Goal: Task Accomplishment & Management: Manage account settings

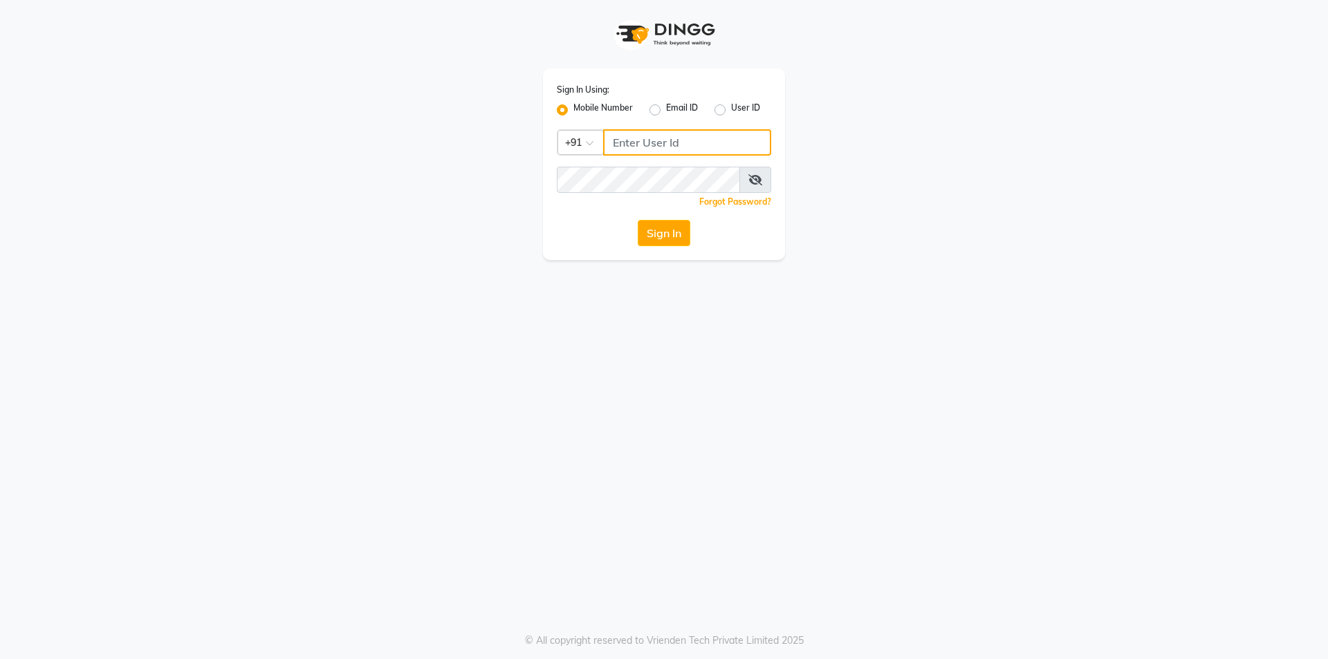
type input "7203090146"
click at [631, 222] on div "Sign In" at bounding box center [664, 233] width 214 height 26
click at [666, 238] on button "Sign In" at bounding box center [664, 233] width 53 height 26
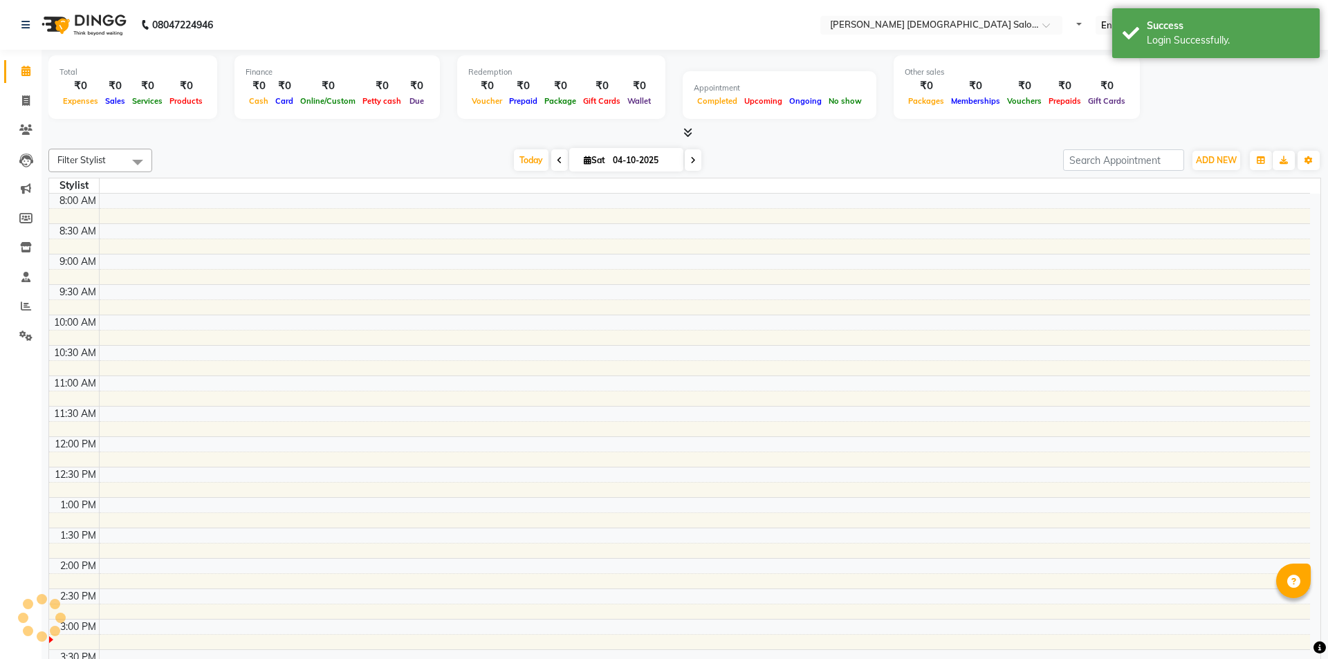
select select "en"
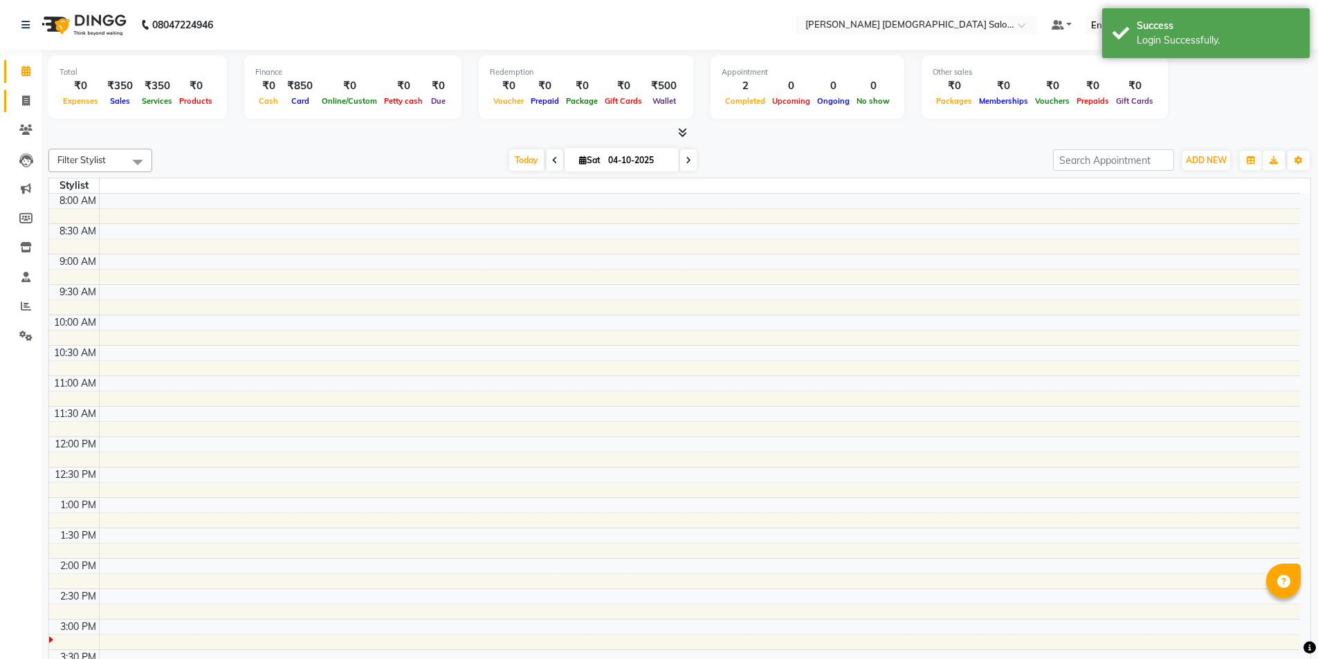
click at [18, 100] on span at bounding box center [26, 101] width 24 height 16
select select "service"
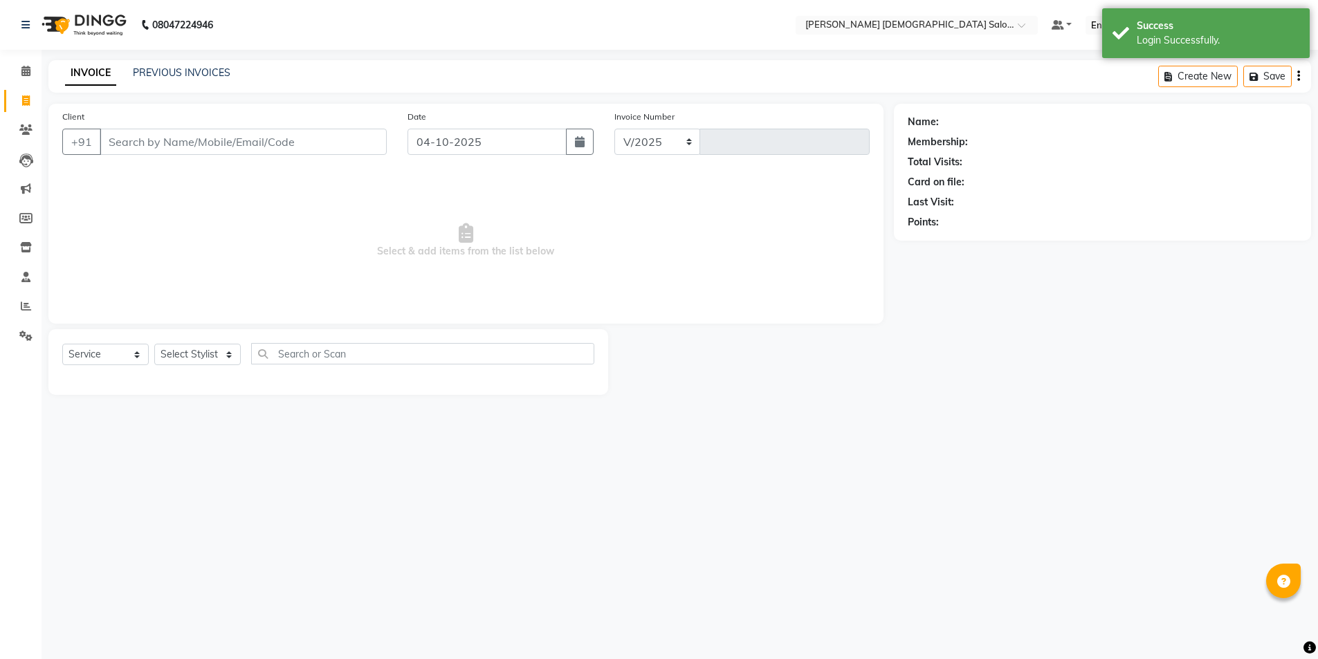
select select "7542"
type input "4952"
click at [187, 75] on link "PREVIOUS INVOICES" at bounding box center [182, 72] width 98 height 12
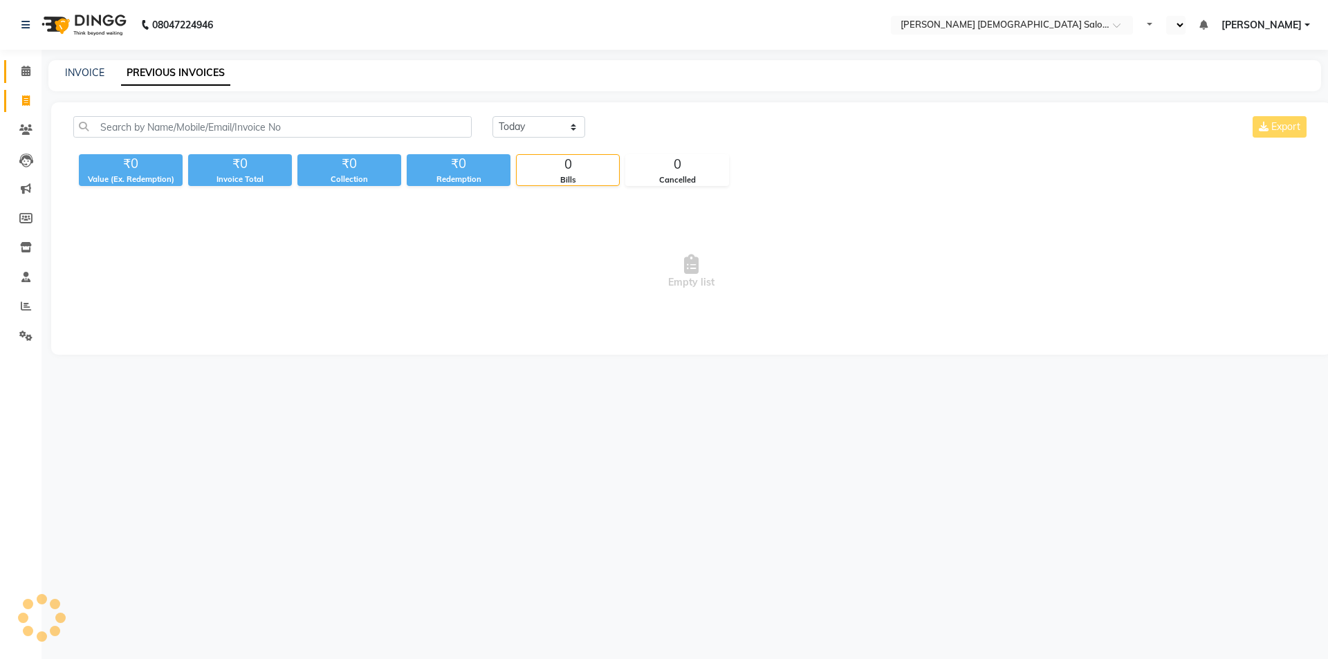
select select "en"
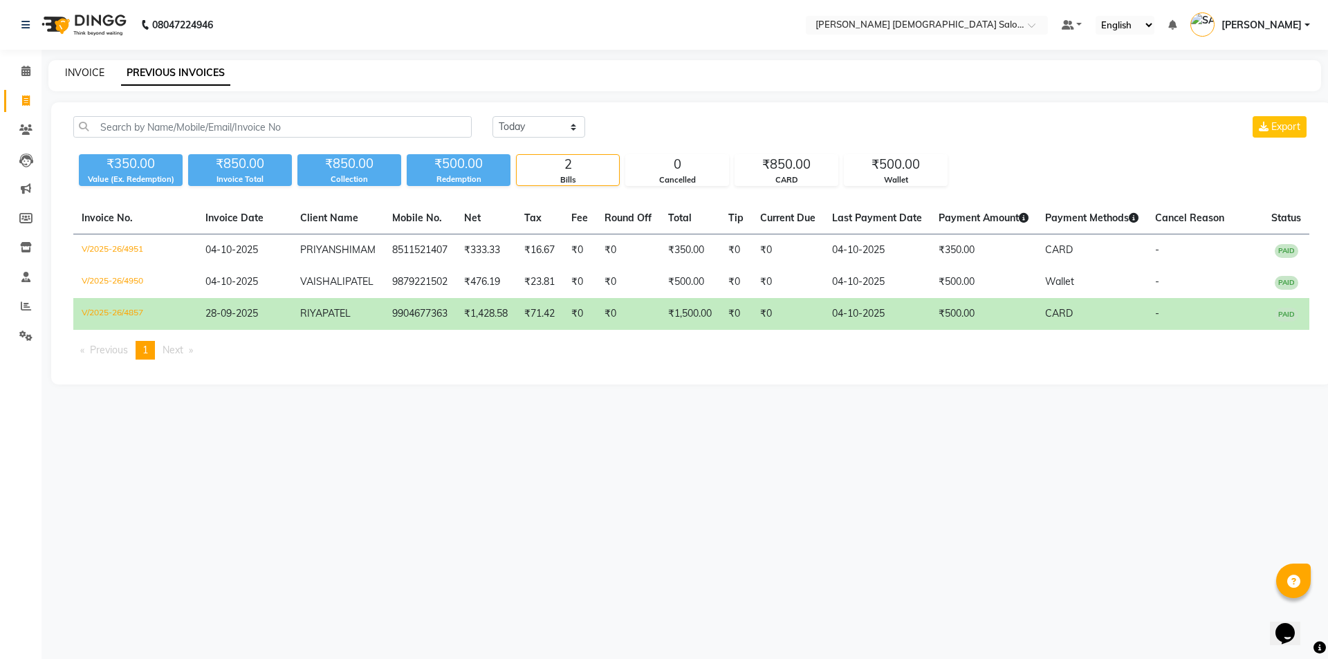
click at [90, 75] on link "INVOICE" at bounding box center [84, 72] width 39 height 12
select select "service"
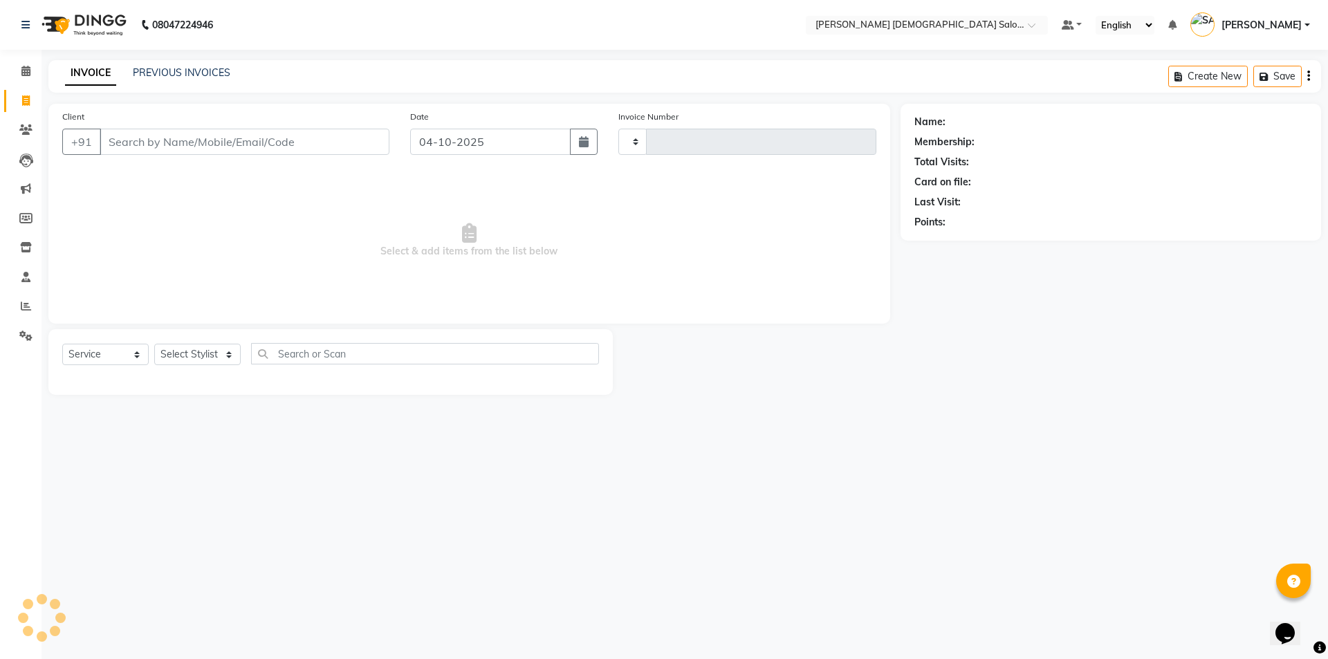
type input "4952"
select select "7542"
click at [306, 129] on input "Client" at bounding box center [245, 142] width 290 height 26
click at [304, 140] on input "Client" at bounding box center [245, 142] width 290 height 26
type input "7016386123"
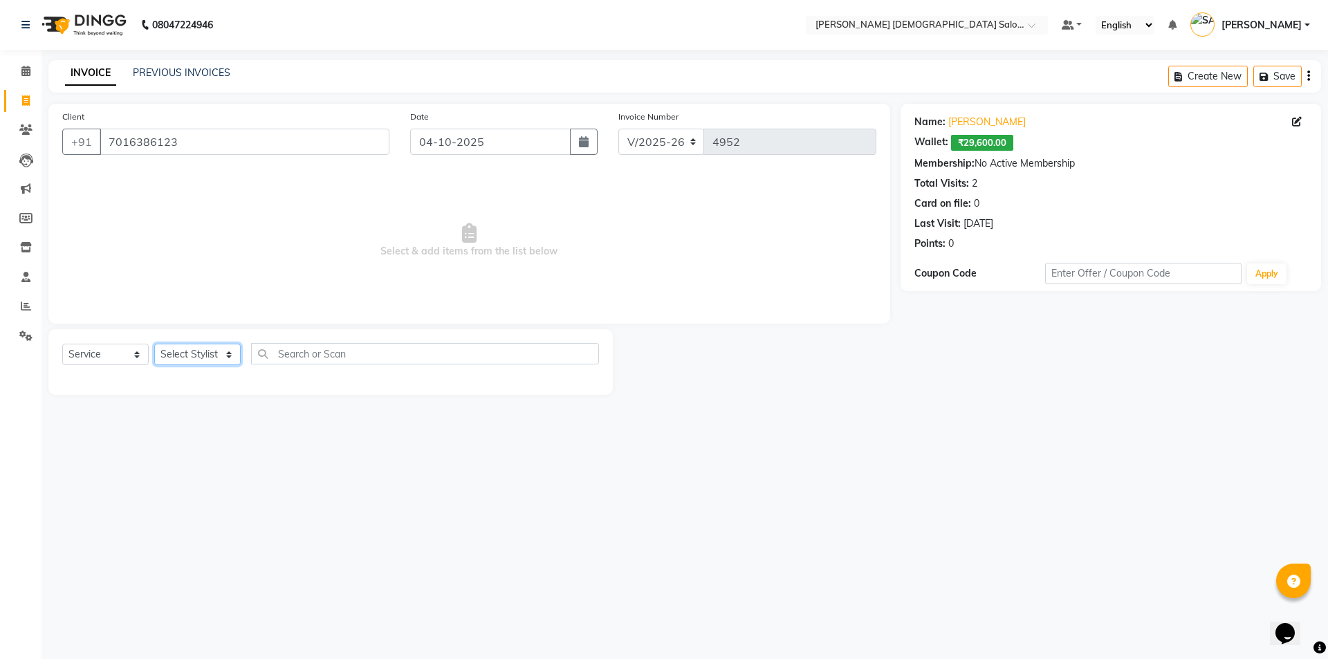
click at [199, 360] on select "Select Stylist [PERSON_NAME] BHAVTIK [PERSON_NAME] [PERSON_NAME] [PERSON_NAME] …" at bounding box center [197, 354] width 86 height 21
click at [194, 358] on select "Select Stylist [PERSON_NAME] BHAVTIK [PERSON_NAME] [PERSON_NAME] [PERSON_NAME] …" at bounding box center [197, 354] width 86 height 21
select select "67023"
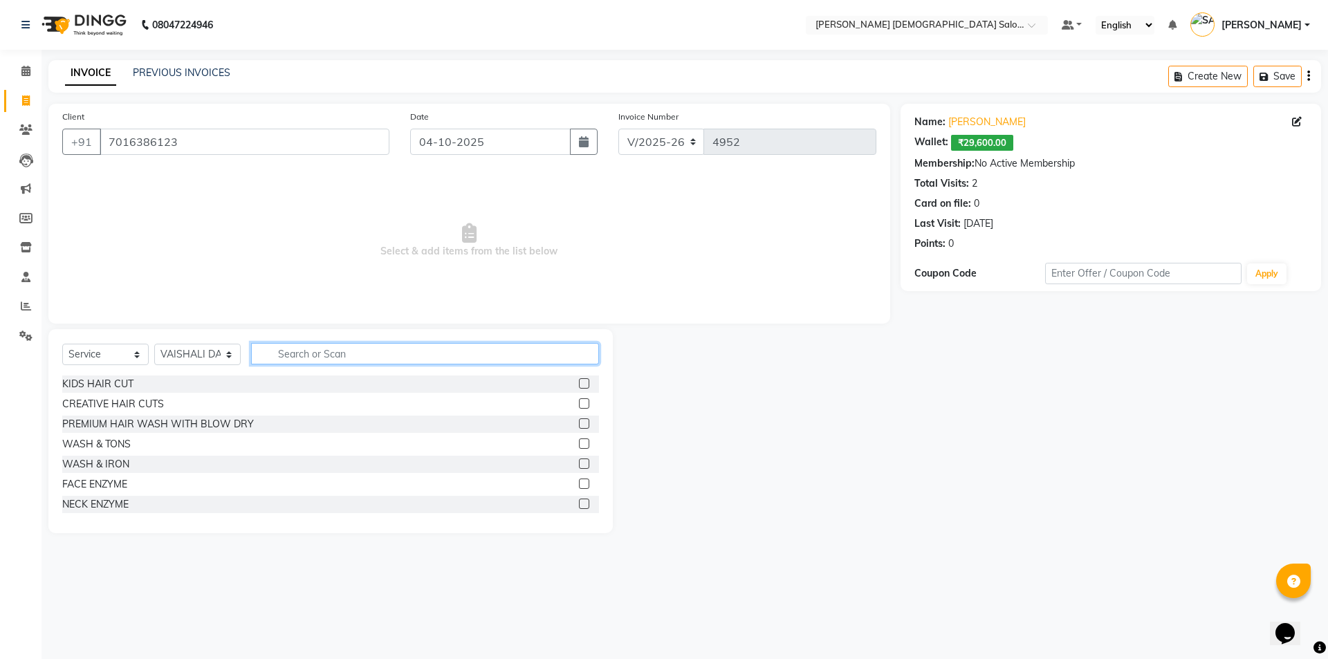
click at [330, 351] on input "text" at bounding box center [425, 353] width 348 height 21
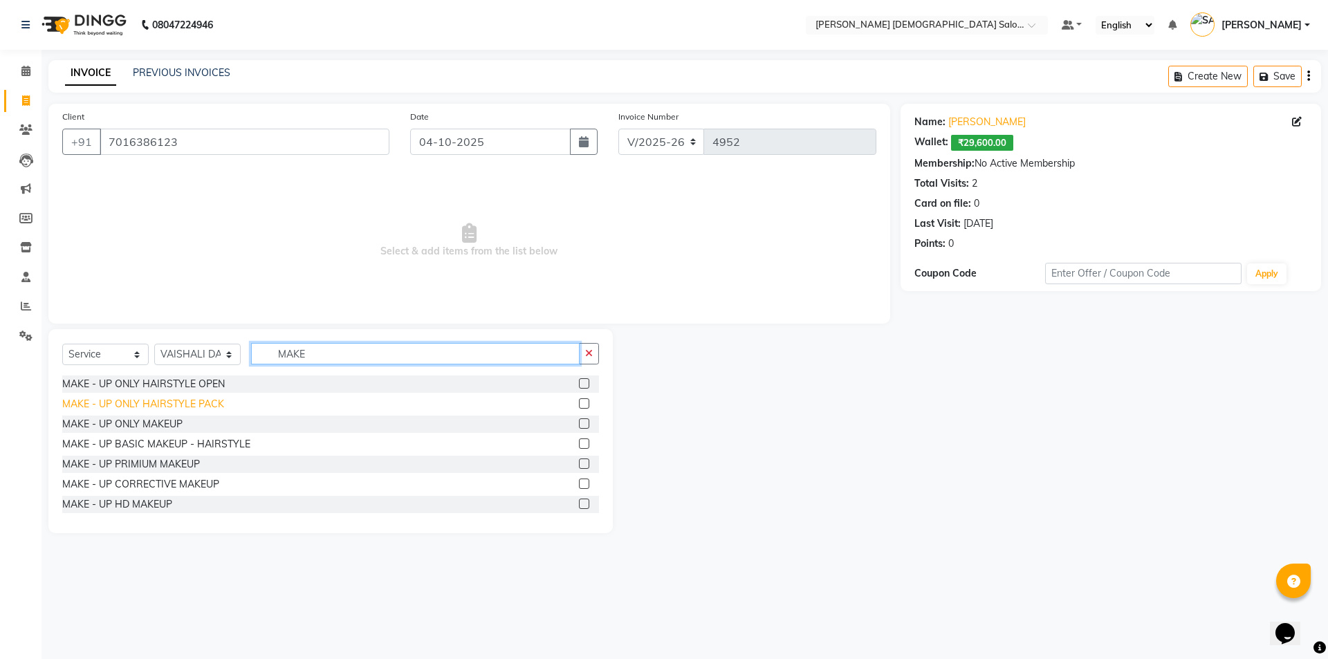
type input "MAKE"
click at [151, 406] on div "MAKE - UP ONLY HAIRSTYLE PACK" at bounding box center [143, 404] width 162 height 15
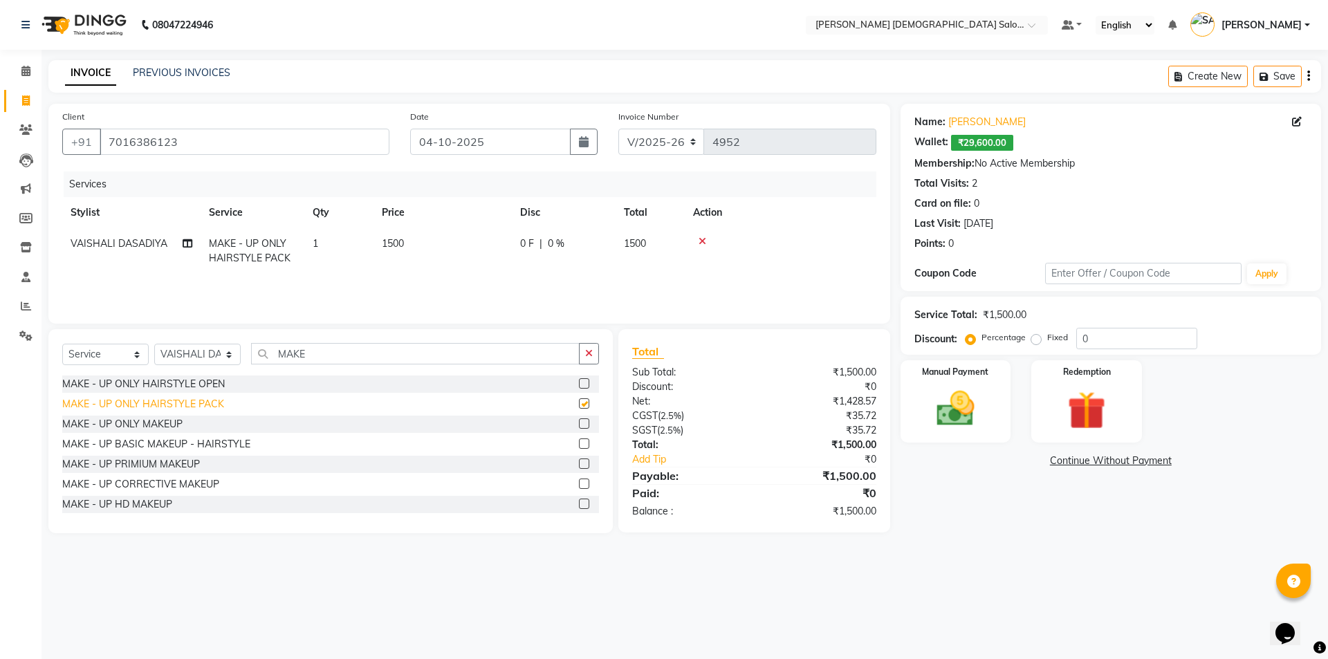
checkbox input "false"
click at [449, 255] on td "1500" at bounding box center [443, 251] width 138 height 46
select select "67023"
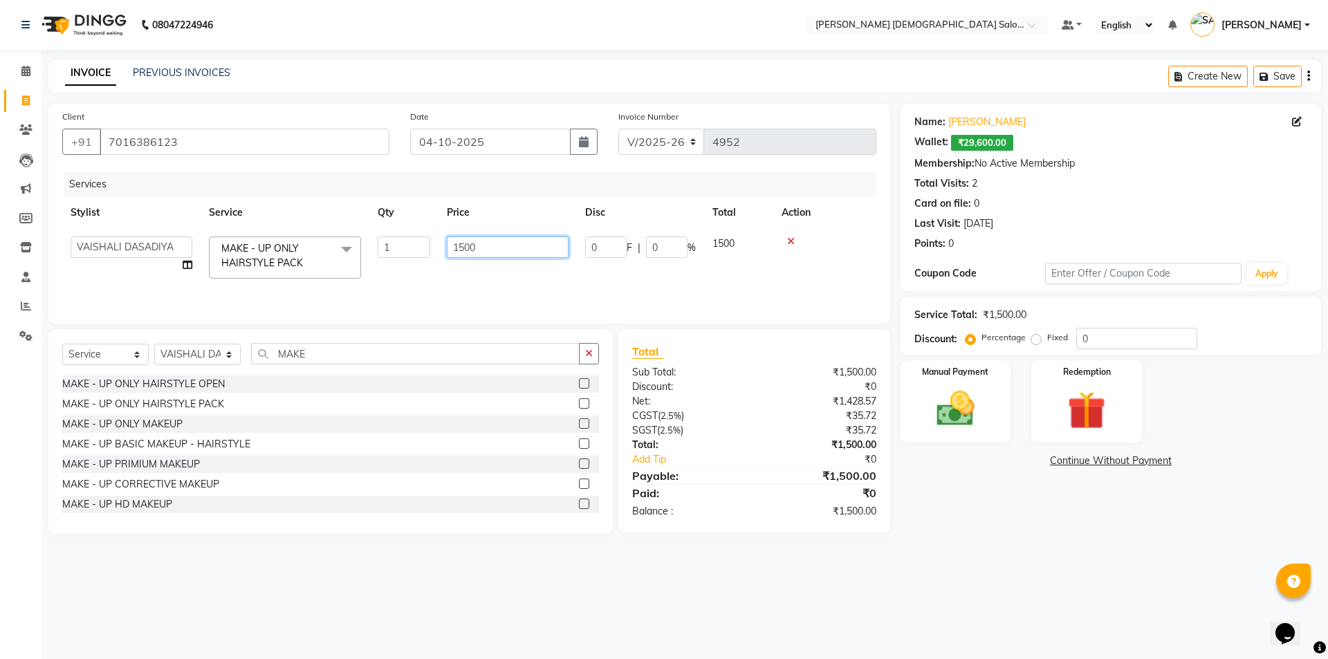
drag, startPoint x: 477, startPoint y: 246, endPoint x: 408, endPoint y: 241, distance: 69.4
click at [408, 241] on tr "[PERSON_NAME] BHAVTIK [PERSON_NAME] [PERSON_NAME] [PERSON_NAME] [PERSON_NAME] […" at bounding box center [469, 257] width 814 height 59
type input "1700"
click at [412, 273] on tr "[PERSON_NAME] BHAVTIK [PERSON_NAME] [PERSON_NAME] [PERSON_NAME] [PERSON_NAME] […" at bounding box center [469, 257] width 814 height 59
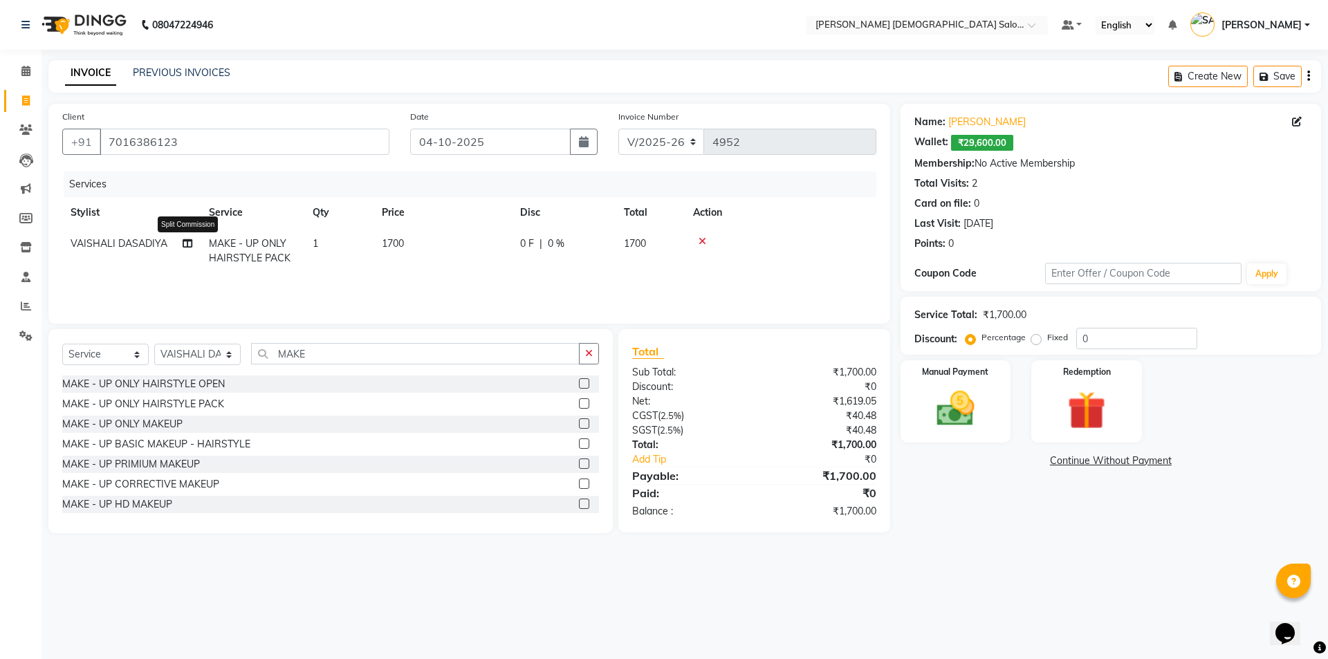
click at [185, 250] on span at bounding box center [188, 244] width 10 height 15
select select "67023"
click at [183, 263] on icon at bounding box center [188, 265] width 10 height 10
select select "67023"
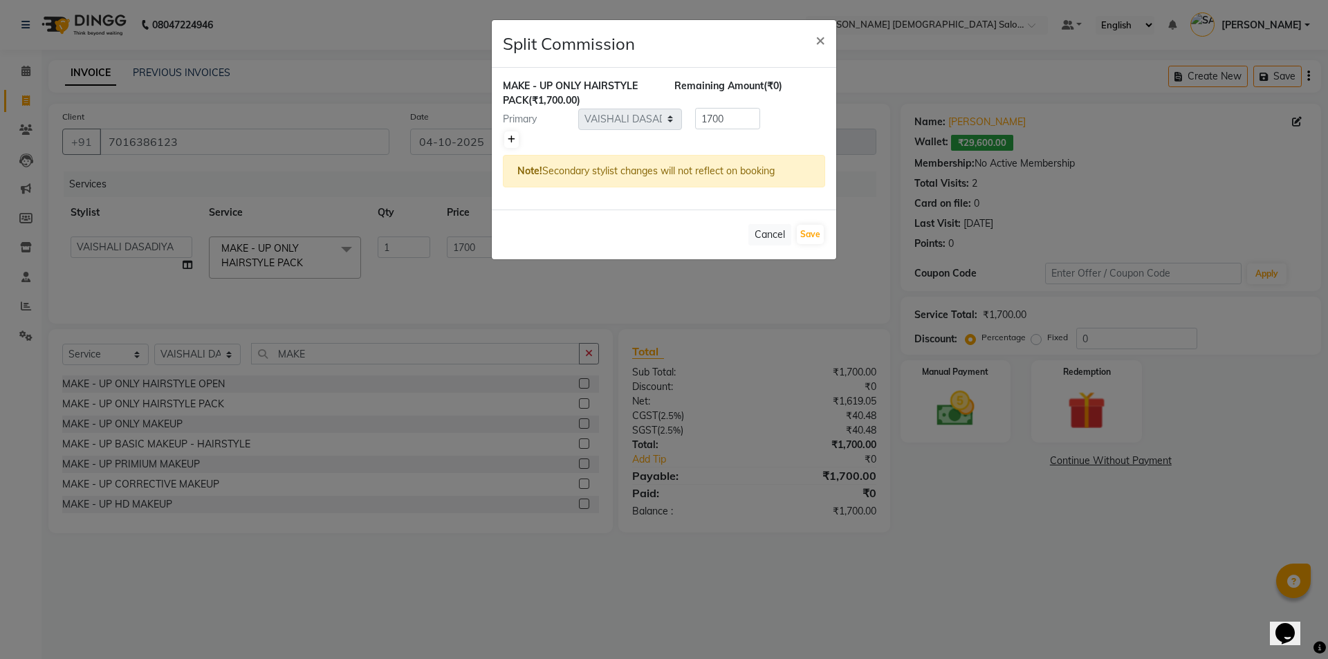
click at [510, 139] on icon at bounding box center [512, 140] width 8 height 8
type input "850"
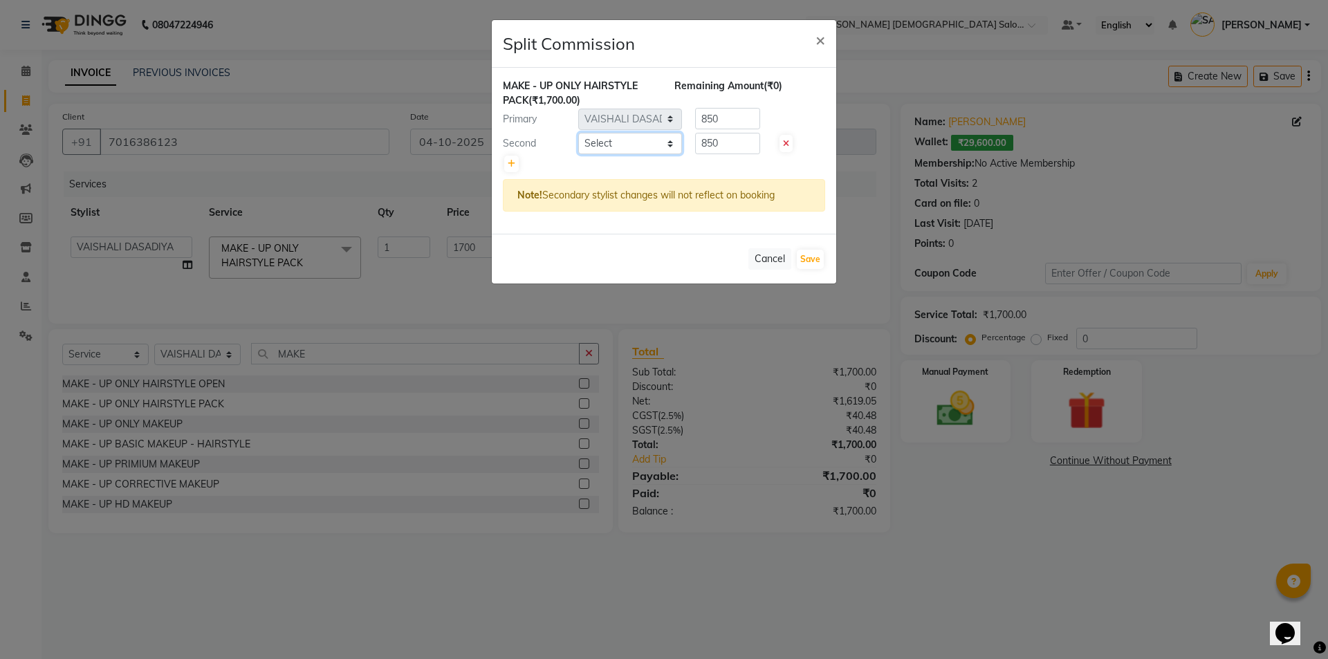
click at [585, 143] on select "Select [PERSON_NAME] BHAVTIK [PERSON_NAME] [PERSON_NAME] [PERSON_NAME] [PERSON_…" at bounding box center [630, 143] width 104 height 21
click at [578, 133] on select "Select [PERSON_NAME] BHAVTIK [PERSON_NAME] [PERSON_NAME] [PERSON_NAME] [PERSON_…" at bounding box center [630, 143] width 104 height 21
click at [654, 145] on select "Select [PERSON_NAME] BHAVTIK [PERSON_NAME] [PERSON_NAME] [PERSON_NAME] [PERSON_…" at bounding box center [630, 143] width 104 height 21
select select "69548"
click at [726, 106] on div "Remaining Amount (₹0)" at bounding box center [750, 93] width 172 height 29
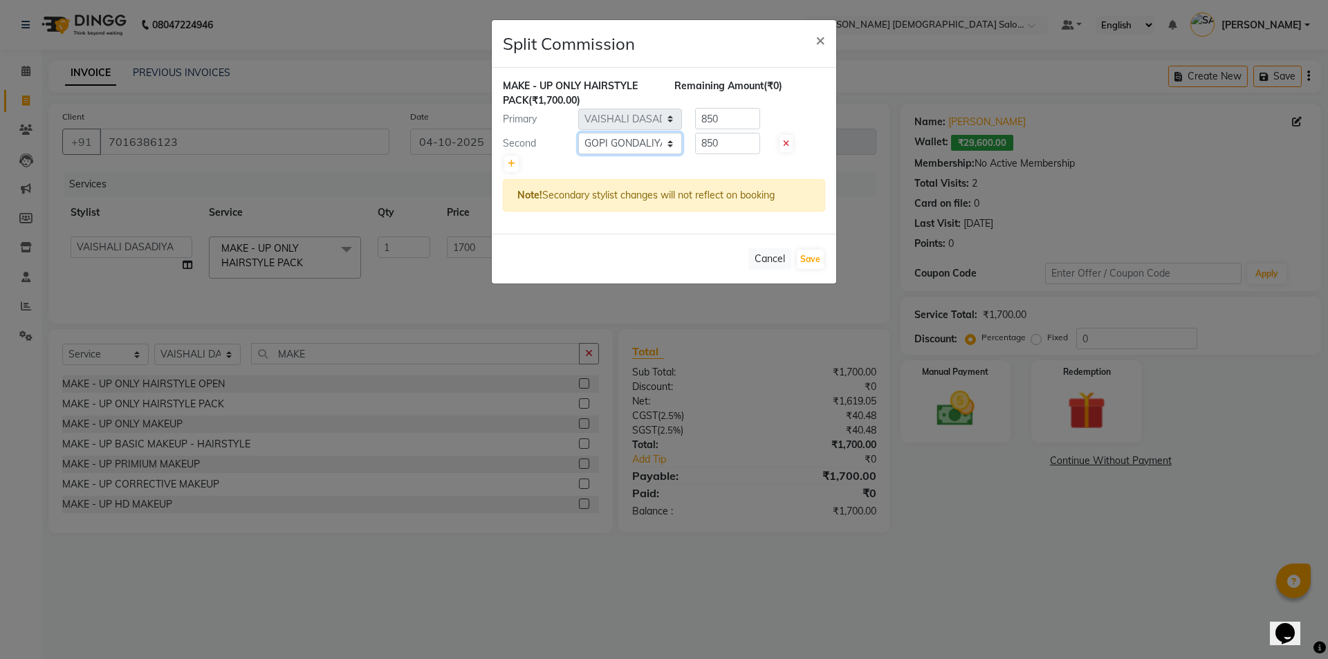
click at [656, 142] on select "Select [PERSON_NAME] BHAVTIK [PERSON_NAME] [PERSON_NAME] [PERSON_NAME] [PERSON_…" at bounding box center [630, 143] width 104 height 21
click at [578, 133] on select "Select [PERSON_NAME] BHAVTIK [PERSON_NAME] [PERSON_NAME] [PERSON_NAME] [PERSON_…" at bounding box center [630, 143] width 104 height 21
click at [661, 143] on select "Select [PERSON_NAME] BHAVTIK [PERSON_NAME] [PERSON_NAME] [PERSON_NAME] [PERSON_…" at bounding box center [630, 143] width 104 height 21
click at [816, 46] on span "×" at bounding box center [821, 39] width 10 height 21
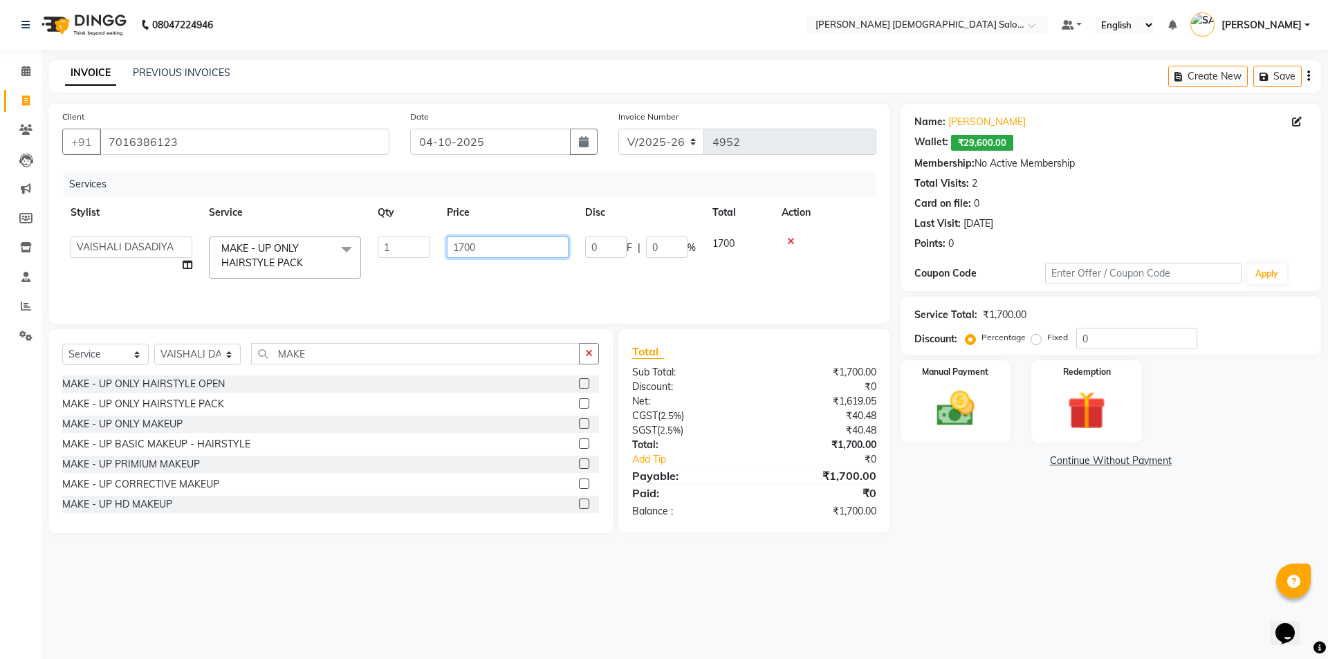
drag, startPoint x: 502, startPoint y: 252, endPoint x: 413, endPoint y: 252, distance: 89.2
click at [413, 252] on tr "[PERSON_NAME] BHAVTIK [PERSON_NAME] [PERSON_NAME] [PERSON_NAME] [PERSON_NAME] […" at bounding box center [469, 257] width 814 height 59
type input "1000"
click at [467, 267] on td "1000" at bounding box center [508, 257] width 138 height 59
select select "67023"
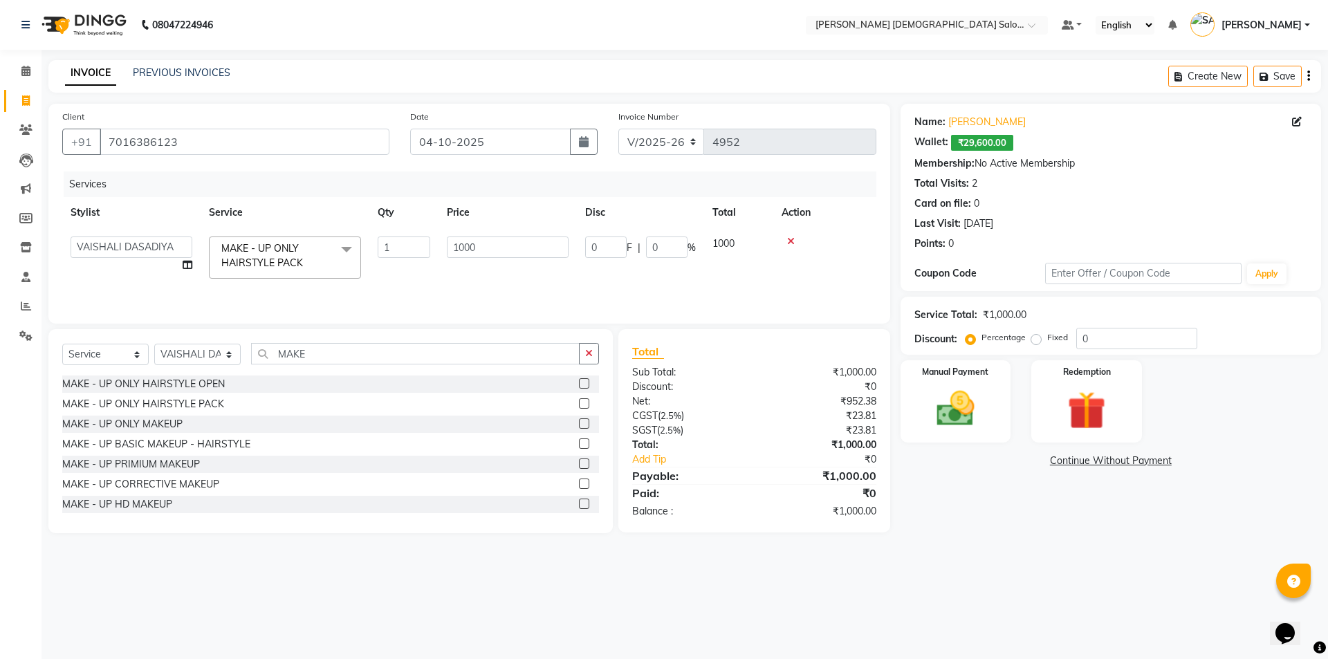
drag, startPoint x: 334, startPoint y: 372, endPoint x: 336, endPoint y: 361, distance: 10.6
click at [334, 371] on div "Select Service Product Membership Package Voucher Prepaid Gift Card Select Styl…" at bounding box center [330, 359] width 537 height 33
click at [336, 354] on input "MAKE" at bounding box center [415, 353] width 329 height 21
type input "M"
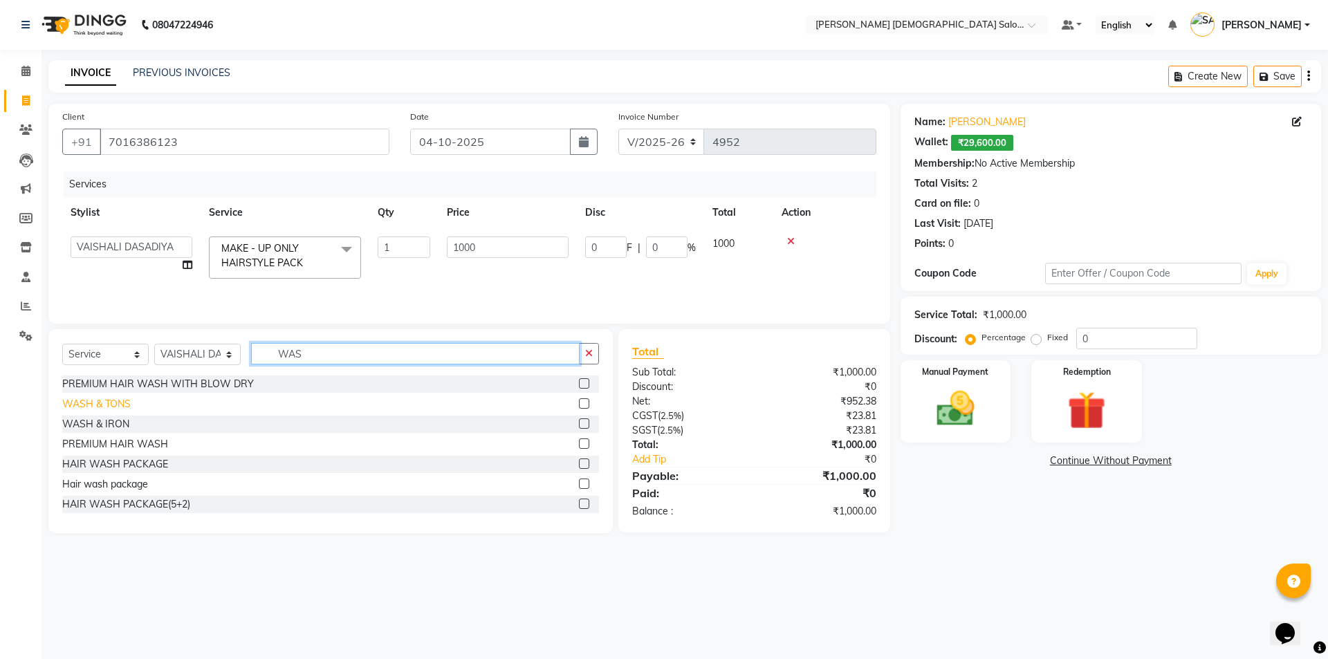
type input "WAS"
click at [118, 406] on div "WASH & TONS" at bounding box center [96, 404] width 68 height 15
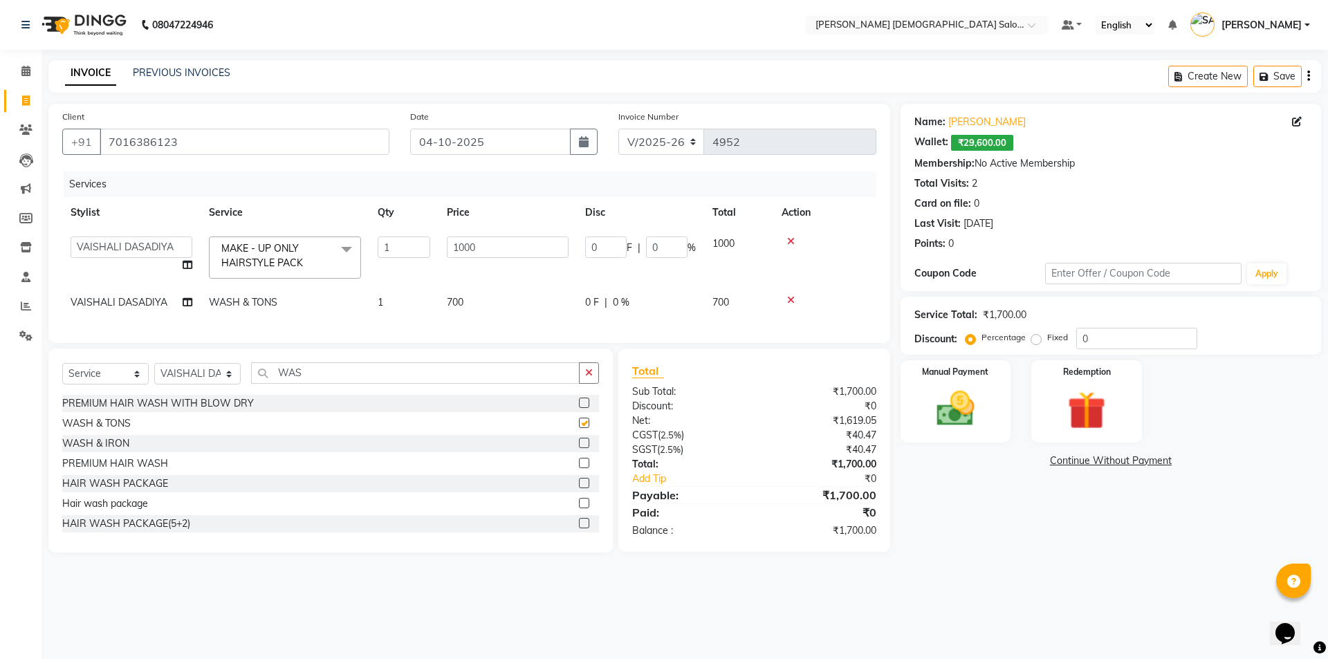
checkbox input "false"
click at [181, 289] on td "VAISHALI DASADIYA" at bounding box center [131, 302] width 138 height 31
select select "67023"
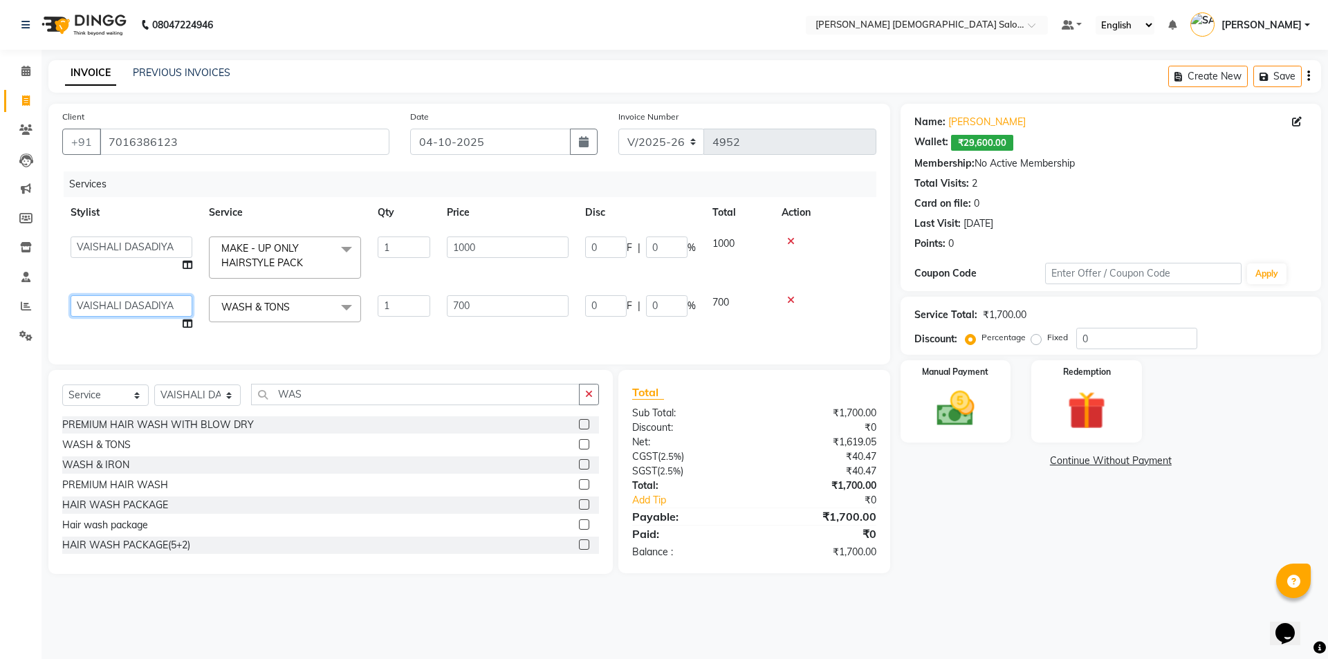
click at [151, 306] on select "[PERSON_NAME] BHAVTIK [PERSON_NAME] [PERSON_NAME] [PERSON_NAME] [PERSON_NAME] […" at bounding box center [132, 305] width 122 height 21
select select "69548"
click at [112, 315] on select "[PERSON_NAME] BHAVTIK [PERSON_NAME] [PERSON_NAME] [PERSON_NAME] [PERSON_NAME] […" at bounding box center [132, 305] width 122 height 21
select select "67024"
drag, startPoint x: 284, startPoint y: 336, endPoint x: 284, endPoint y: 329, distance: 7.6
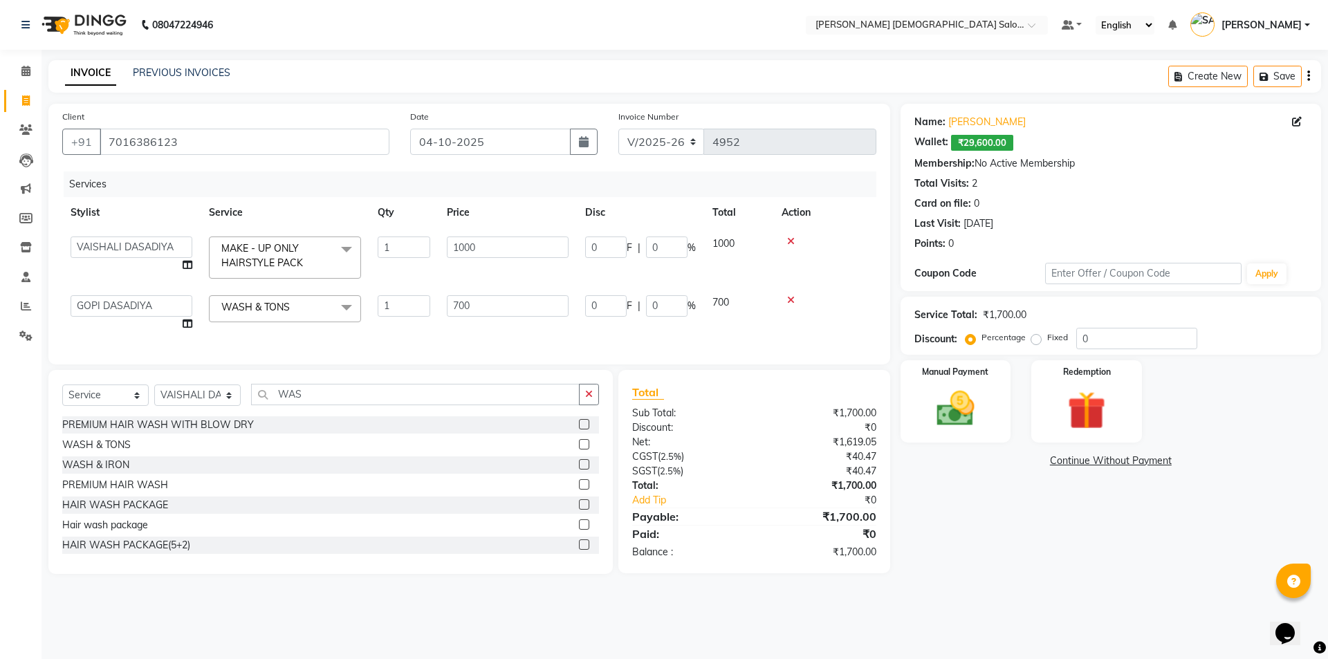
click at [285, 334] on td "WASH & TONS x KIDS HAIR CUT CREATIVE HAIR CUTS PREMIUM HAIR WASH WITH BLOW DRY …" at bounding box center [285, 313] width 169 height 53
click at [1027, 425] on div "Manual Payment Redemption" at bounding box center [1110, 401] width 441 height 82
click at [1078, 434] on img at bounding box center [1086, 410] width 64 height 49
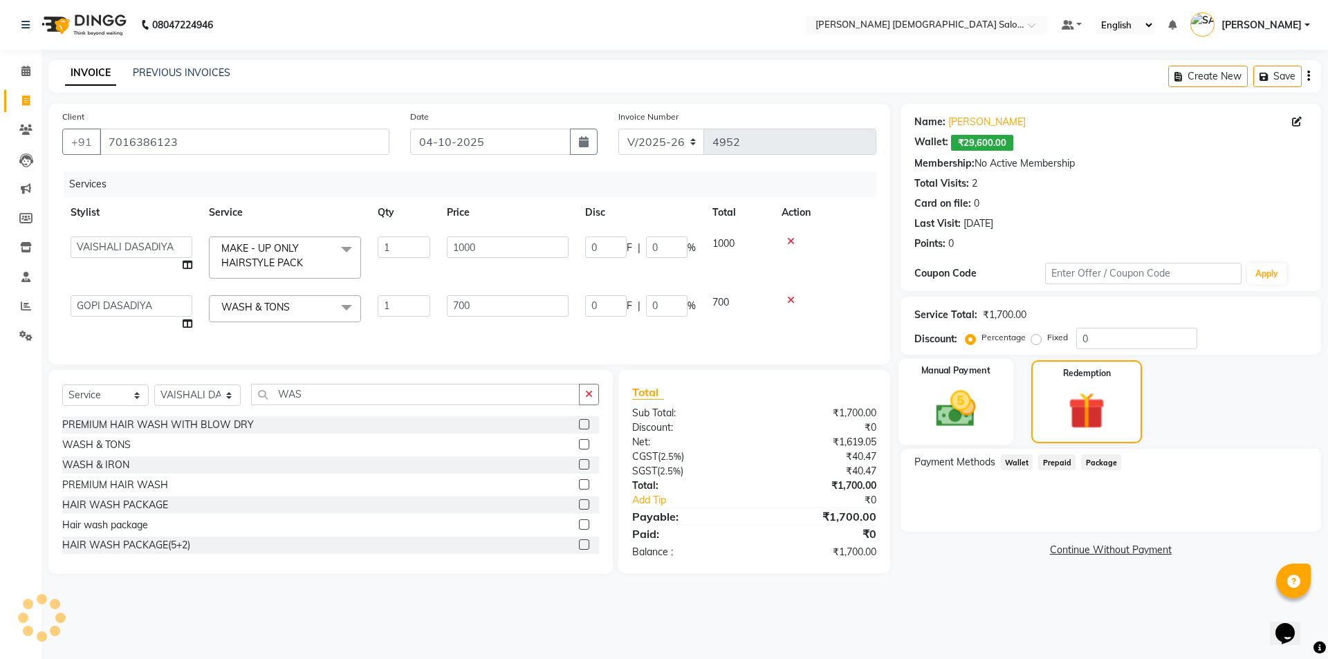
click at [927, 425] on img at bounding box center [956, 409] width 64 height 46
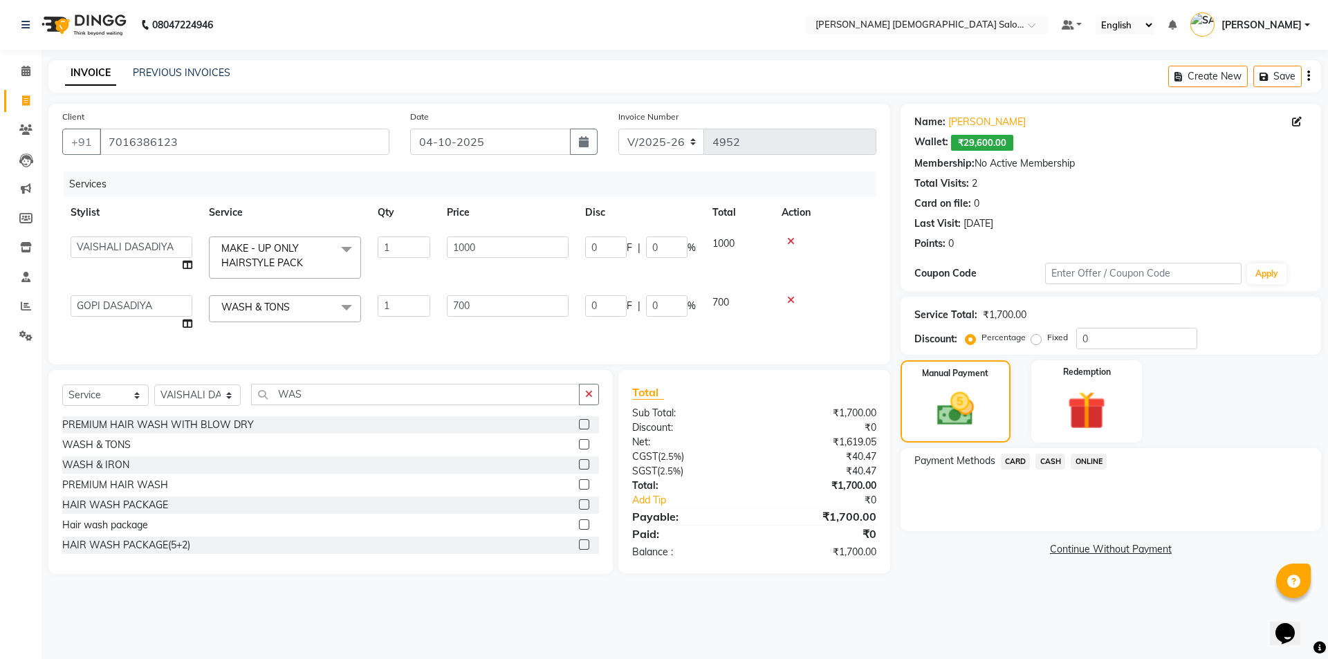
click at [1047, 465] on span "CASH" at bounding box center [1051, 462] width 30 height 16
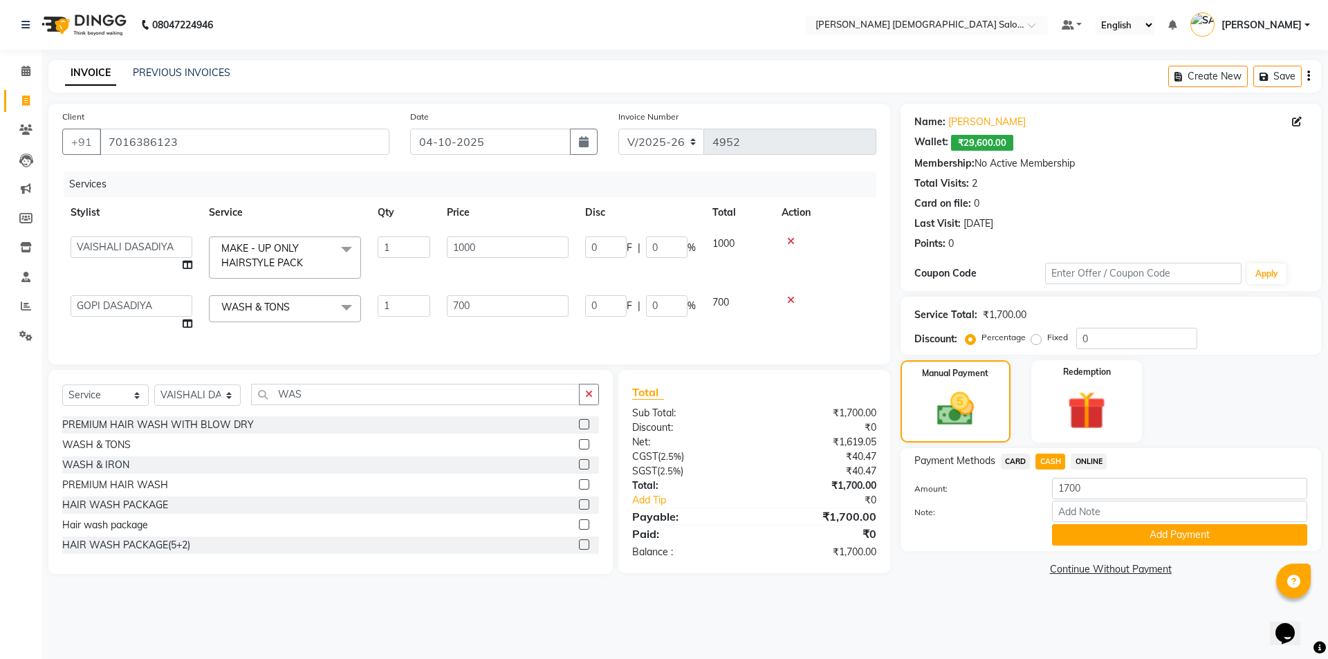
click at [992, 461] on span "Payment Methods" at bounding box center [955, 461] width 81 height 15
click at [1007, 465] on span "CARD" at bounding box center [1016, 462] width 30 height 16
click at [1074, 538] on button "Add Payment" at bounding box center [1179, 534] width 255 height 21
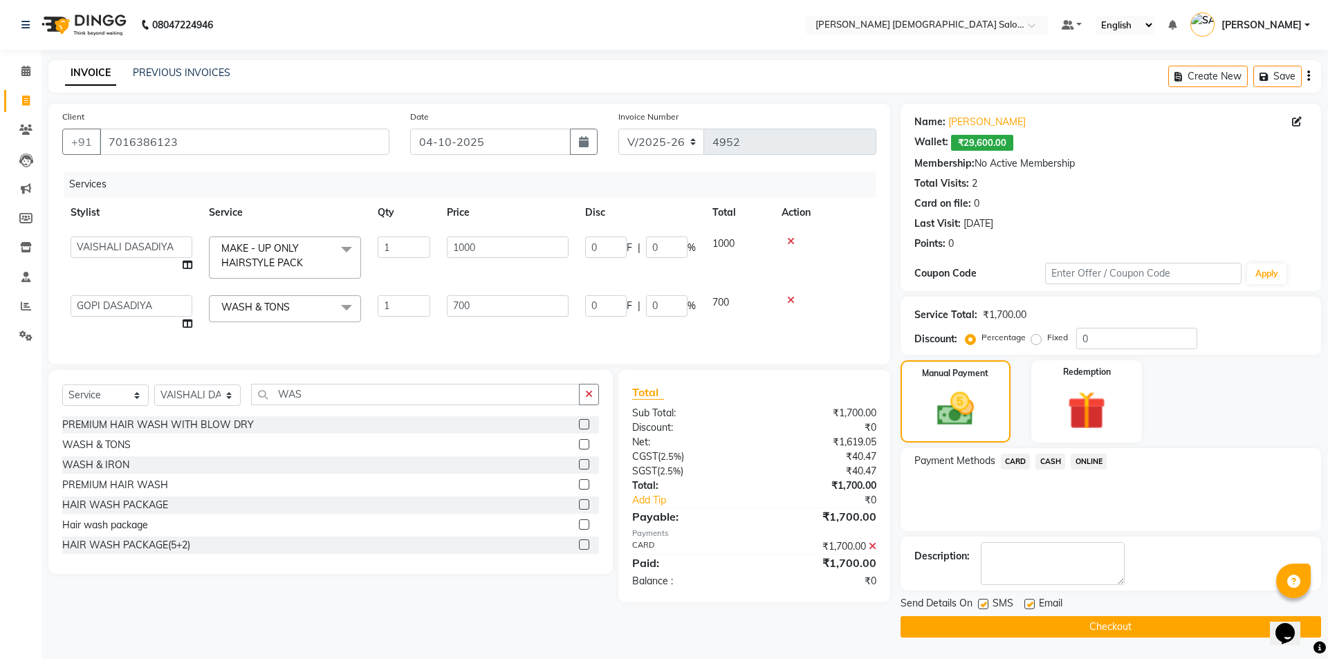
click at [1028, 607] on label at bounding box center [1030, 604] width 10 height 10
click at [1028, 607] on input "checkbox" at bounding box center [1029, 605] width 9 height 9
checkbox input "false"
click at [976, 607] on div "Send Details On SMS Email" at bounding box center [1111, 604] width 421 height 17
click at [983, 603] on label at bounding box center [983, 604] width 10 height 10
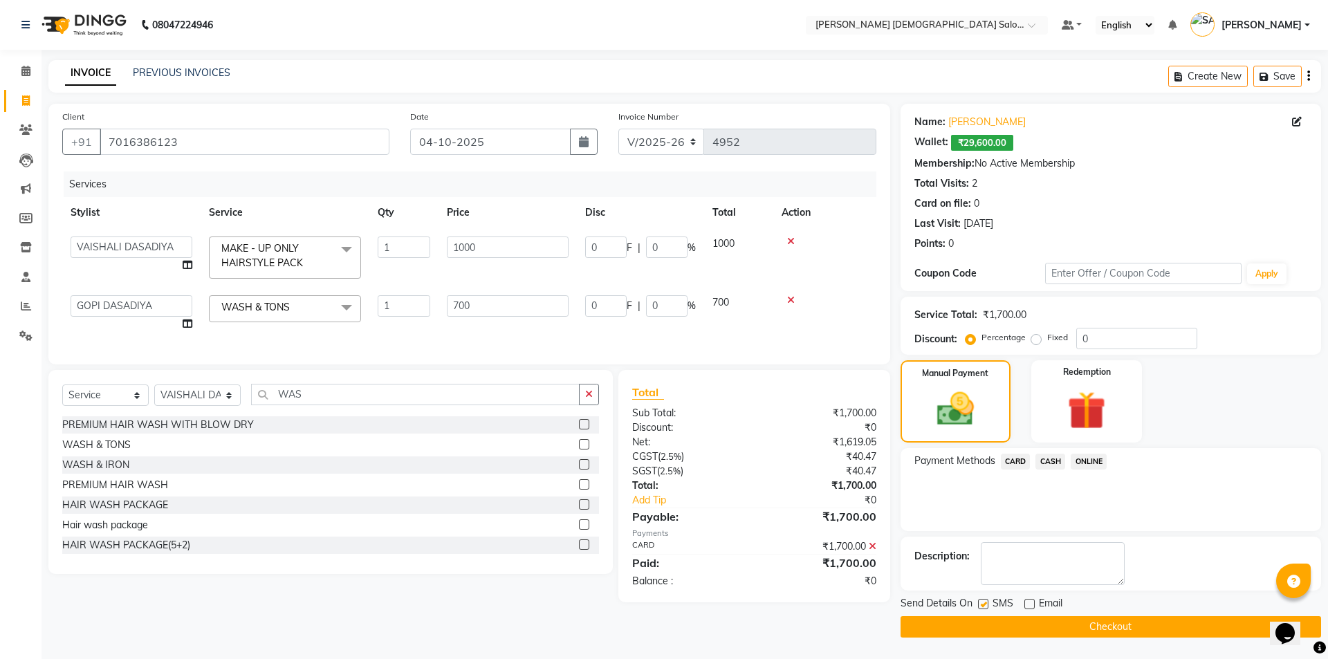
click at [983, 603] on input "checkbox" at bounding box center [982, 605] width 9 height 9
checkbox input "false"
click at [988, 618] on button "Checkout" at bounding box center [1111, 626] width 421 height 21
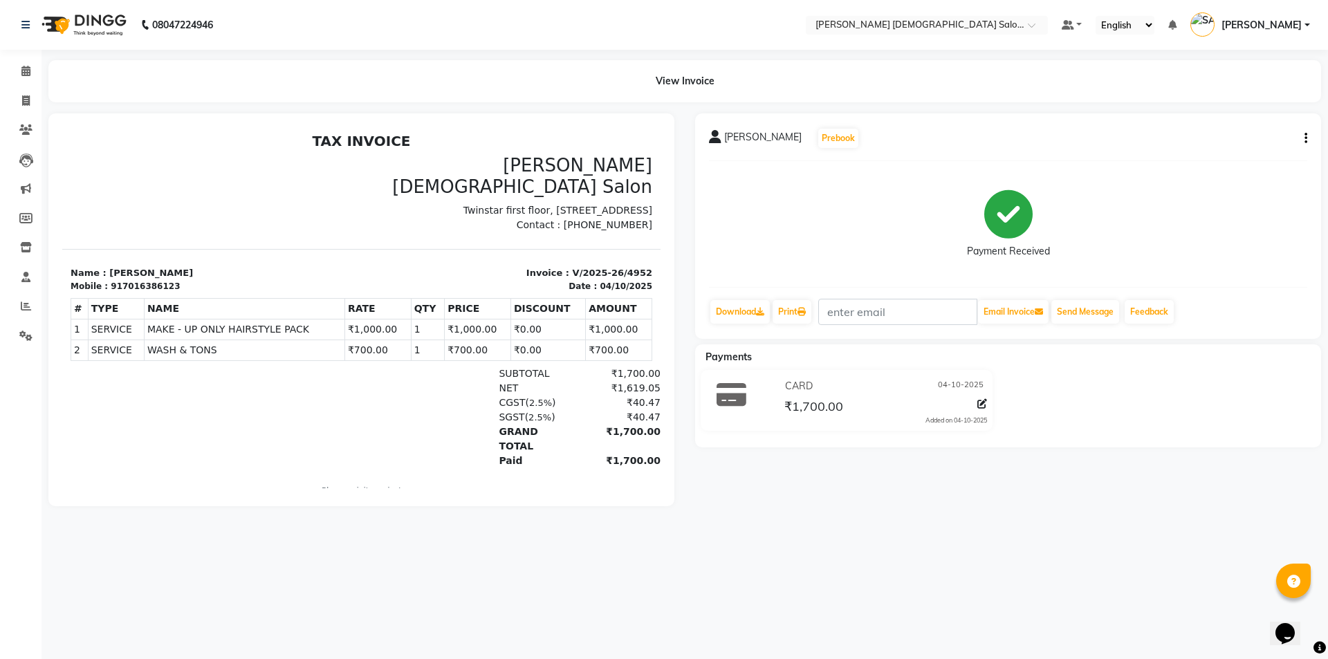
click at [26, 116] on li "Clients" at bounding box center [21, 131] width 42 height 30
click at [24, 127] on icon at bounding box center [25, 130] width 13 height 10
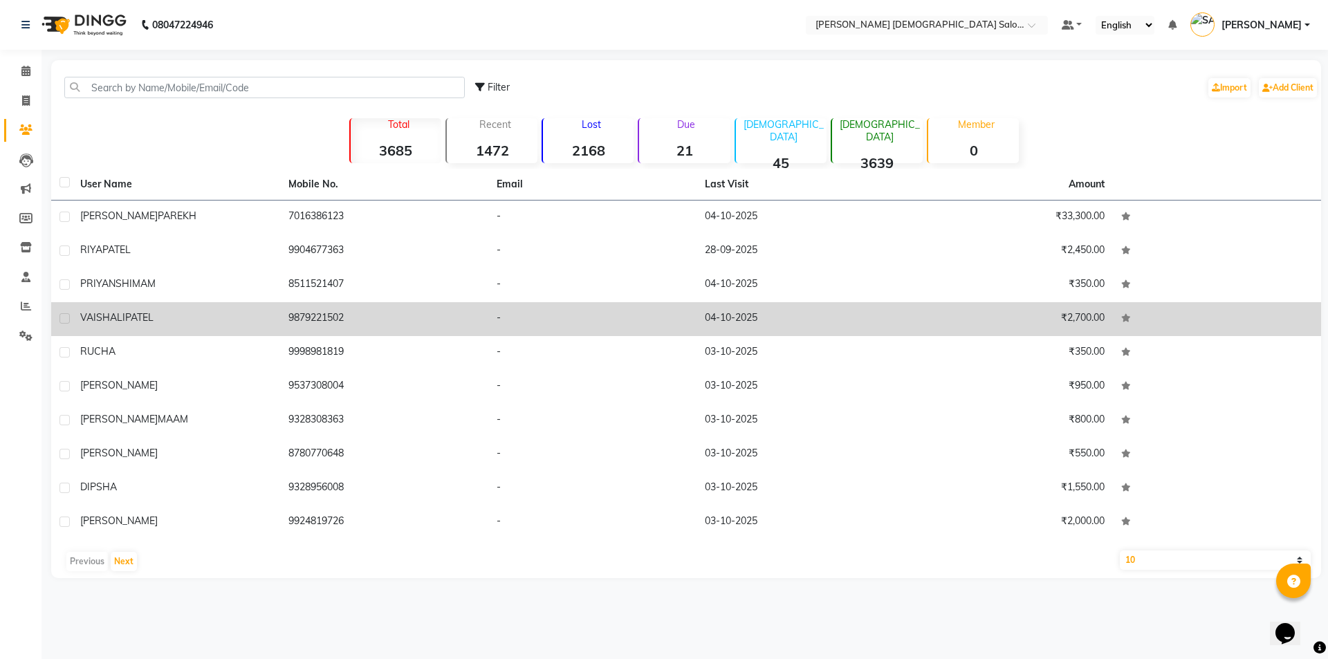
click at [155, 309] on td "[PERSON_NAME]" at bounding box center [176, 319] width 208 height 34
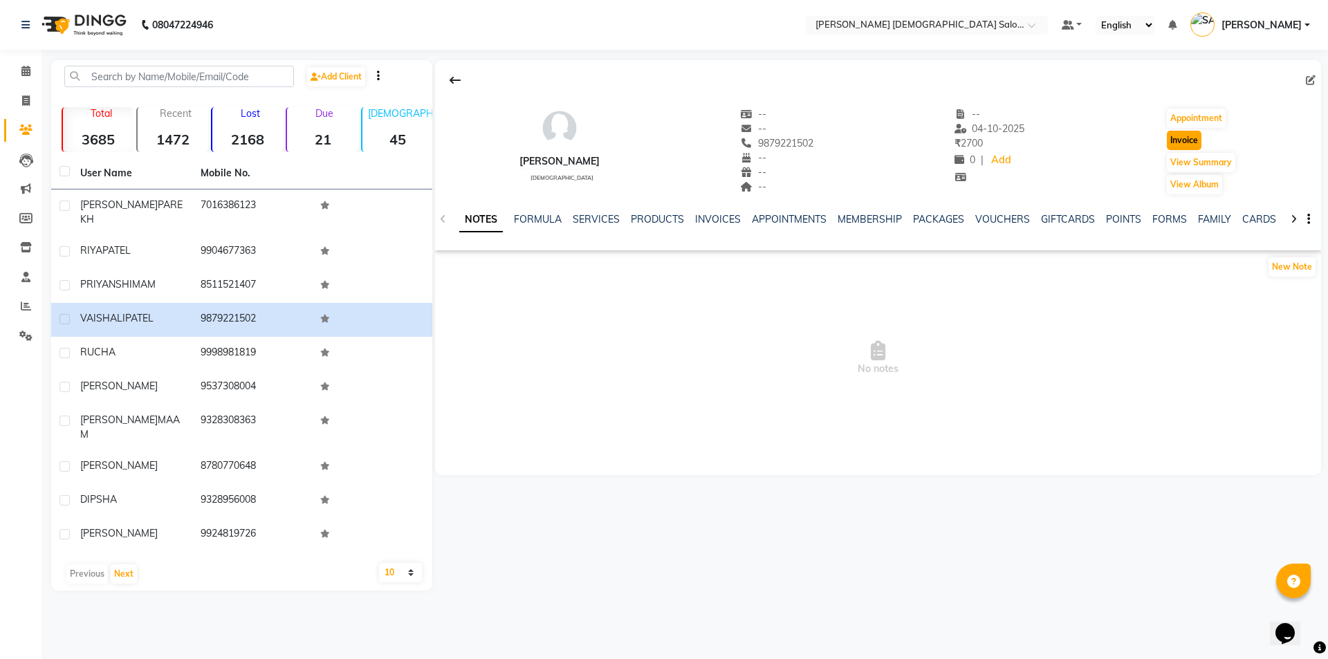
click at [1190, 135] on button "Invoice" at bounding box center [1184, 140] width 35 height 19
select select "service"
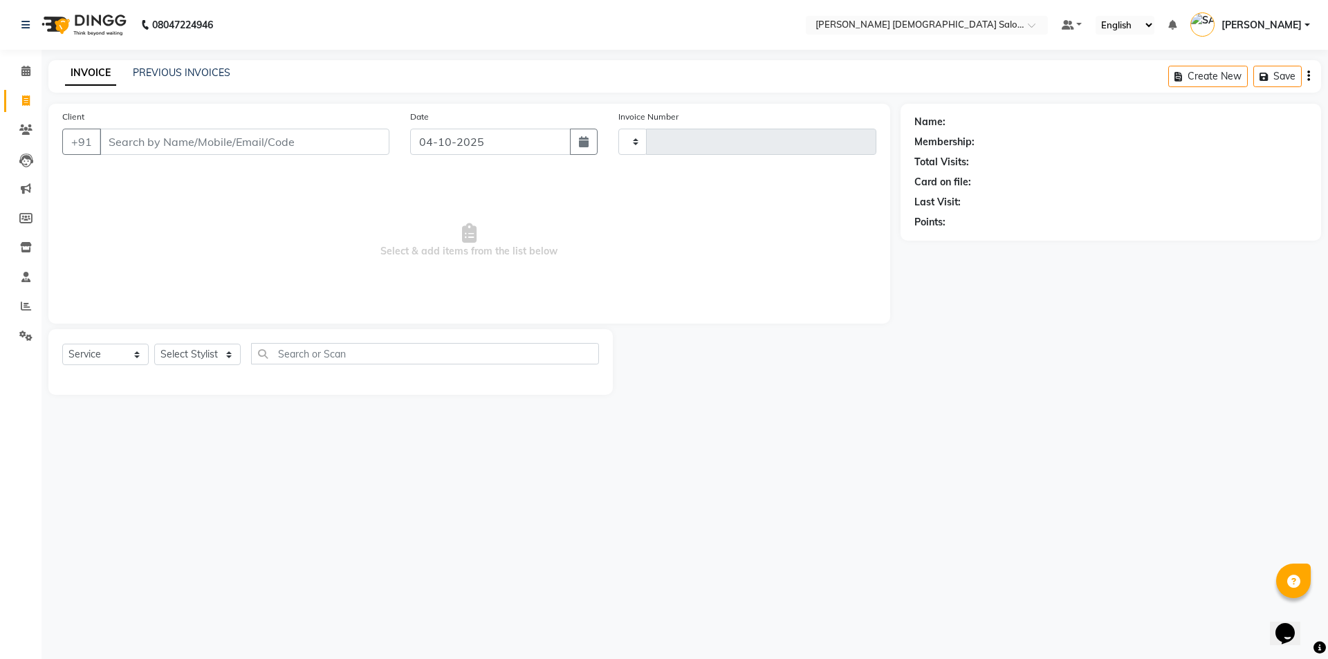
type input "4953"
select select "7542"
click at [192, 357] on select "Select Stylist" at bounding box center [197, 354] width 86 height 21
type input "9879221502"
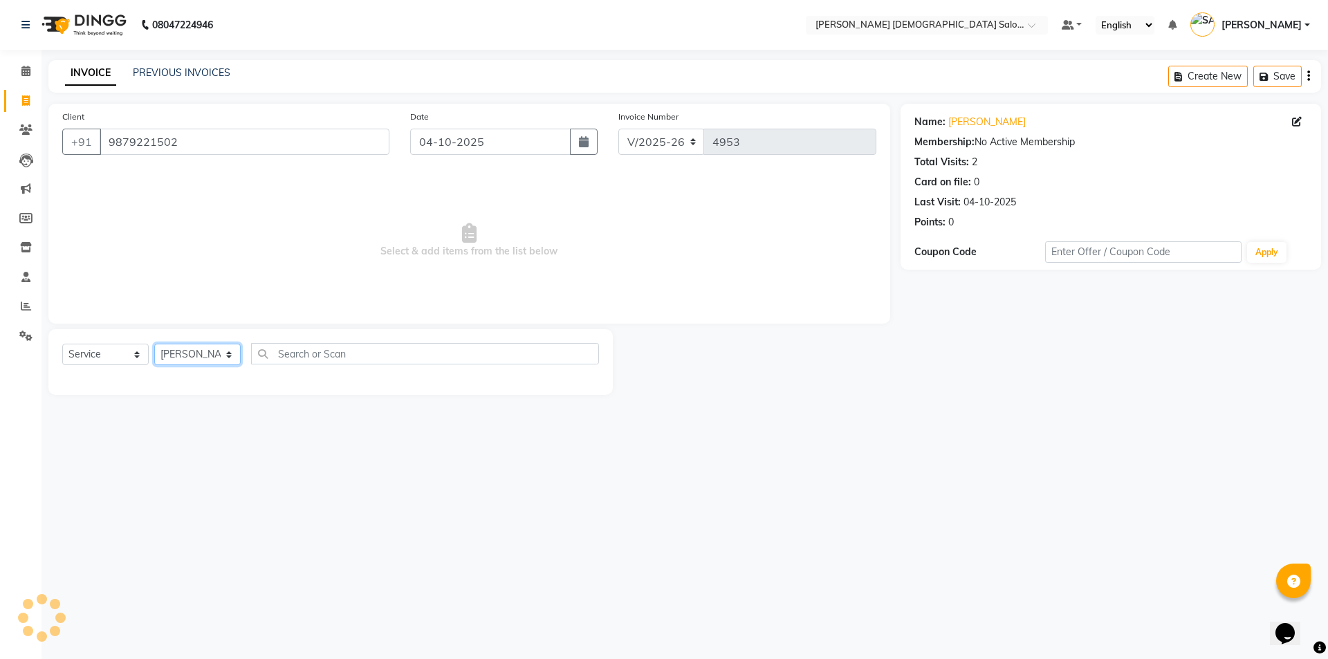
click at [154, 344] on select "Select Stylist [PERSON_NAME] BHAVTIK [PERSON_NAME] [PERSON_NAME] [PERSON_NAME] …" at bounding box center [197, 354] width 86 height 21
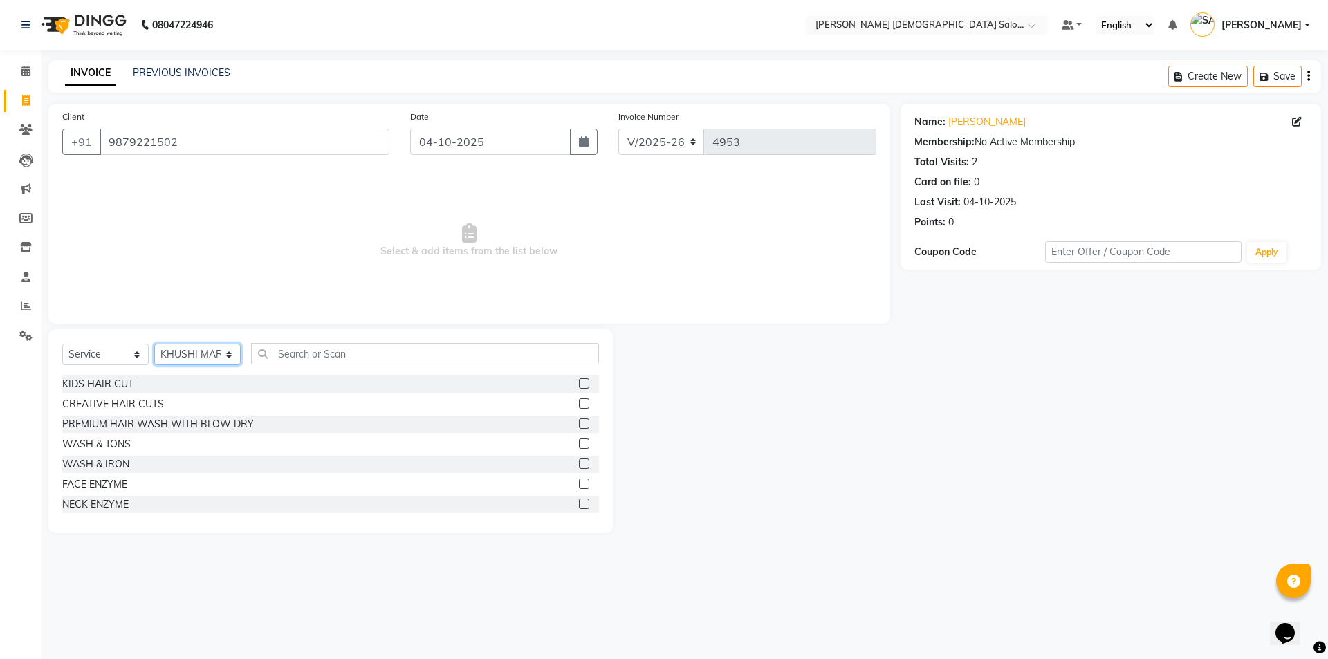
select select "67043"
click at [329, 358] on input "text" at bounding box center [425, 353] width 348 height 21
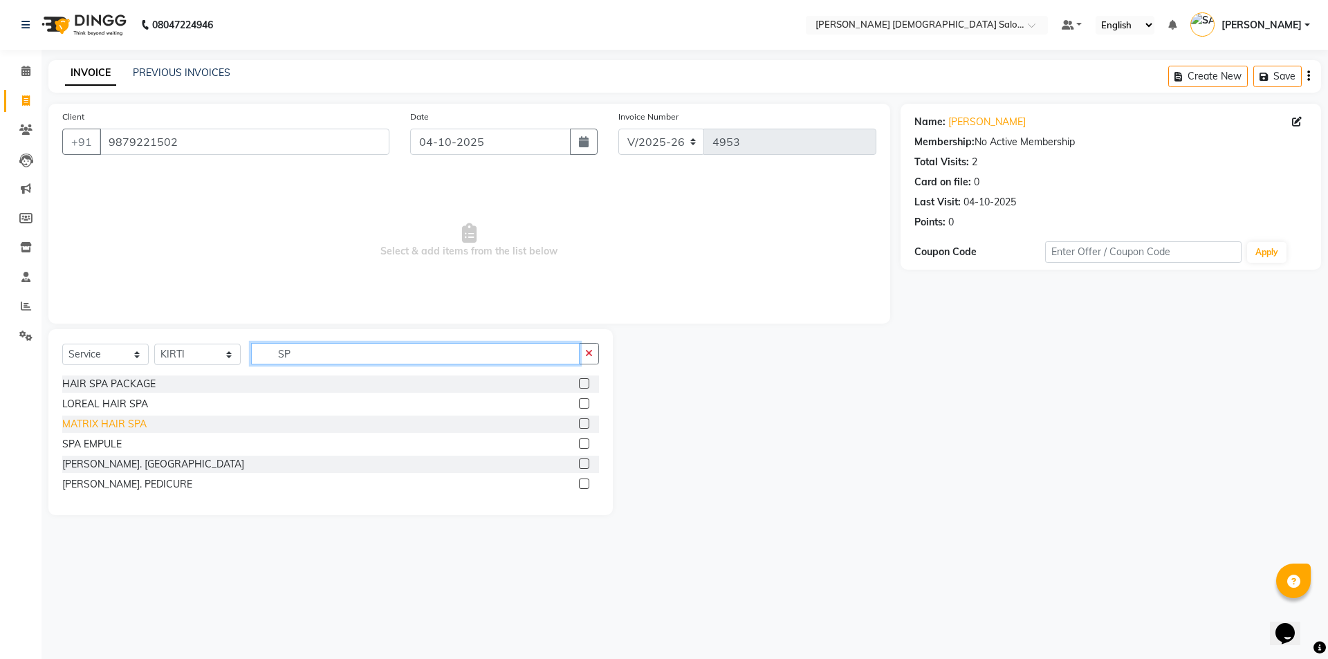
type input "SP"
click at [121, 421] on div "MATRIX HAIR SPA" at bounding box center [104, 424] width 84 height 15
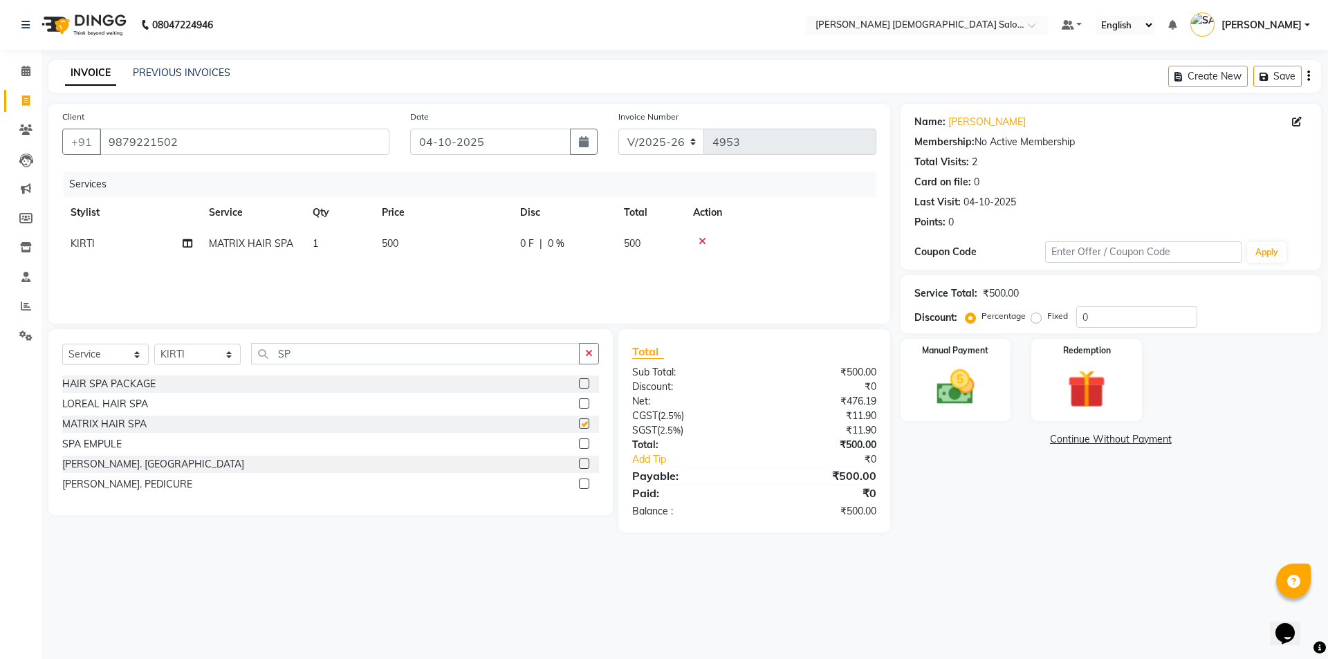
checkbox input "false"
click at [441, 230] on td "500" at bounding box center [443, 243] width 138 height 31
select select "67043"
drag, startPoint x: 458, startPoint y: 244, endPoint x: 444, endPoint y: 248, distance: 14.4
click at [444, 248] on td "500" at bounding box center [508, 254] width 138 height 53
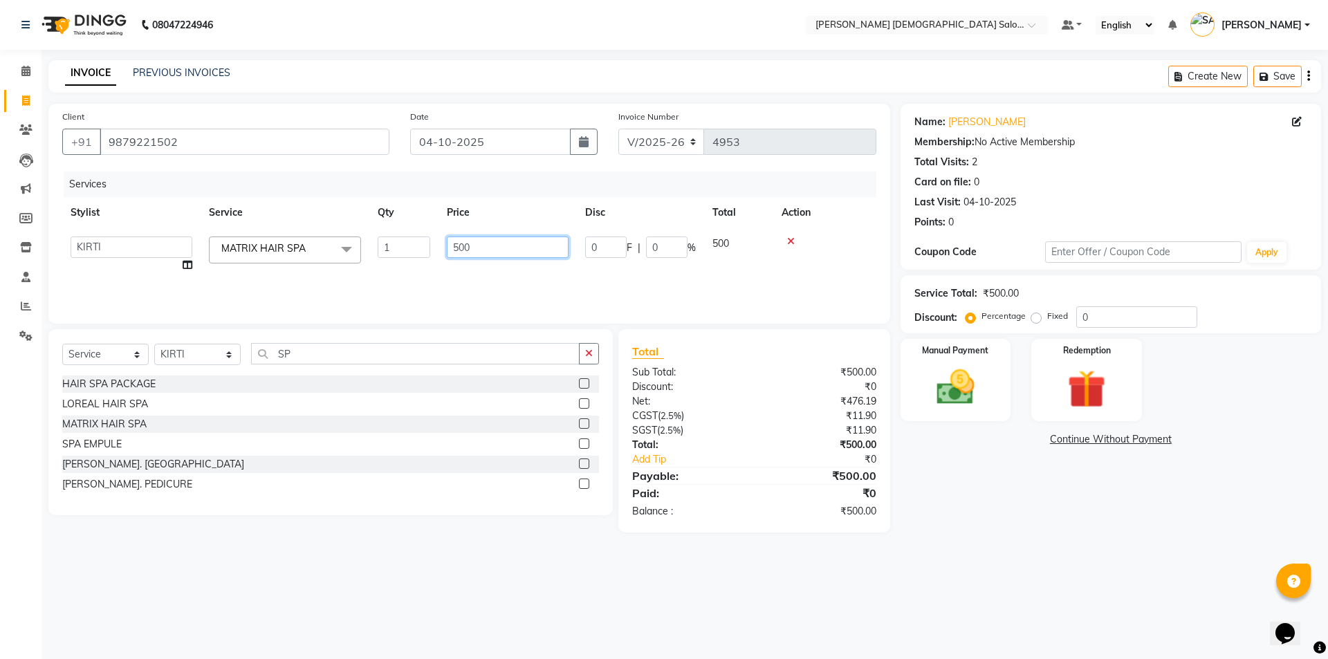
type input "300"
click at [457, 280] on div "Services Stylist Service Qty Price Disc Total Action [PERSON_NAME] BHAVTIK [PER…" at bounding box center [469, 241] width 814 height 138
click at [989, 389] on div "Manual Payment" at bounding box center [955, 380] width 115 height 85
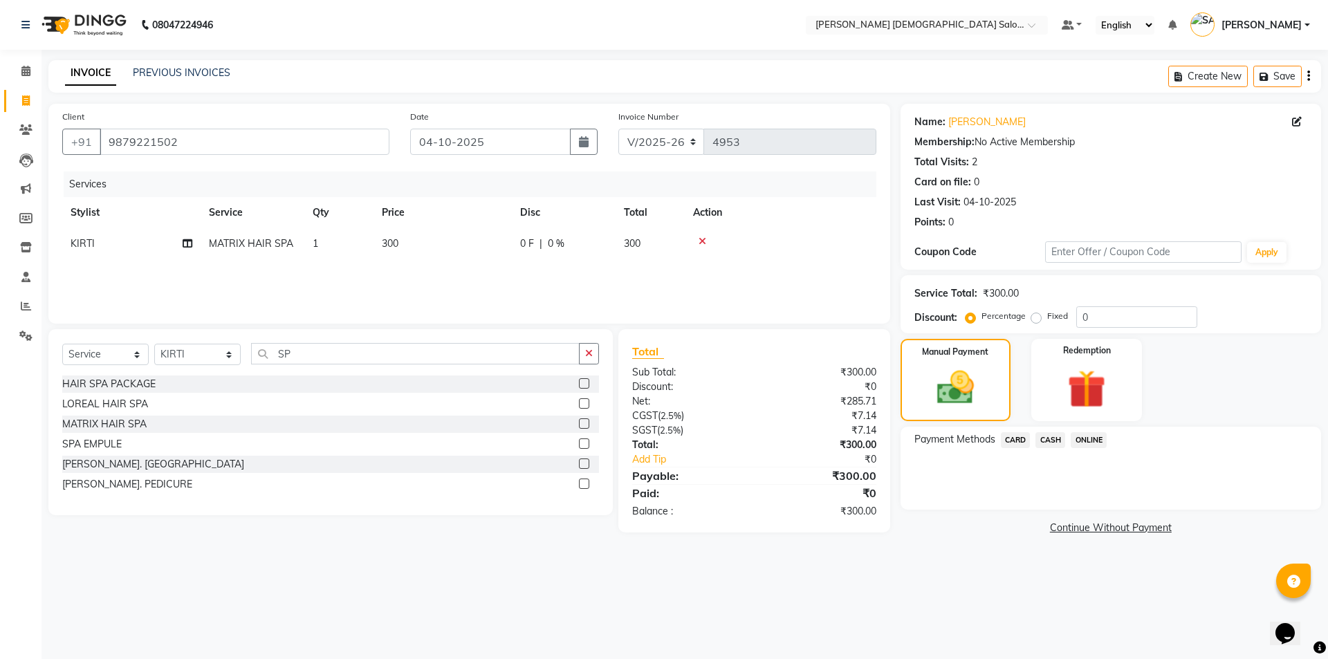
click at [1044, 432] on span "CASH" at bounding box center [1051, 440] width 30 height 16
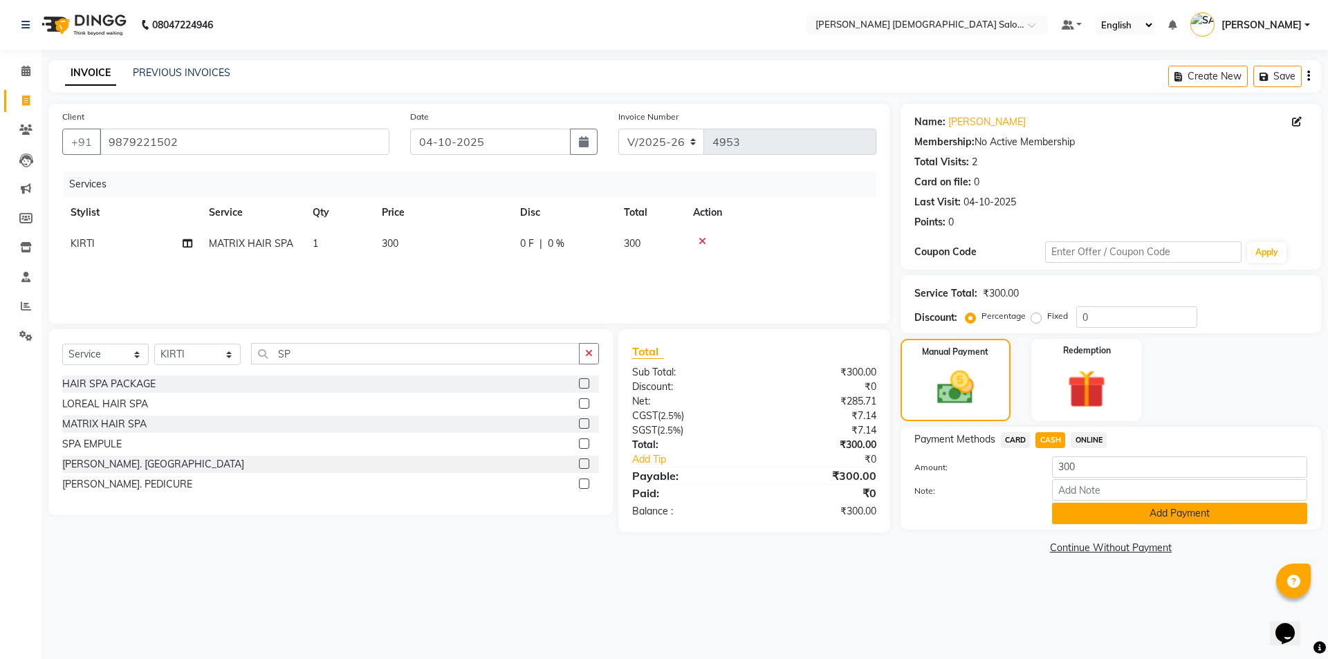
click at [1070, 517] on button "Add Payment" at bounding box center [1179, 513] width 255 height 21
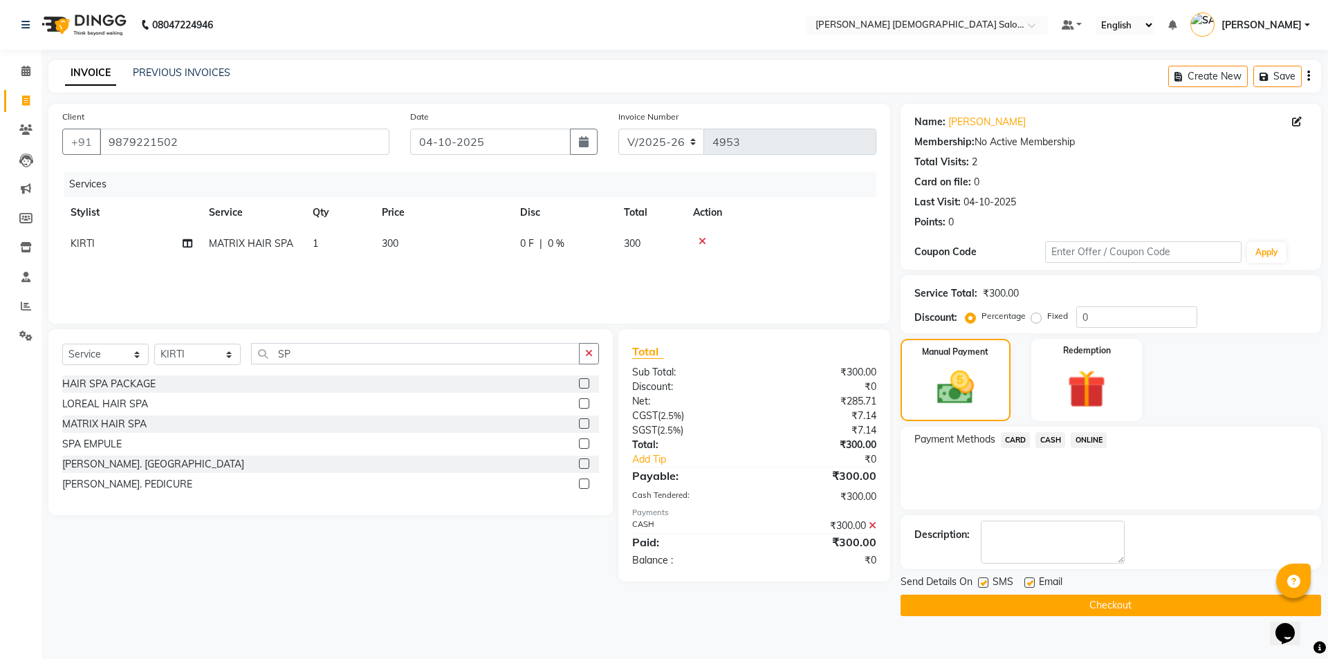
click at [1029, 585] on label at bounding box center [1030, 583] width 10 height 10
click at [1029, 585] on input "checkbox" at bounding box center [1029, 583] width 9 height 9
checkbox input "false"
click at [988, 585] on label at bounding box center [983, 583] width 10 height 10
click at [987, 585] on input "checkbox" at bounding box center [982, 583] width 9 height 9
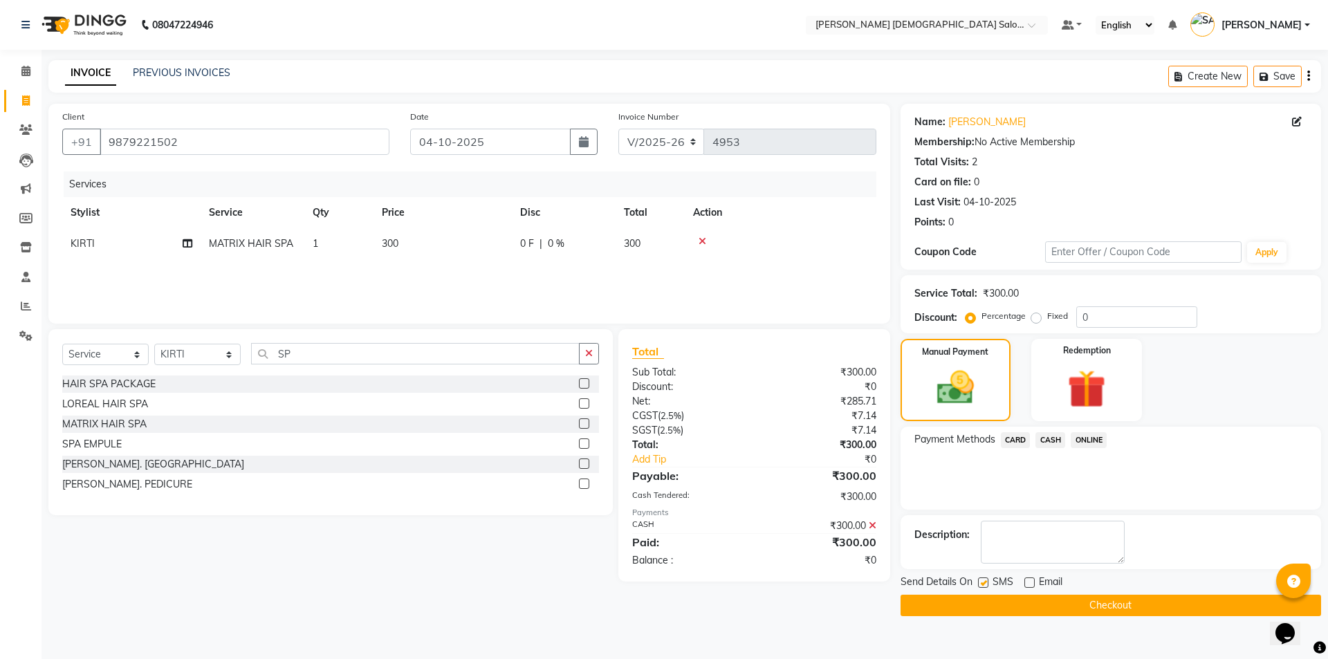
checkbox input "false"
click at [984, 600] on button "Checkout" at bounding box center [1111, 605] width 421 height 21
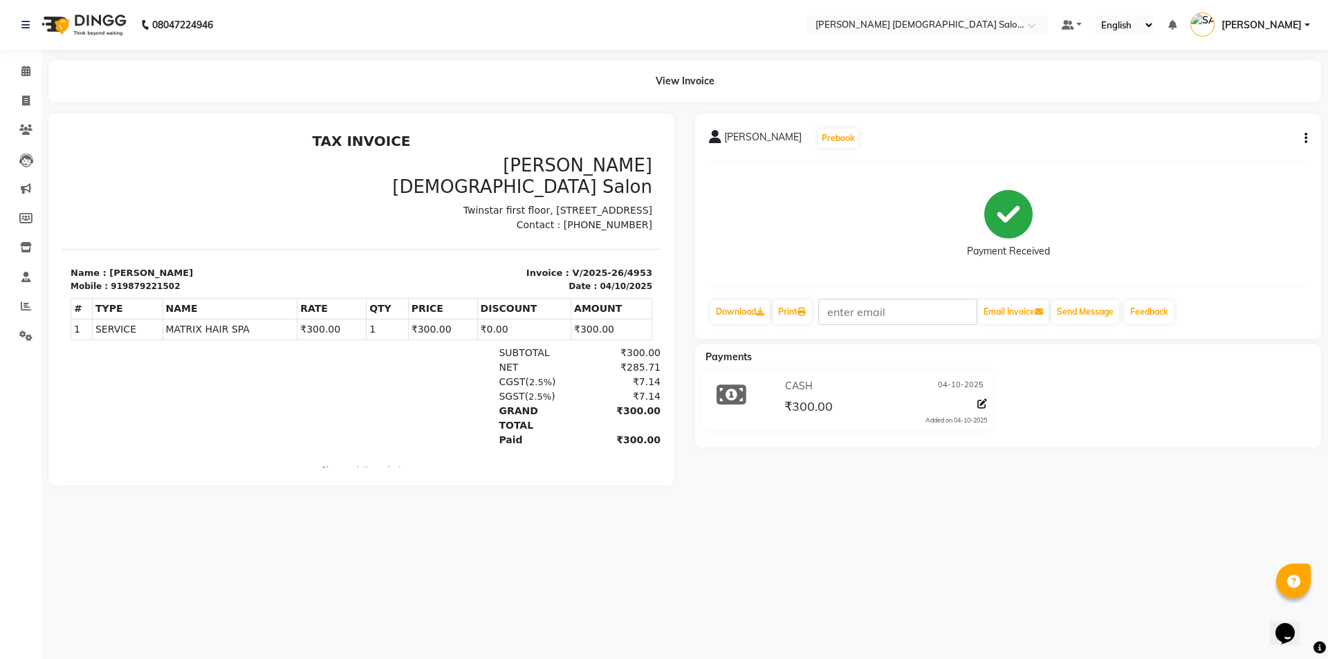
click at [239, 153] on div "TAX INVOICE [PERSON_NAME] [DEMOGRAPHIC_DATA] Salon [STREET_ADDRESS] Contact : […" at bounding box center [361, 314] width 598 height 363
click at [18, 101] on span at bounding box center [26, 101] width 24 height 16
select select "service"
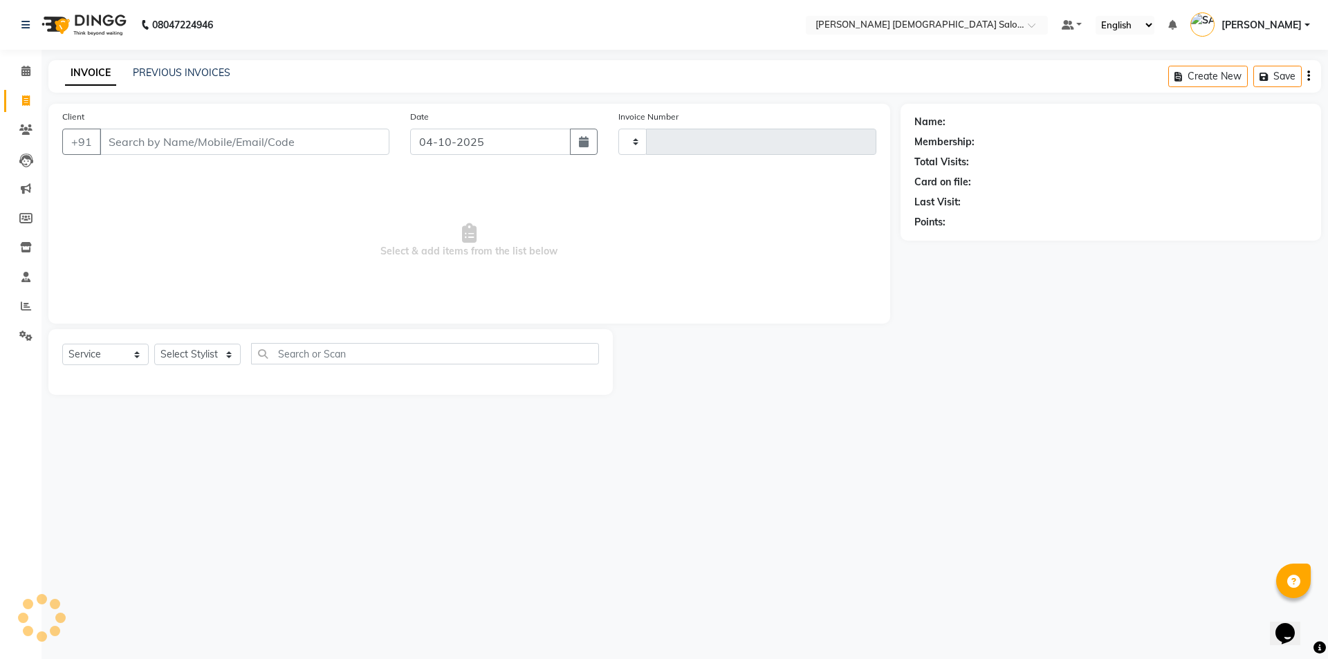
type input "4954"
select select "7542"
click at [24, 309] on icon at bounding box center [26, 306] width 10 height 10
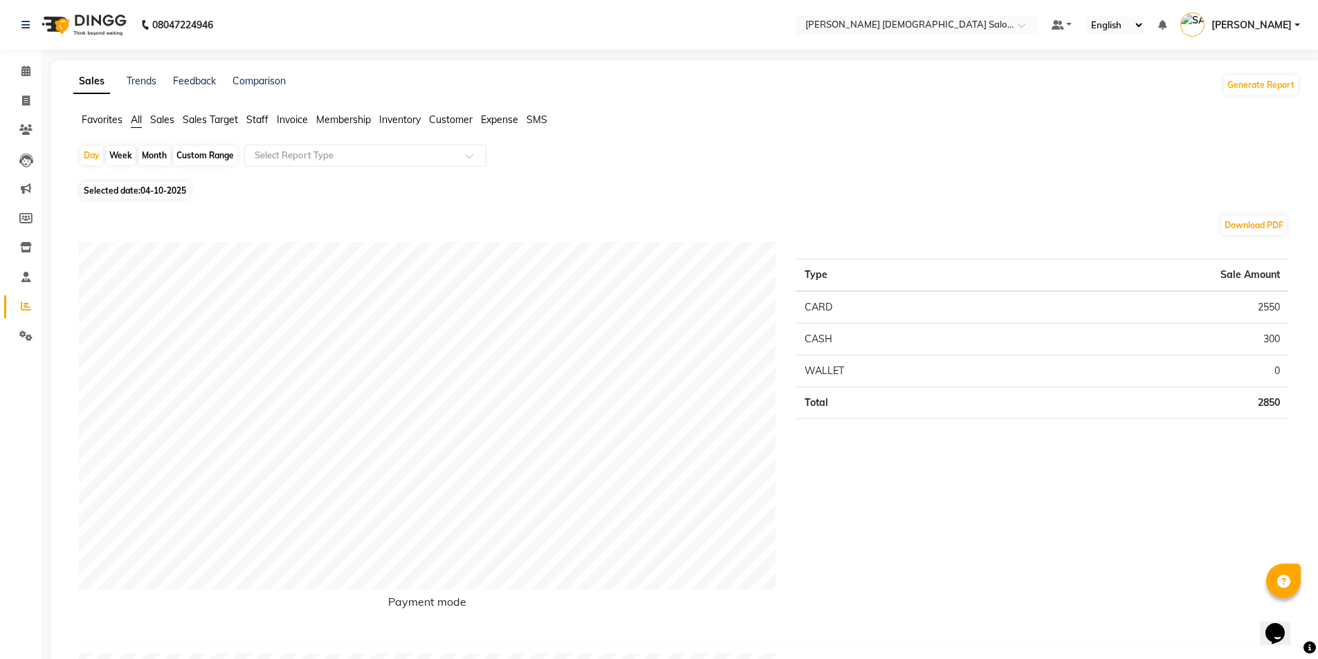
click at [145, 156] on div "Month" at bounding box center [154, 155] width 32 height 19
select select "10"
select select "2025"
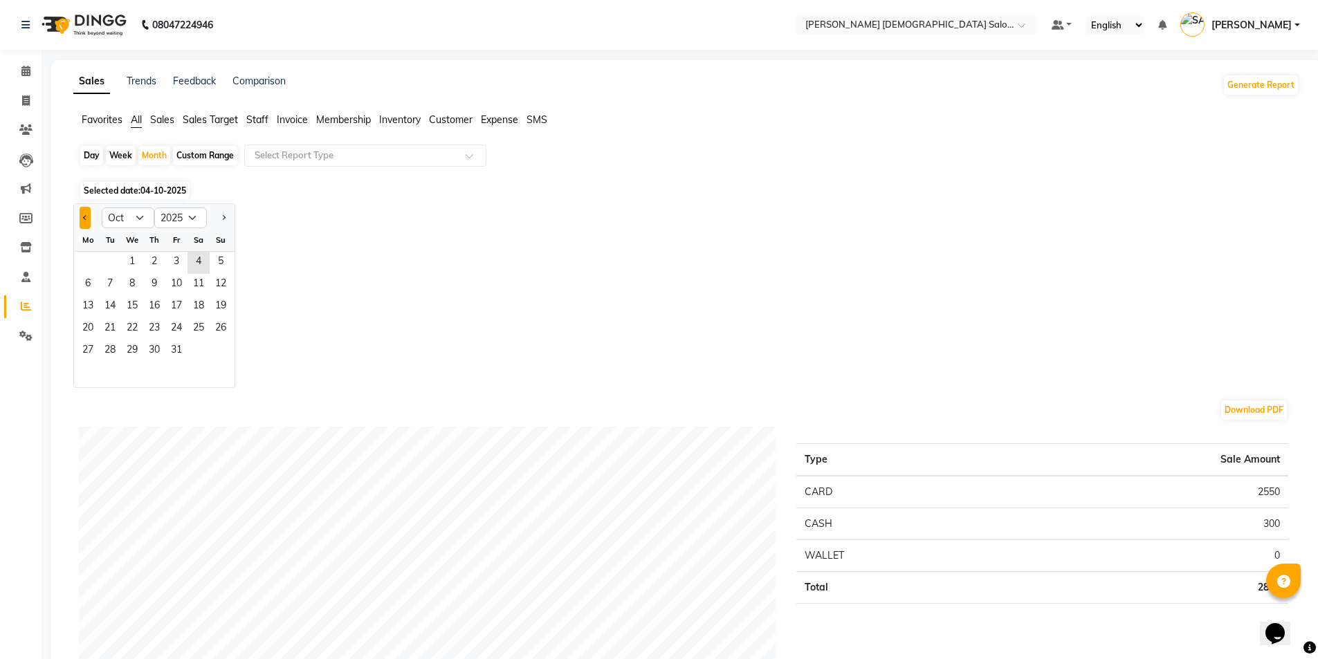
click at [84, 217] on span "Previous month" at bounding box center [85, 216] width 5 height 5
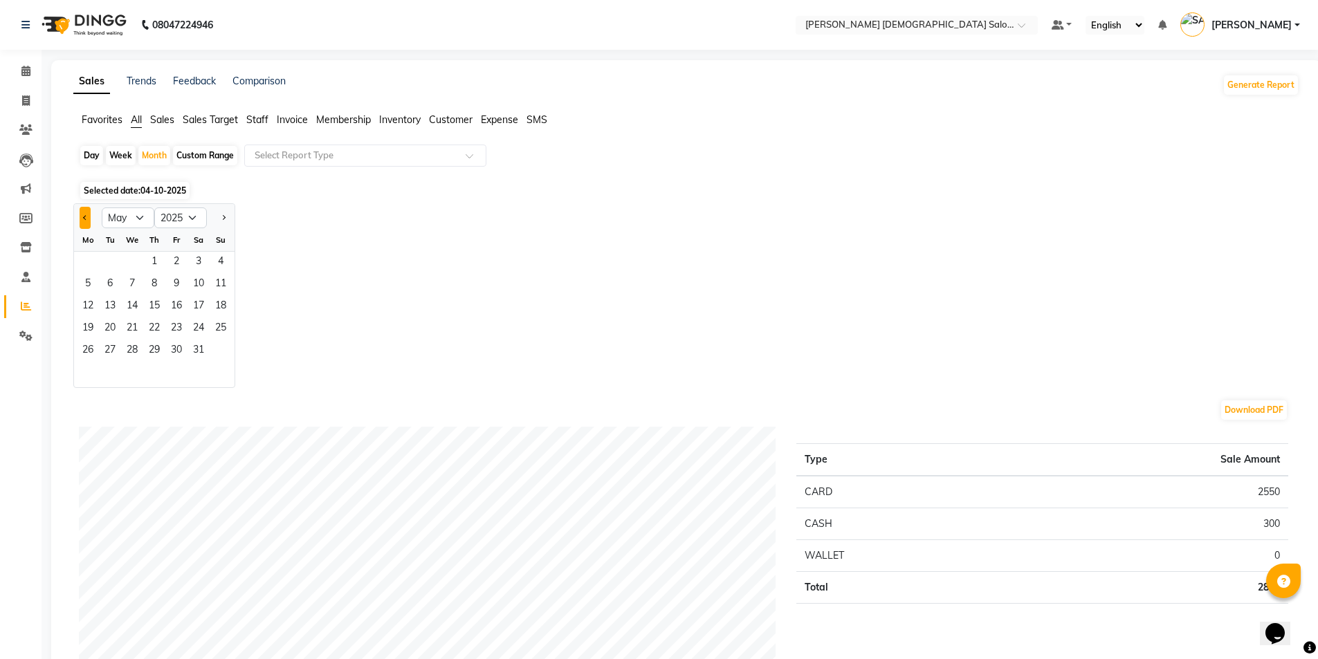
click at [84, 217] on span "Previous month" at bounding box center [85, 216] width 5 height 5
click at [92, 219] on div at bounding box center [88, 218] width 28 height 22
click at [89, 227] on button "Previous month" at bounding box center [85, 218] width 11 height 22
click at [83, 223] on button "Previous month" at bounding box center [85, 218] width 11 height 22
click at [221, 224] on button "Next month" at bounding box center [223, 218] width 11 height 22
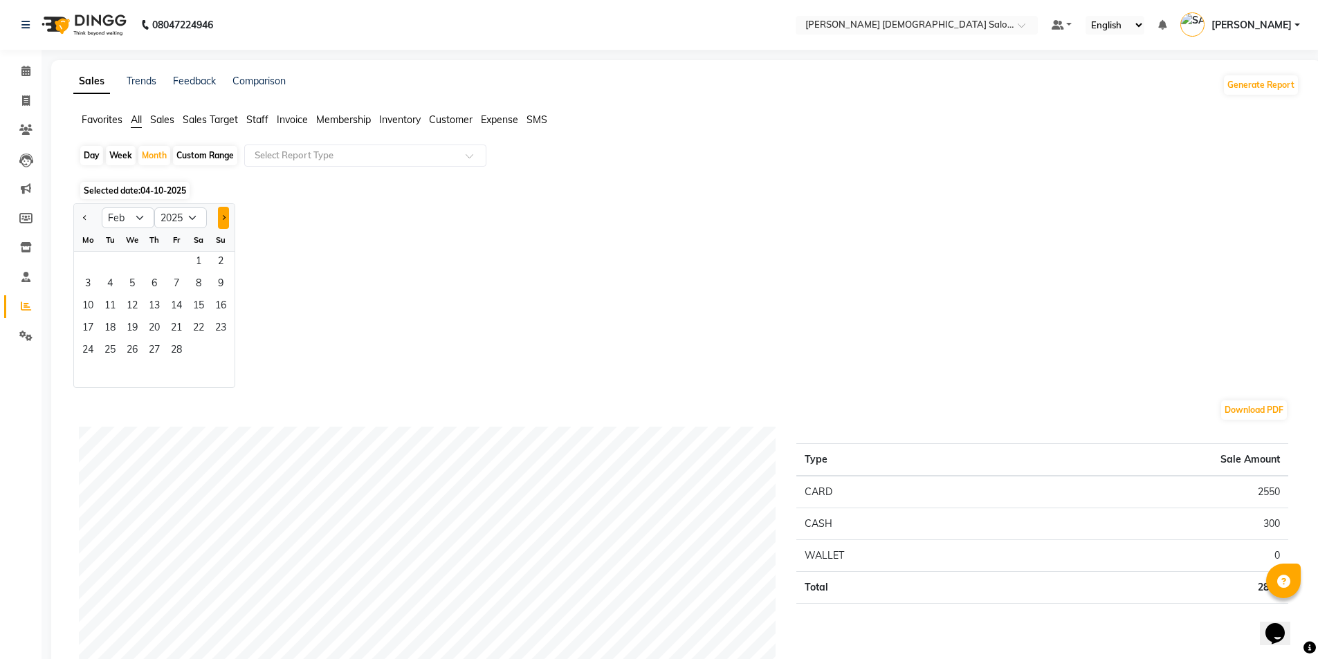
select select "3"
click at [131, 277] on span "5" at bounding box center [132, 285] width 22 height 22
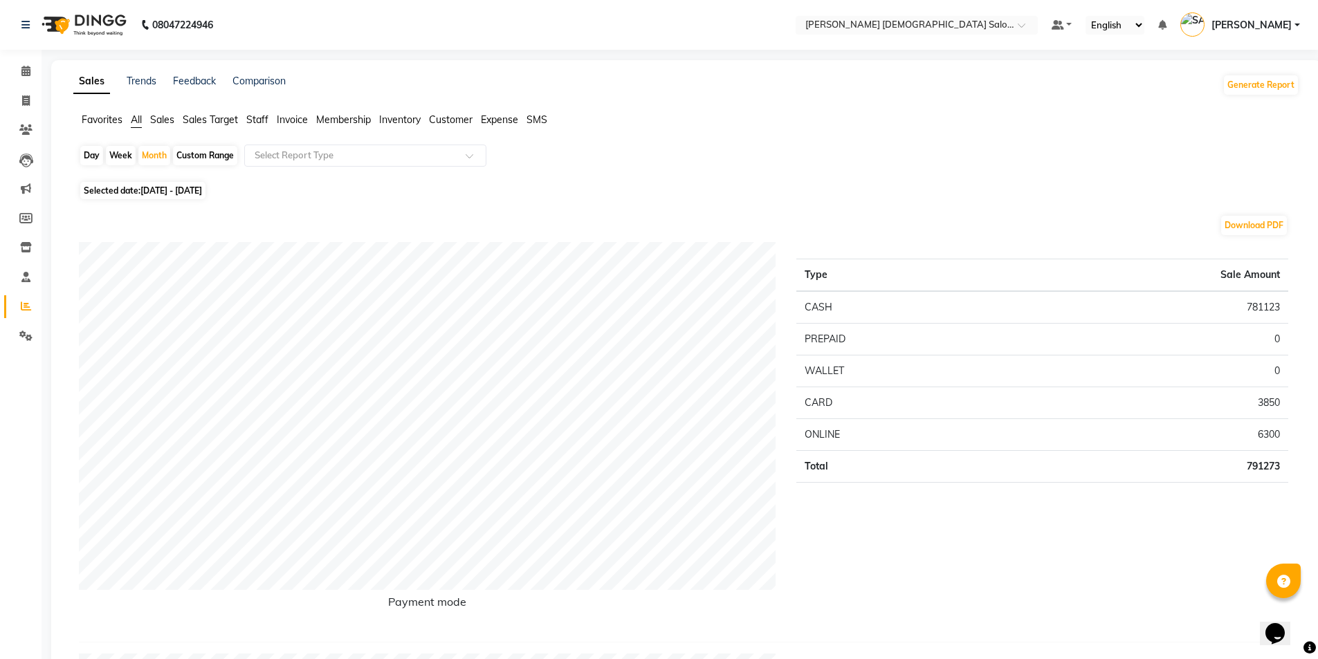
click at [160, 190] on span "[DATE] - [DATE]" at bounding box center [171, 190] width 62 height 10
select select "3"
select select "2025"
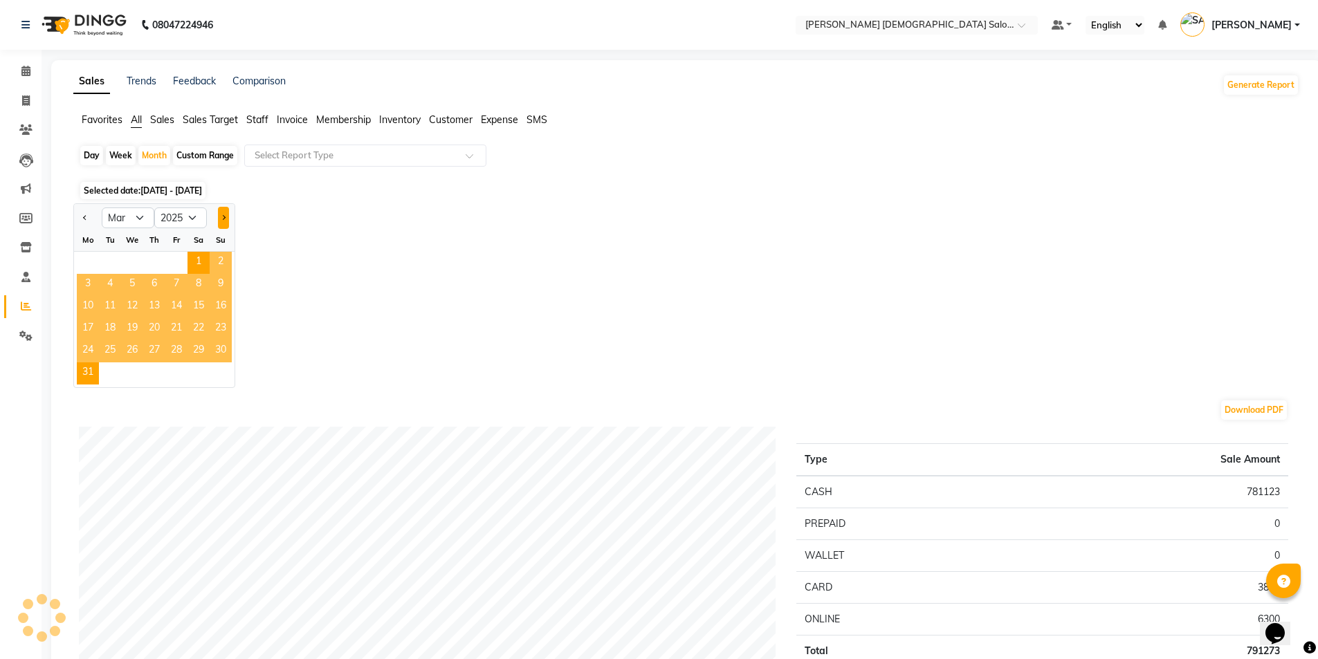
click at [228, 217] on button "Next month" at bounding box center [223, 218] width 11 height 22
select select "4"
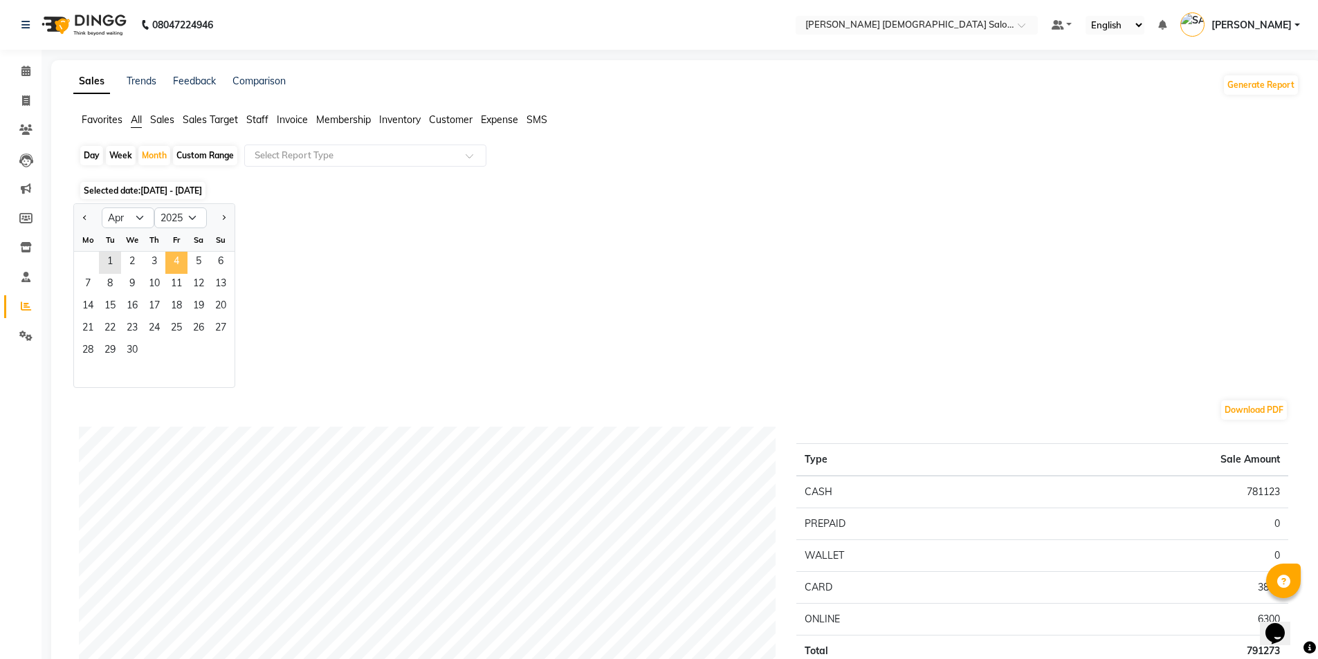
click at [178, 257] on span "4" at bounding box center [176, 263] width 22 height 22
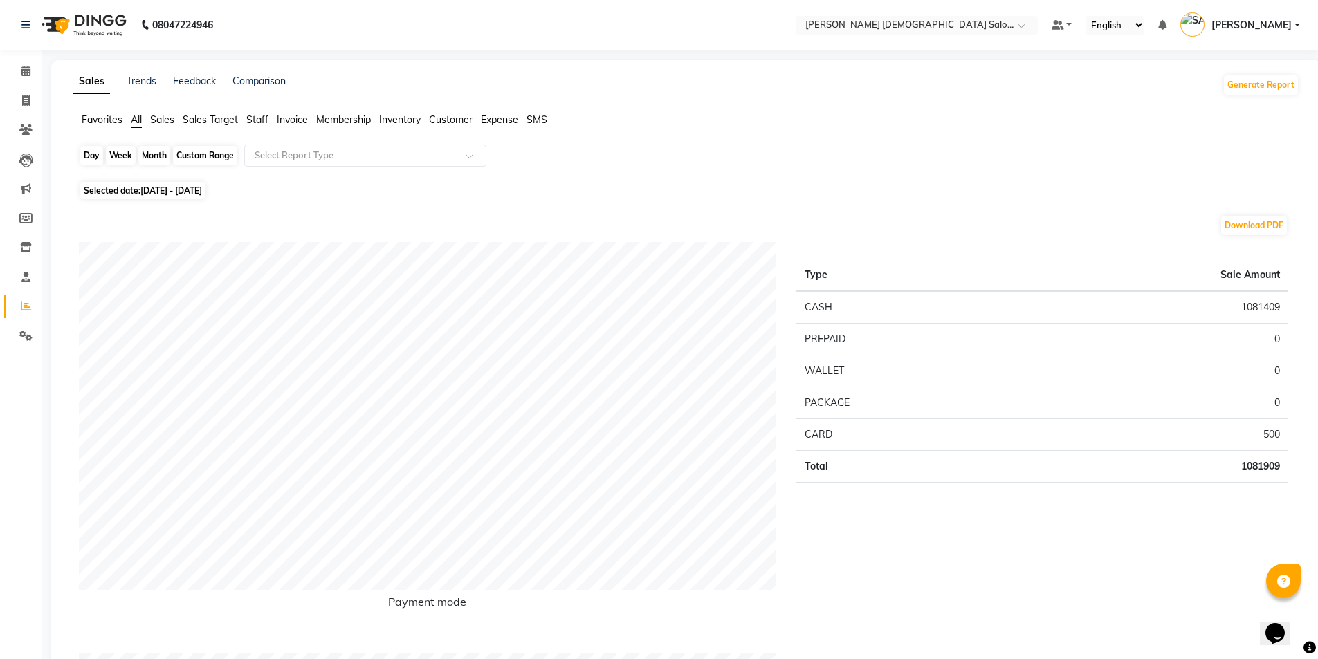
click at [160, 159] on div "Month" at bounding box center [154, 155] width 32 height 19
select select "4"
select select "2025"
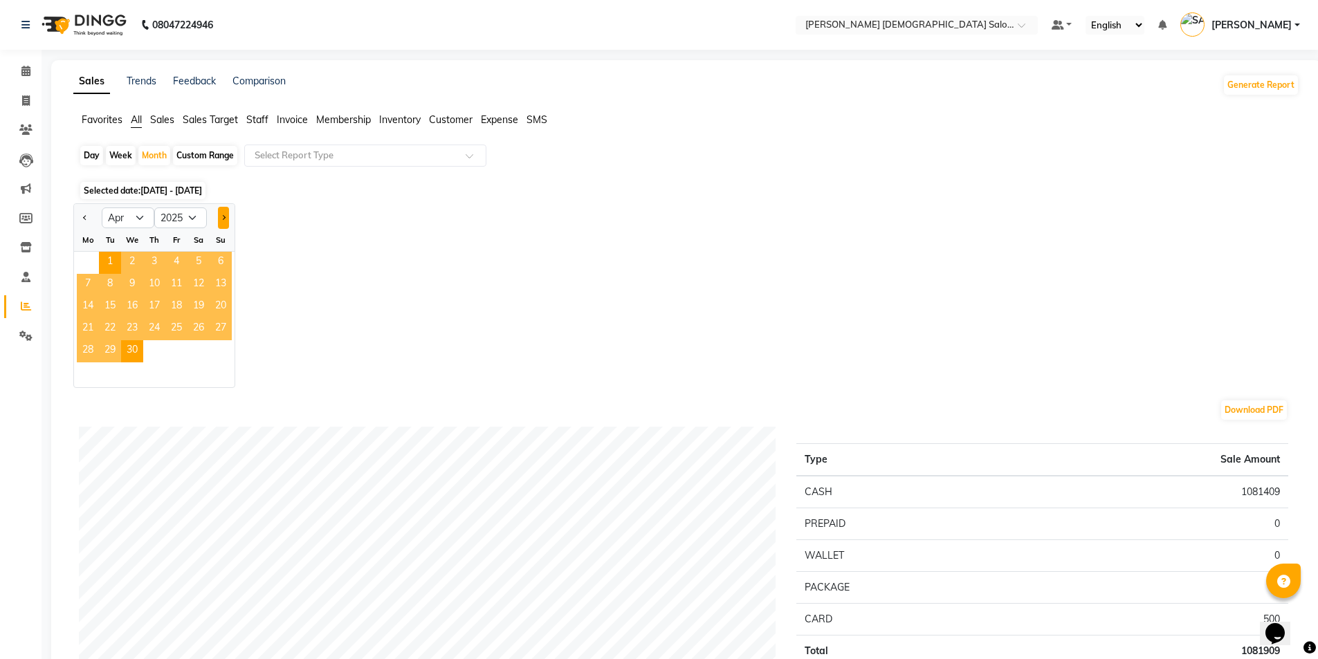
click at [223, 212] on button "Next month" at bounding box center [223, 218] width 11 height 22
select select "5"
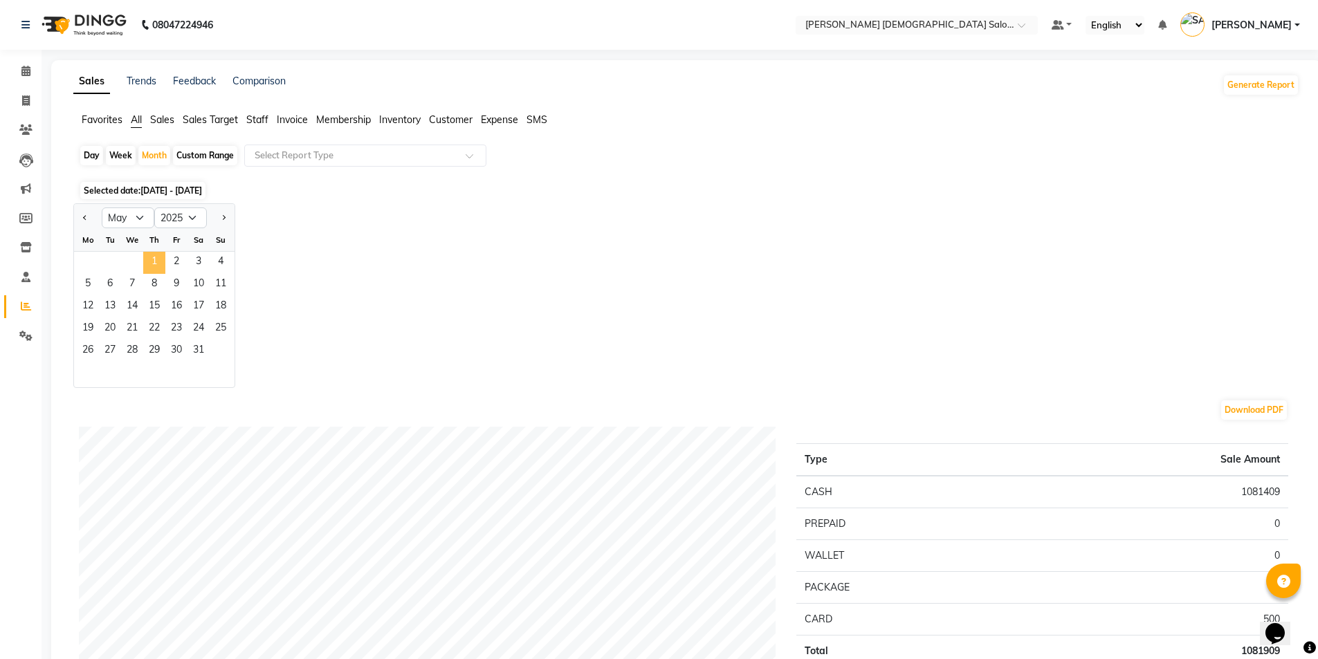
click at [161, 262] on span "1" at bounding box center [154, 263] width 22 height 22
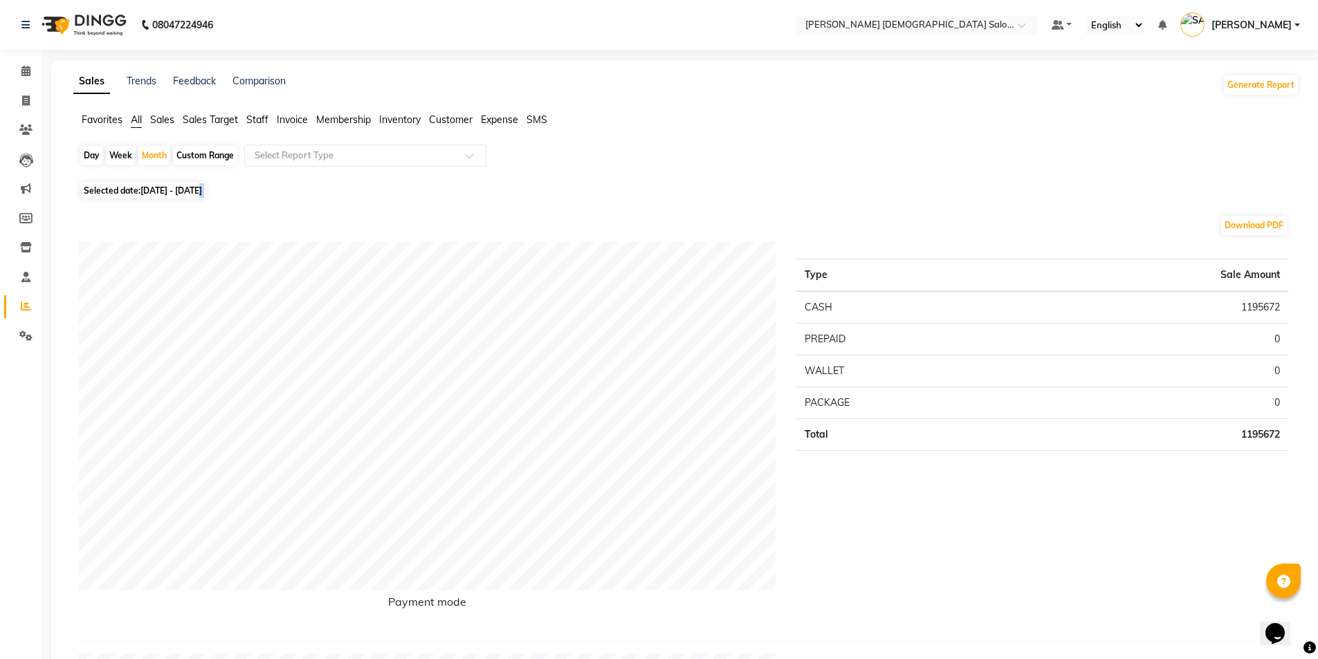
click at [150, 156] on div "Month" at bounding box center [154, 155] width 32 height 19
select select "5"
select select "2025"
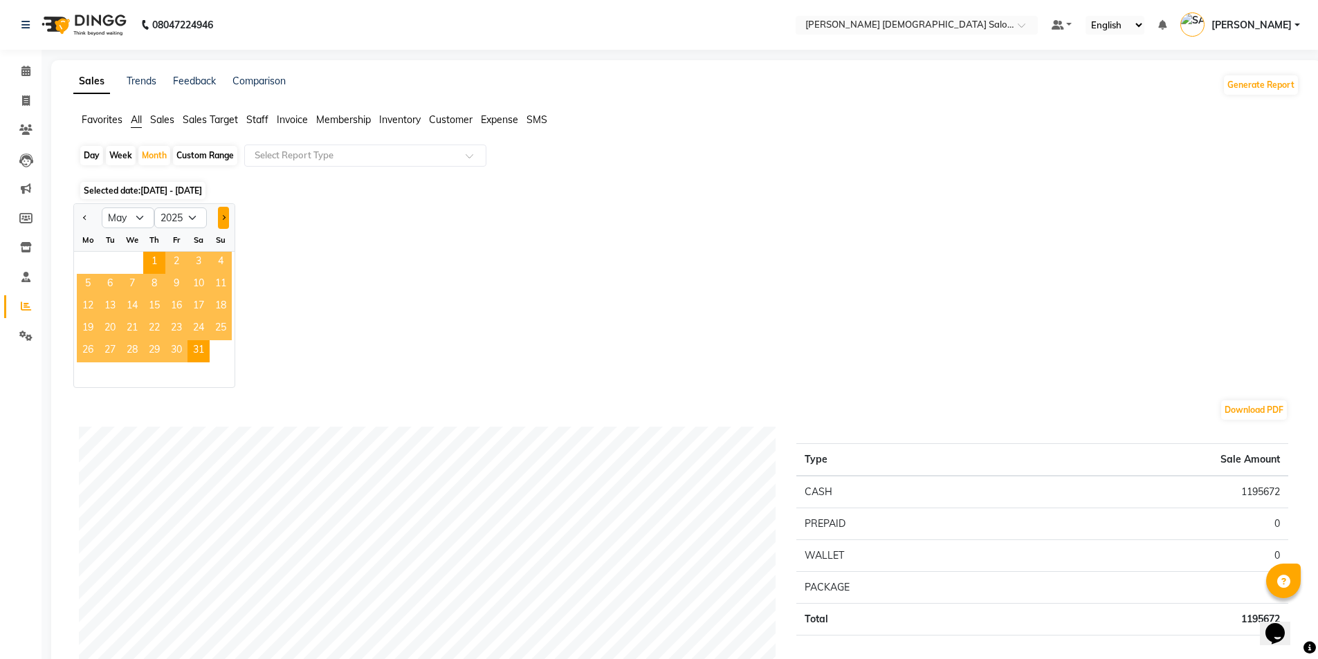
click at [223, 213] on button "Next month" at bounding box center [223, 218] width 11 height 22
select select "6"
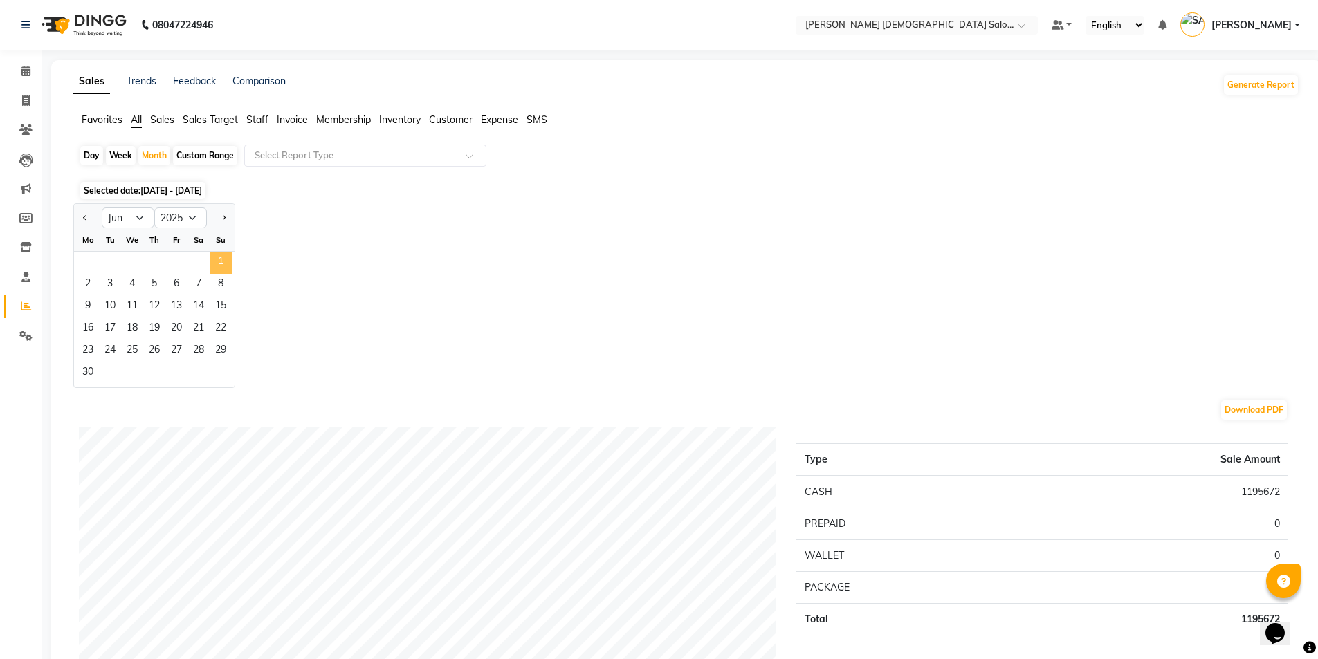
click at [219, 262] on span "1" at bounding box center [221, 263] width 22 height 22
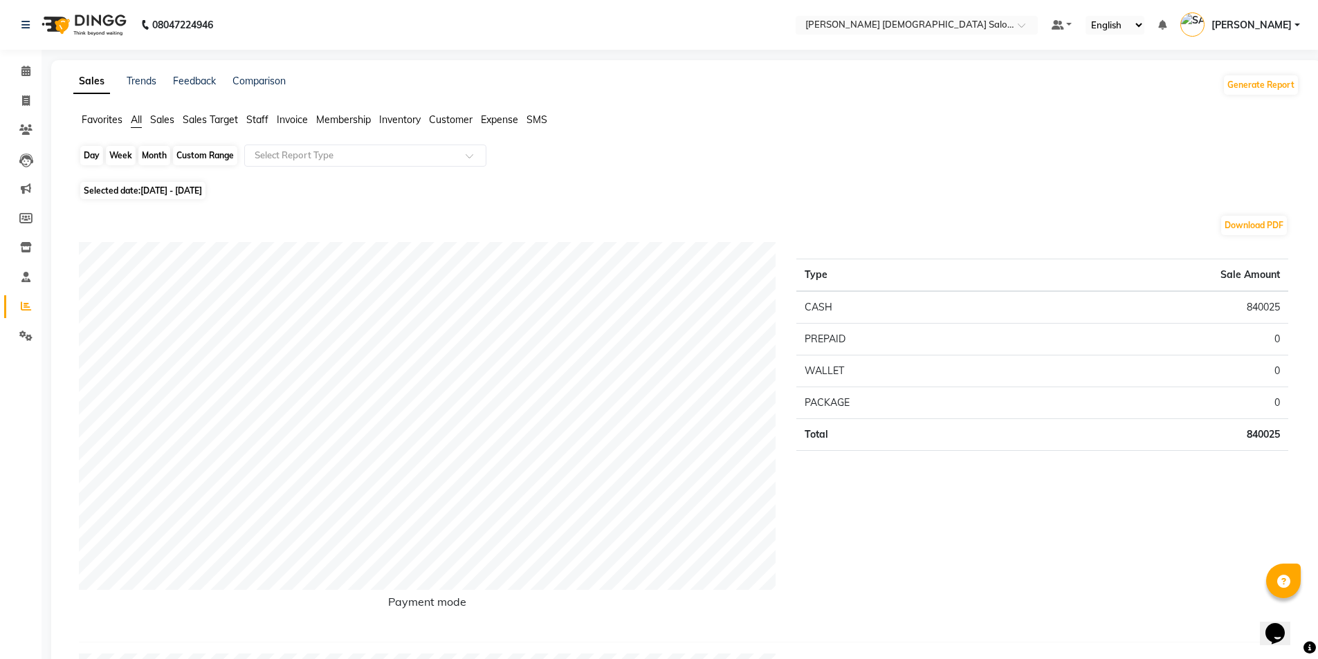
click at [157, 154] on div "Month" at bounding box center [154, 155] width 32 height 19
select select "6"
select select "2025"
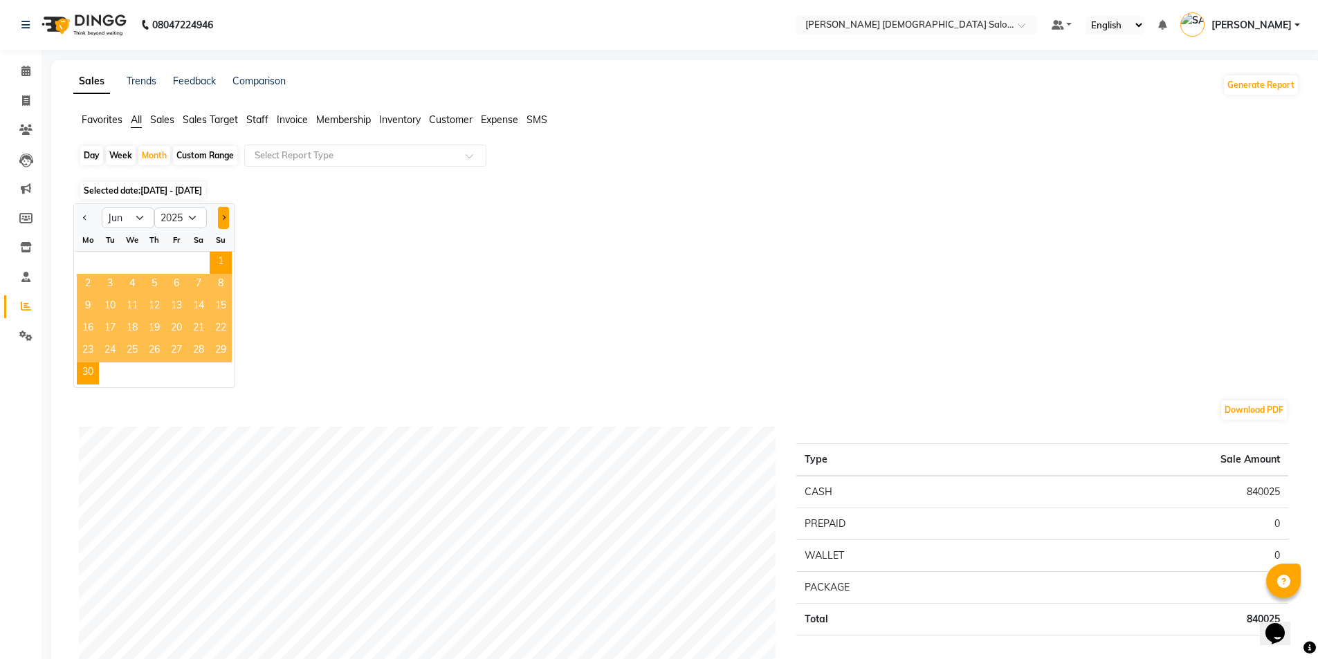
click at [228, 212] on button "Next month" at bounding box center [223, 218] width 11 height 22
select select "7"
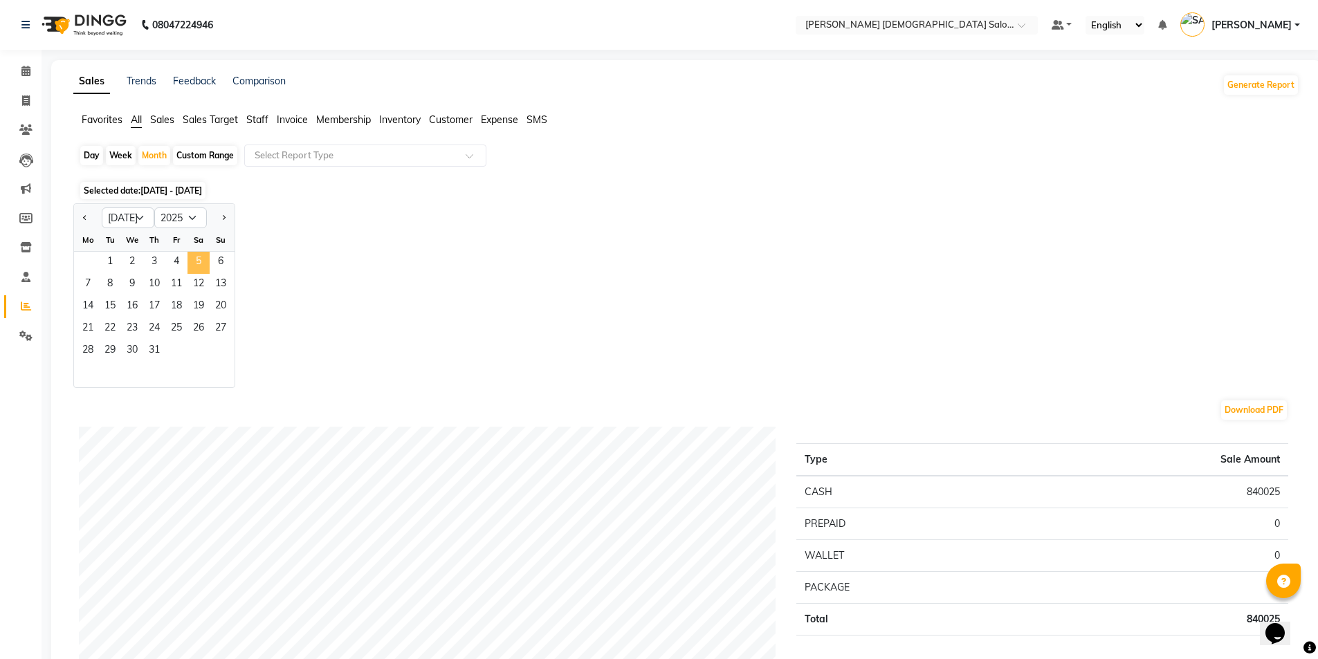
click at [190, 269] on span "5" at bounding box center [198, 263] width 22 height 22
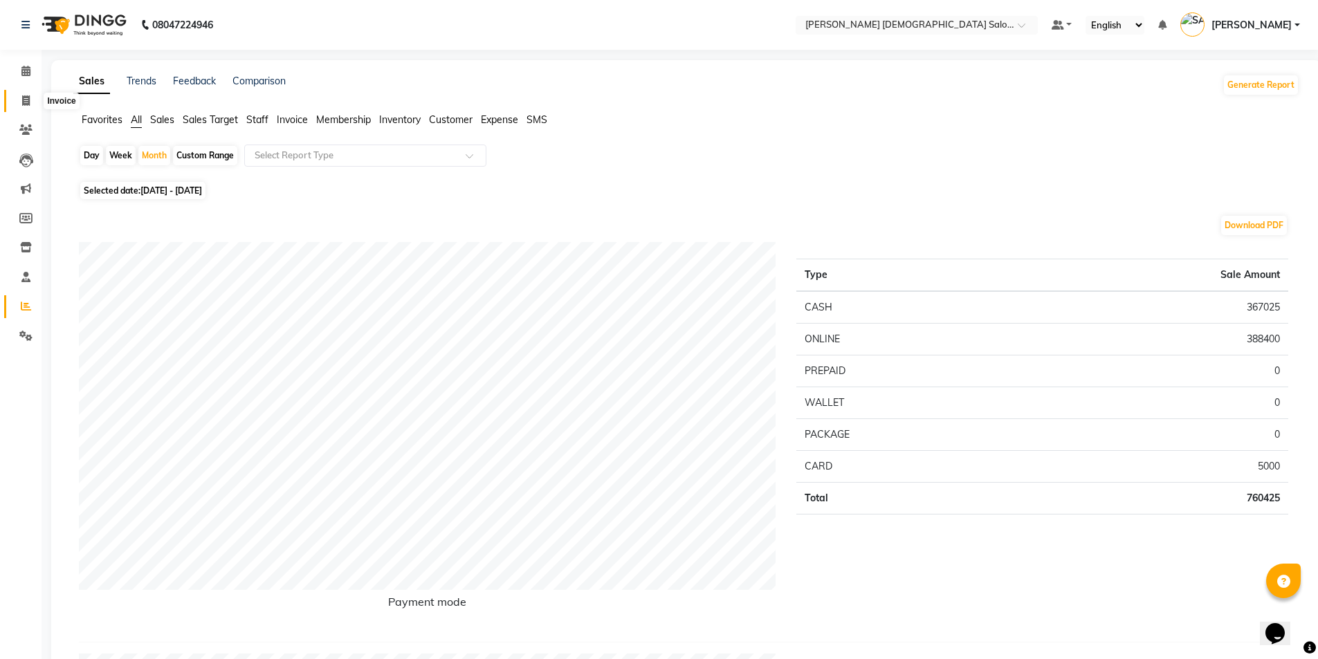
click at [21, 99] on span at bounding box center [26, 101] width 24 height 16
select select "service"
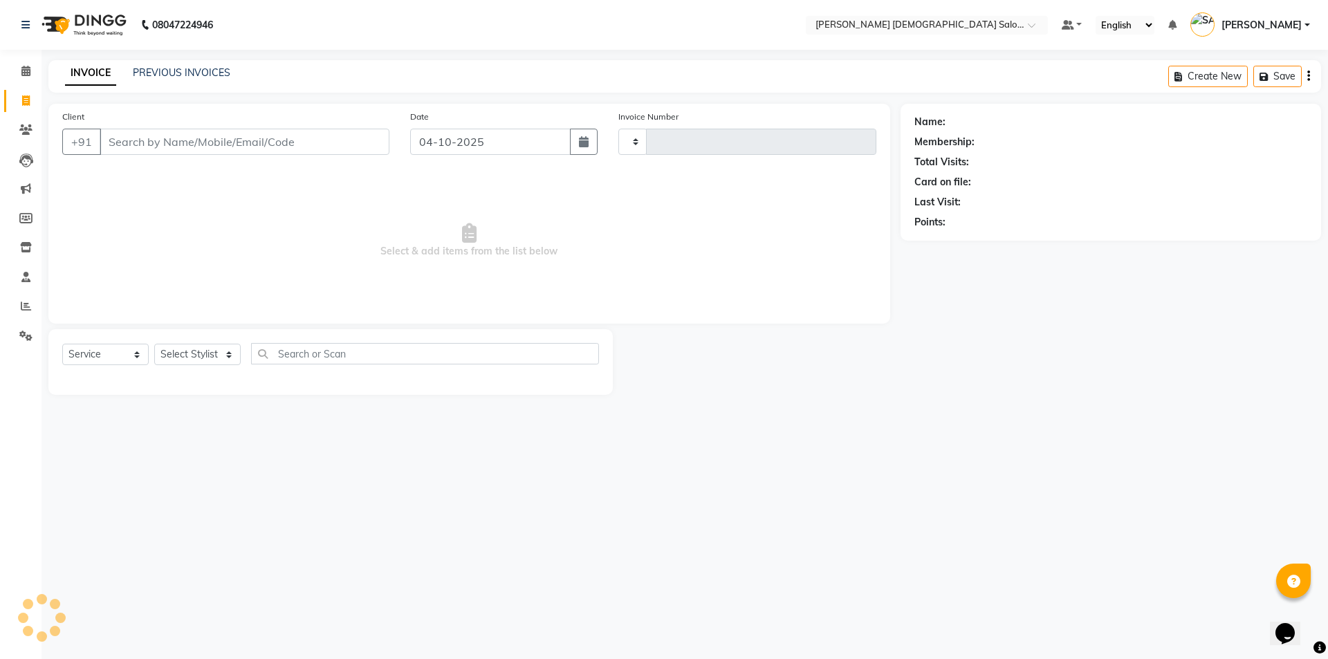
type input "4954"
select select "7542"
click at [208, 77] on link "PREVIOUS INVOICES" at bounding box center [182, 72] width 98 height 12
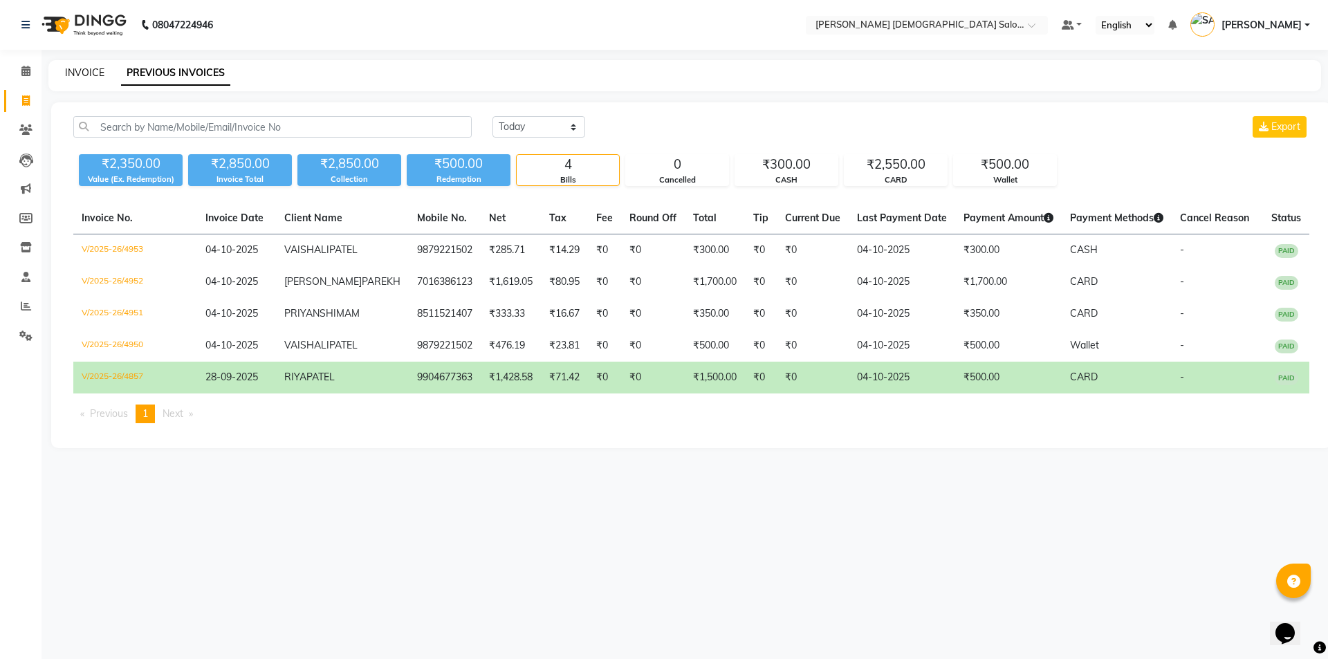
click at [82, 70] on link "INVOICE" at bounding box center [84, 72] width 39 height 12
select select "service"
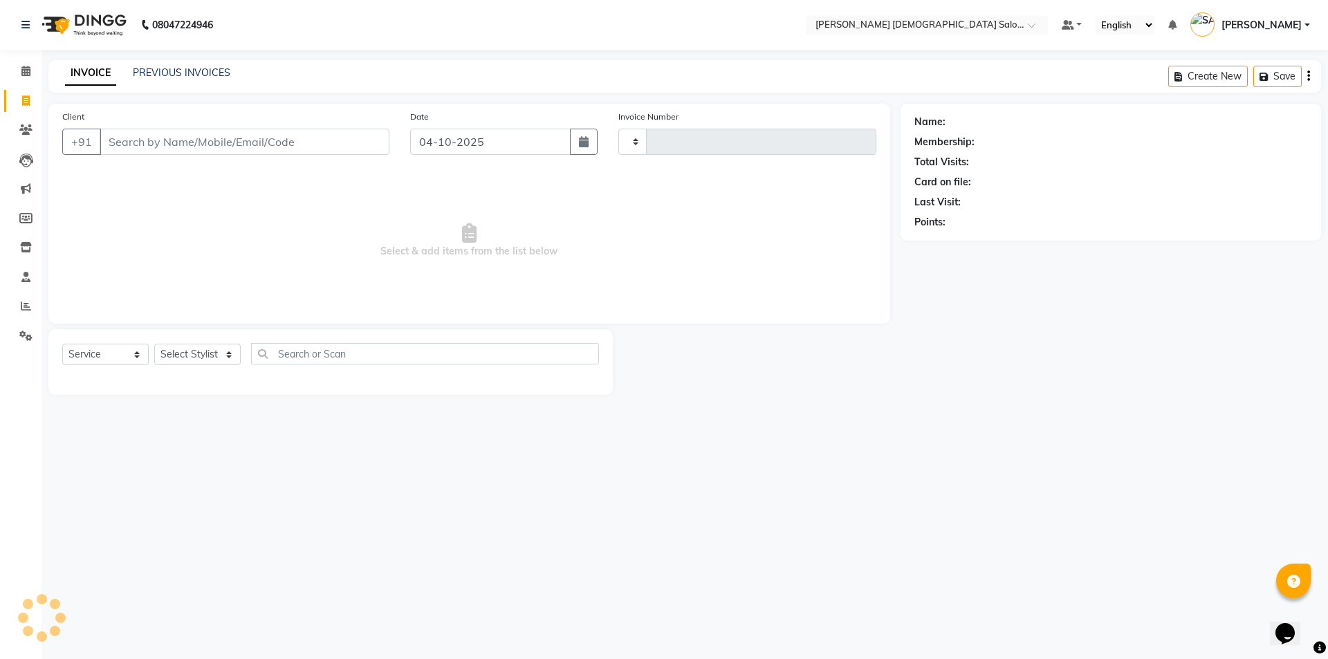
type input "4954"
select select "7542"
click at [24, 237] on link "Inventory" at bounding box center [20, 248] width 33 height 23
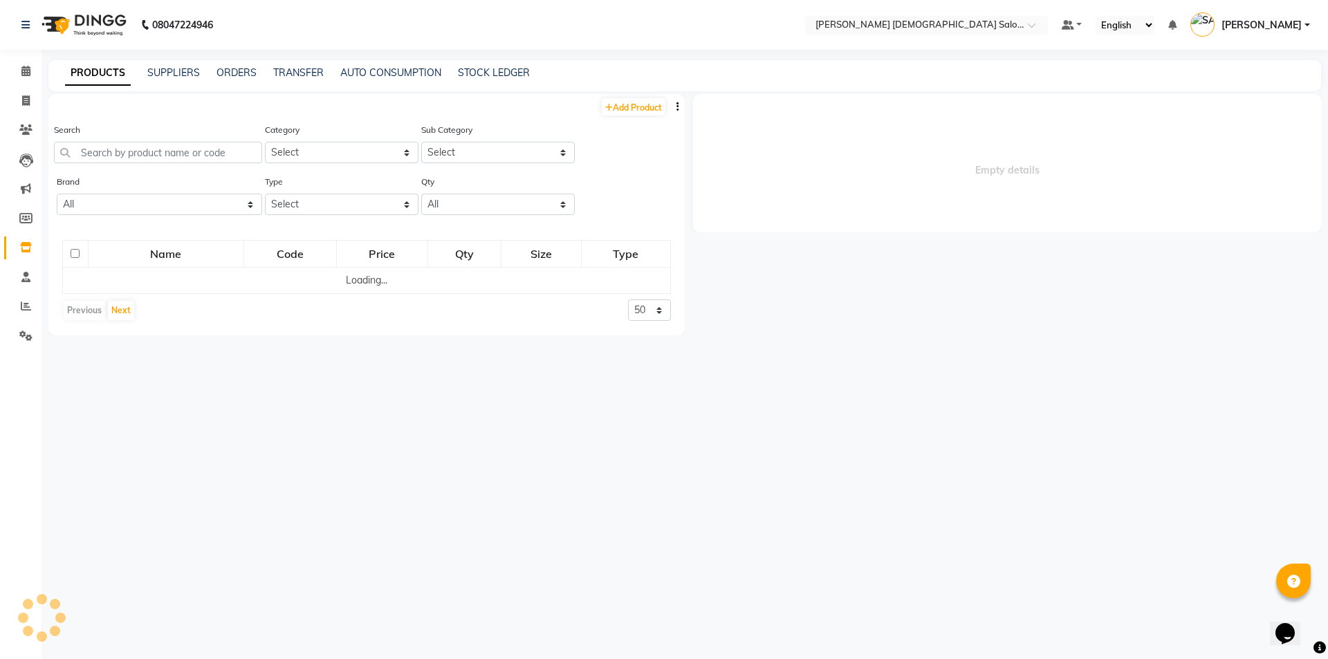
select select
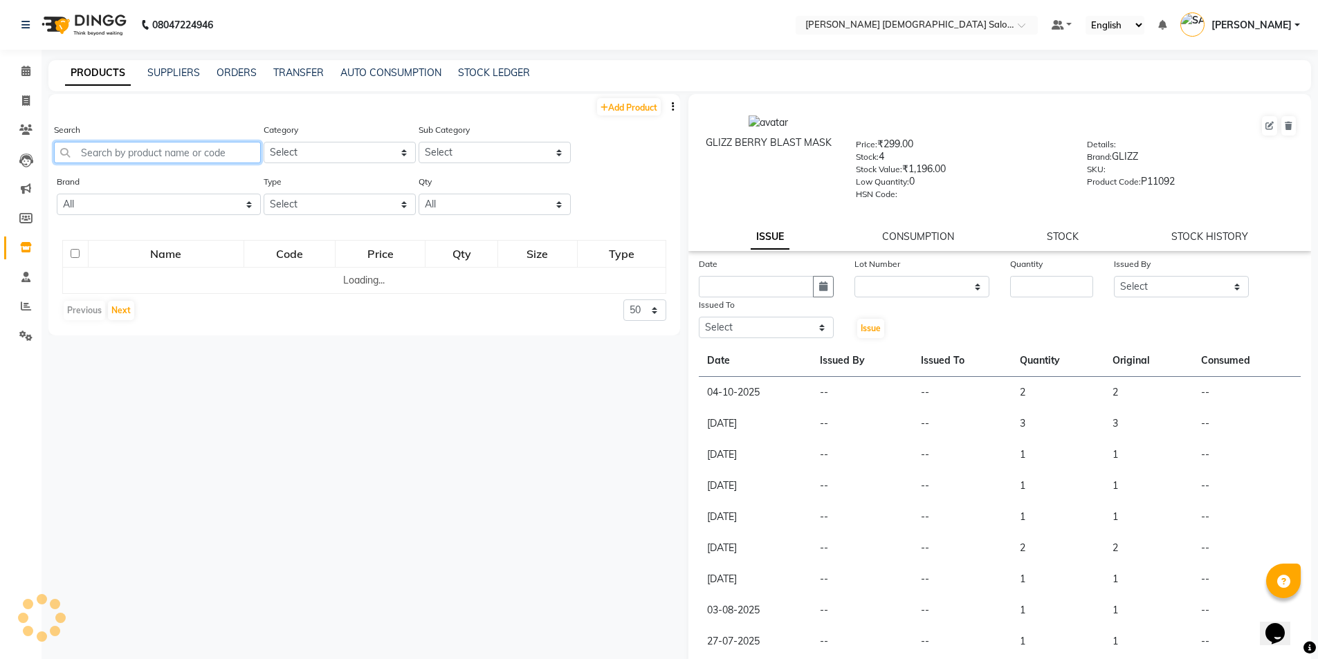
click at [162, 149] on input "text" at bounding box center [157, 152] width 207 height 21
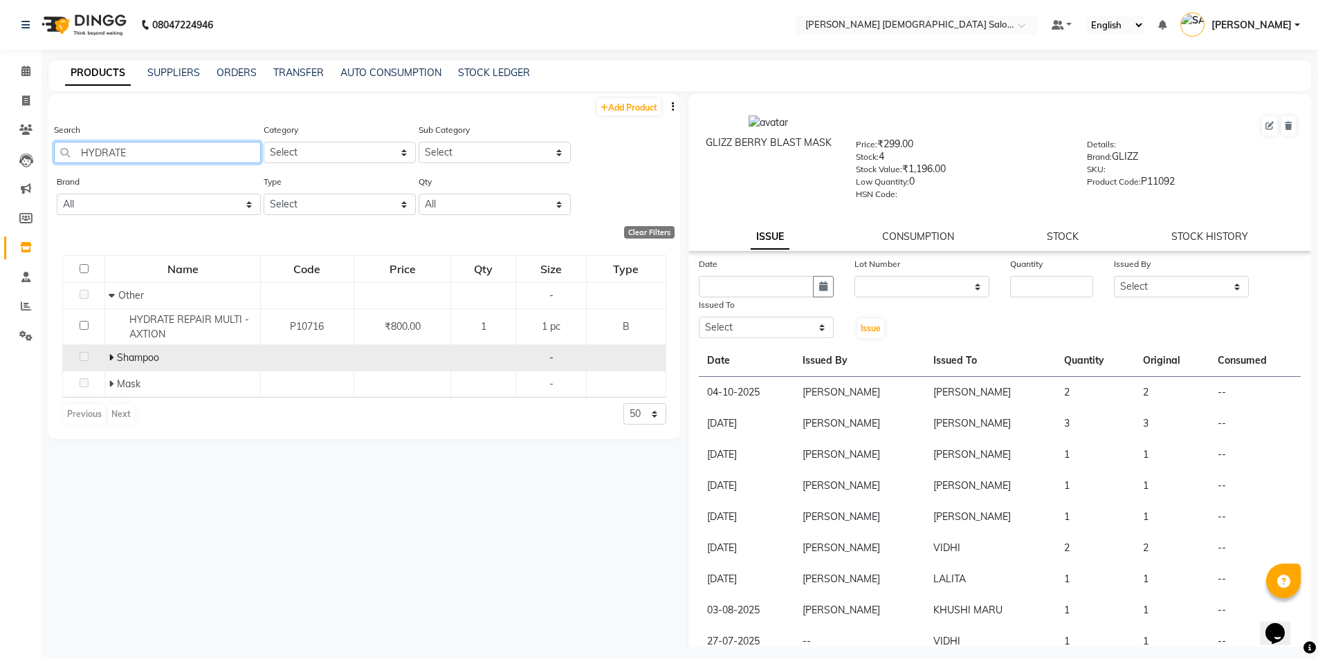
type input "HYDRATE"
click at [113, 357] on span at bounding box center [113, 357] width 8 height 12
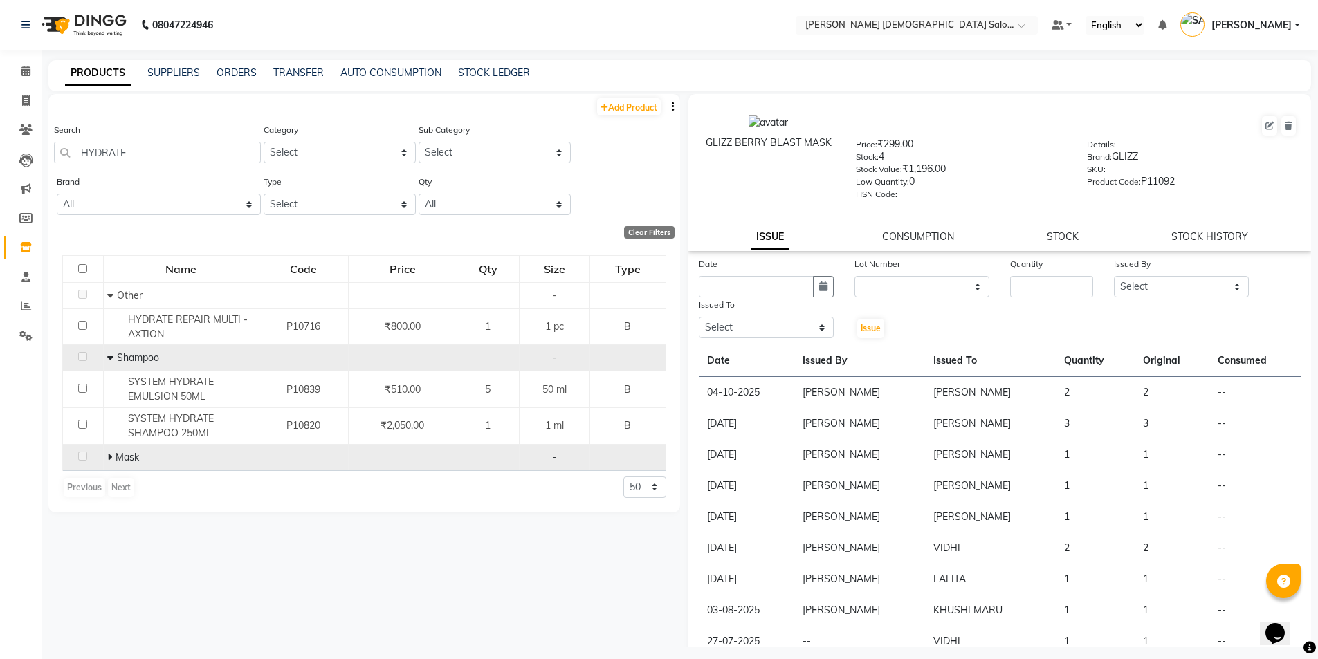
click at [107, 459] on icon at bounding box center [109, 457] width 5 height 10
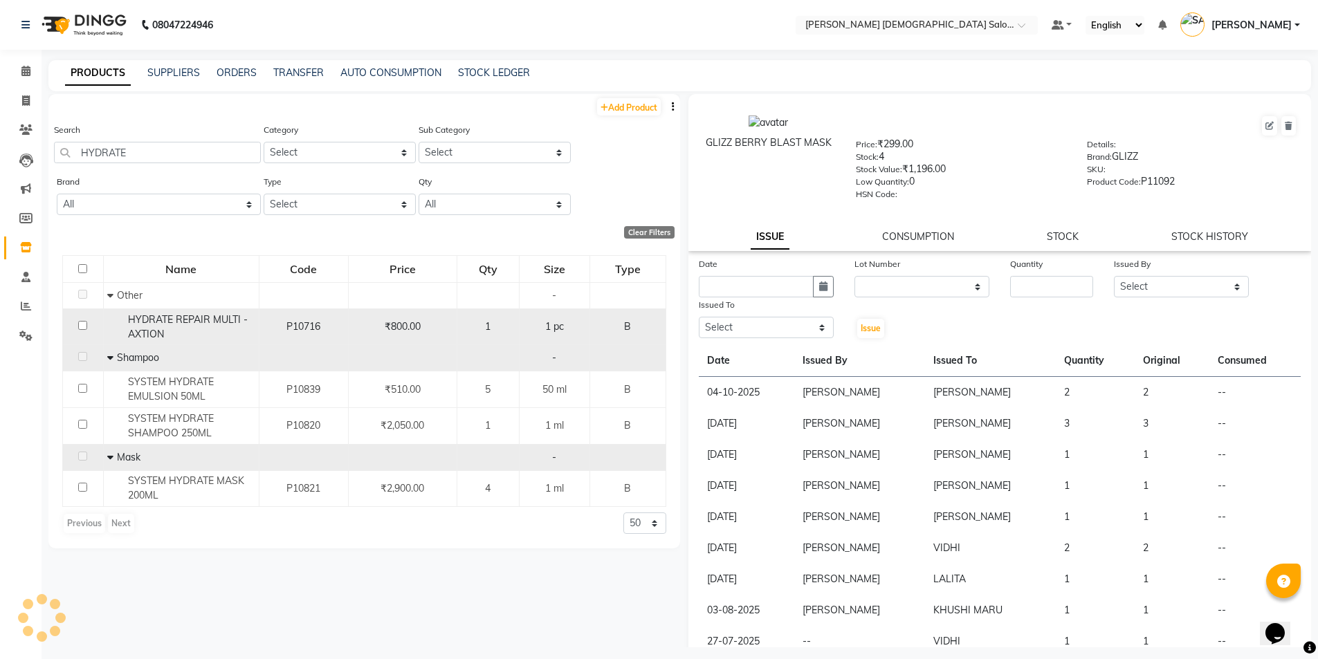
click at [108, 321] on div "HYDRATE REPAIR MULTI - AXTION" at bounding box center [181, 327] width 148 height 29
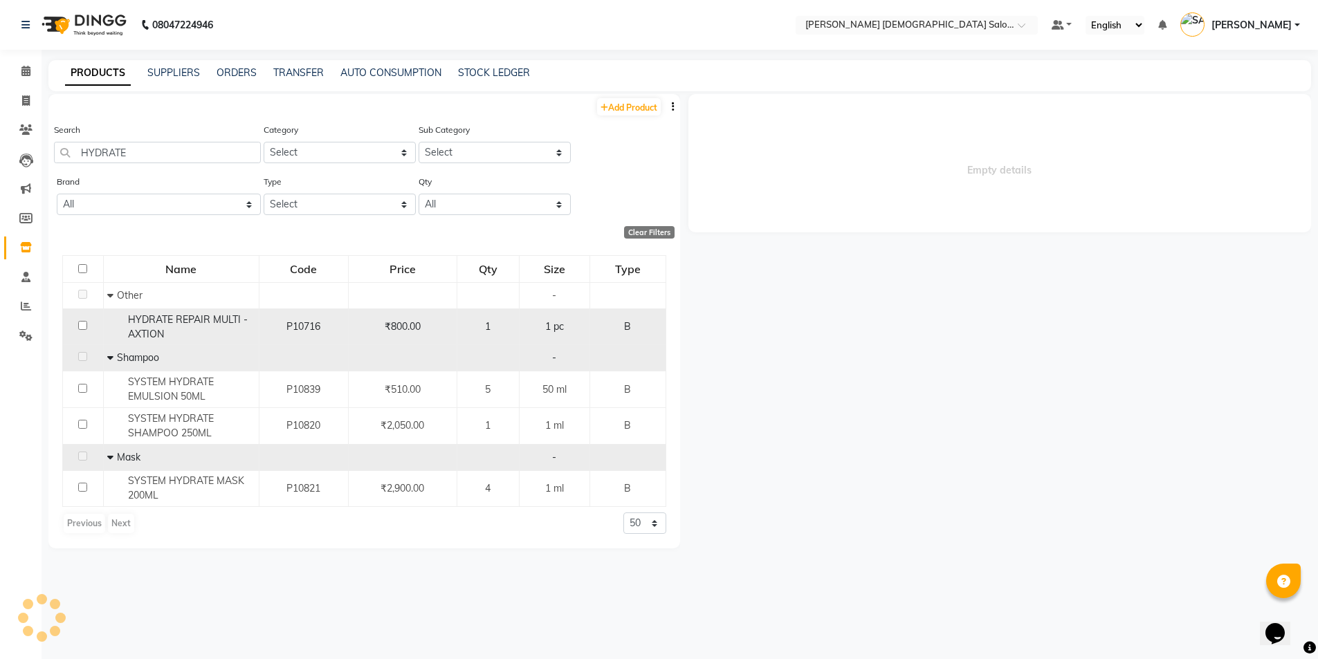
select select
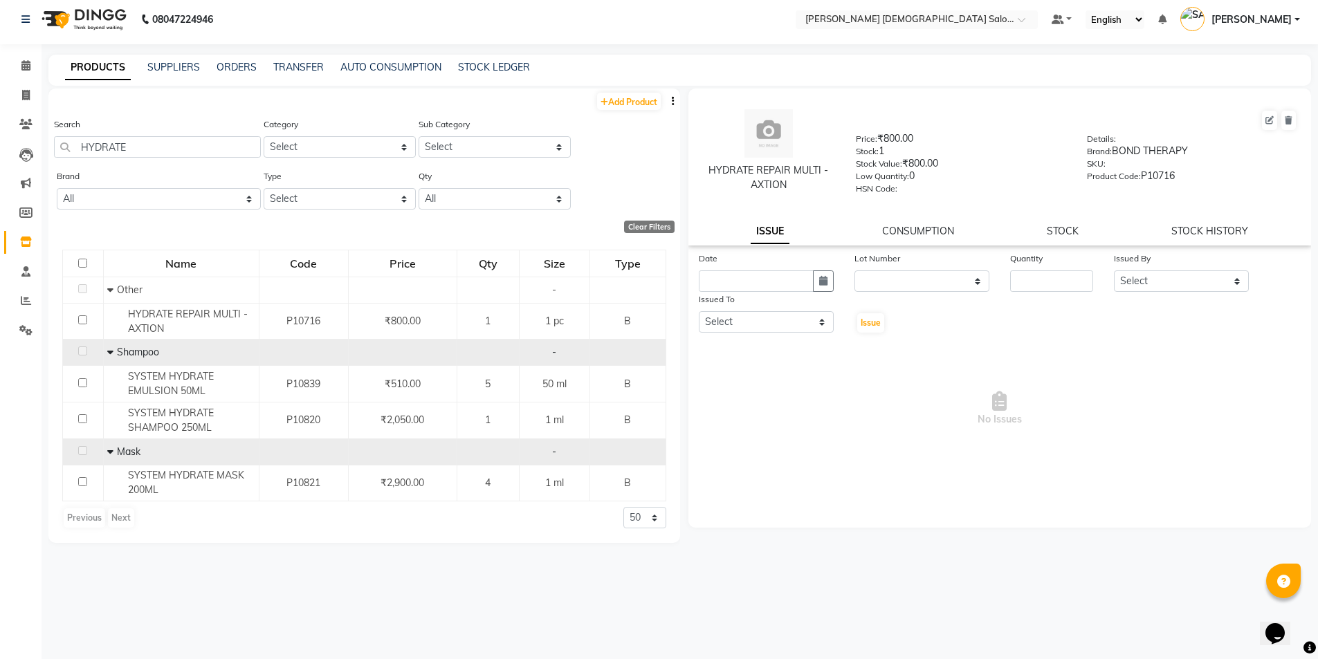
scroll to position [9, 0]
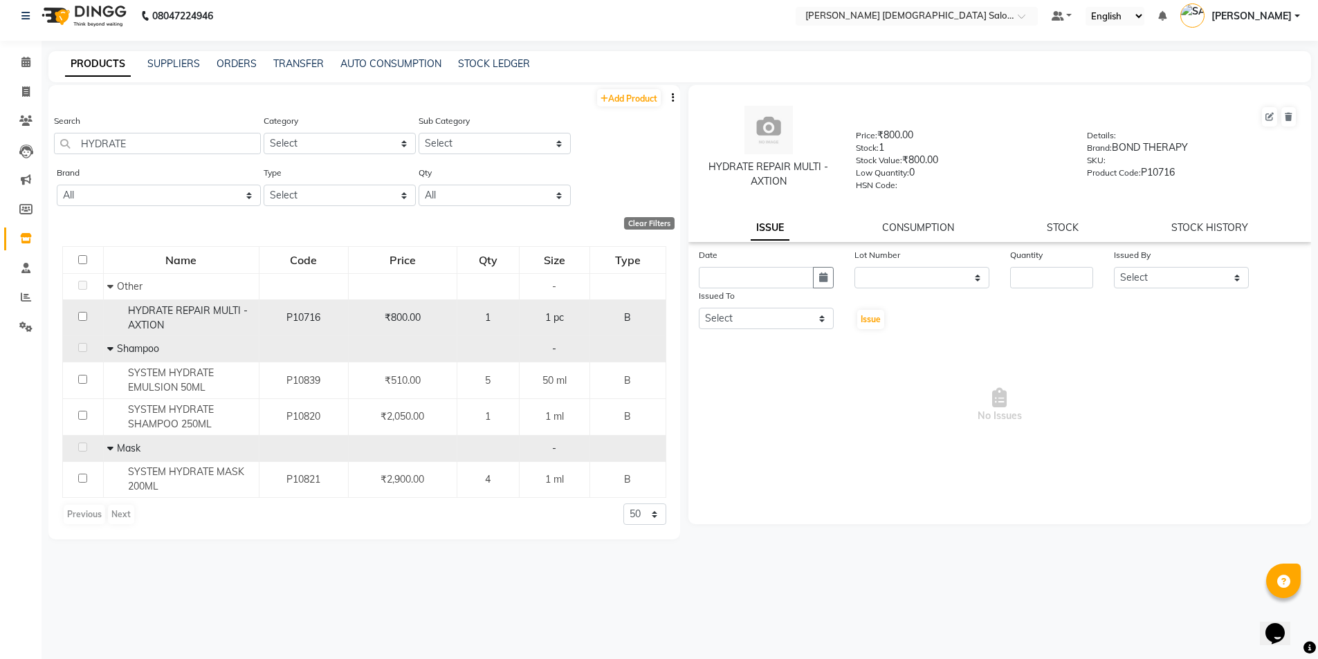
click at [169, 315] on span "HYDRATE REPAIR MULTI - AXTION" at bounding box center [188, 317] width 120 height 27
click at [163, 314] on span "HYDRATE REPAIR MULTI - AXTION" at bounding box center [188, 317] width 120 height 27
click at [217, 326] on div "HYDRATE REPAIR MULTI - AXTION" at bounding box center [181, 318] width 148 height 29
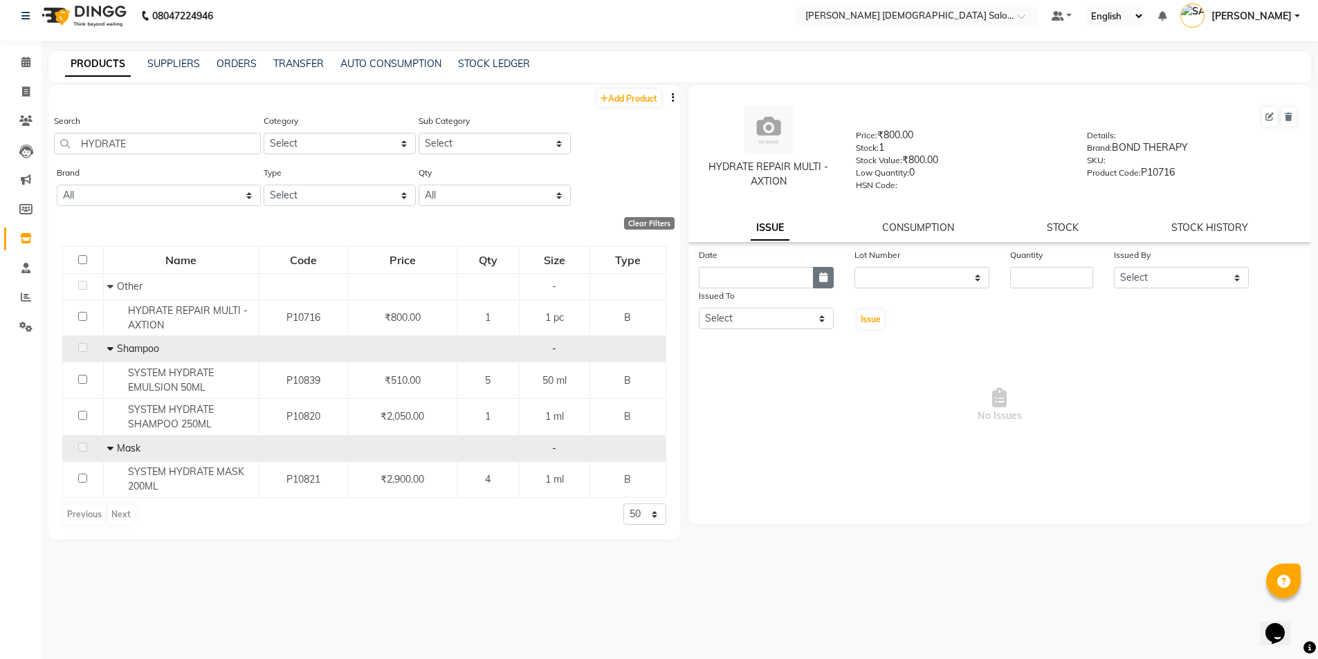
click at [821, 281] on icon "button" at bounding box center [823, 278] width 8 height 10
select select "10"
select select "2025"
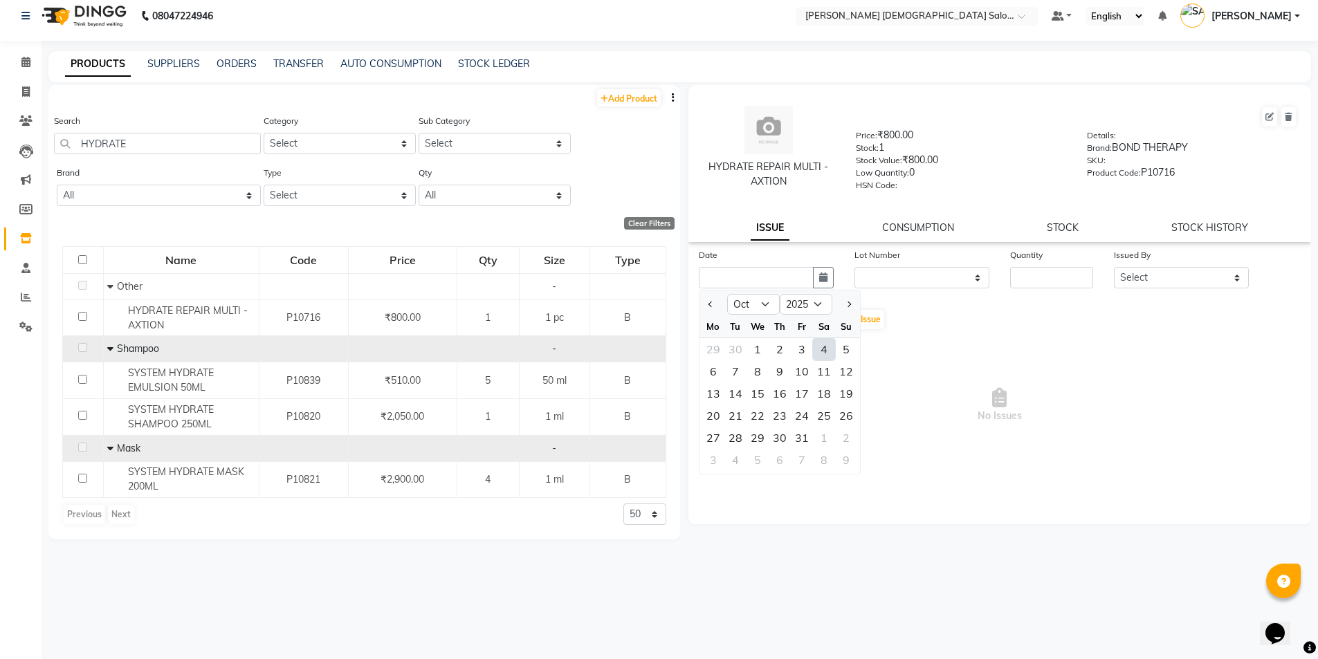
click at [819, 349] on div "4" at bounding box center [824, 349] width 22 height 22
type input "04-10-2025"
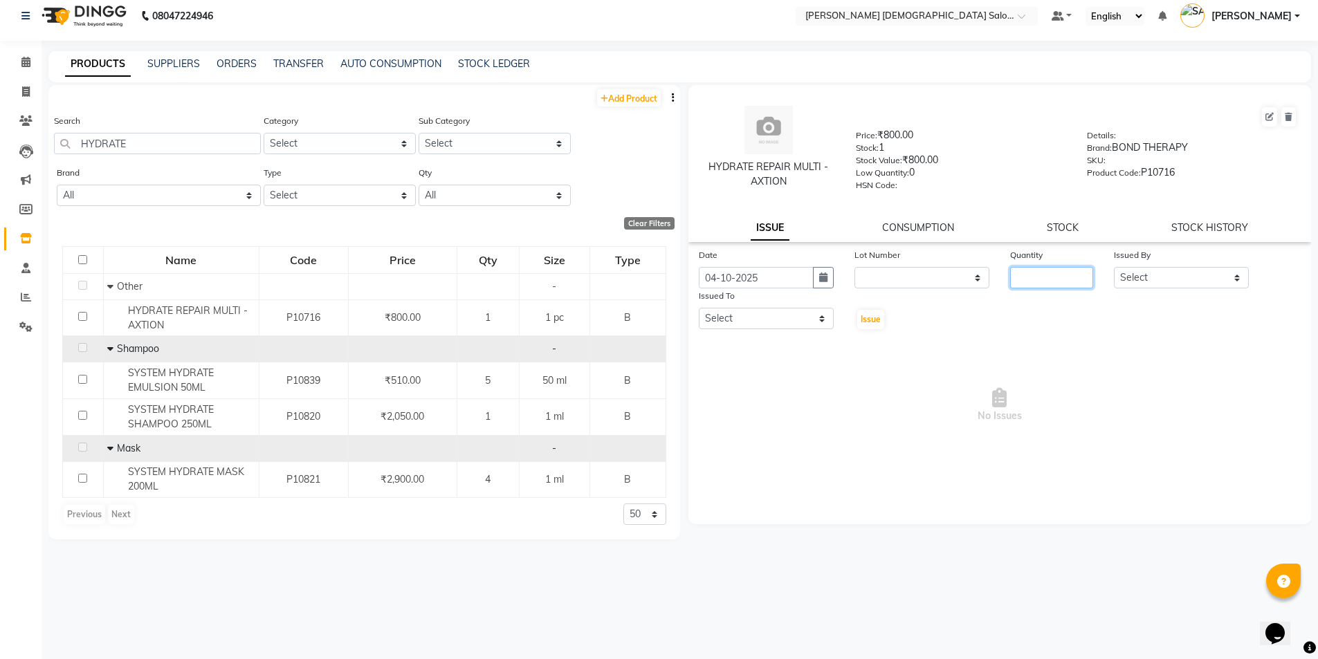
click at [1081, 280] on input "number" at bounding box center [1051, 277] width 83 height 21
type input "1"
click at [1140, 280] on select "Select [PERSON_NAME] BHAVTIK [PERSON_NAME] [PERSON_NAME] [PERSON_NAME] [PERSON_…" at bounding box center [1181, 277] width 135 height 21
select select "67036"
click at [1114, 267] on select "Select [PERSON_NAME] BHAVTIK [PERSON_NAME] [PERSON_NAME] [PERSON_NAME] [PERSON_…" at bounding box center [1181, 277] width 135 height 21
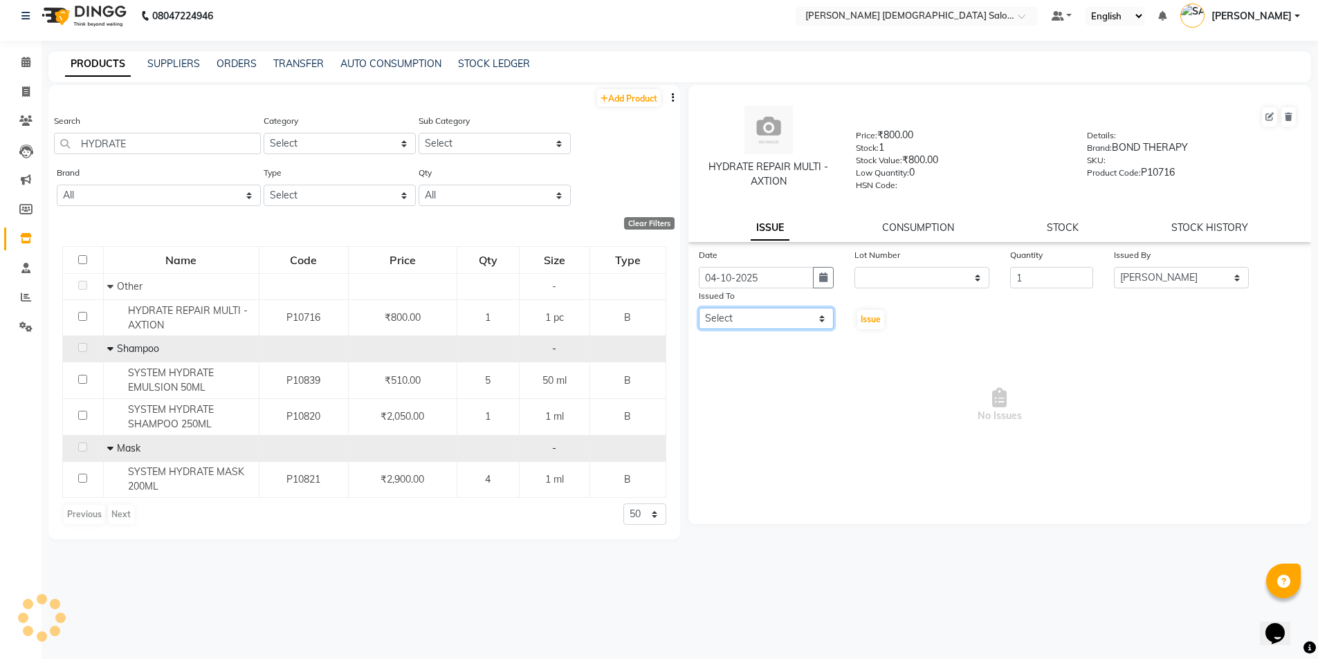
click at [782, 316] on select "Select [PERSON_NAME] BHAVTIK [PERSON_NAME] [PERSON_NAME] [PERSON_NAME] [PERSON_…" at bounding box center [766, 318] width 135 height 21
click at [699, 308] on select "Select [PERSON_NAME] BHAVTIK [PERSON_NAME] [PERSON_NAME] [PERSON_NAME] [PERSON_…" at bounding box center [766, 318] width 135 height 21
select select "67031"
click at [868, 315] on span "Issue" at bounding box center [871, 319] width 20 height 10
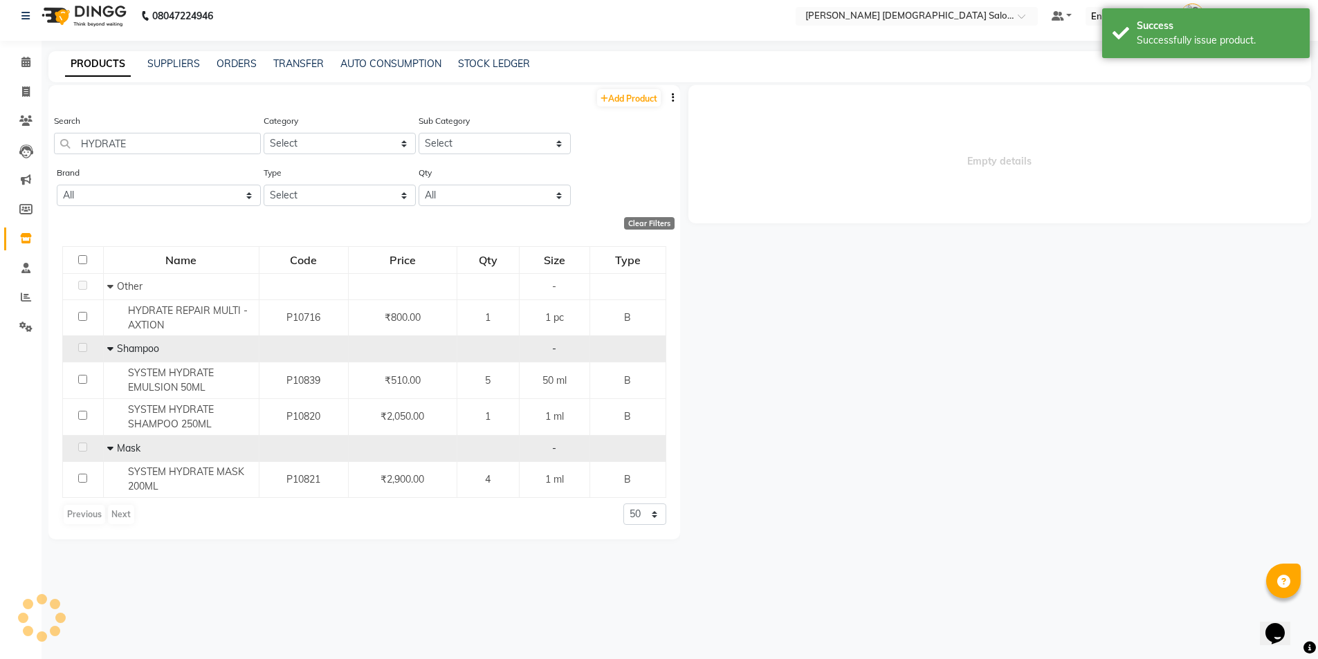
select select
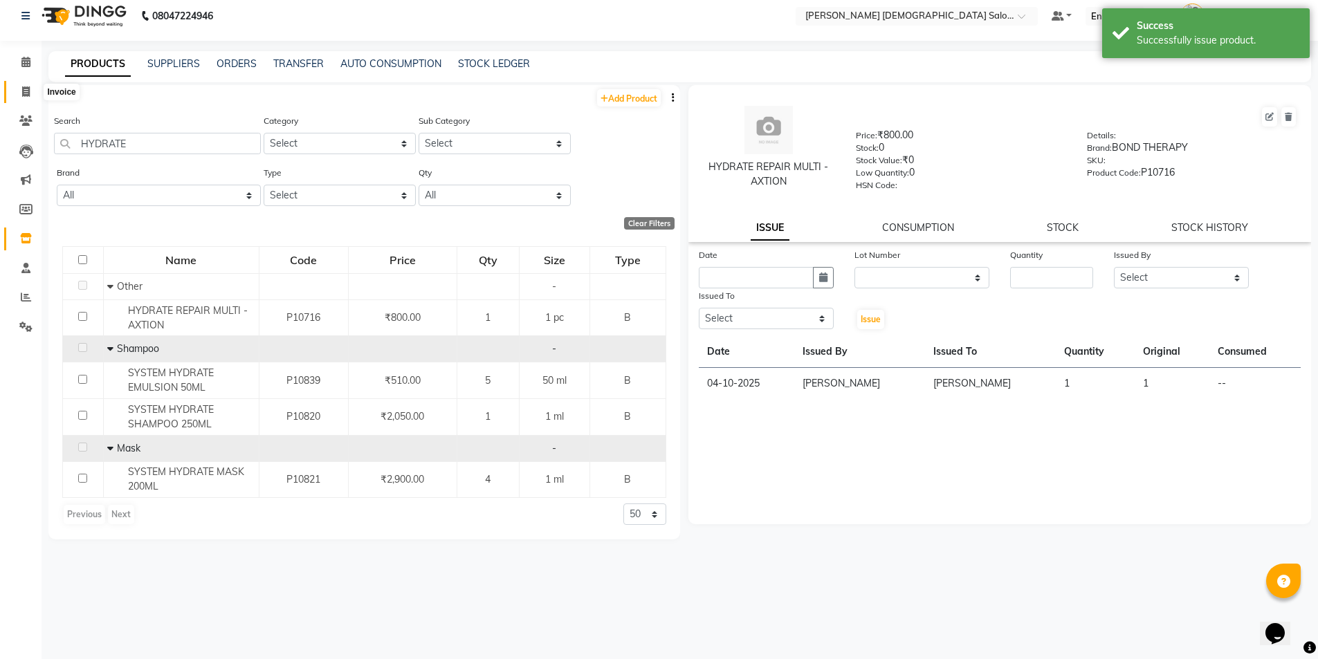
click at [24, 99] on span at bounding box center [26, 92] width 24 height 16
select select "service"
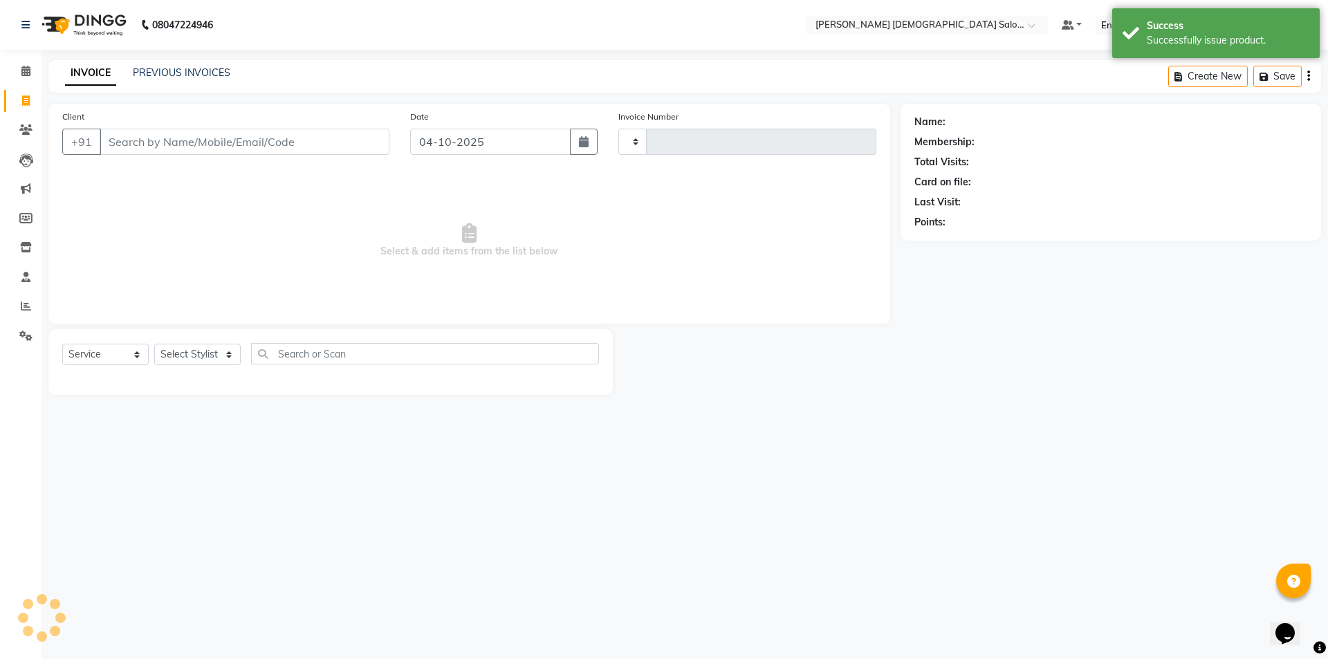
type input "4954"
select select "7542"
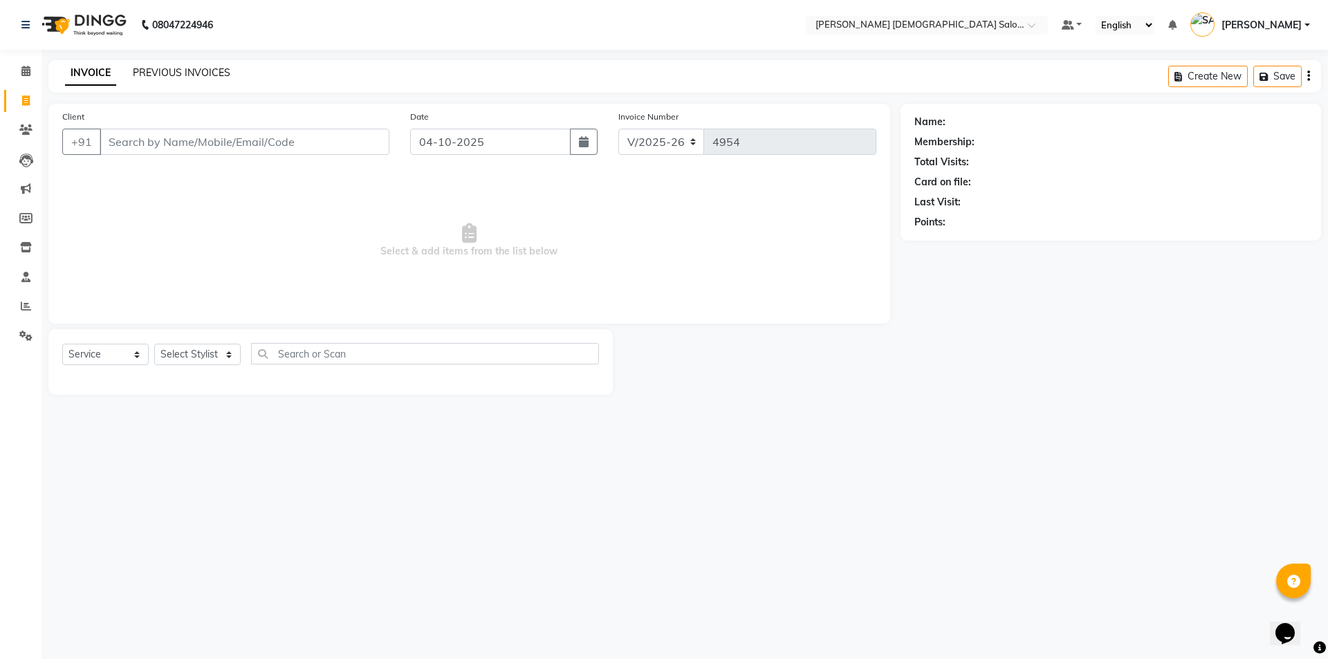
click at [185, 77] on link "PREVIOUS INVOICES" at bounding box center [182, 72] width 98 height 12
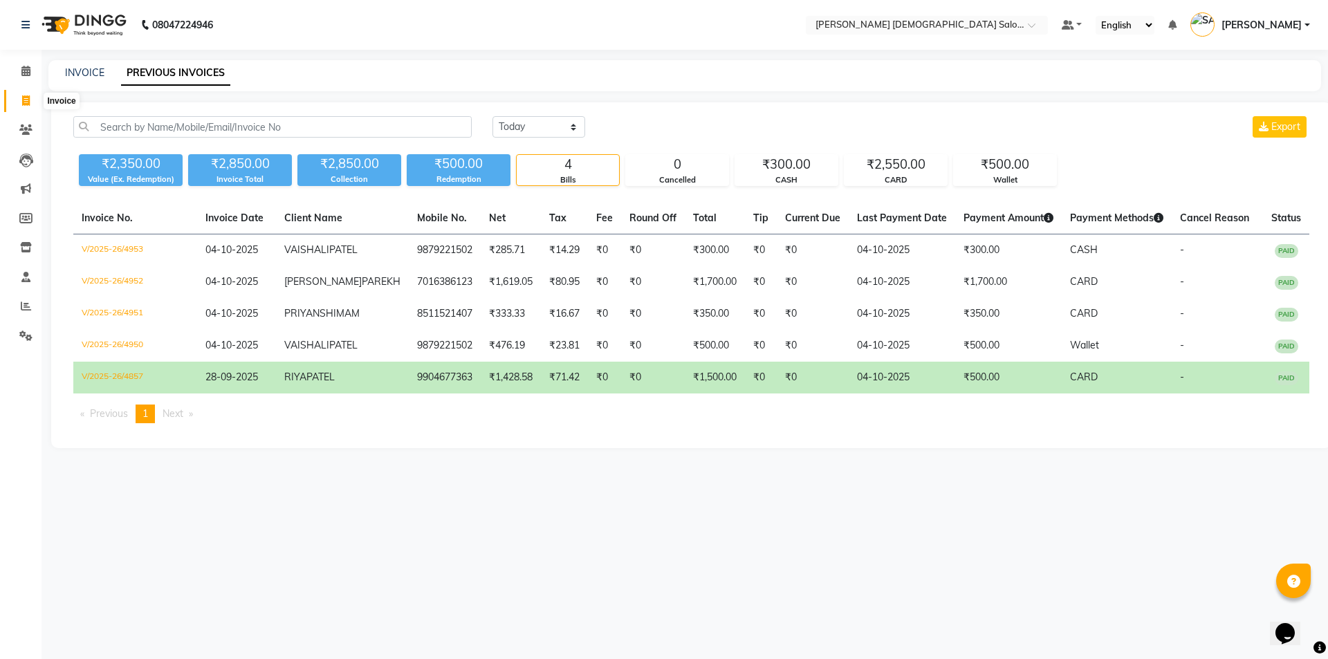
click at [32, 102] on span at bounding box center [26, 101] width 24 height 16
select select "service"
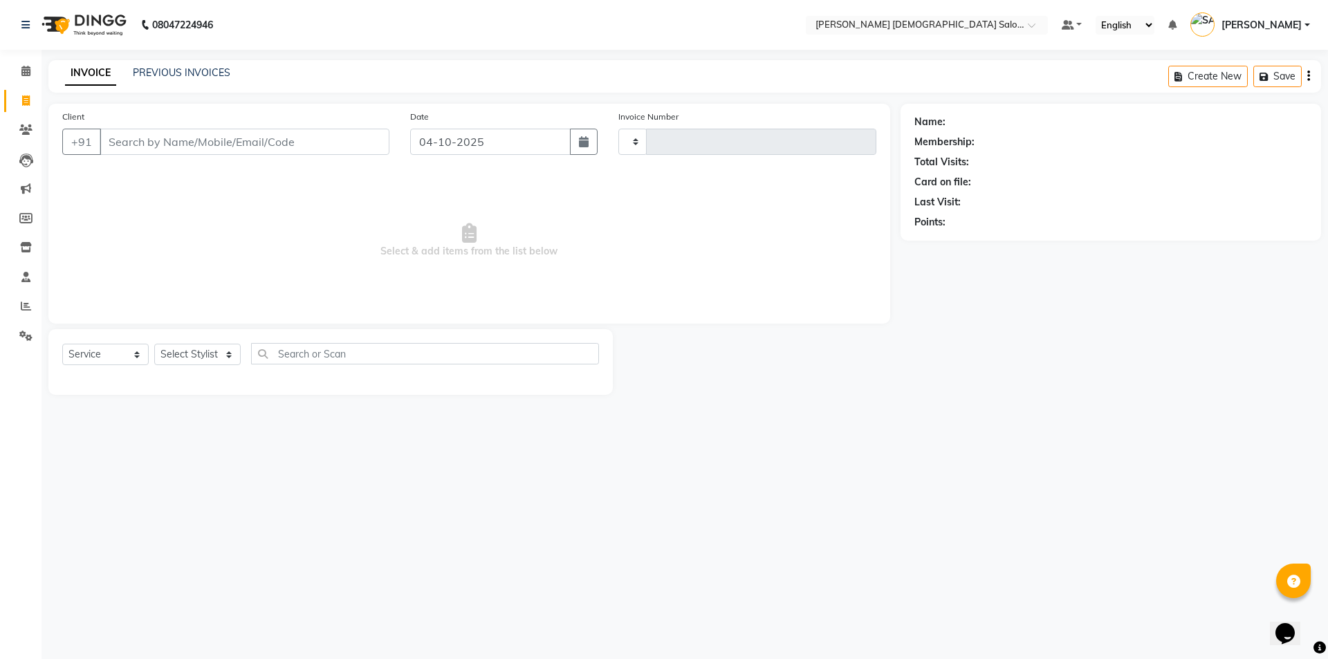
type input "4954"
select select "7542"
click at [134, 146] on input "Client" at bounding box center [245, 142] width 290 height 26
click at [208, 149] on input "Client" at bounding box center [245, 142] width 290 height 26
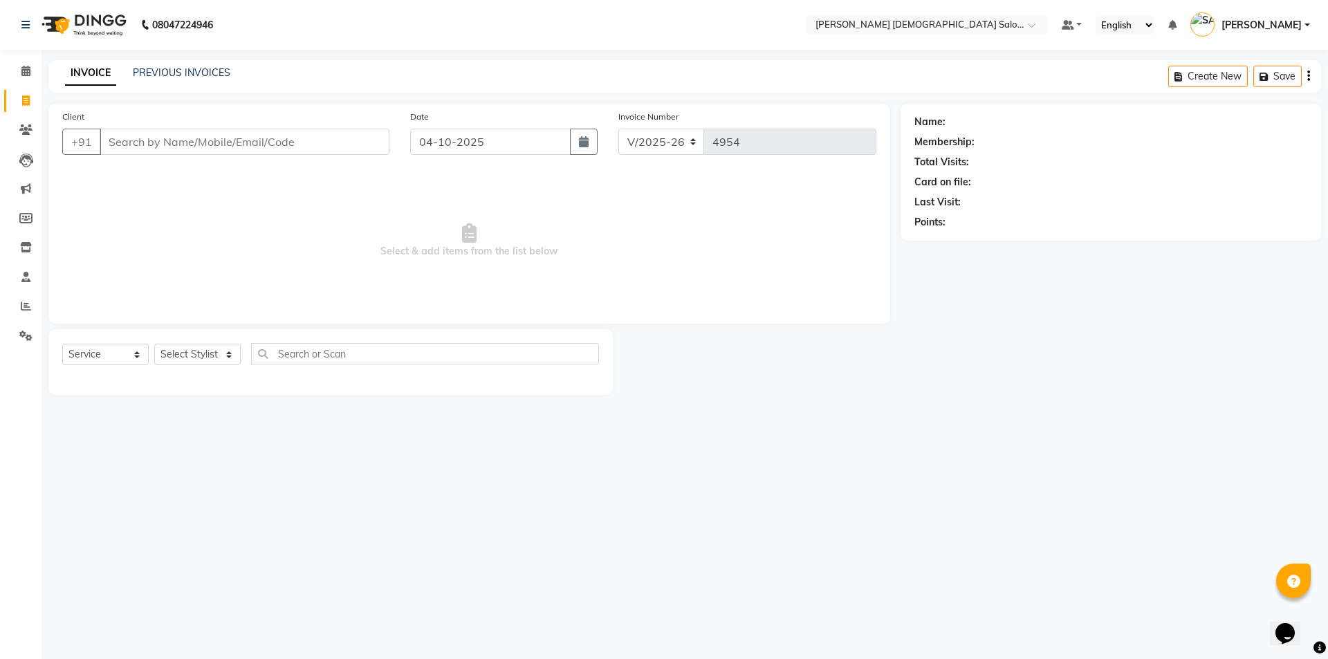
click at [260, 206] on span "Select & add items from the list below" at bounding box center [469, 241] width 814 height 138
click at [205, 145] on input "Client" at bounding box center [245, 142] width 290 height 26
type input "9016848941"
click at [361, 136] on span "Add Client" at bounding box center [354, 142] width 55 height 14
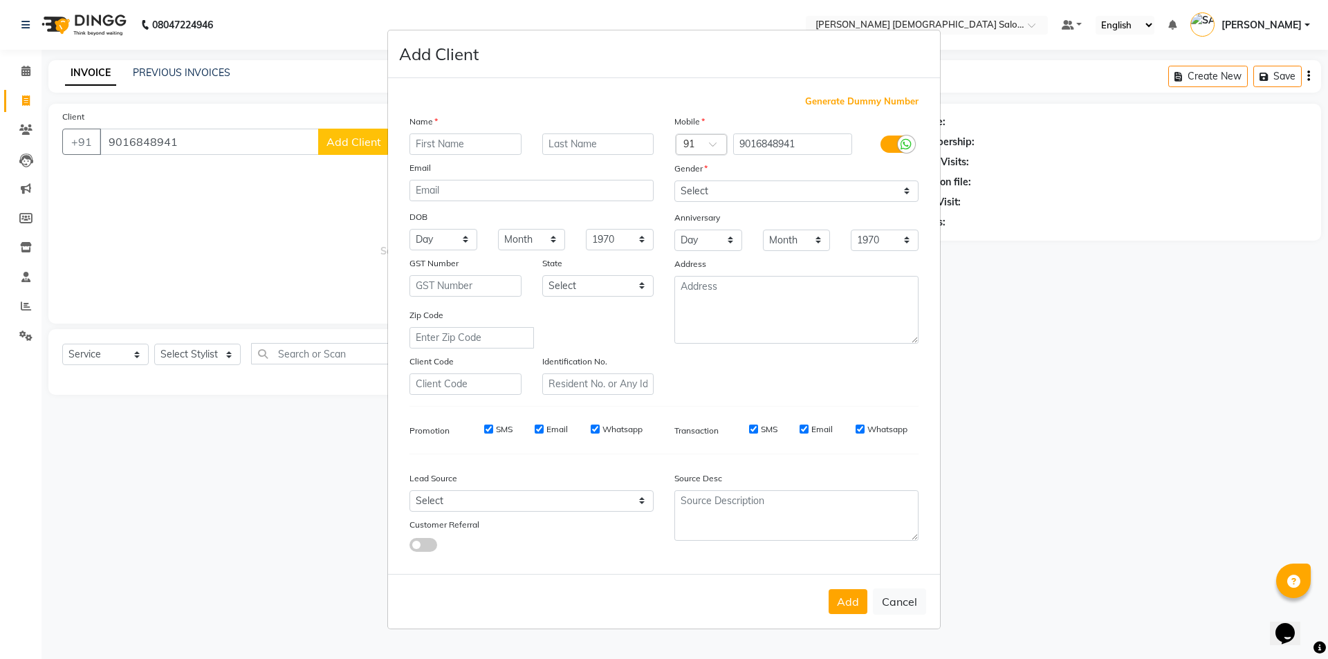
click at [417, 146] on input "text" at bounding box center [466, 144] width 112 height 21
type input "SHILPA MAM"
click at [727, 188] on select "Select [DEMOGRAPHIC_DATA] [DEMOGRAPHIC_DATA] Other Prefer Not To Say" at bounding box center [797, 191] width 244 height 21
select select "[DEMOGRAPHIC_DATA]"
click at [675, 181] on select "Select [DEMOGRAPHIC_DATA] [DEMOGRAPHIC_DATA] Other Prefer Not To Say" at bounding box center [797, 191] width 244 height 21
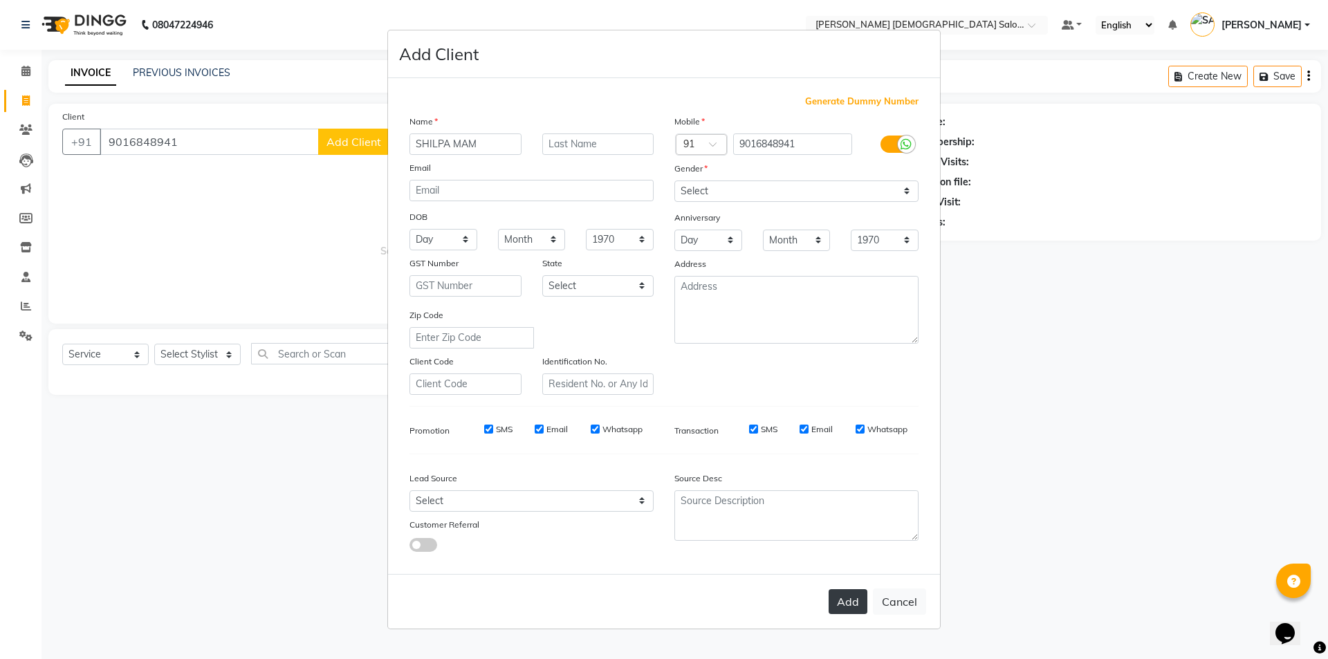
click at [848, 600] on button "Add" at bounding box center [848, 601] width 39 height 25
select select
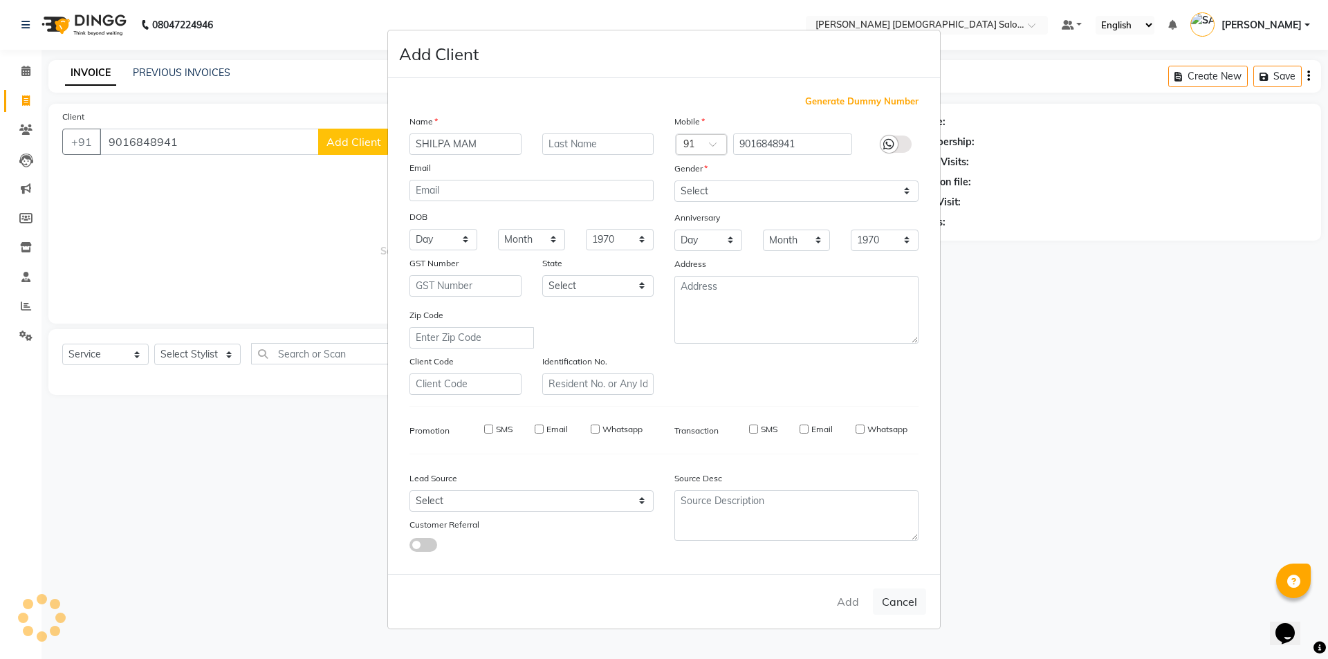
select select
checkbox input "false"
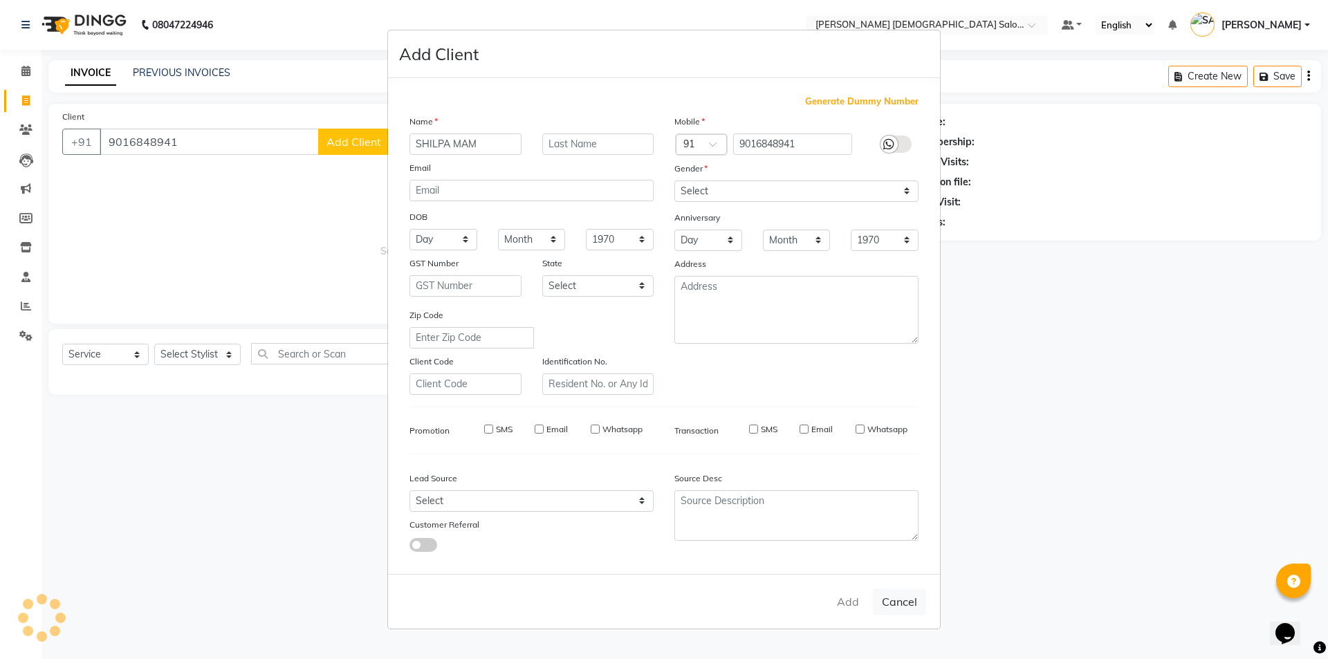
checkbox input "false"
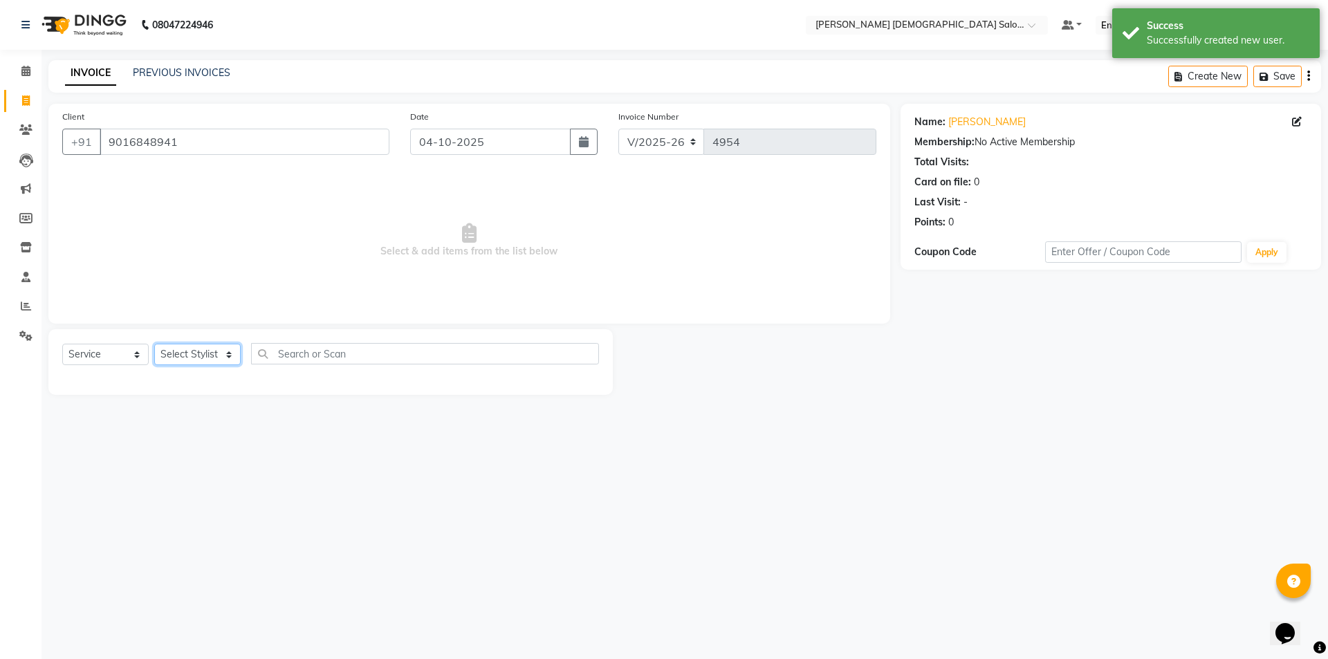
click at [228, 345] on select "Select Stylist [PERSON_NAME] BHAVTIK [PERSON_NAME] [PERSON_NAME] [PERSON_NAME] …" at bounding box center [197, 354] width 86 height 21
select select "67044"
click at [154, 344] on select "Select Stylist [PERSON_NAME] BHAVTIK [PERSON_NAME] [PERSON_NAME] [PERSON_NAME] …" at bounding box center [197, 354] width 86 height 21
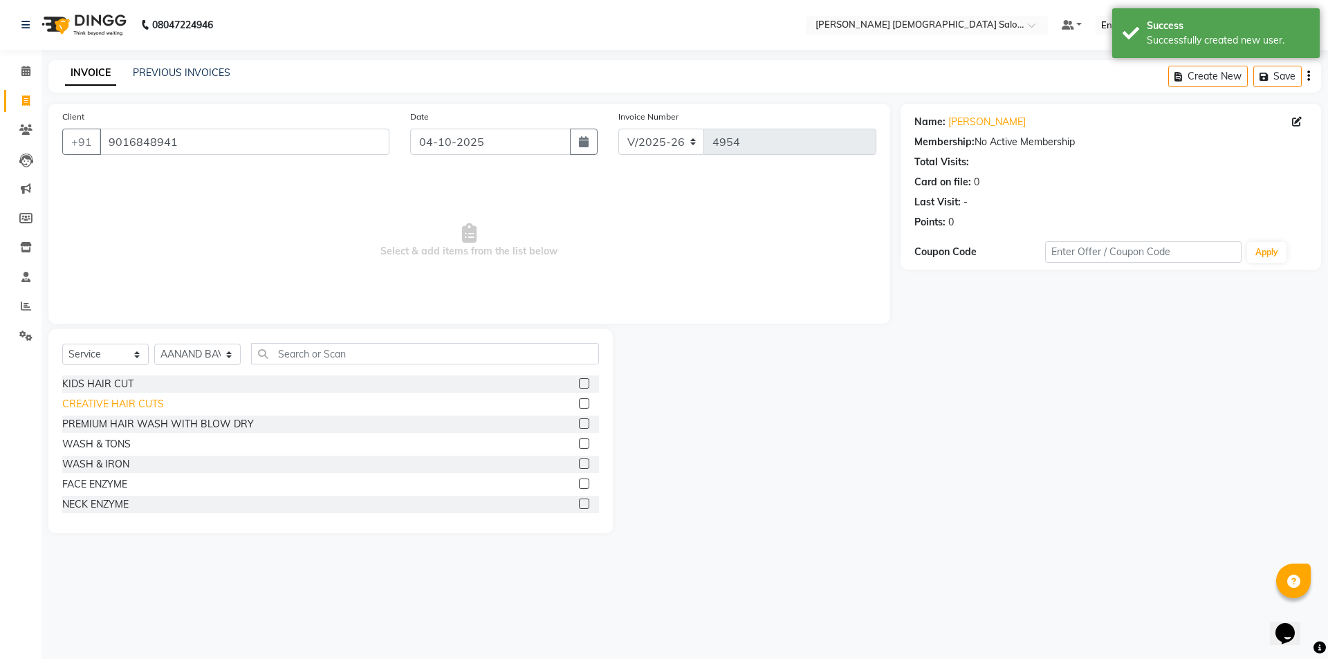
click at [134, 405] on div "CREATIVE HAIR CUTS" at bounding box center [113, 404] width 102 height 15
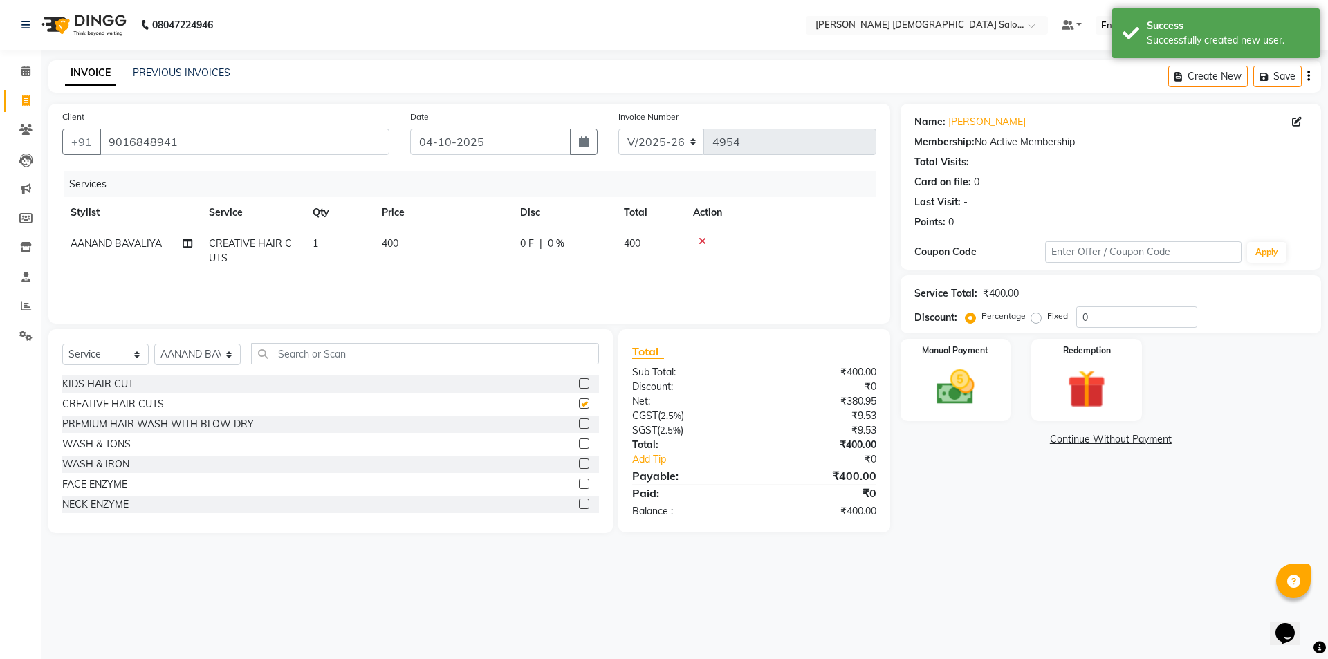
checkbox input "false"
click at [190, 241] on icon at bounding box center [188, 244] width 10 height 10
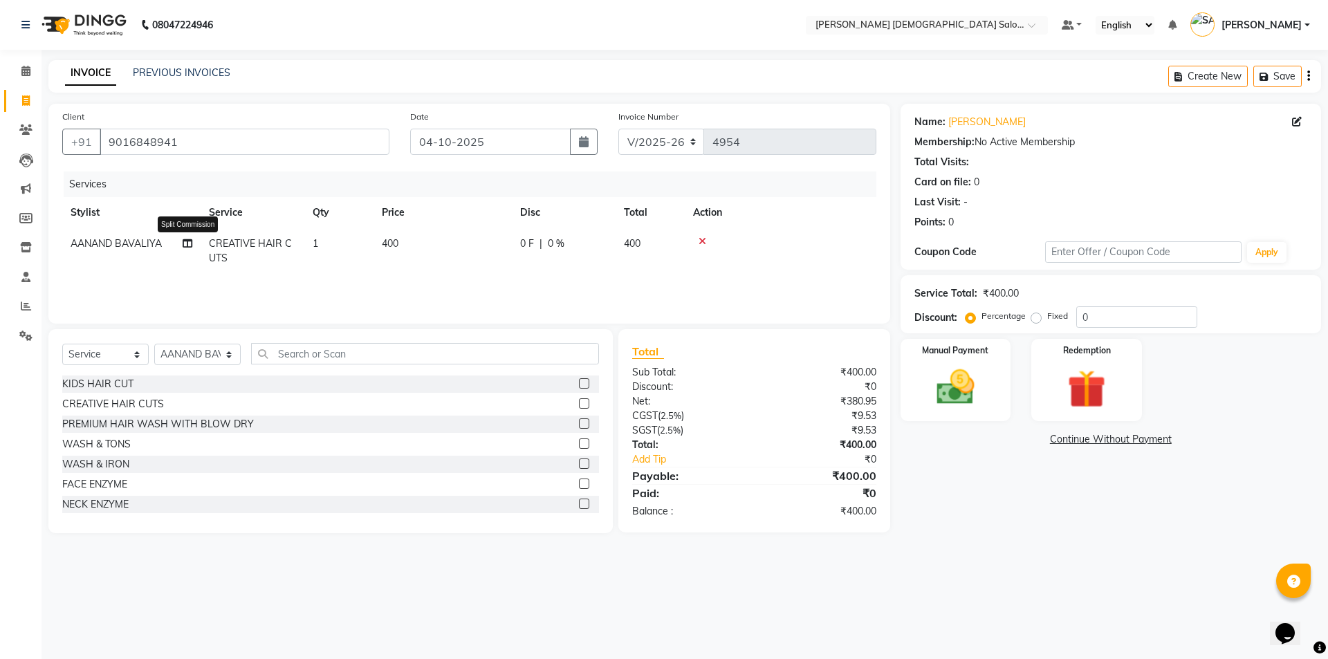
select select "67044"
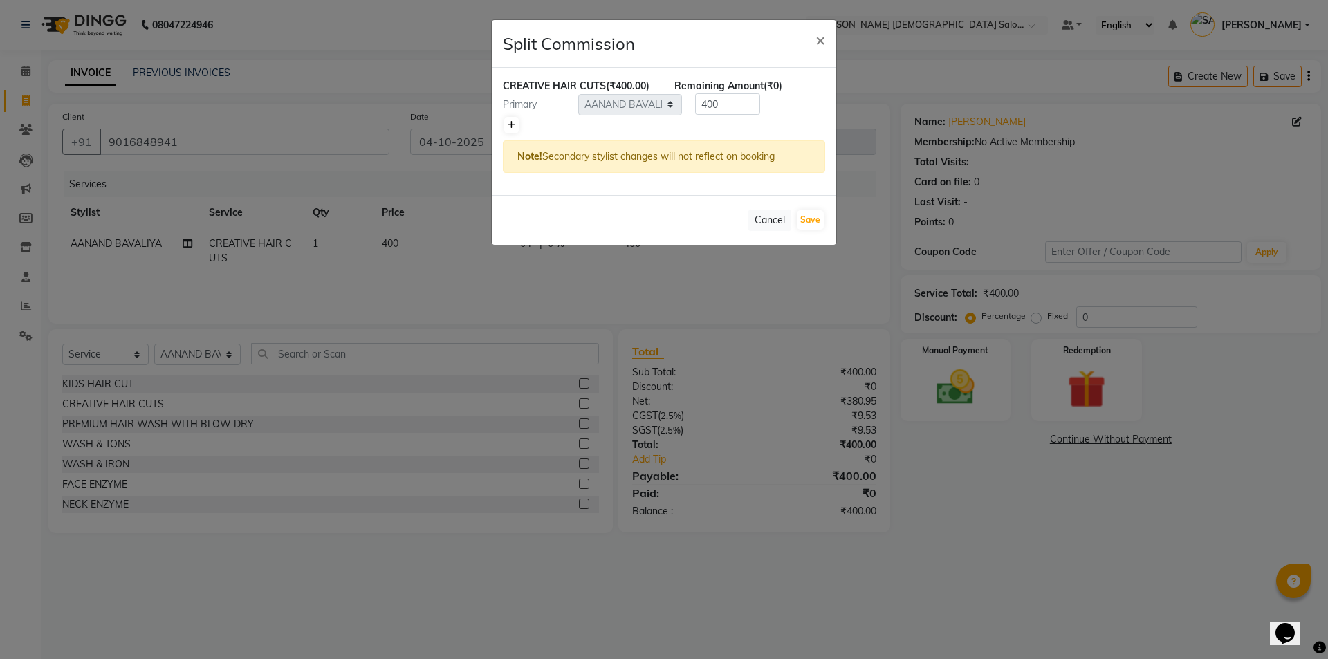
click at [508, 129] on link at bounding box center [511, 125] width 15 height 17
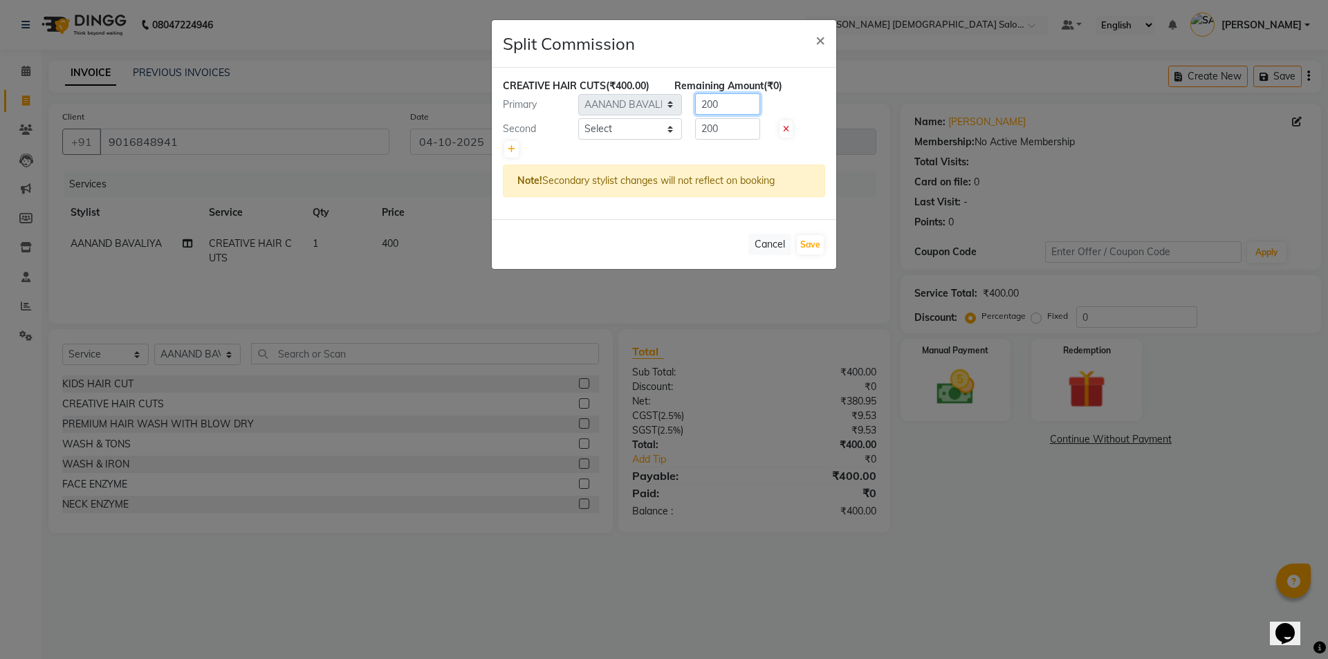
drag, startPoint x: 715, startPoint y: 104, endPoint x: 690, endPoint y: 111, distance: 26.3
click at [690, 111] on div "200" at bounding box center [725, 103] width 86 height 21
type input "300"
drag, startPoint x: 708, startPoint y: 127, endPoint x: 658, endPoint y: 132, distance: 50.8
click at [670, 132] on div "Second Select [PERSON_NAME] BHAVTIK [PERSON_NAME] [PERSON_NAME] [PERSON_NAME] […" at bounding box center [664, 129] width 343 height 22
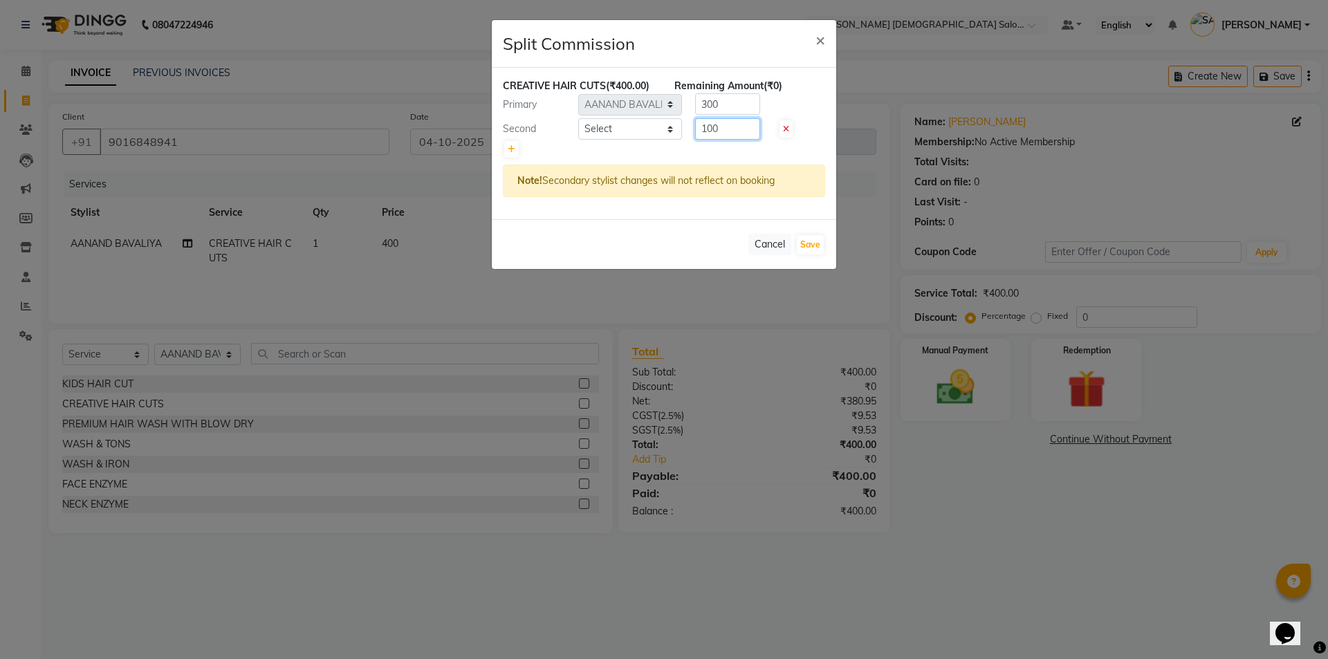
type input "100"
click at [614, 127] on select "Select [PERSON_NAME] BHAVTIK [PERSON_NAME] [PERSON_NAME] [PERSON_NAME] [PERSON_…" at bounding box center [630, 128] width 104 height 21
select select "67043"
click at [802, 210] on div "CREATIVE HAIR CUTS (₹400.00) Remaining Amount (₹0) Primary Select [PERSON_NAME]…" at bounding box center [664, 144] width 345 height 152
click at [816, 239] on button "Save" at bounding box center [810, 244] width 27 height 19
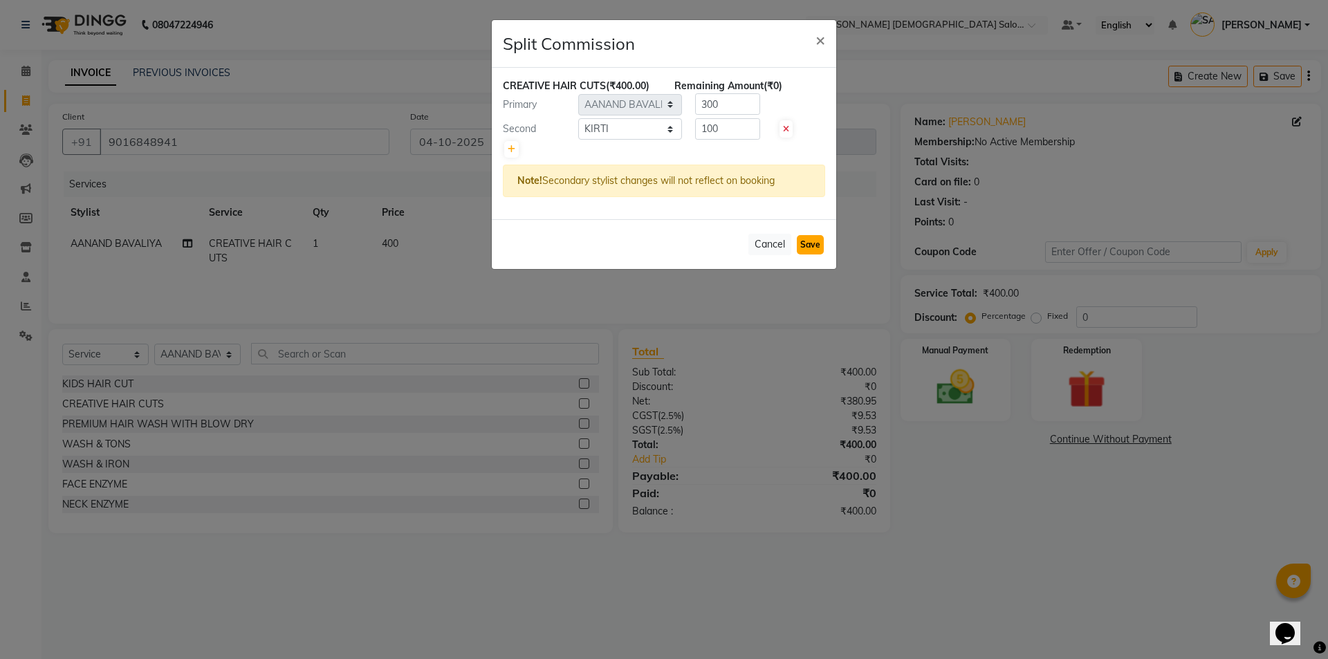
select select "Select"
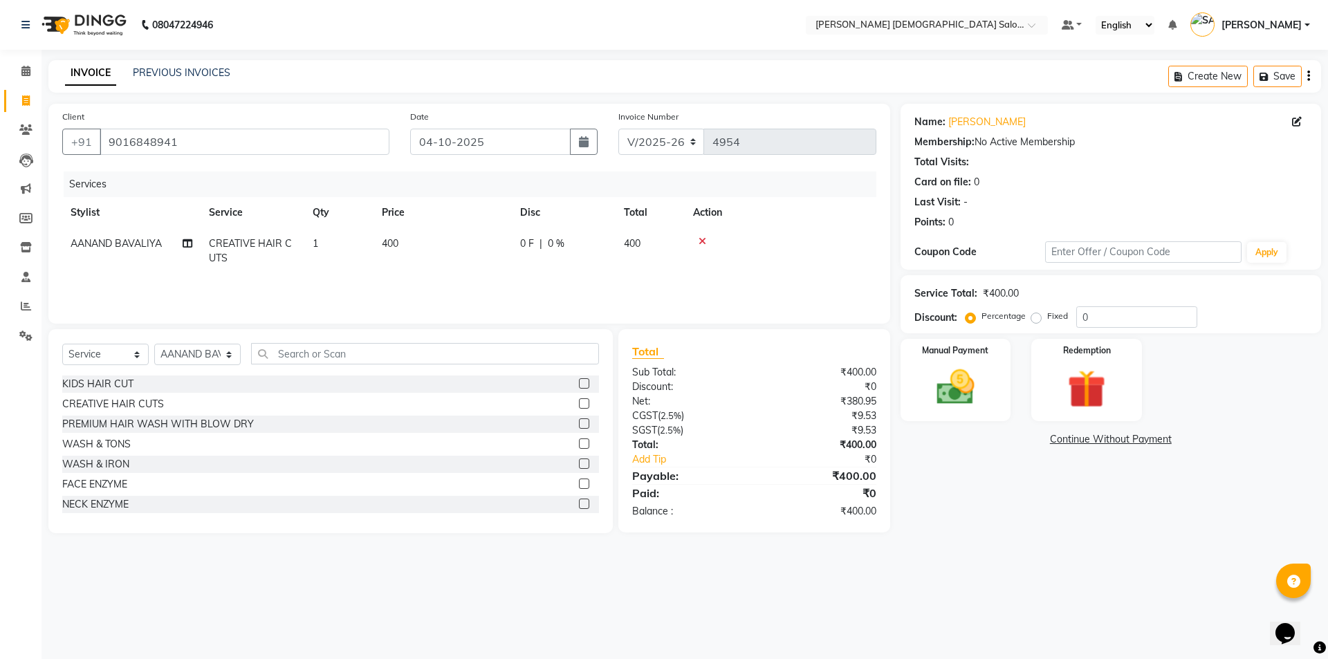
click at [194, 65] on div "INVOICE PREVIOUS INVOICES Create New Save" at bounding box center [684, 76] width 1273 height 33
click at [154, 68] on link "PREVIOUS INVOICES" at bounding box center [182, 72] width 98 height 12
click at [108, 362] on select "Select Service Product Membership Package Voucher Prepaid Gift Card" at bounding box center [105, 354] width 86 height 21
select select "product"
click at [62, 344] on select "Select Service Product Membership Package Voucher Prepaid Gift Card" at bounding box center [105, 354] width 86 height 21
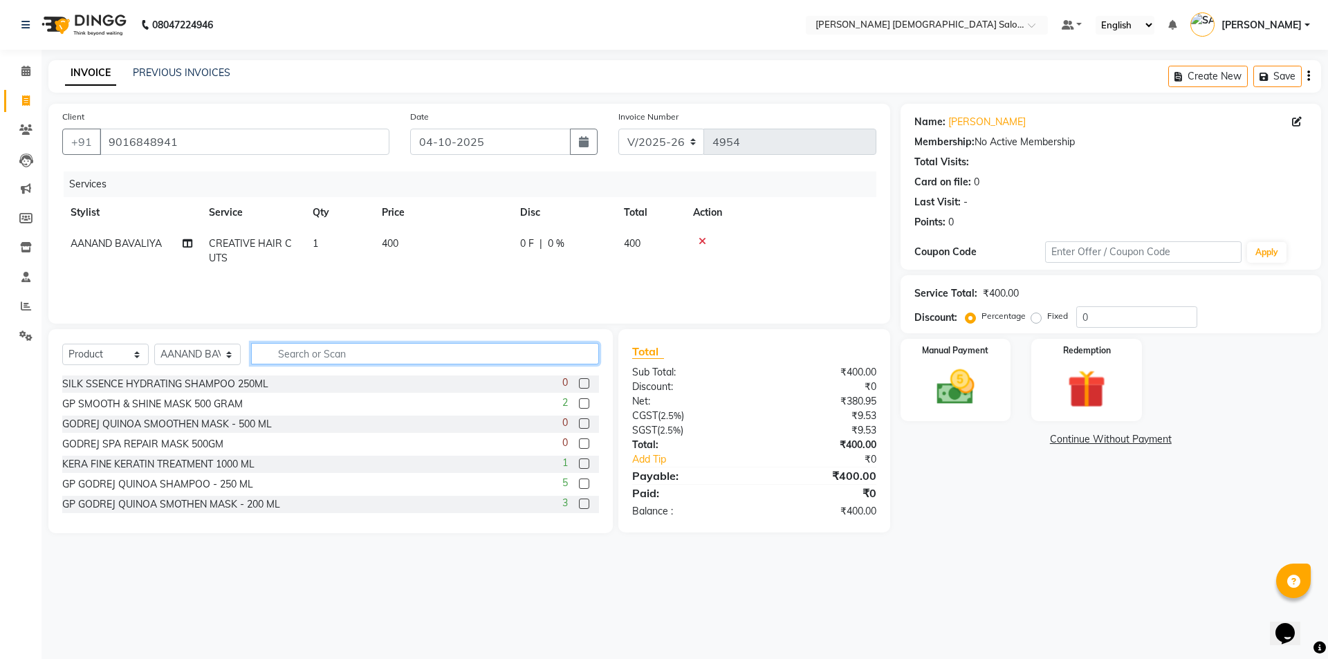
click at [329, 358] on input "text" at bounding box center [425, 353] width 348 height 21
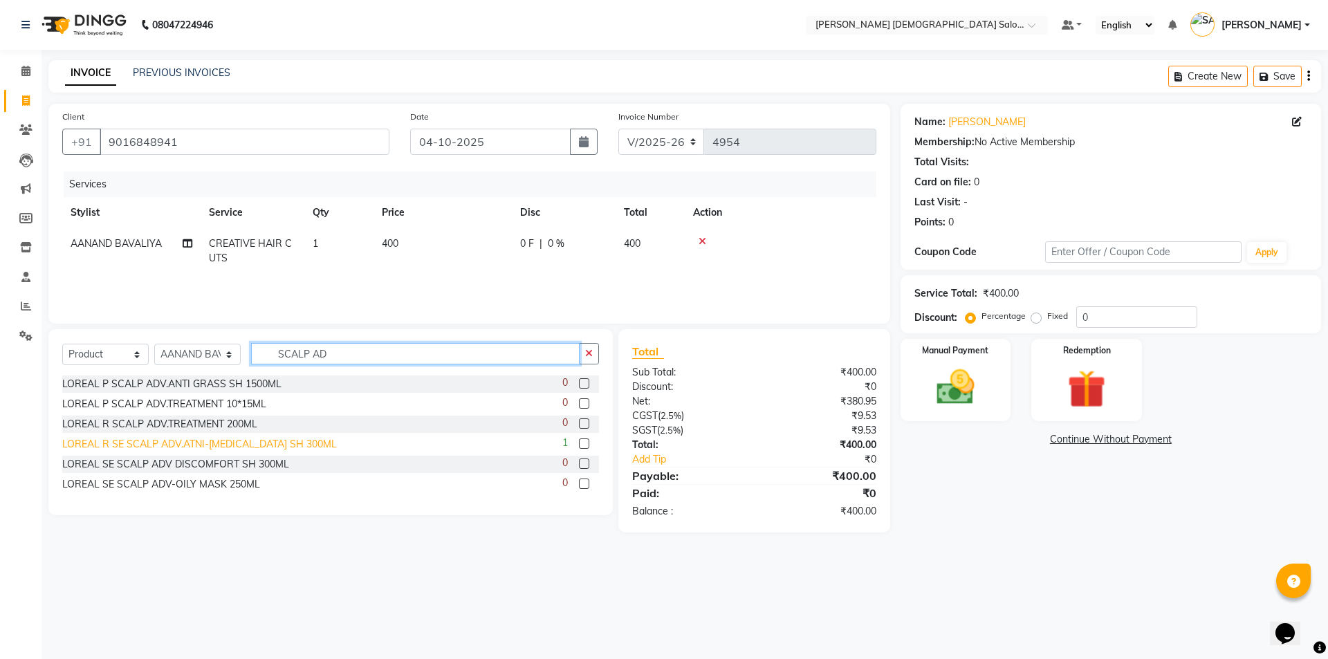
type input "SCALP AD"
click at [219, 439] on div "LOREAL R SE SCALP ADV.ATNI-[MEDICAL_DATA] SH 300ML" at bounding box center [199, 444] width 275 height 15
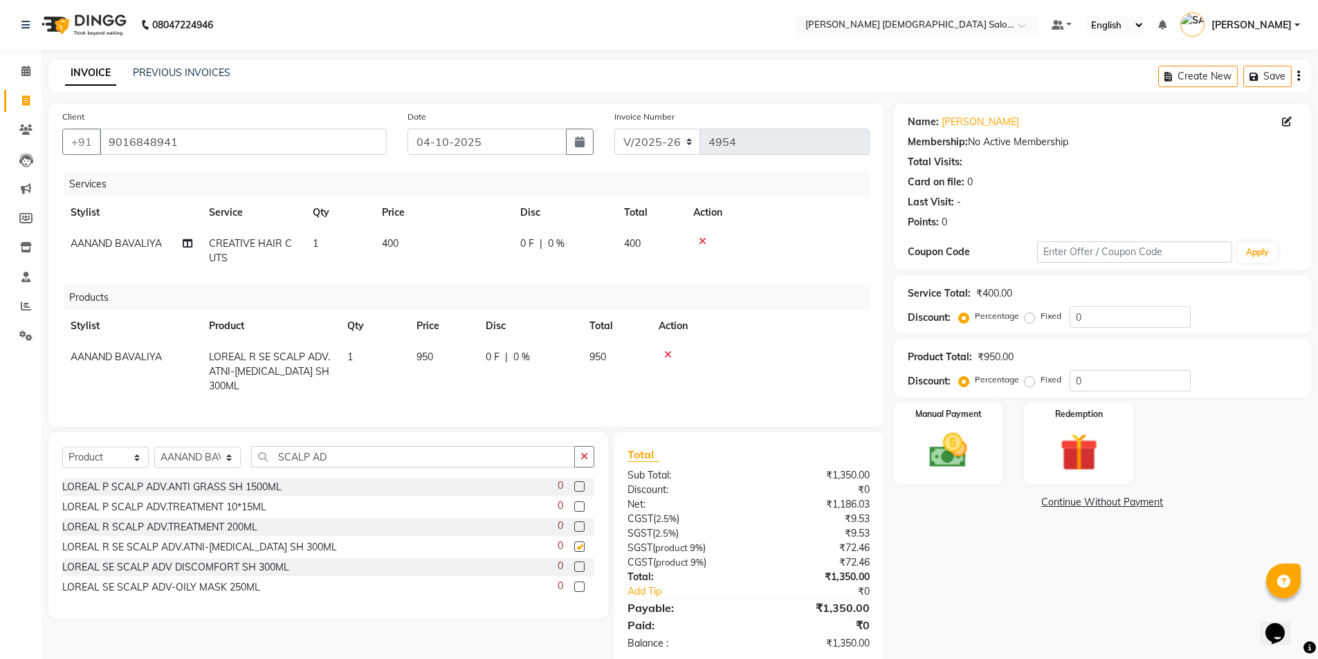
checkbox input "false"
click at [447, 368] on td "950" at bounding box center [442, 372] width 69 height 60
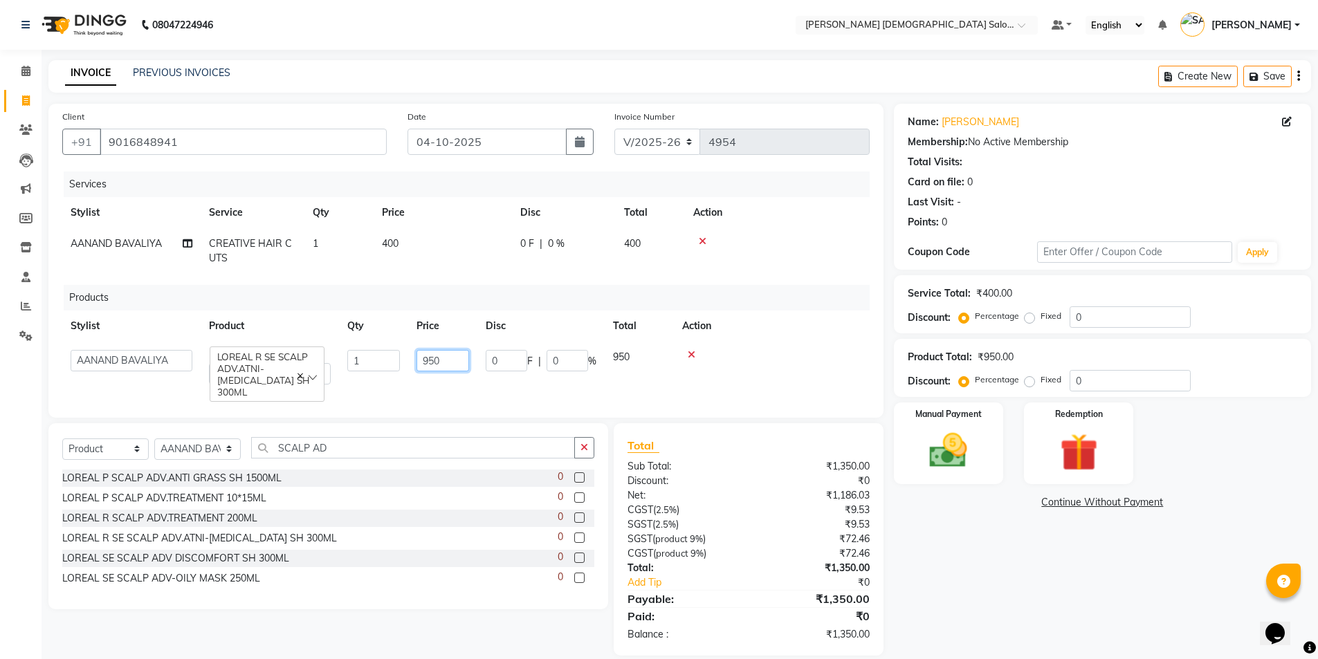
click at [452, 361] on input "950" at bounding box center [442, 360] width 53 height 21
type input "990"
click at [514, 388] on div "Services Stylist Service Qty Price Disc Total Action [PERSON_NAME] CREATIVE HAI…" at bounding box center [465, 288] width 807 height 232
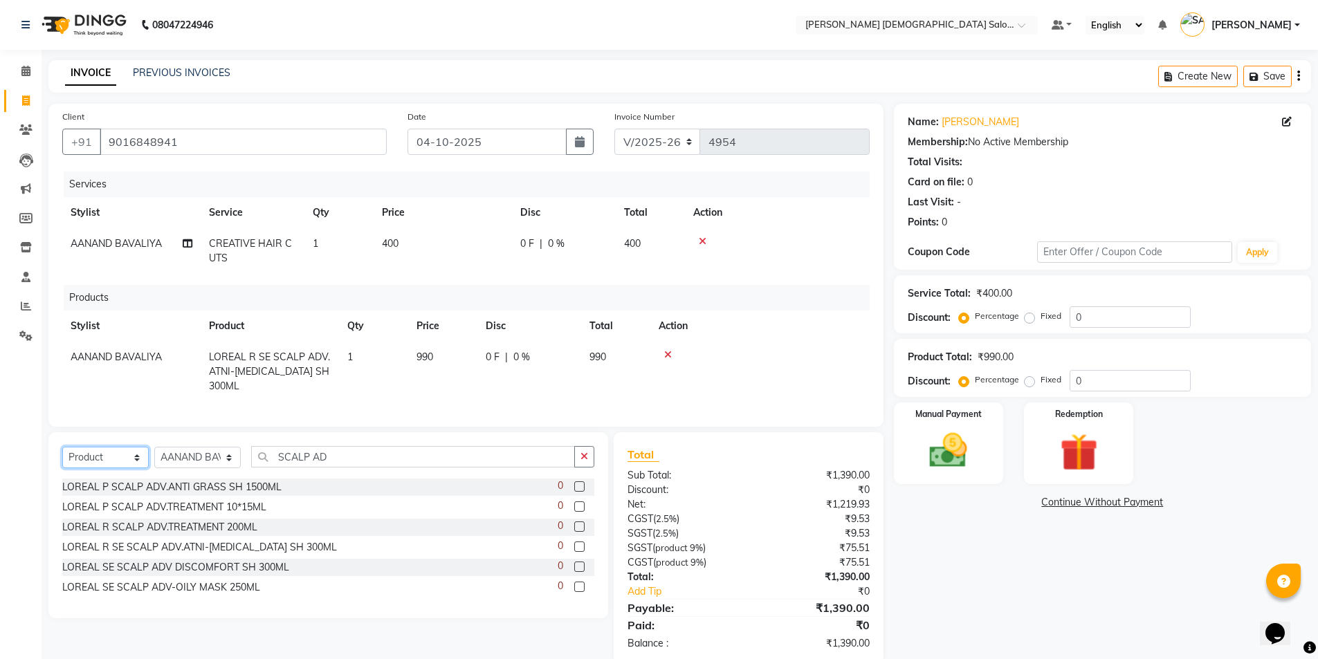
click at [125, 468] on select "Select Service Product Membership Package Voucher Prepaid Gift Card" at bounding box center [105, 457] width 86 height 21
click at [62, 457] on select "Select Service Product Membership Package Voucher Prepaid Gift Card" at bounding box center [105, 457] width 86 height 21
click at [351, 459] on input "SCALP AD" at bounding box center [413, 456] width 324 height 21
click at [347, 459] on input "SCALP AD" at bounding box center [413, 456] width 324 height 21
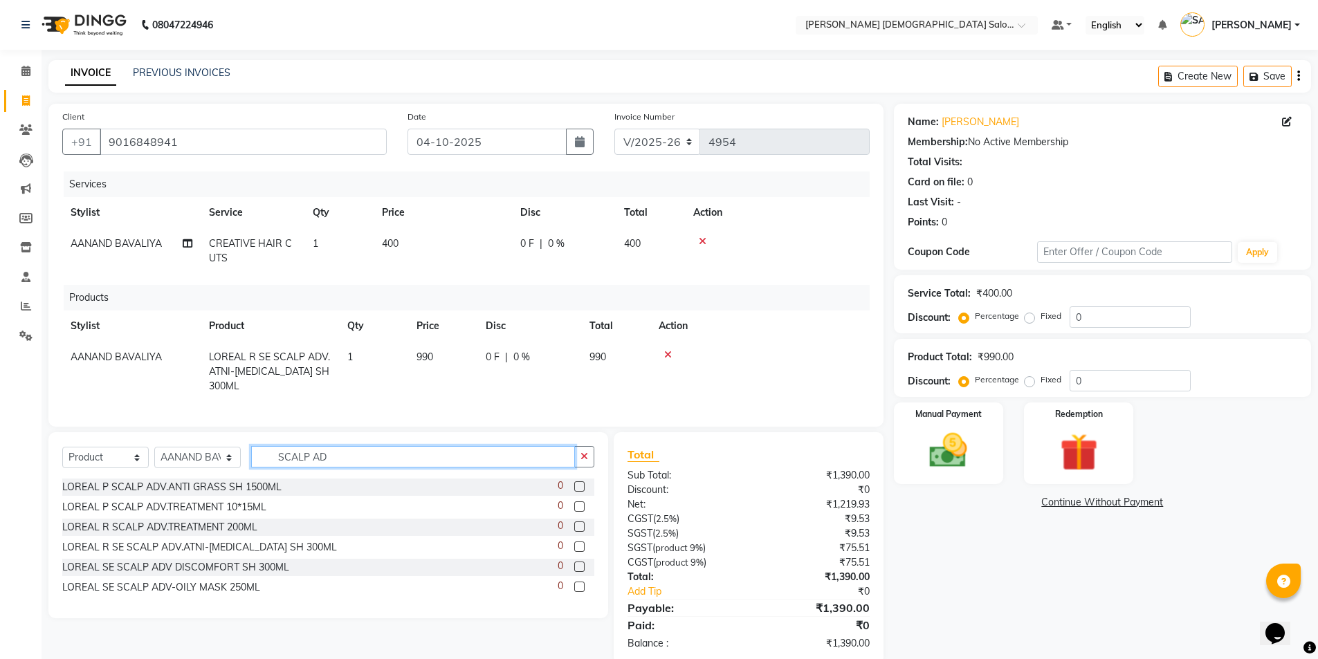
click at [347, 459] on input "SCALP AD" at bounding box center [413, 456] width 324 height 21
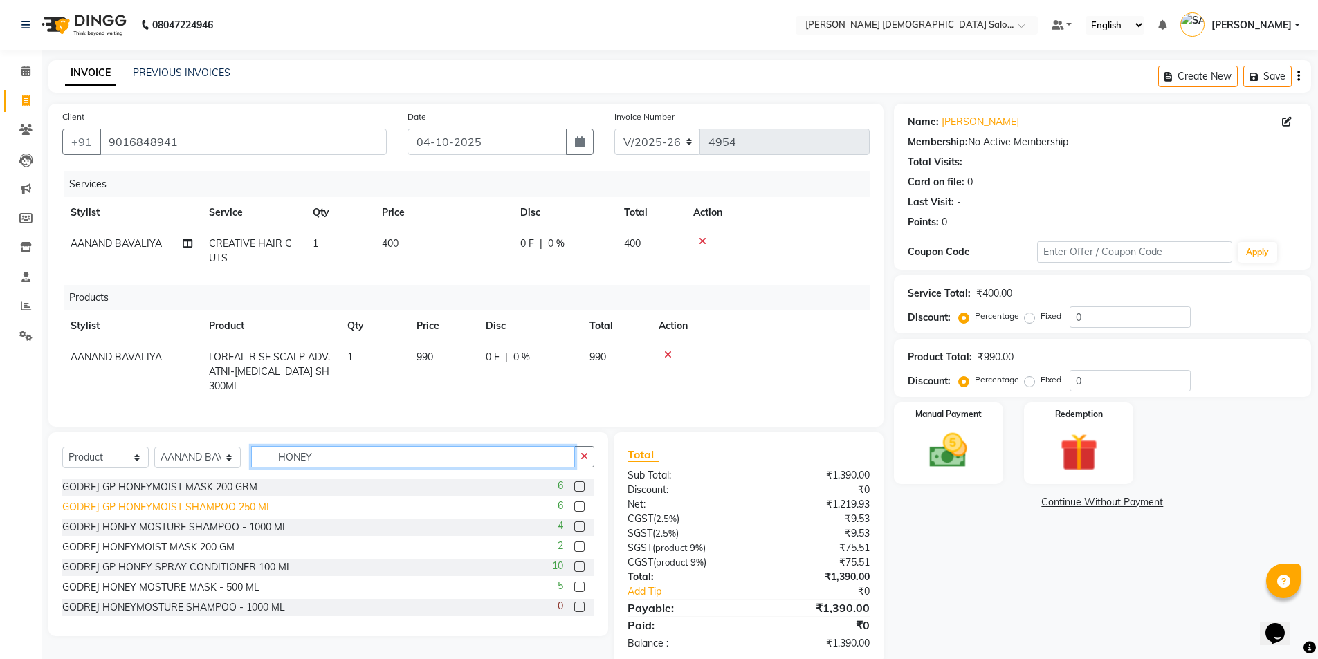
type input "HONEY"
click at [231, 514] on div "GODREJ GP HONEYMOIST SHAMPOO 250 ML" at bounding box center [167, 507] width 210 height 15
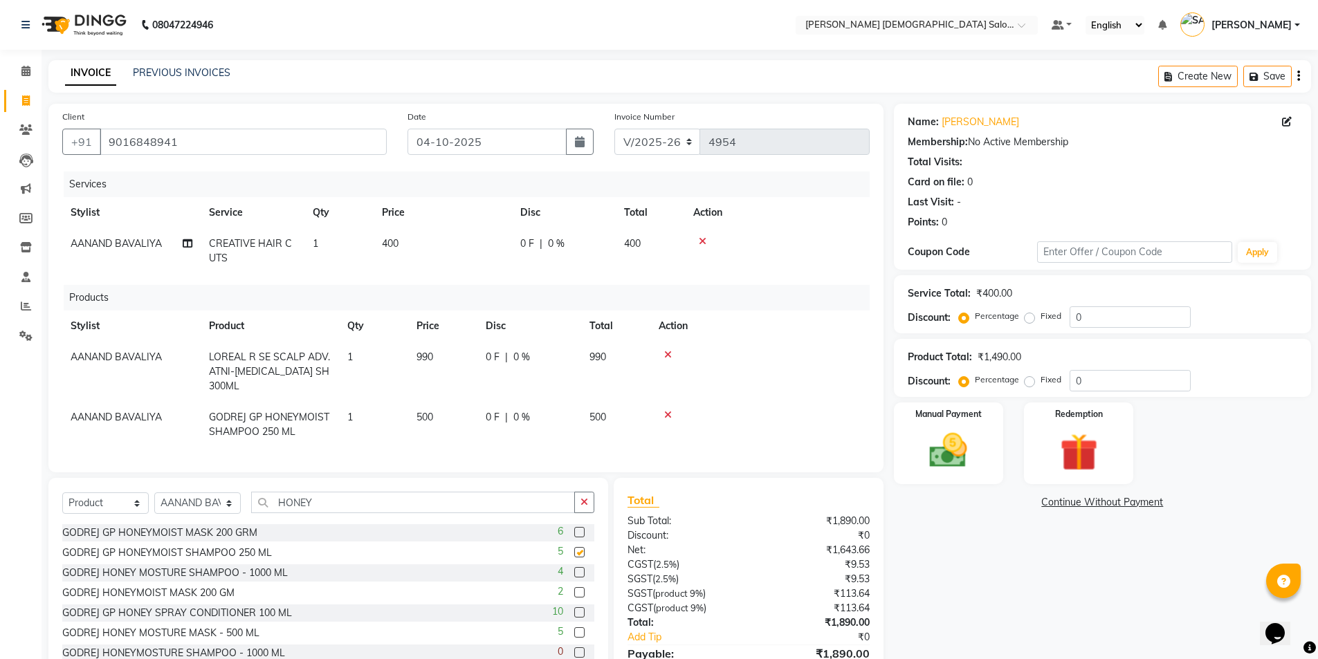
checkbox input "false"
click at [231, 538] on div "GODREJ GP HONEYMOIST MASK 200 GRM" at bounding box center [159, 533] width 195 height 15
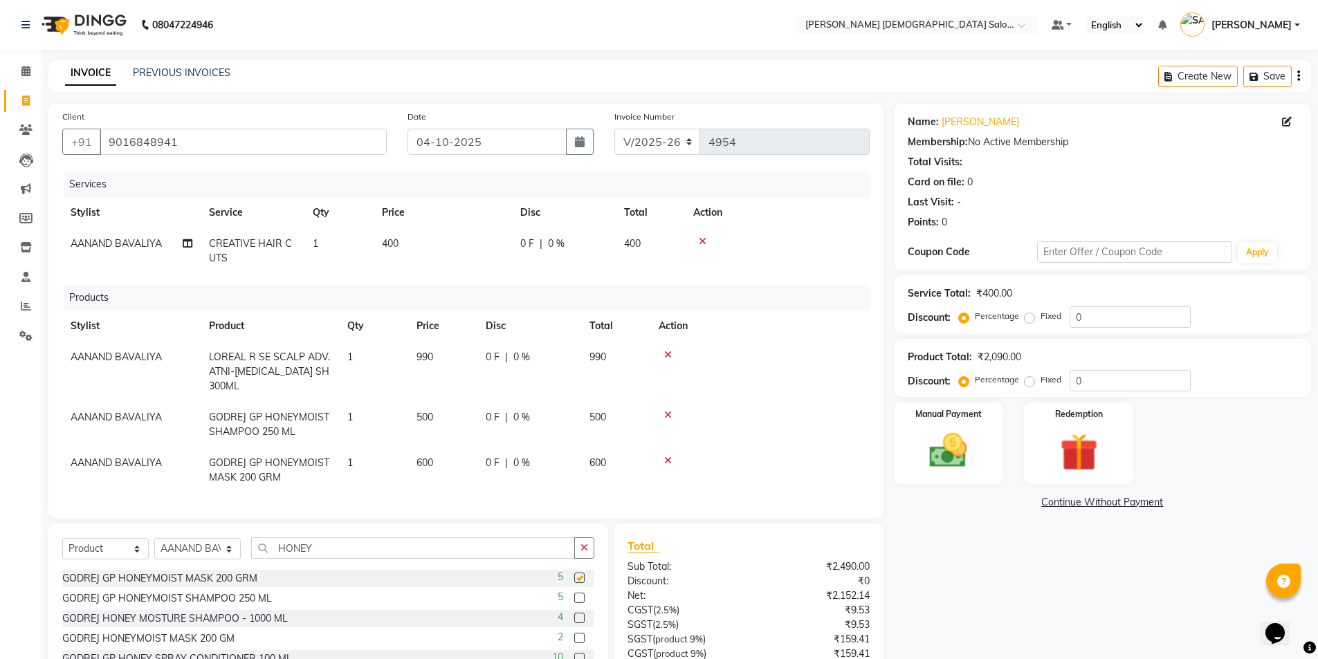
checkbox input "false"
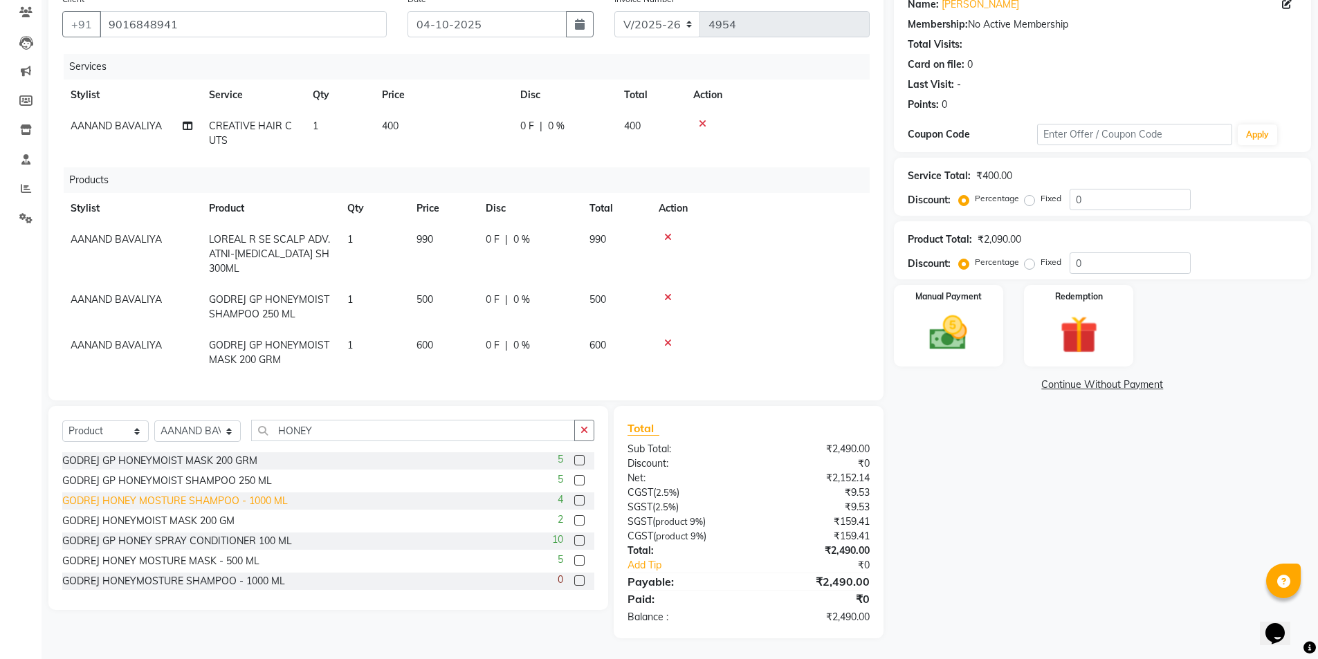
scroll to position [128, 0]
click at [322, 434] on input "HONEY" at bounding box center [413, 430] width 324 height 21
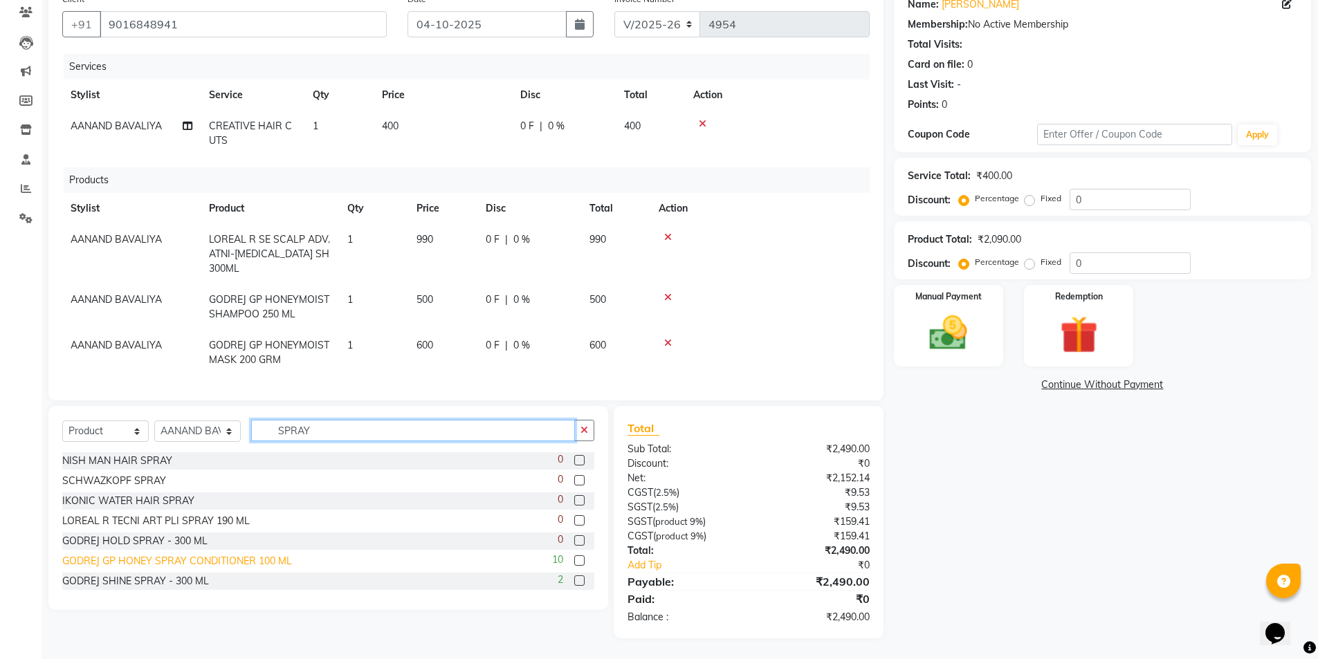
type input "SPRAY"
click at [138, 560] on div "GODREJ GP HONEY SPRAY CONDITIONER 100 ML" at bounding box center [177, 561] width 230 height 15
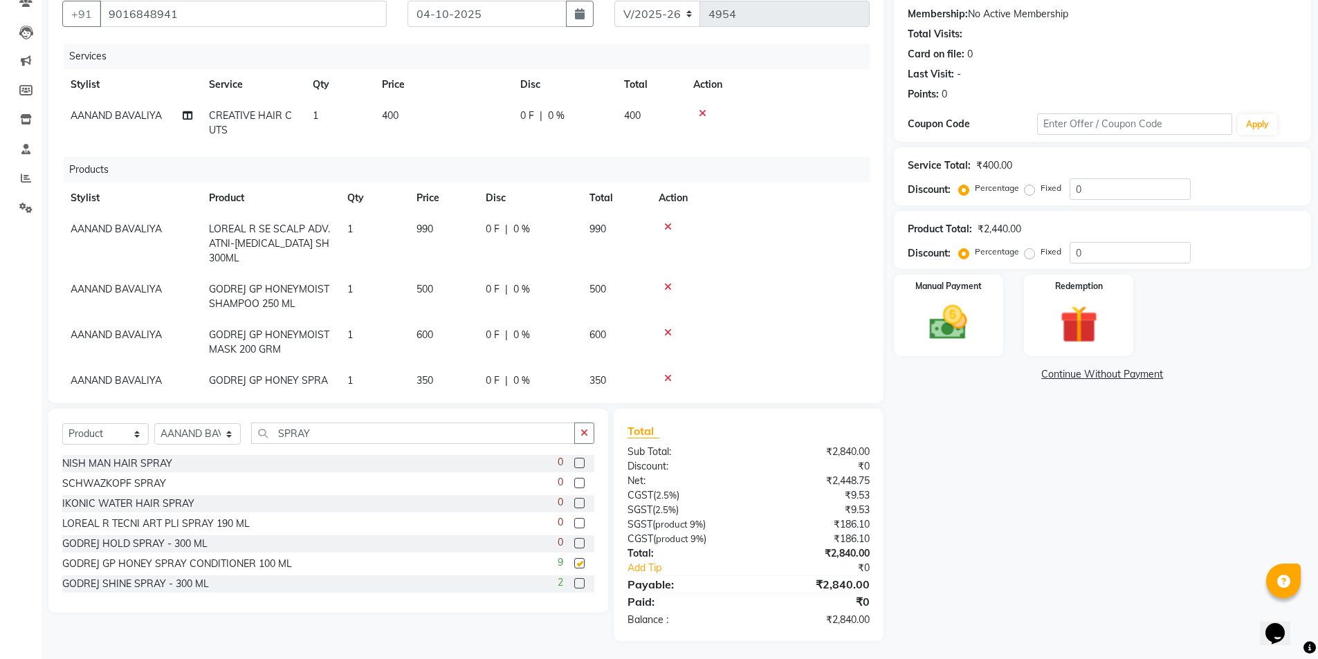
checkbox input "false"
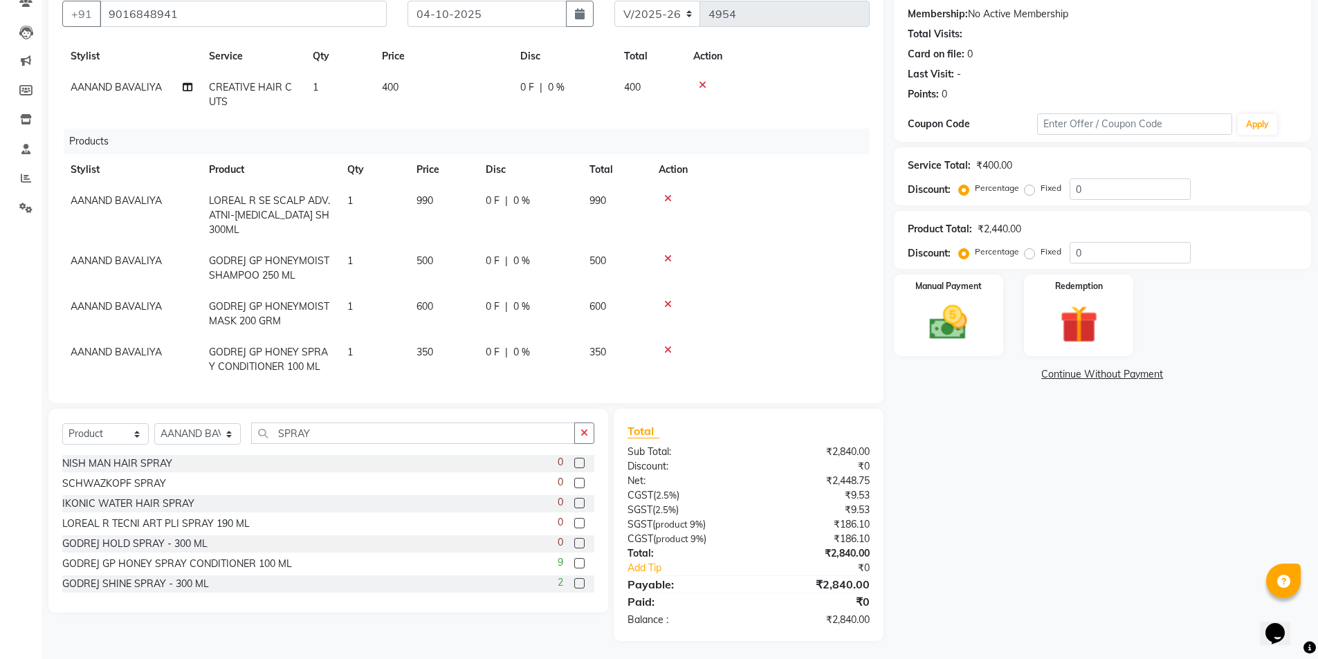
scroll to position [43, 0]
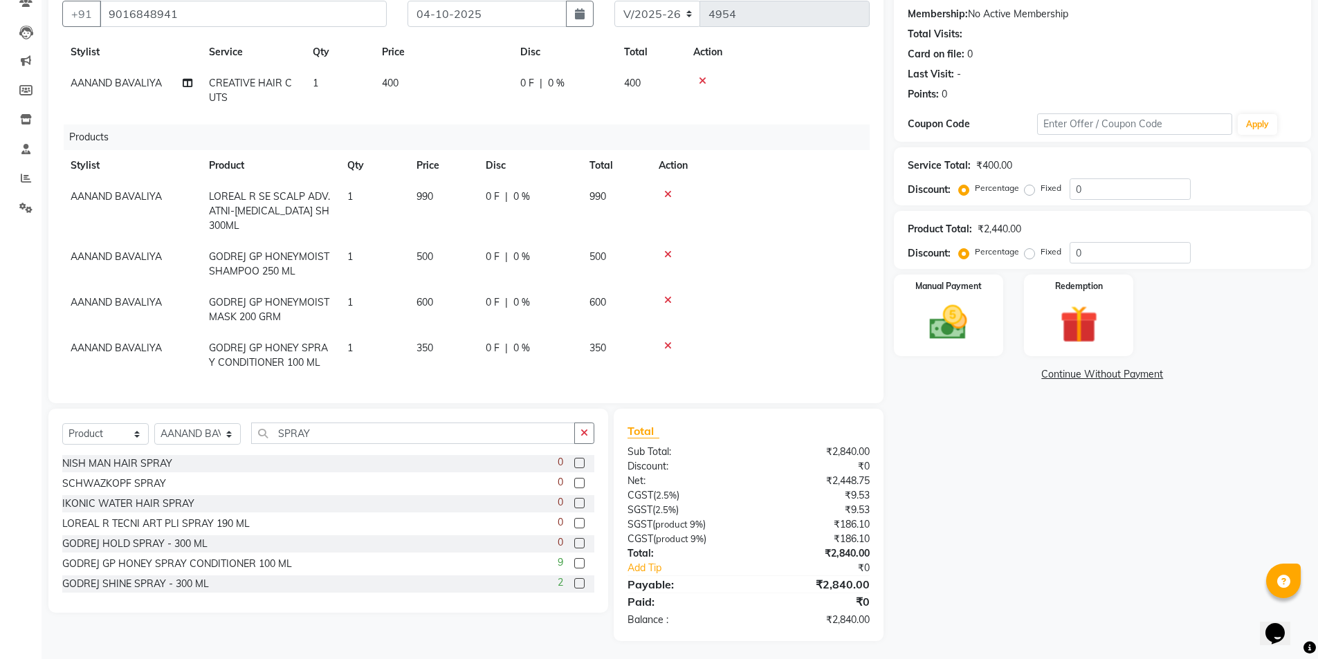
click at [448, 343] on td "350" at bounding box center [442, 356] width 69 height 46
click at [448, 342] on input "350" at bounding box center [442, 351] width 53 height 21
type input "375"
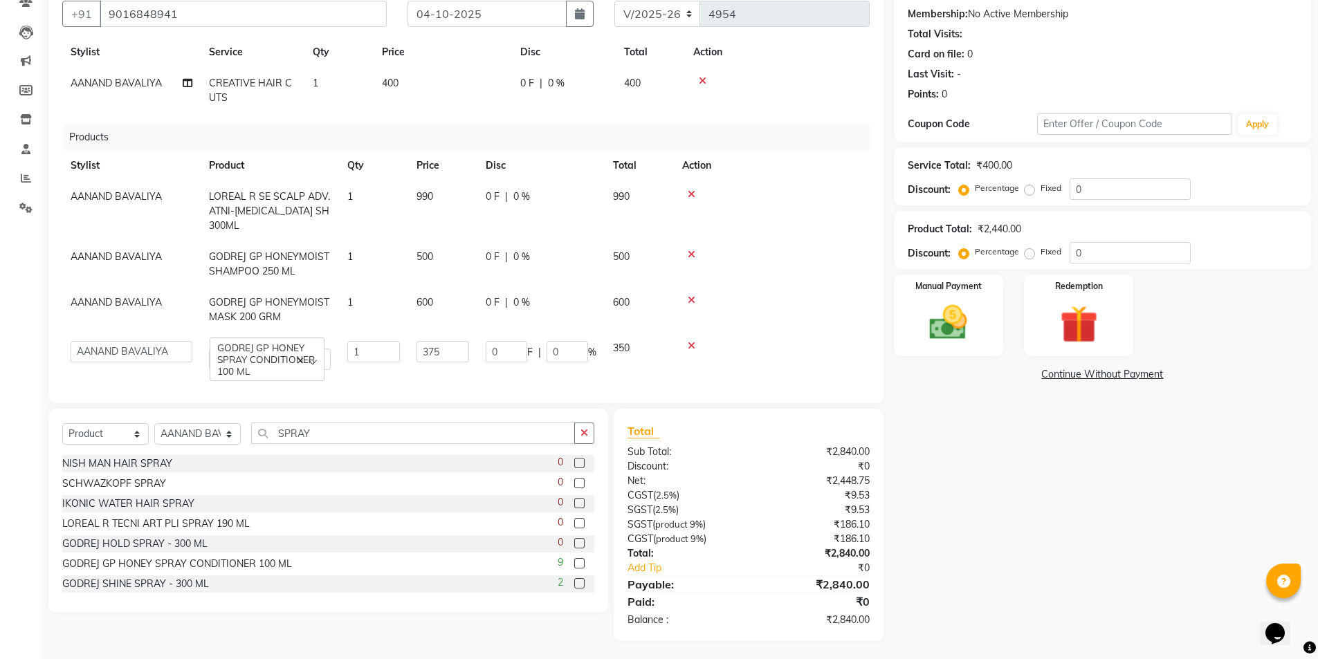
click at [472, 367] on td "375" at bounding box center [442, 356] width 69 height 46
click at [145, 266] on td "AANAND BAVALIYA" at bounding box center [131, 264] width 138 height 46
click at [155, 192] on span "AANAND BAVALIYA" at bounding box center [116, 196] width 91 height 12
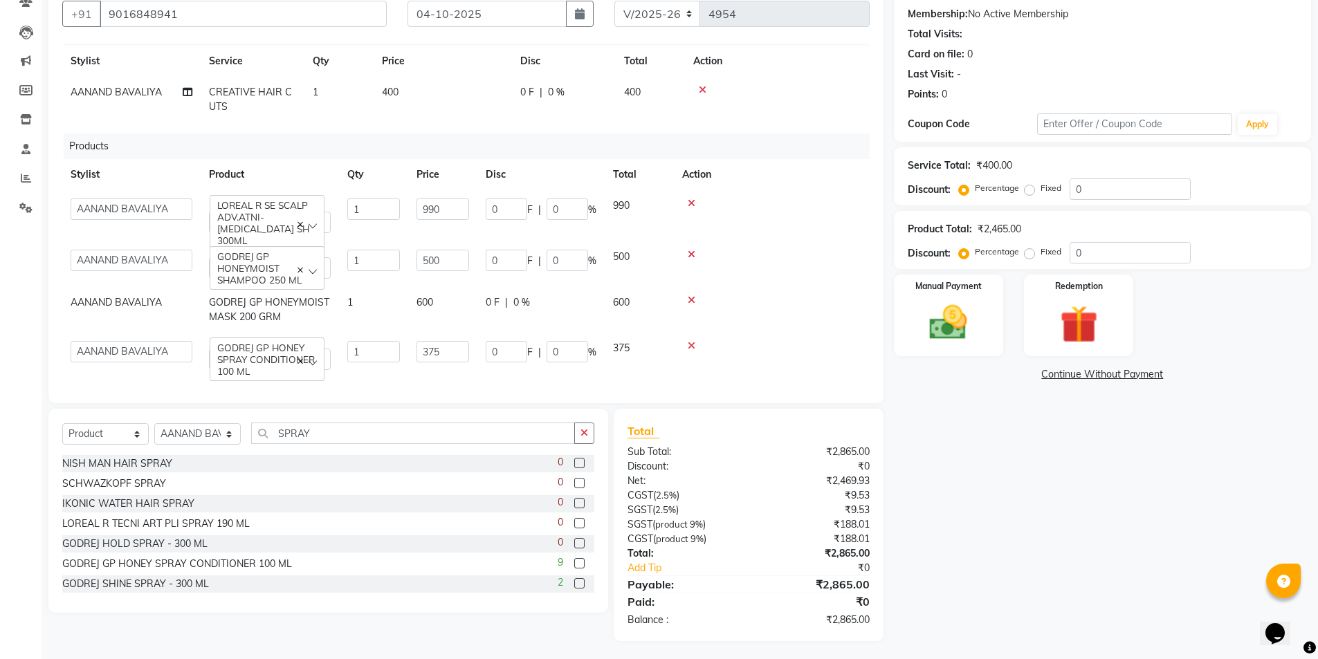
scroll to position [28, 0]
click at [131, 342] on select "[PERSON_NAME] BHAVTIK [PERSON_NAME] [PERSON_NAME] [PERSON_NAME] [PERSON_NAME] […" at bounding box center [132, 351] width 122 height 21
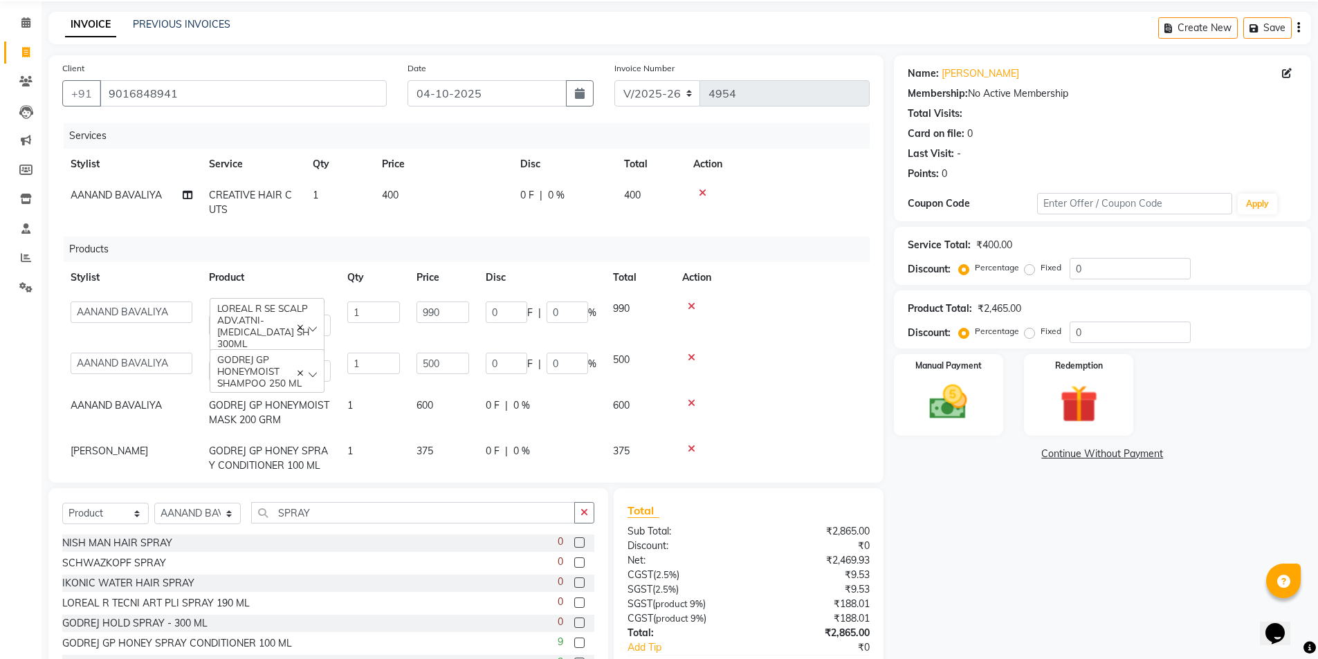
scroll to position [0, 0]
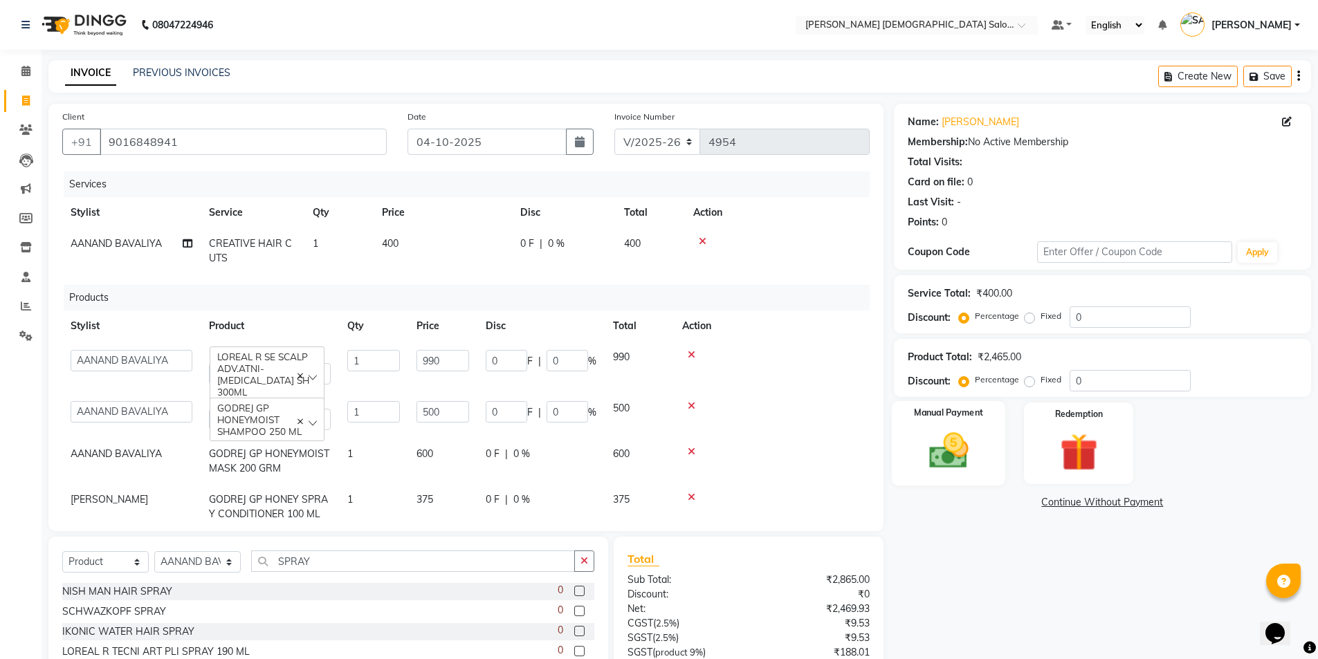
click at [961, 443] on img at bounding box center [949, 450] width 64 height 45
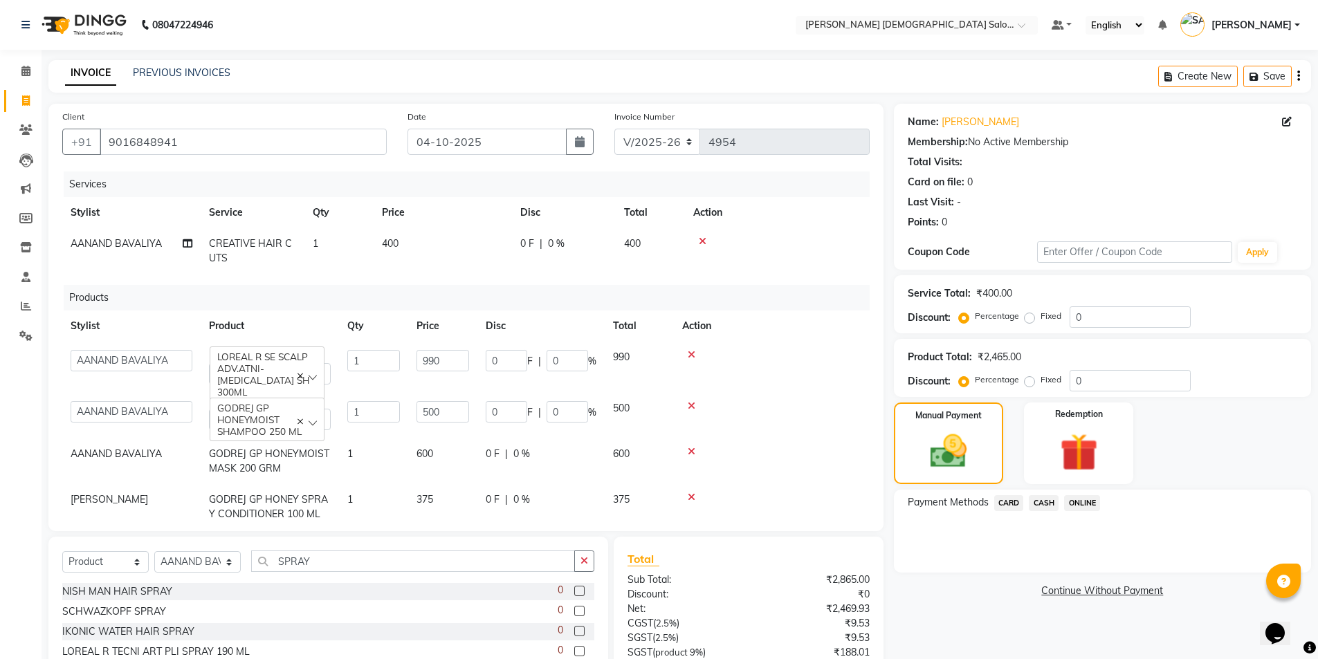
click at [1002, 520] on div "Payment Methods CARD CASH ONLINE" at bounding box center [1102, 531] width 417 height 83
click at [1010, 504] on span "CARD" at bounding box center [1009, 503] width 30 height 16
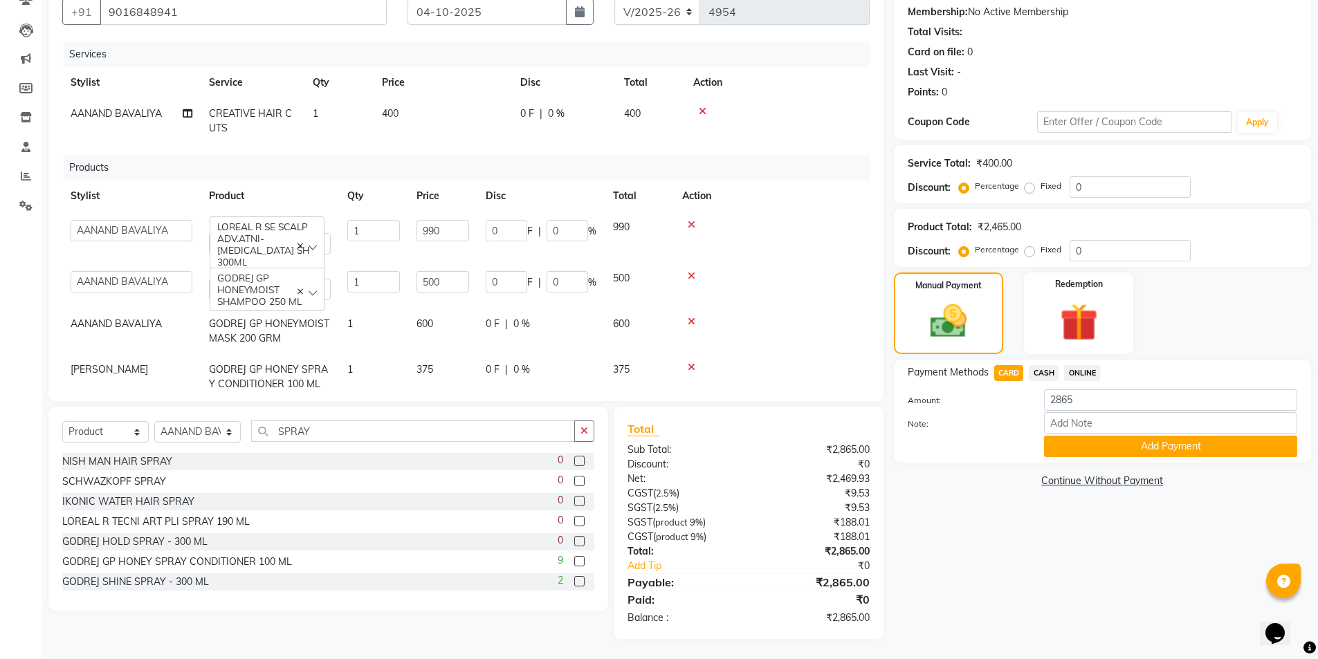
scroll to position [131, 0]
click at [1069, 453] on button "Add Payment" at bounding box center [1170, 445] width 253 height 21
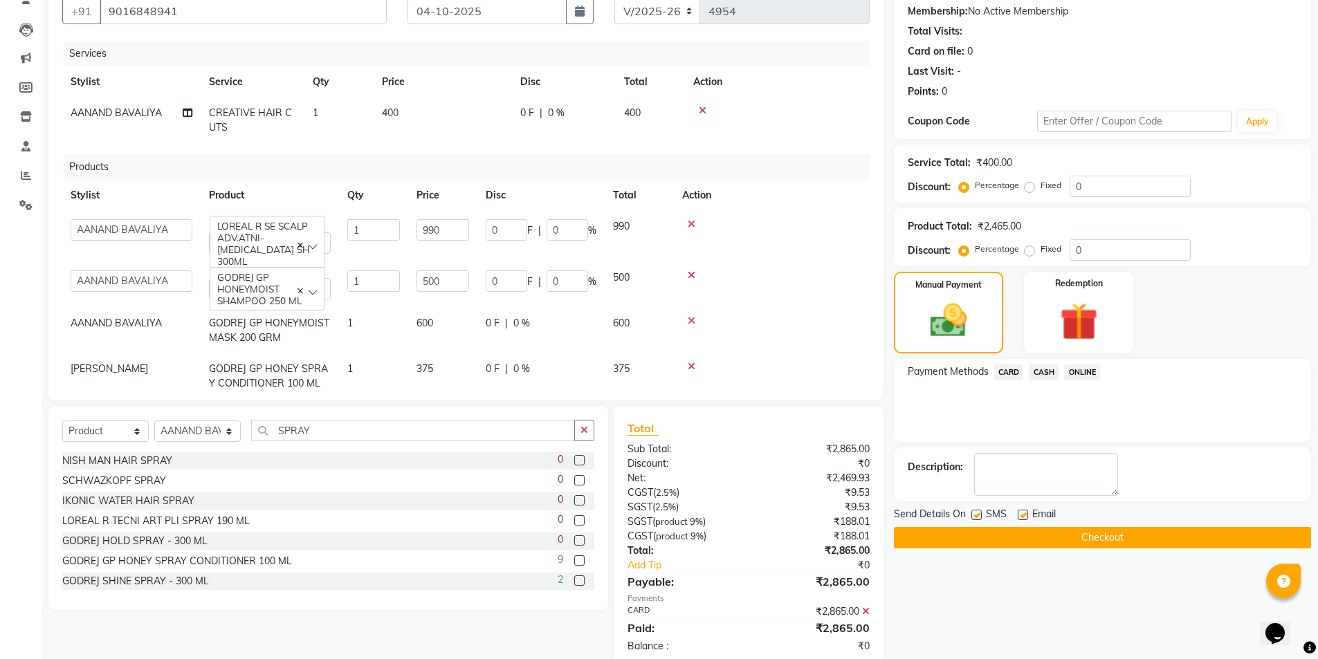
click at [1024, 514] on label at bounding box center [1023, 515] width 10 height 10
click at [1024, 514] on input "checkbox" at bounding box center [1022, 515] width 9 height 9
checkbox input "false"
click at [971, 514] on div "Send Details On SMS Email" at bounding box center [1102, 515] width 417 height 17
click at [974, 516] on label at bounding box center [976, 515] width 10 height 10
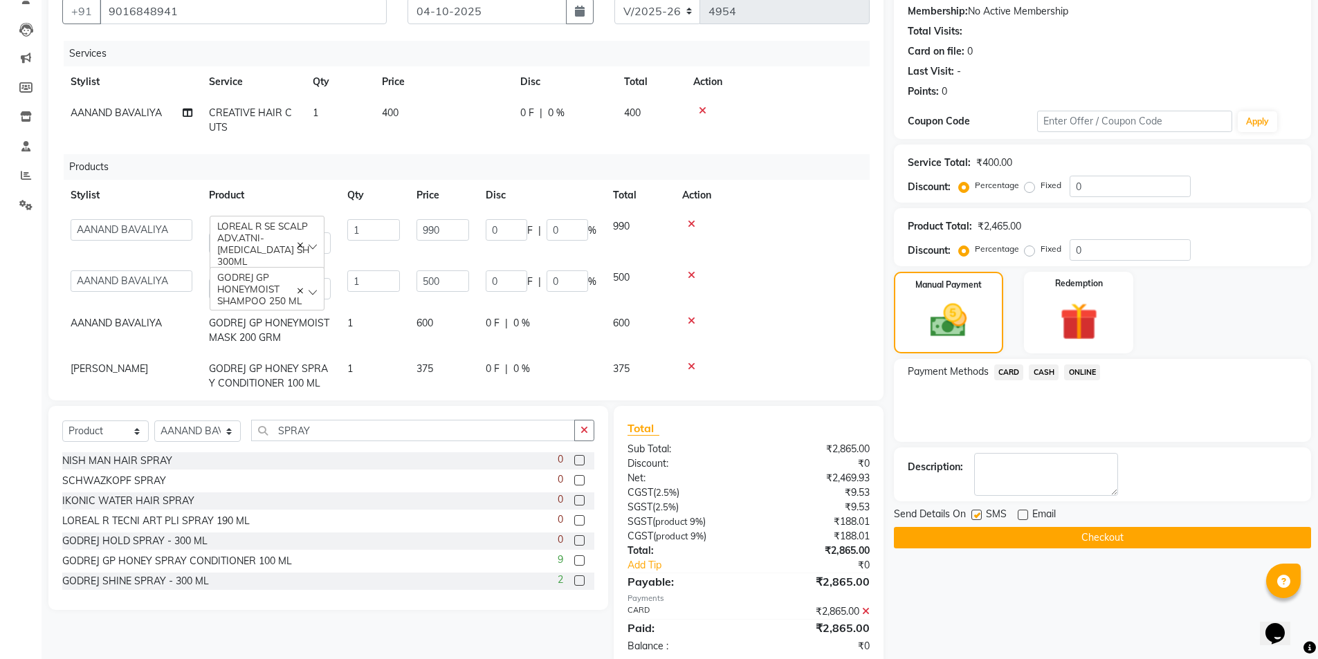
click at [974, 516] on input "checkbox" at bounding box center [975, 515] width 9 height 9
checkbox input "false"
click at [981, 534] on button "Checkout" at bounding box center [1102, 537] width 417 height 21
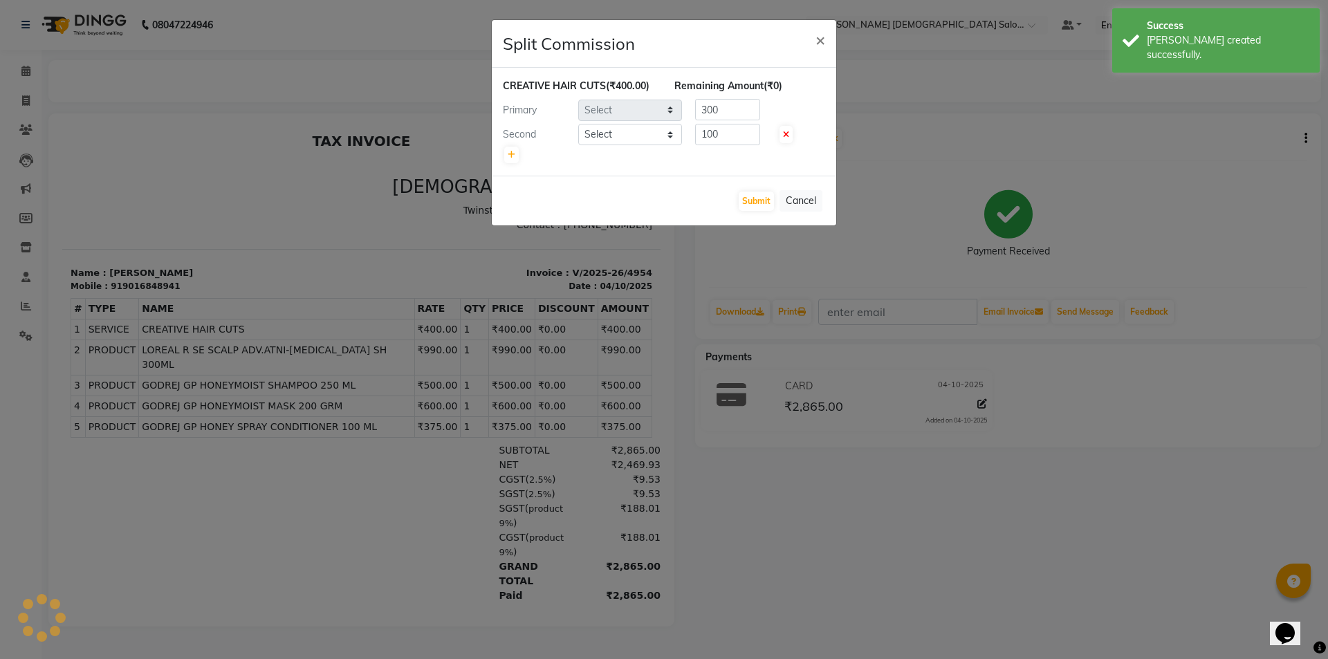
select select "67044"
select select "67043"
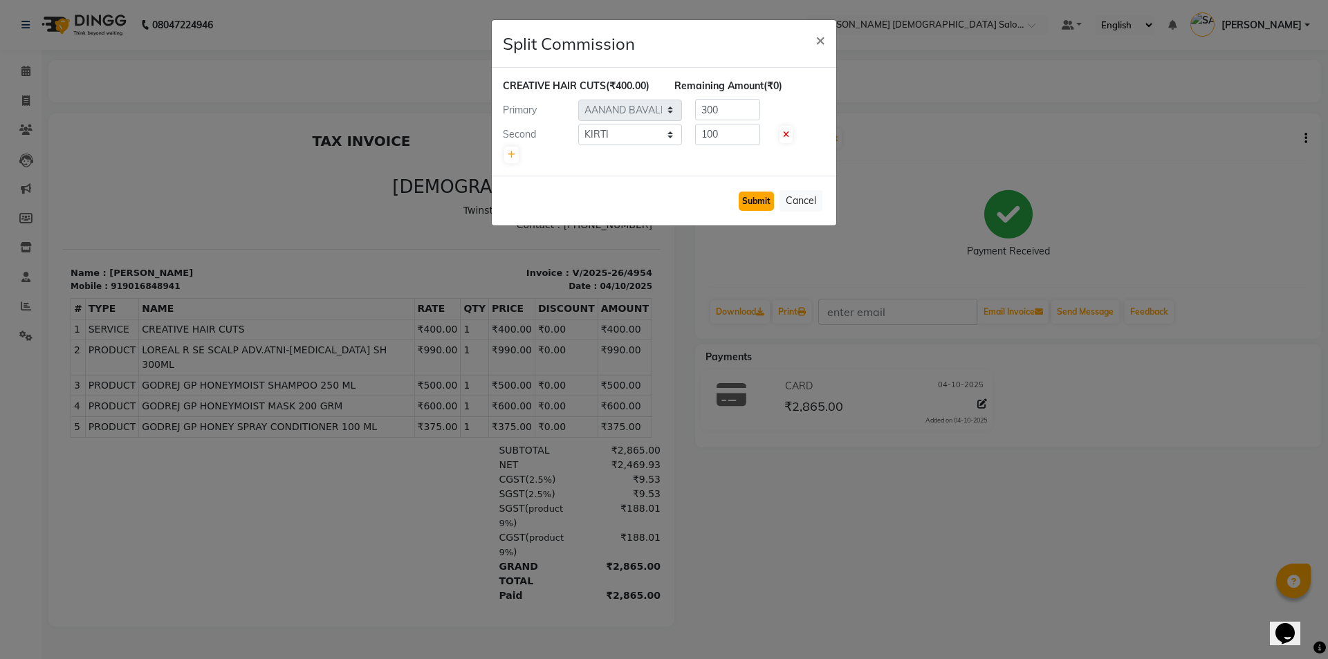
click at [755, 208] on button "Submit" at bounding box center [756, 201] width 35 height 19
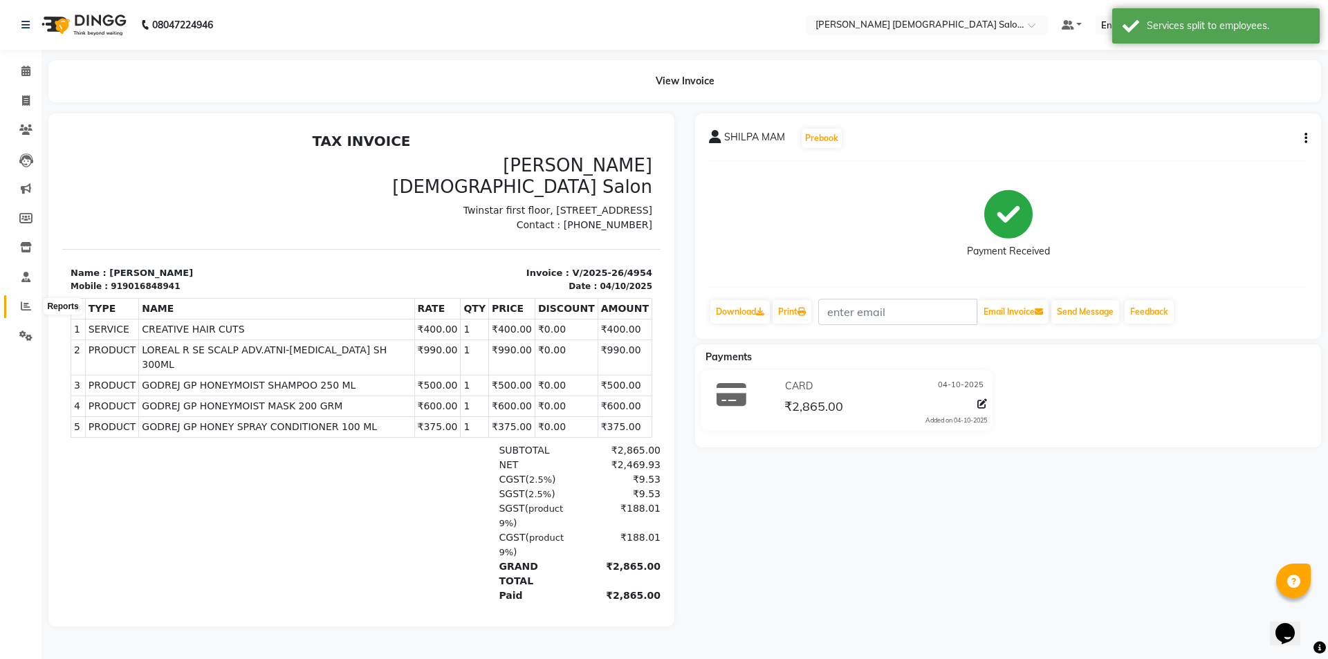
click at [22, 306] on icon at bounding box center [26, 306] width 10 height 10
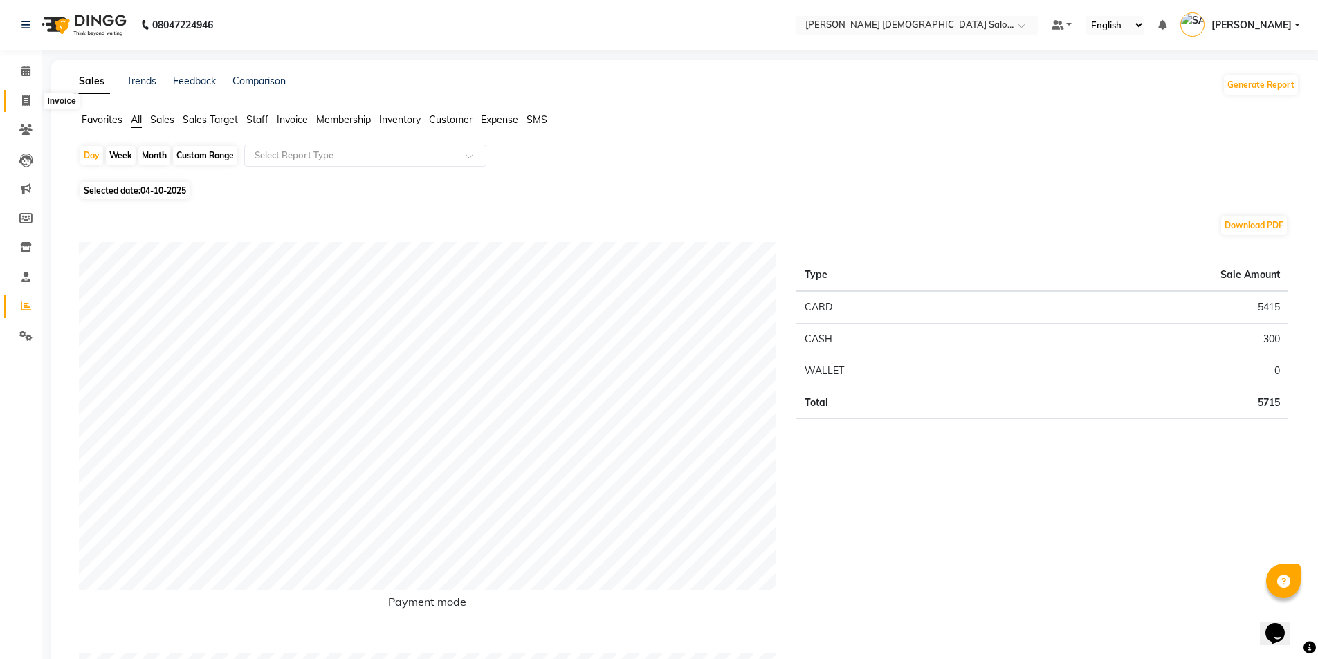
click at [28, 102] on icon at bounding box center [26, 100] width 8 height 10
select select "service"
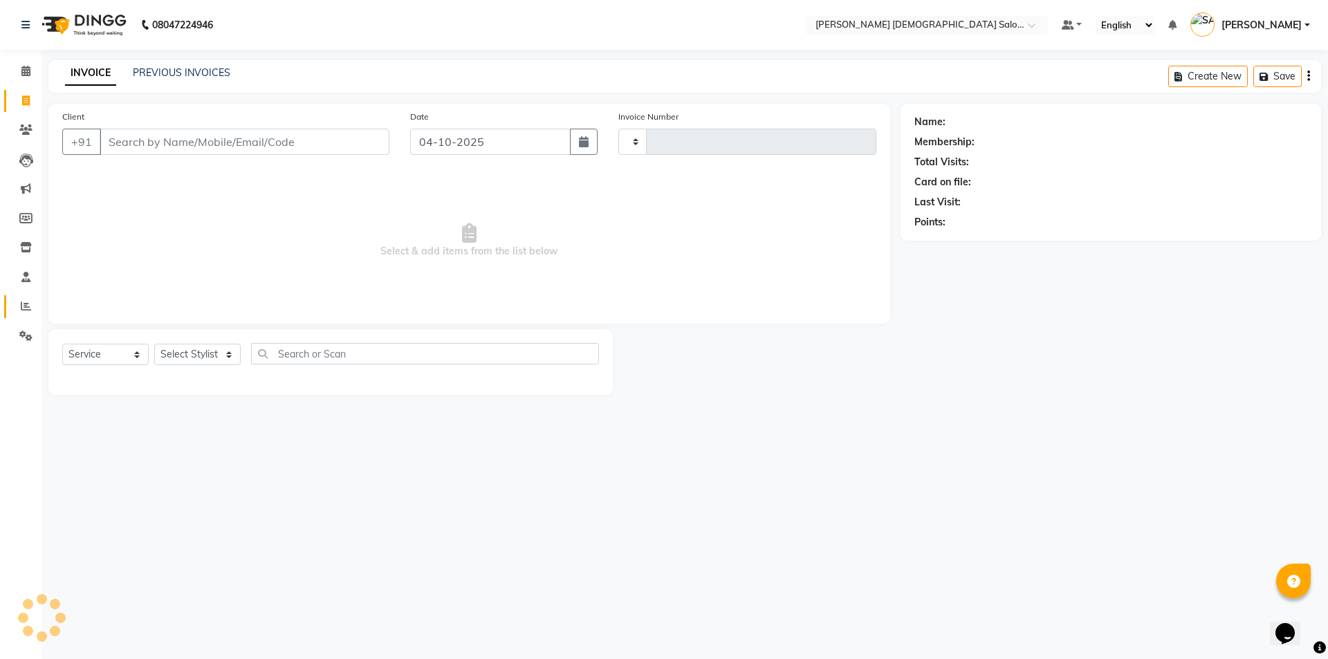
click at [22, 300] on span at bounding box center [26, 307] width 24 height 16
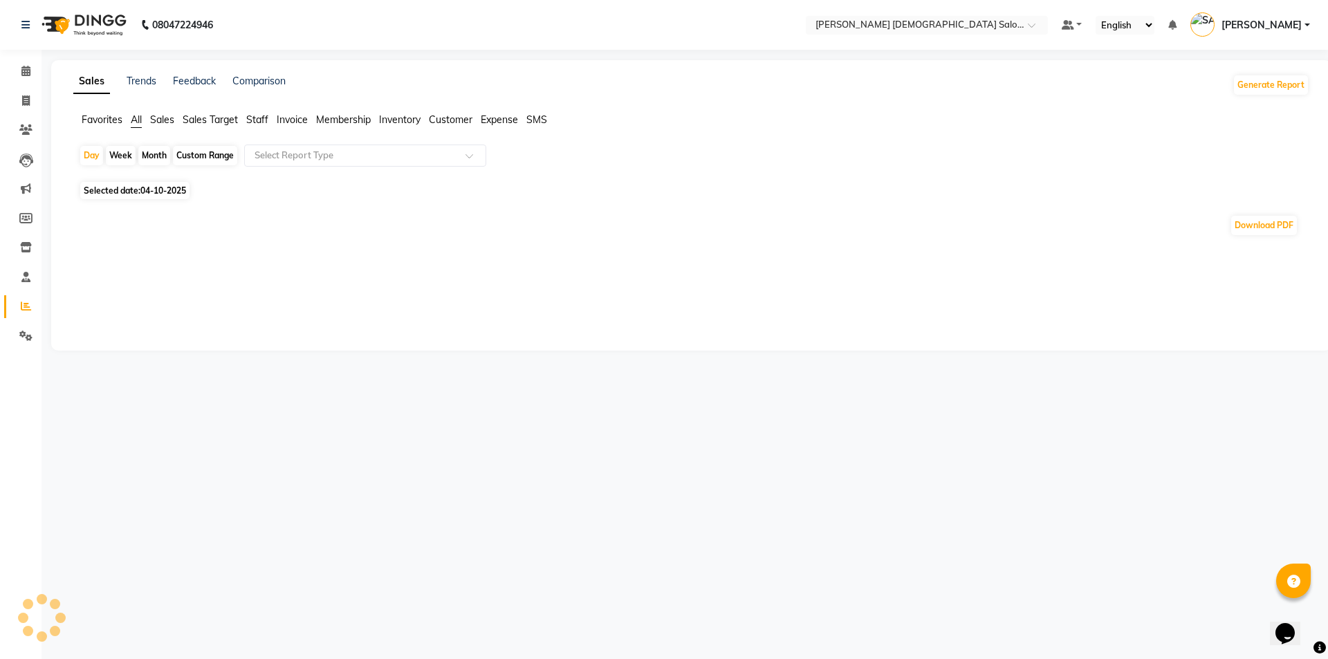
click at [259, 114] on span "Staff" at bounding box center [257, 119] width 22 height 12
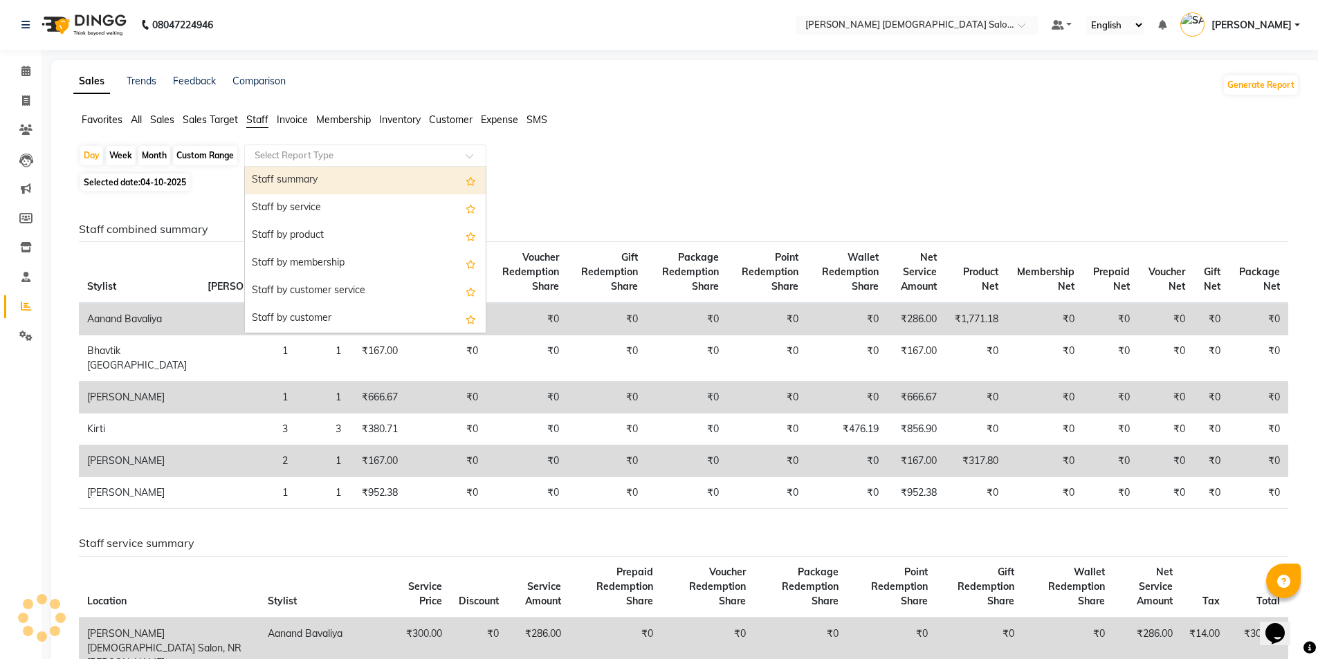
click at [272, 152] on input "text" at bounding box center [351, 156] width 199 height 14
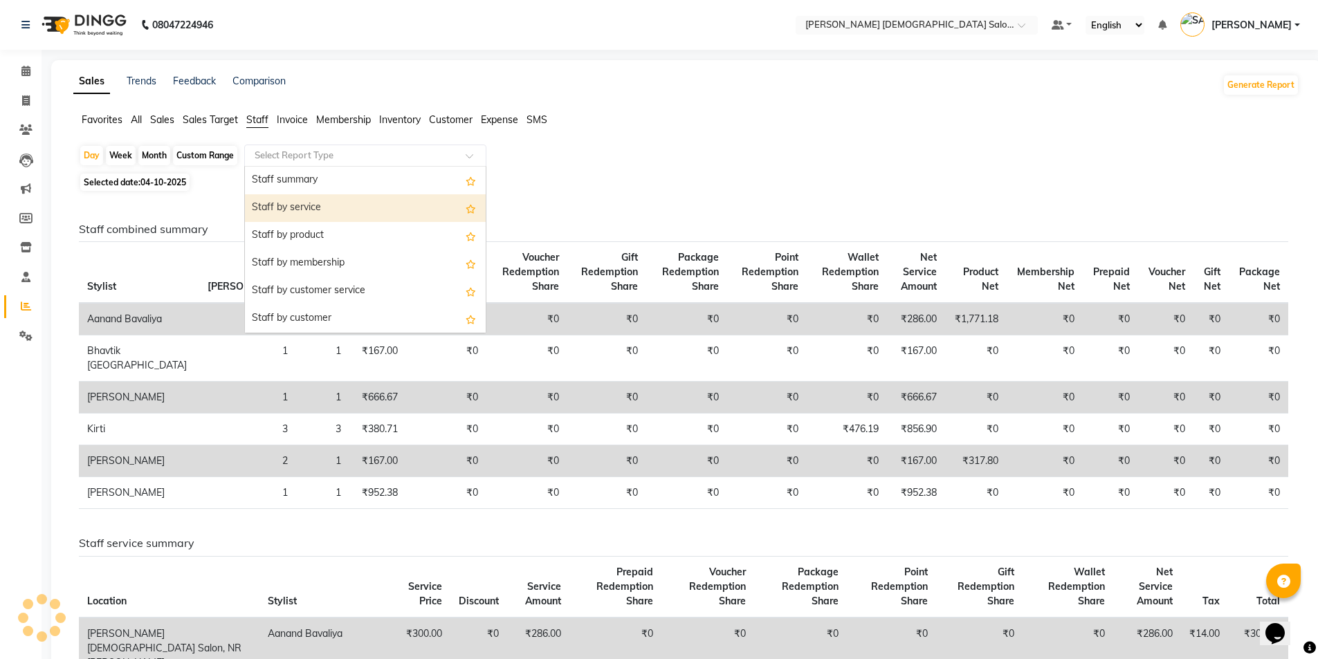
drag, startPoint x: 286, startPoint y: 199, endPoint x: 156, endPoint y: 199, distance: 130.1
click at [286, 199] on div "Staff by service" at bounding box center [365, 208] width 241 height 28
select select "full_report"
select select "csv"
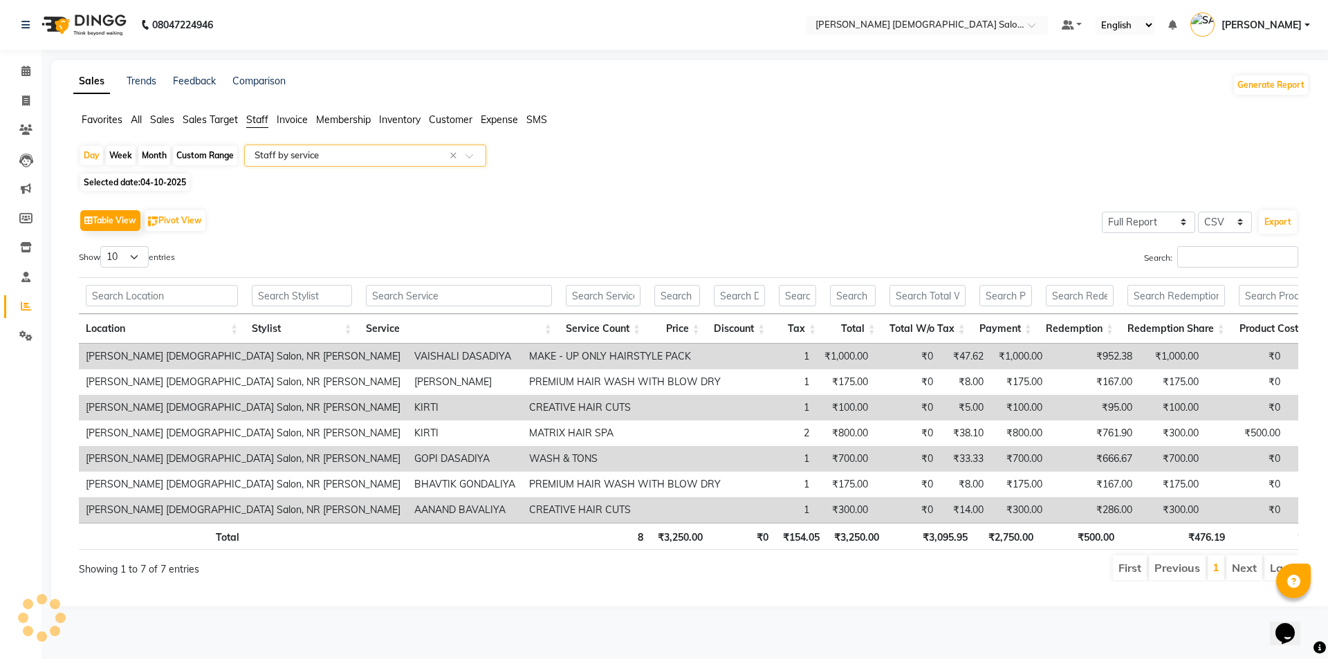
click at [147, 181] on span "04-10-2025" at bounding box center [163, 182] width 46 height 10
select select "10"
select select "2025"
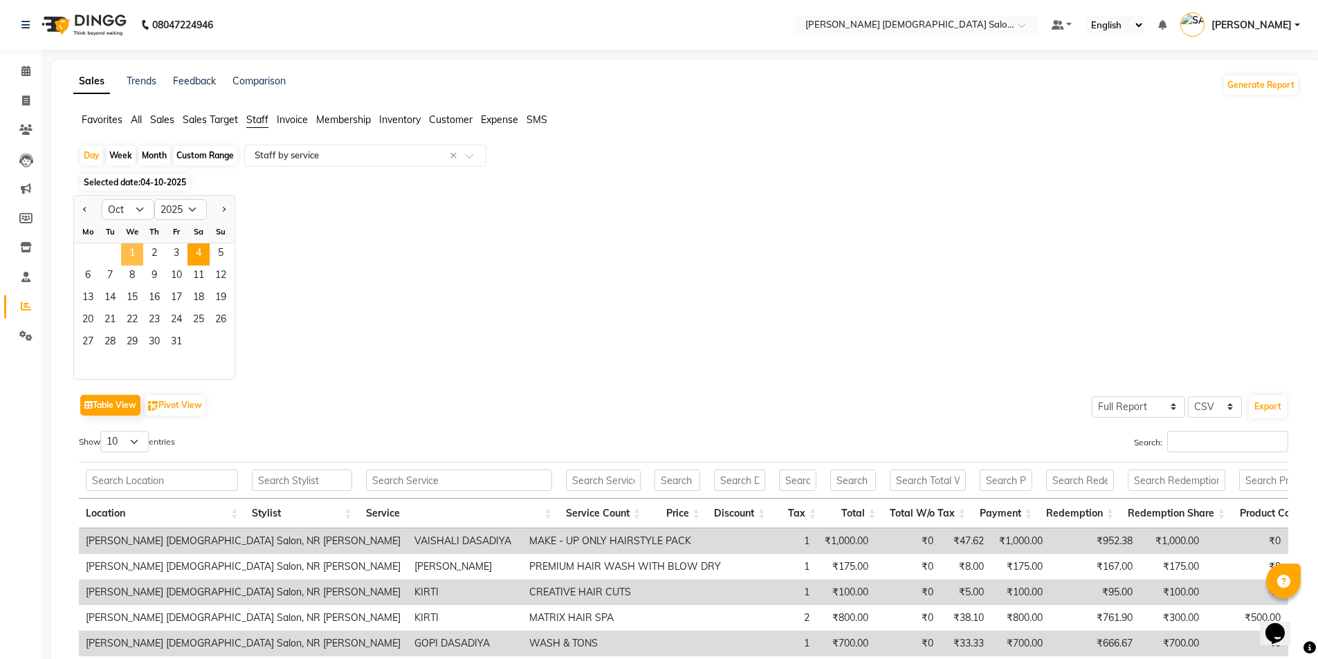
click at [129, 259] on span "1" at bounding box center [132, 255] width 22 height 22
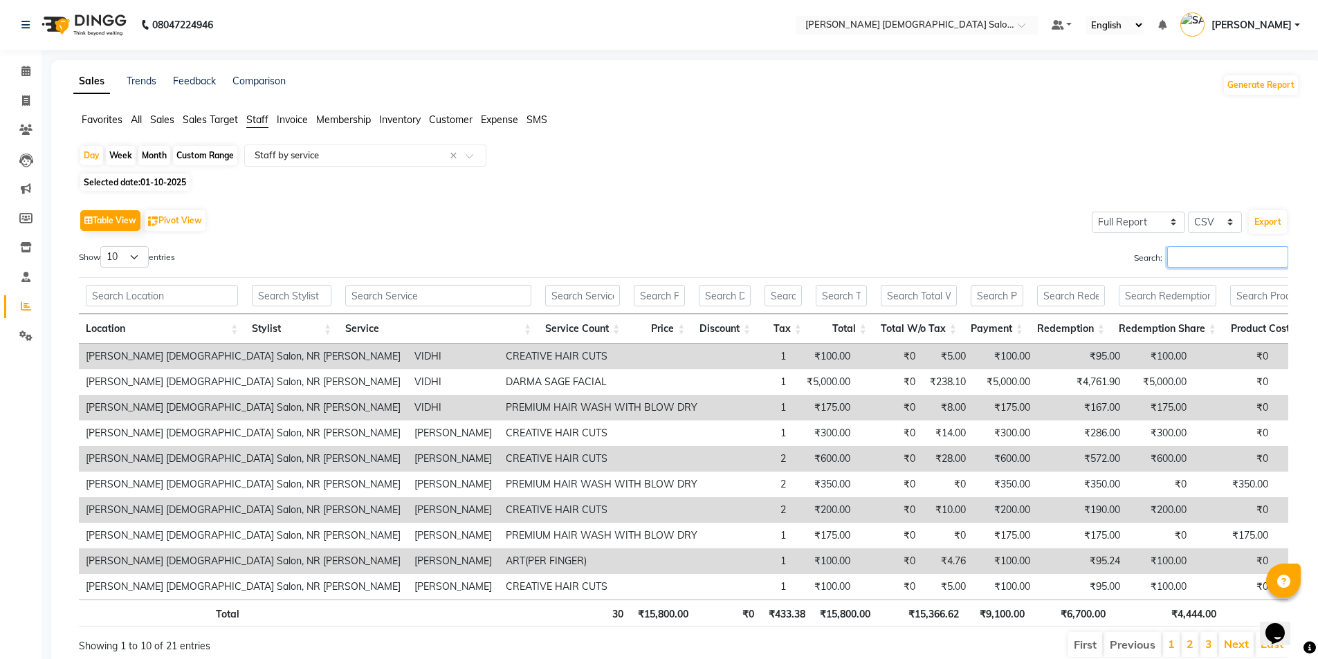
click at [1218, 263] on input "Search:" at bounding box center [1227, 256] width 121 height 21
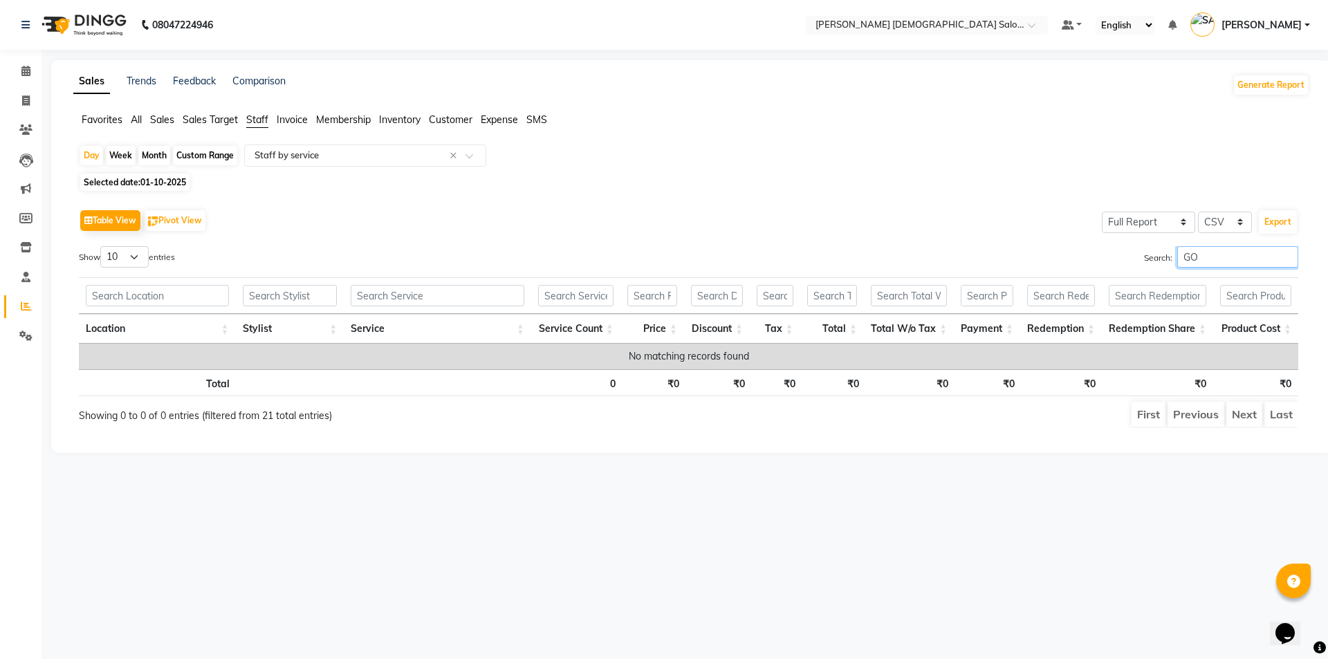
type input "G"
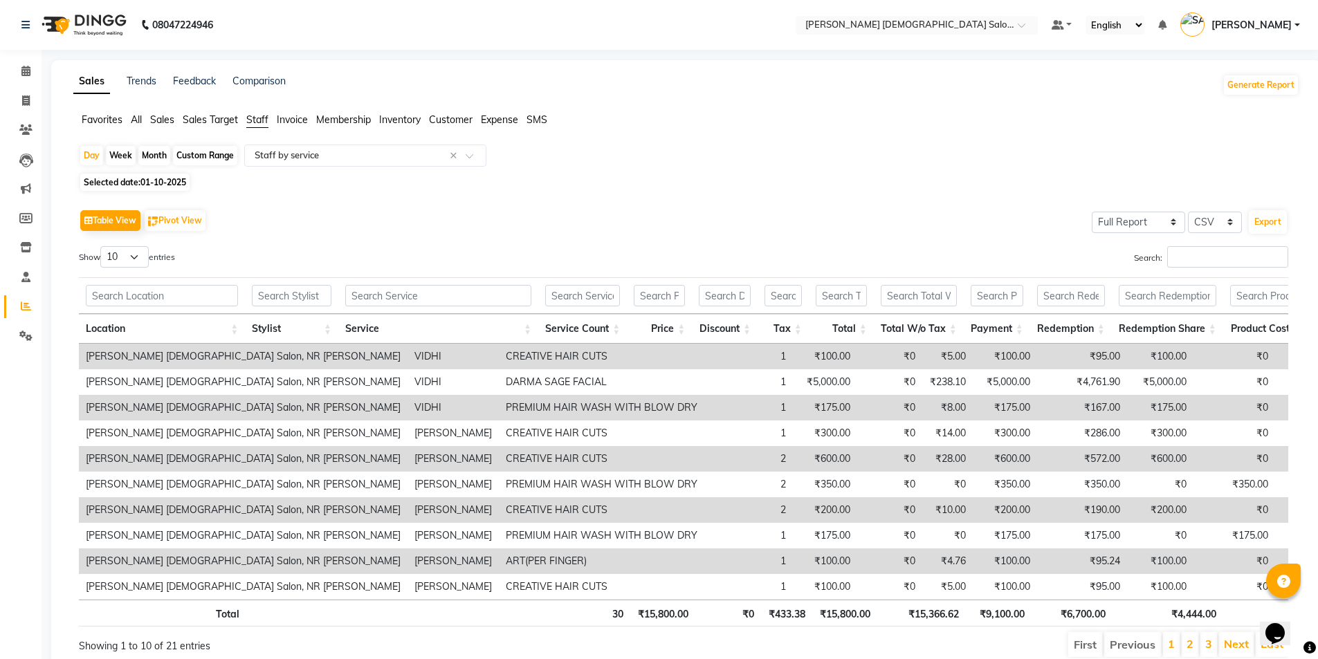
click at [172, 183] on span "01-10-2025" at bounding box center [163, 182] width 46 height 10
select select "10"
select select "2025"
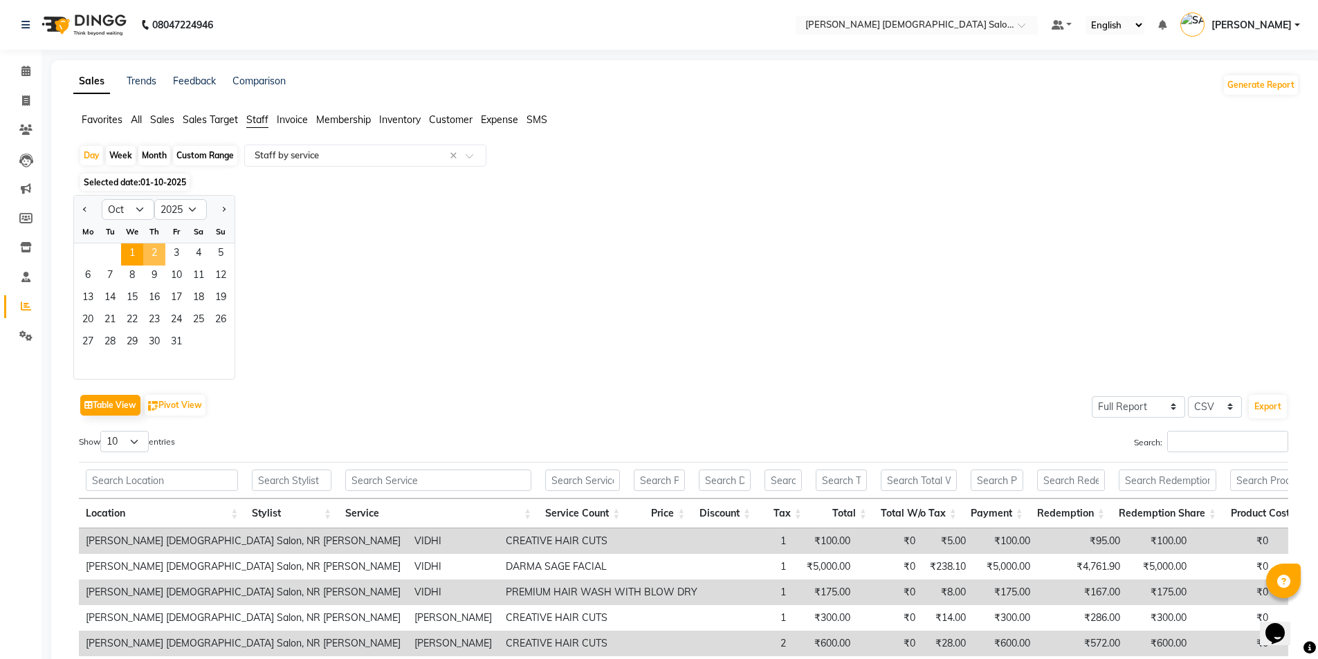
click at [152, 252] on span "2" at bounding box center [154, 255] width 22 height 22
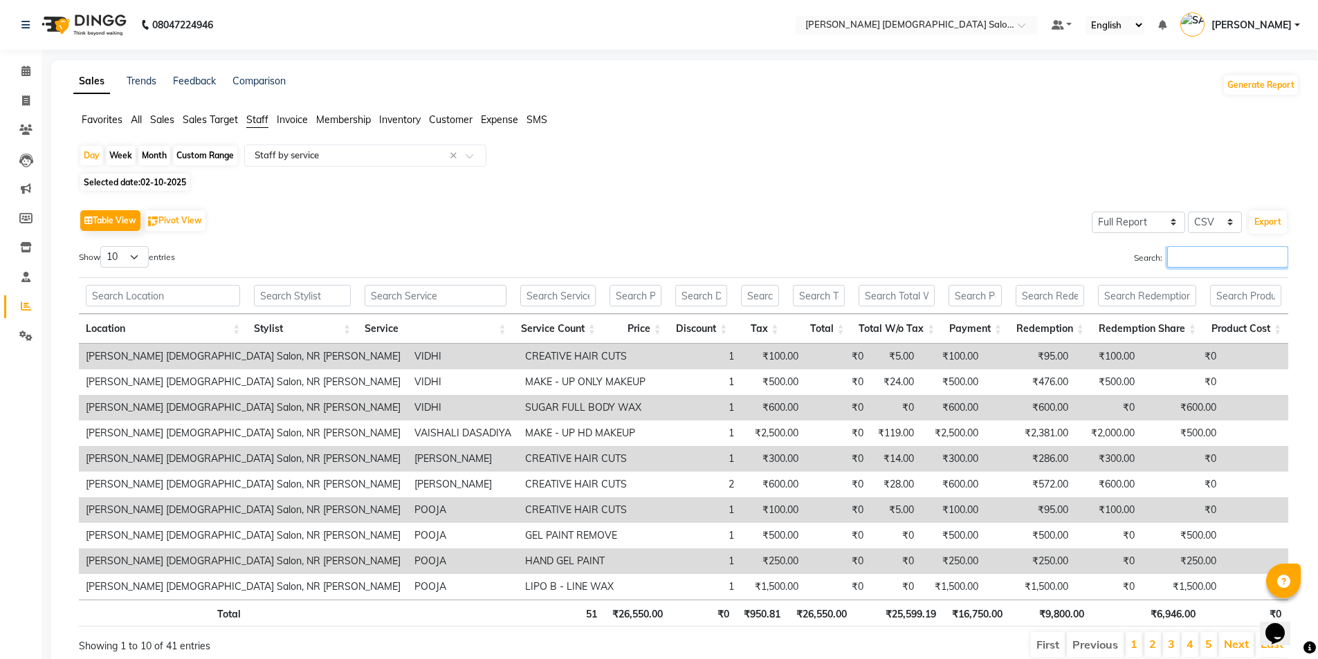
click at [1265, 255] on input "Search:" at bounding box center [1227, 256] width 121 height 21
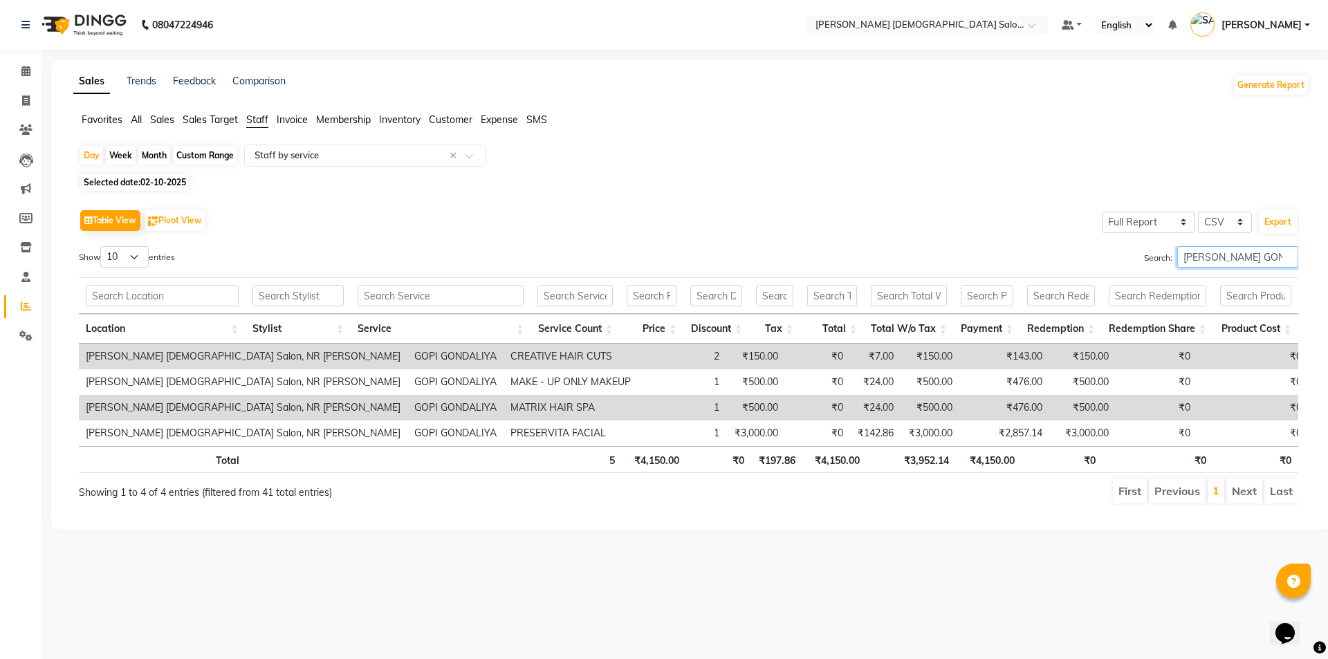
type input "[PERSON_NAME] GON"
click at [145, 189] on span "Selected date: [DATE]" at bounding box center [134, 182] width 109 height 17
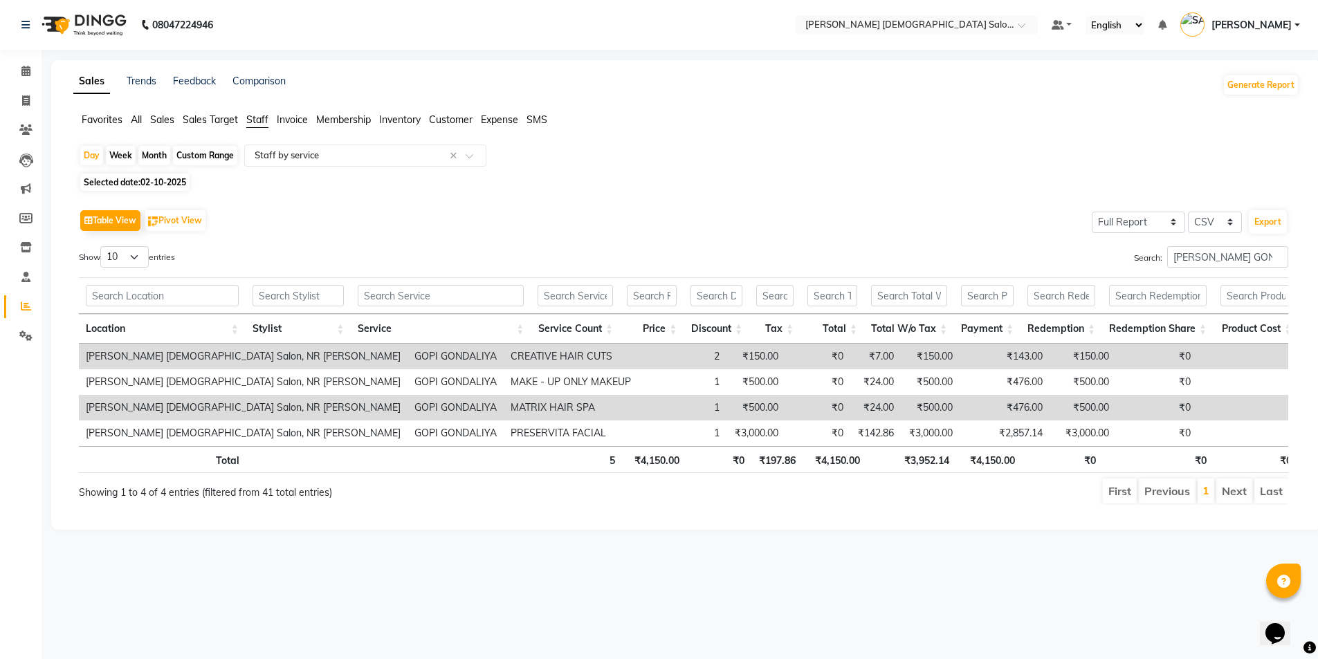
select select "10"
select select "2025"
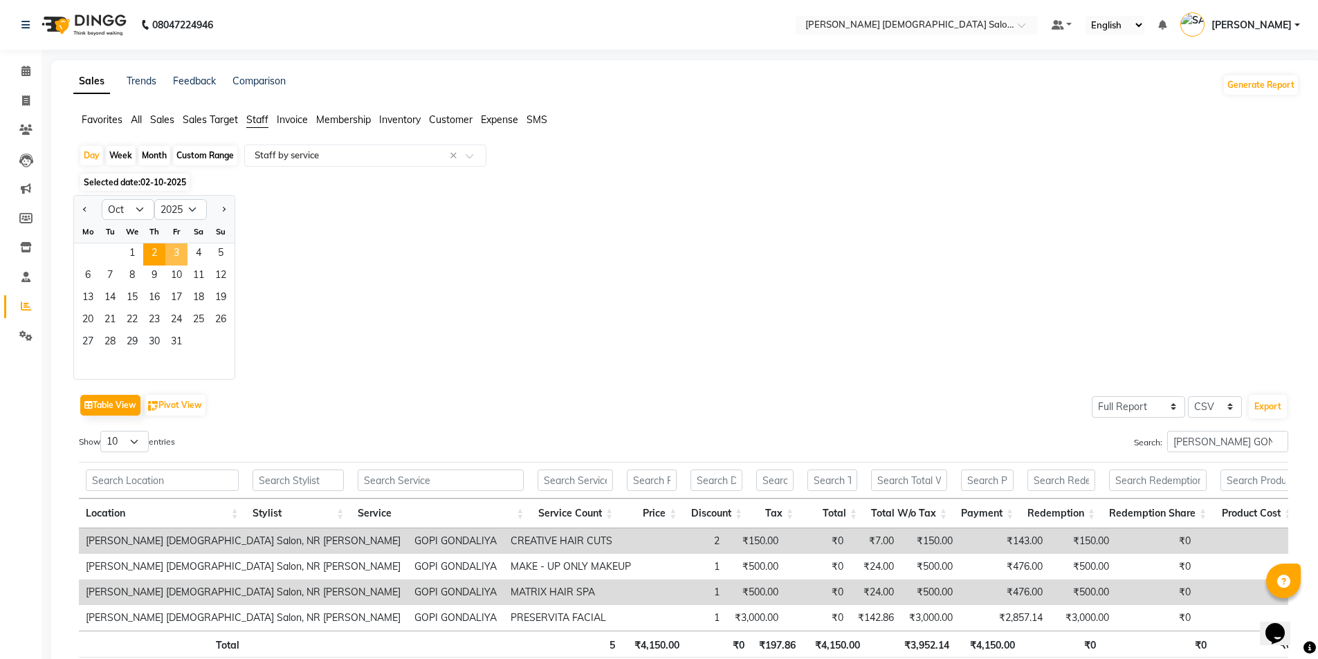
click at [181, 250] on span "3" at bounding box center [176, 255] width 22 height 22
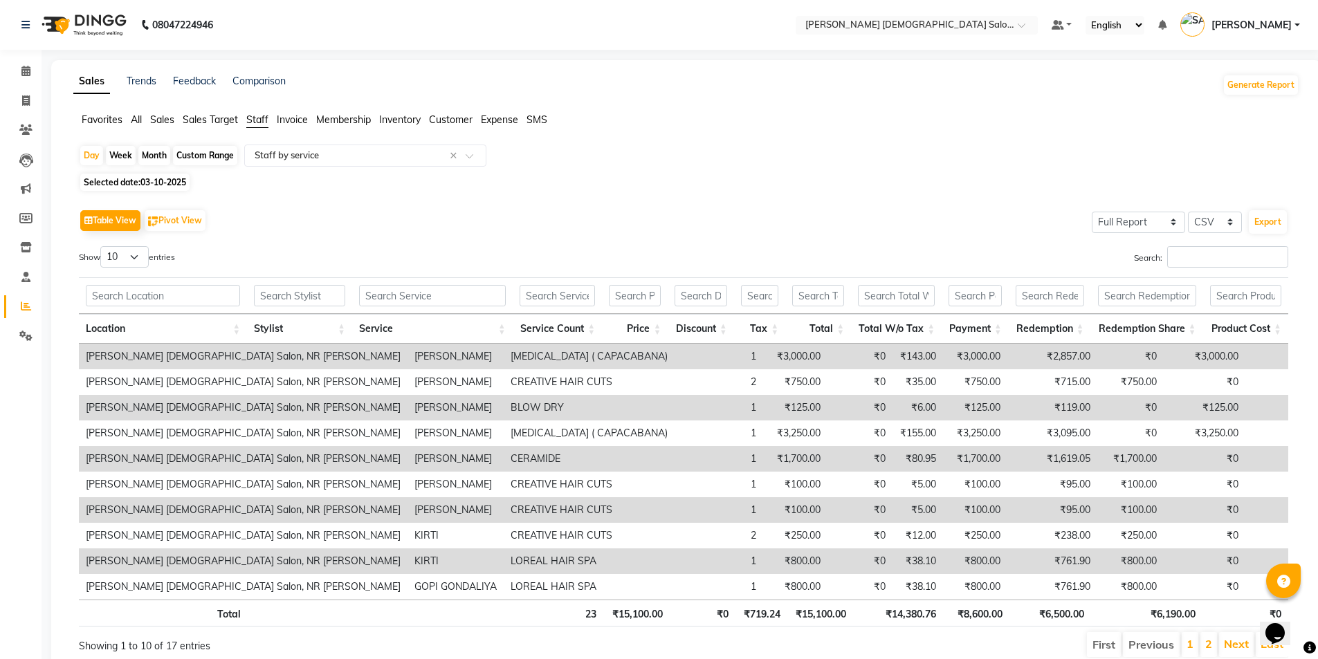
click at [1187, 278] on th at bounding box center [1147, 295] width 112 height 37
click at [1189, 265] on input "Search:" at bounding box center [1227, 256] width 121 height 21
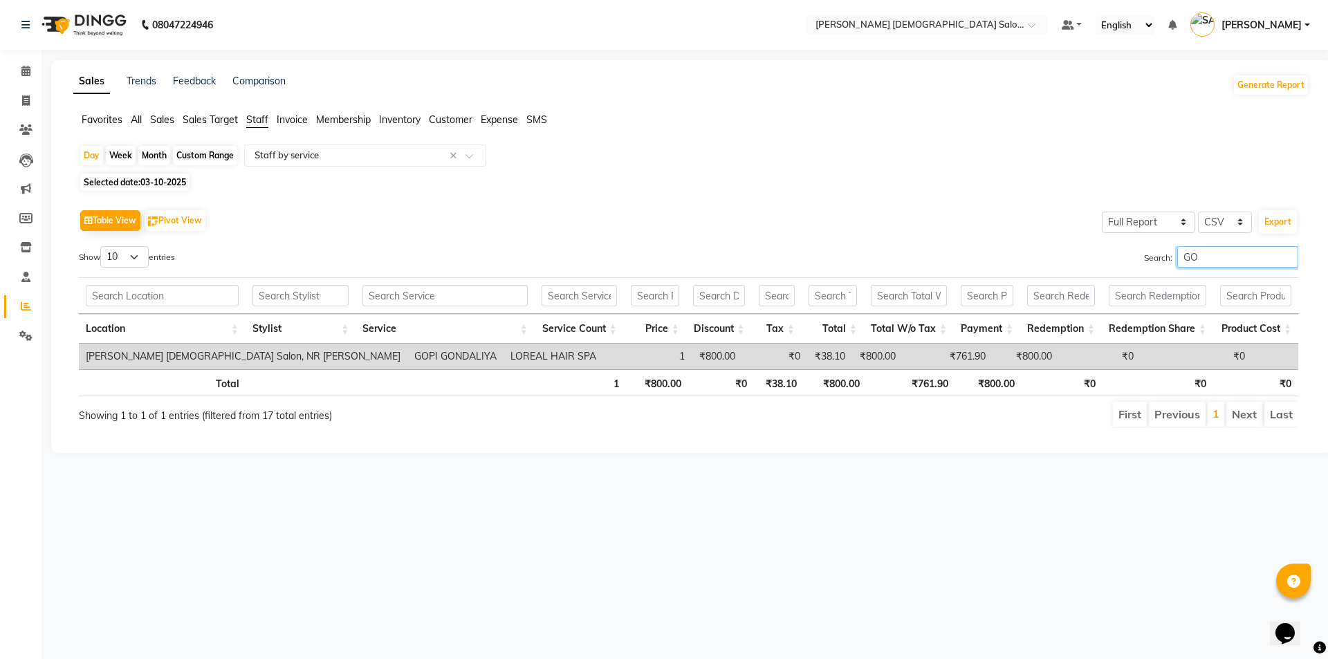
type input "G"
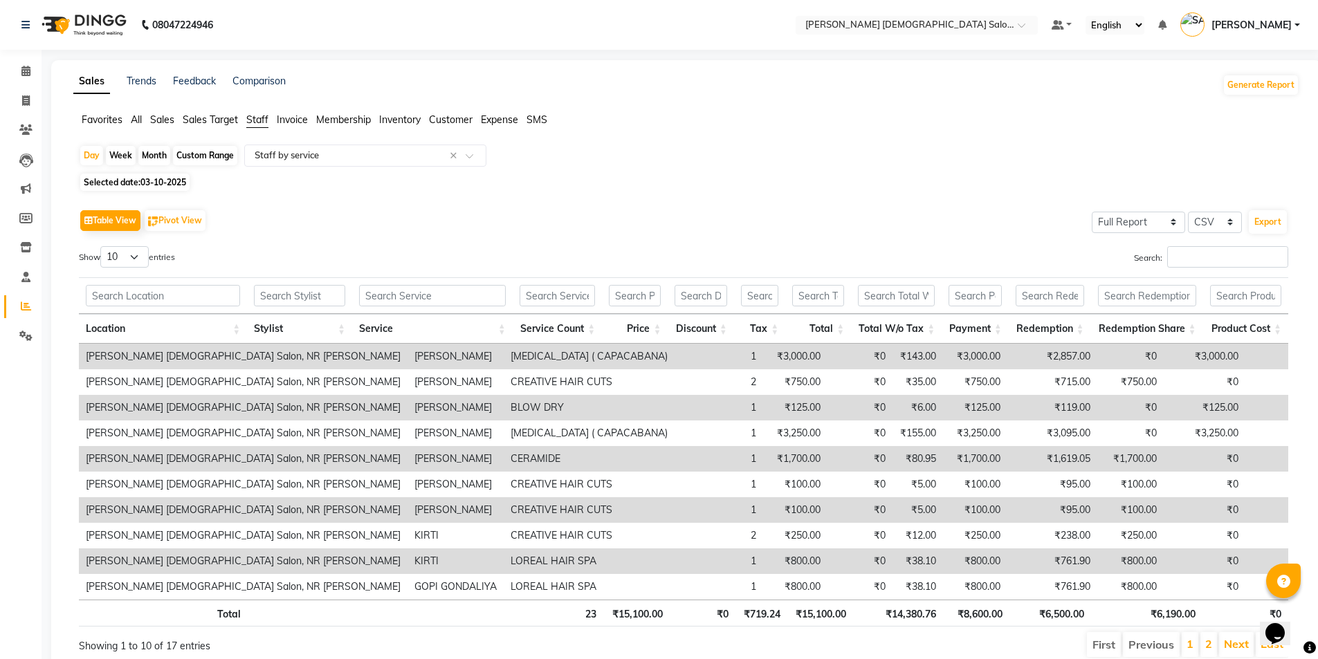
click at [149, 189] on span "Selected date: 03-10-2025" at bounding box center [134, 182] width 109 height 17
select select "10"
select select "2025"
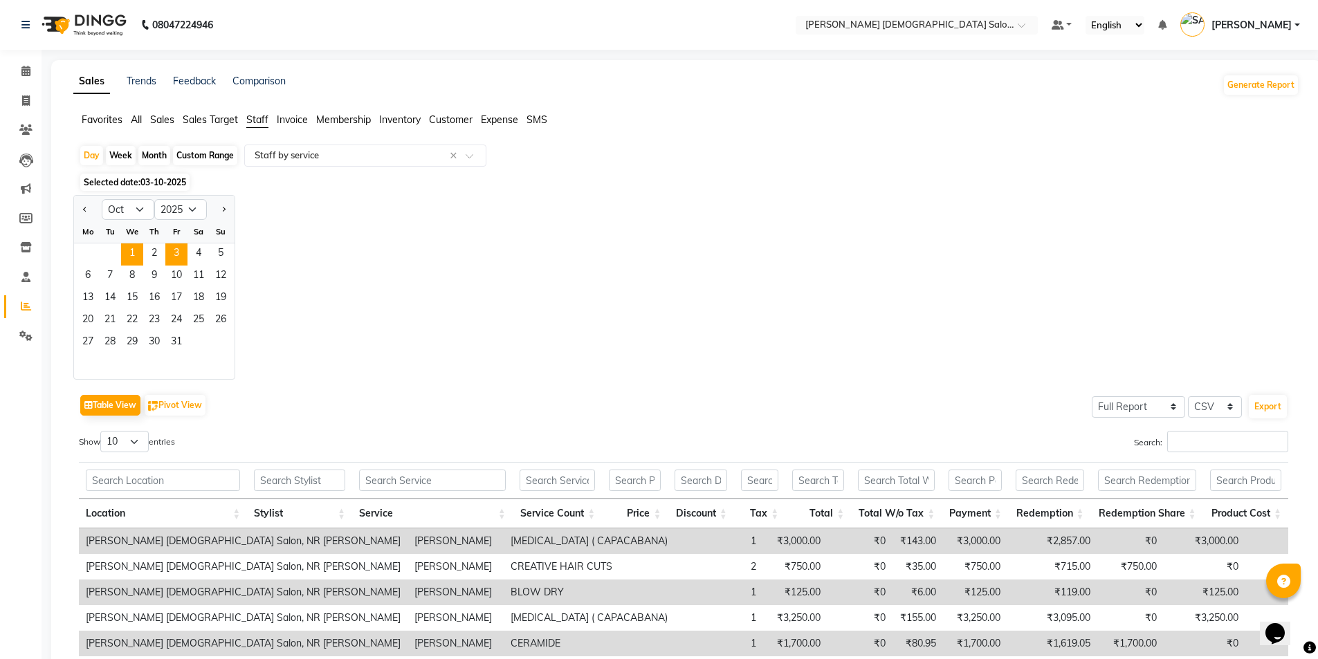
click at [128, 250] on span "1" at bounding box center [132, 255] width 22 height 22
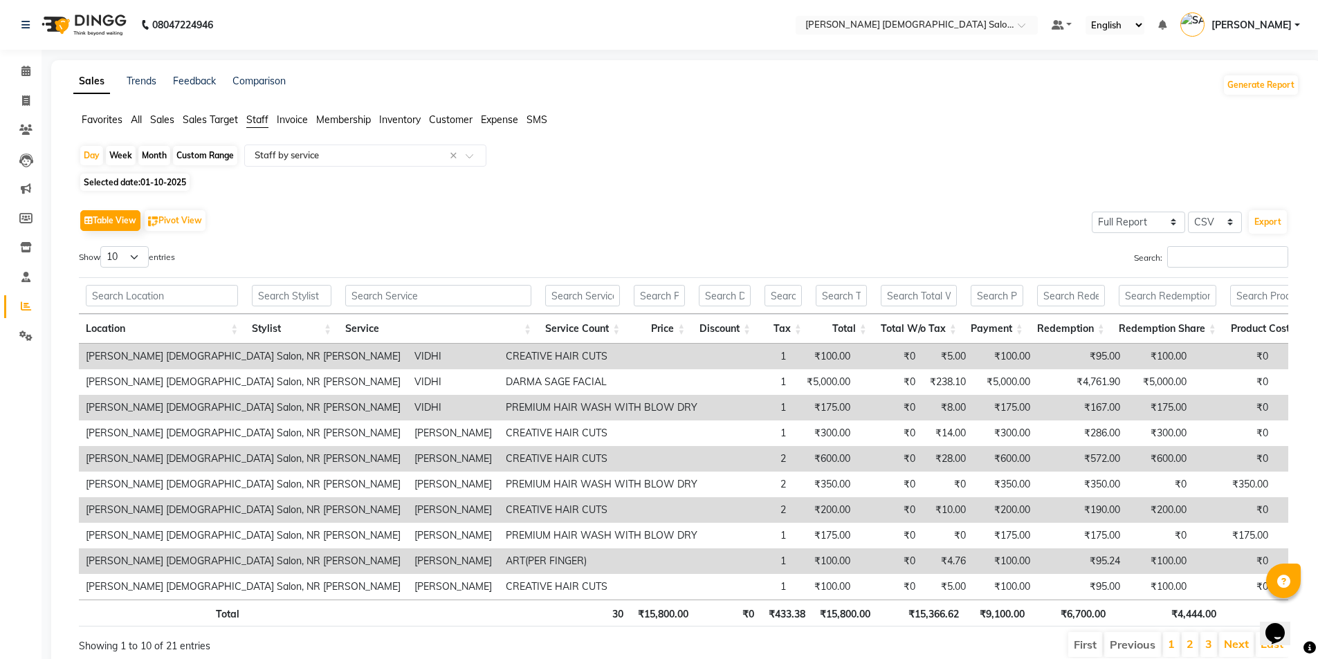
click at [1200, 271] on div "Search:" at bounding box center [991, 259] width 594 height 27
click at [1202, 260] on input "Search:" at bounding box center [1227, 256] width 121 height 21
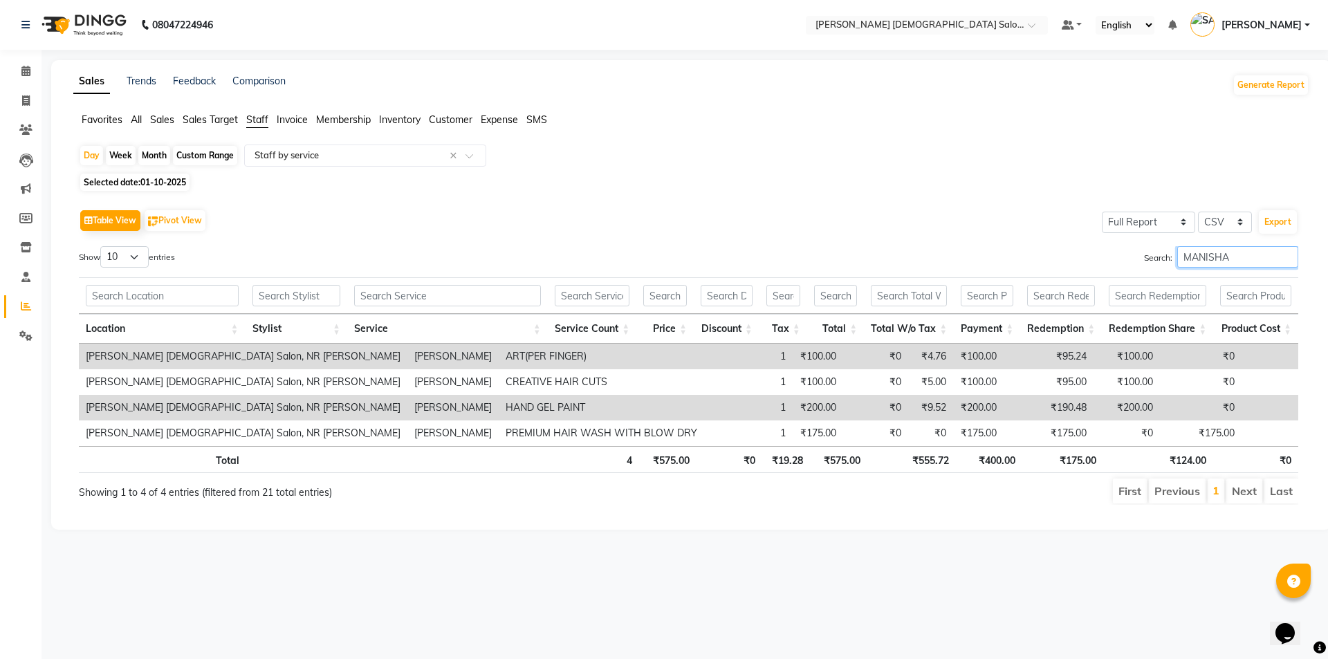
type input "MANISHA"
click at [170, 176] on span "Selected date: 01-10-2025" at bounding box center [134, 182] width 109 height 17
select select "10"
select select "2025"
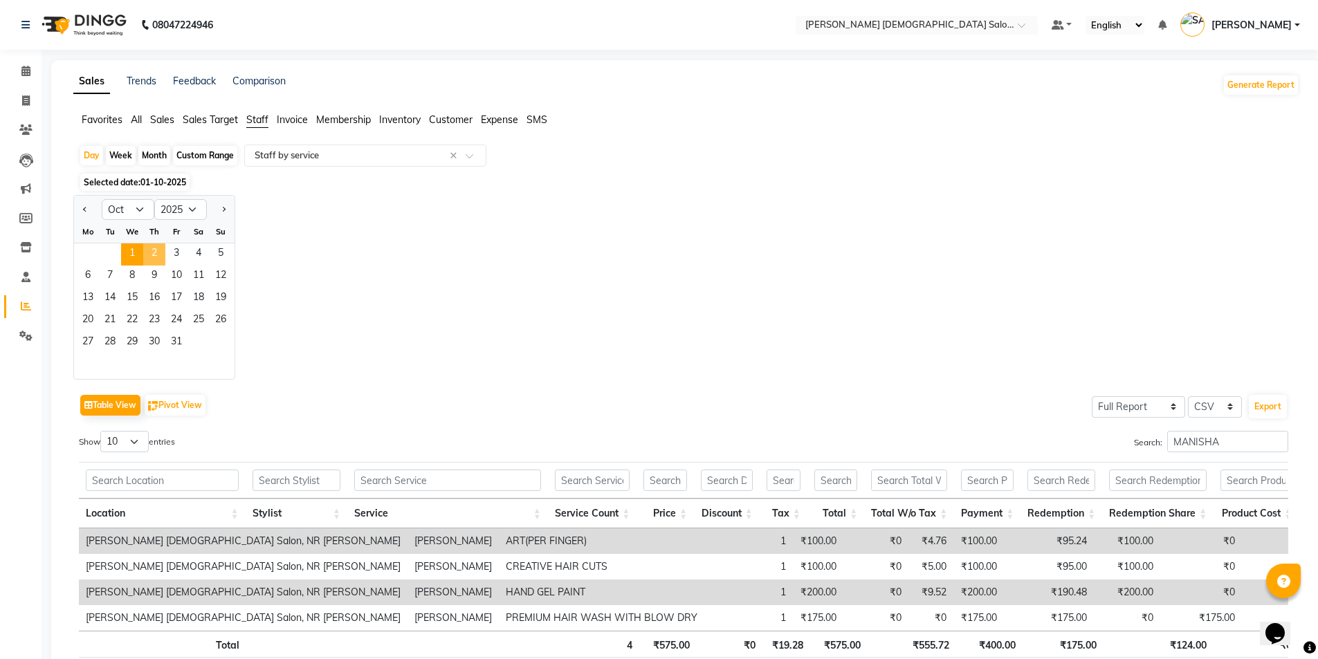
click at [158, 259] on span "2" at bounding box center [154, 255] width 22 height 22
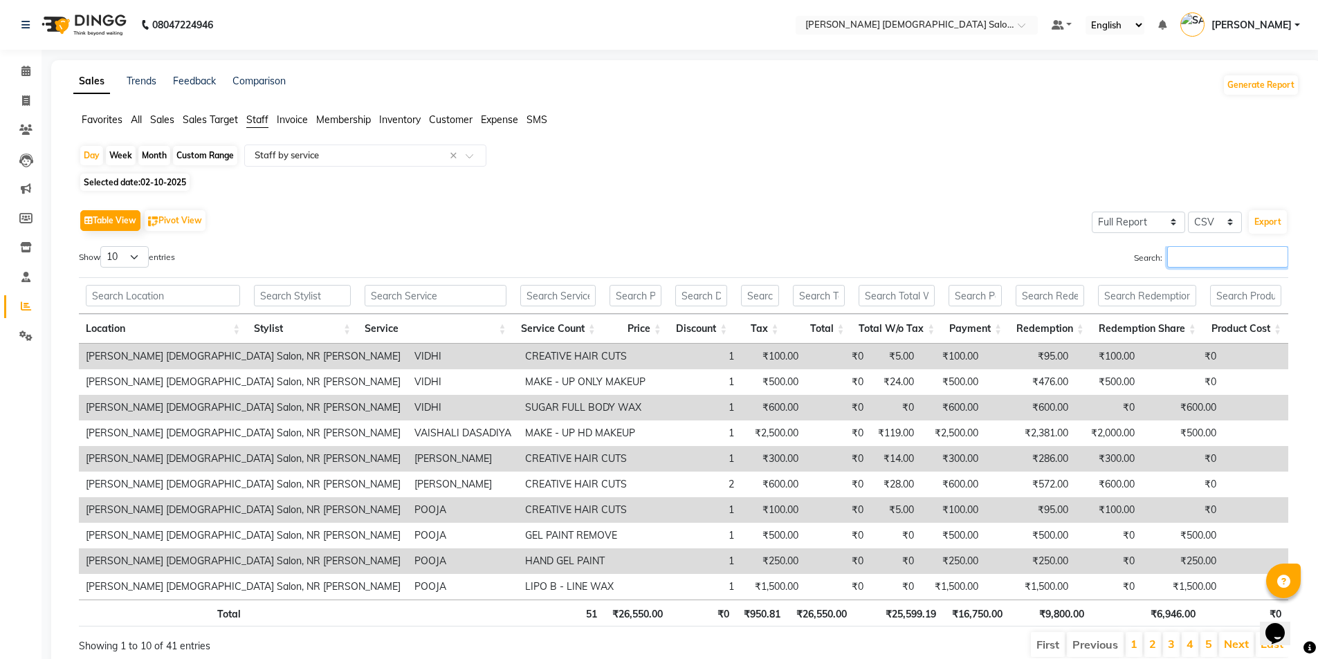
click at [1194, 266] on input "Search:" at bounding box center [1227, 256] width 121 height 21
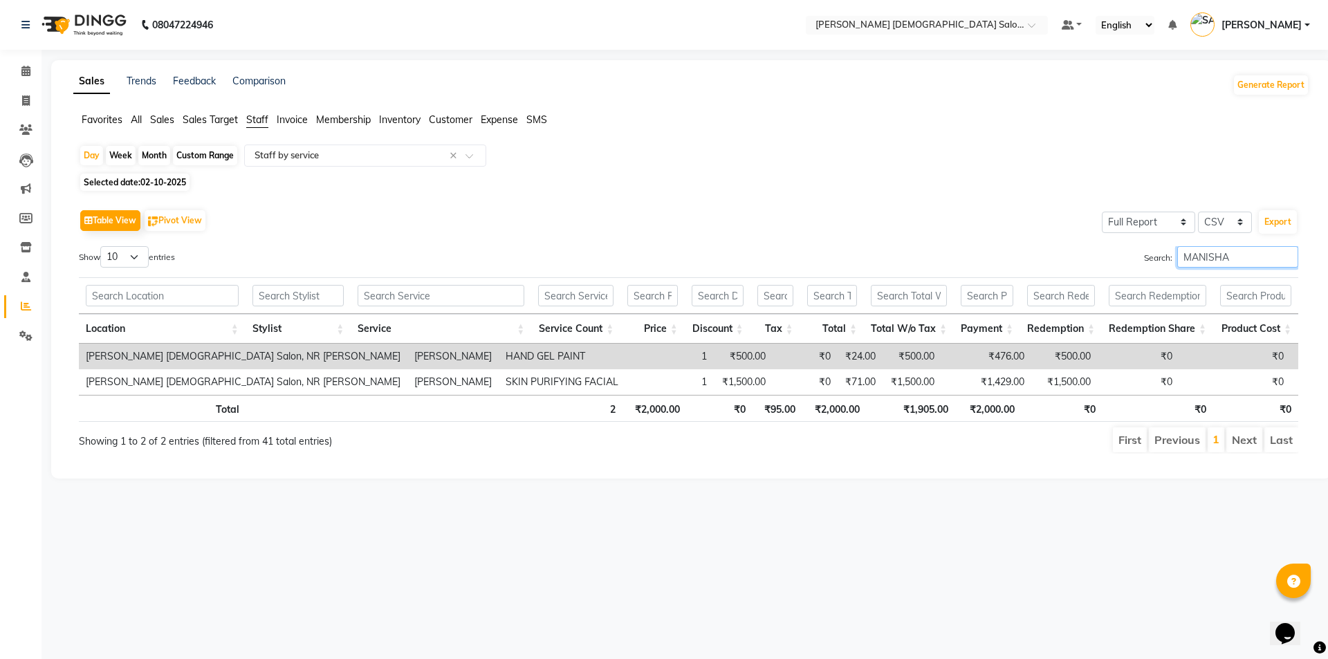
type input "MANISHA"
click at [114, 181] on span "Selected date: [DATE]" at bounding box center [134, 182] width 109 height 17
select select "10"
select select "2025"
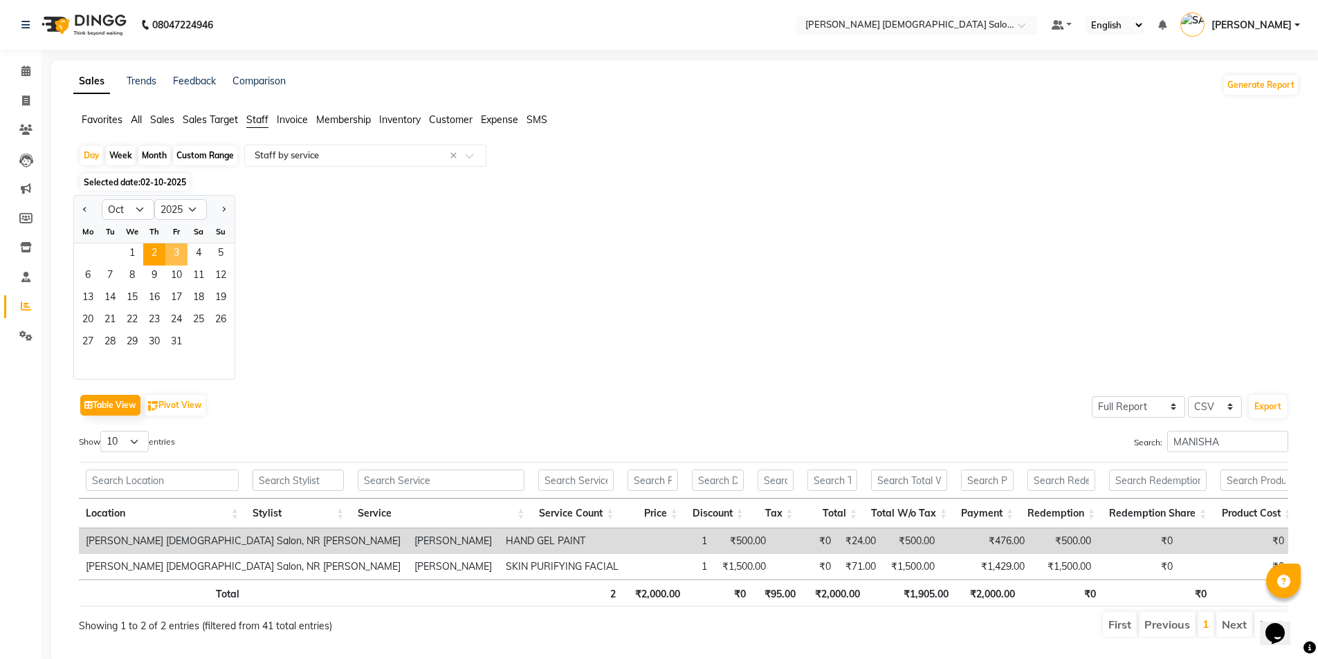
click at [174, 256] on span "3" at bounding box center [176, 255] width 22 height 22
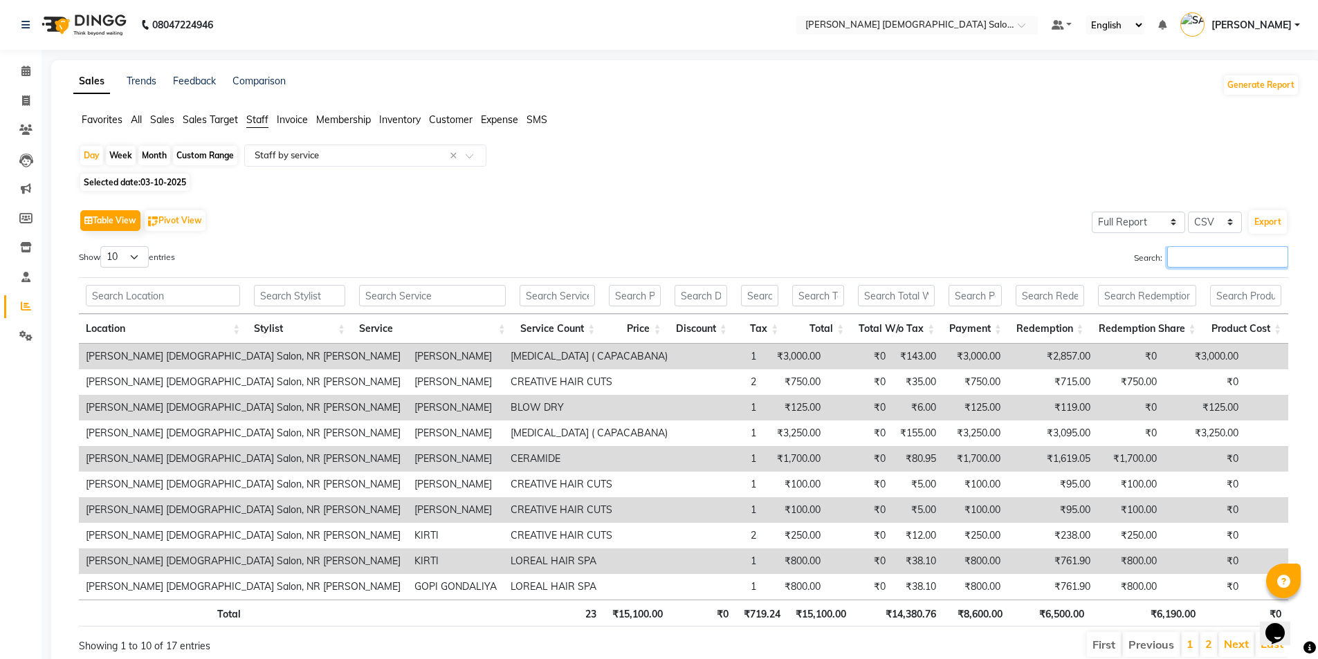
click at [1211, 257] on input "Search:" at bounding box center [1227, 256] width 121 height 21
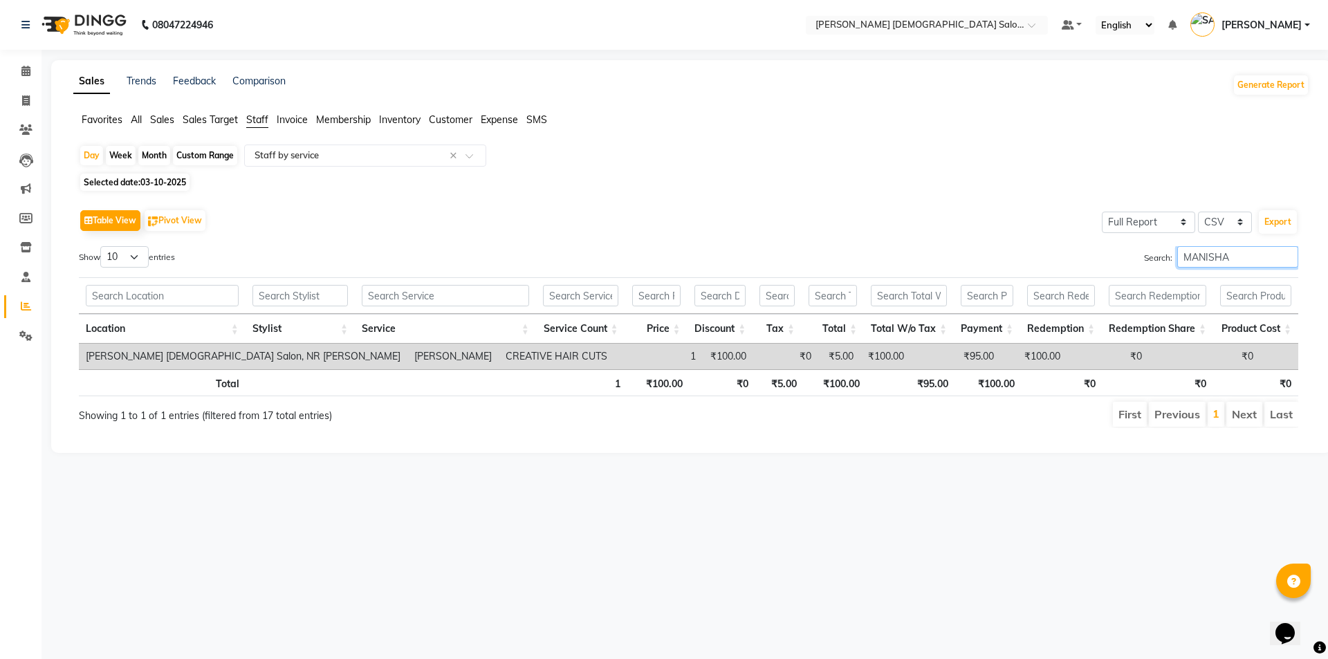
type input "MANISHA"
click at [15, 111] on link "Invoice" at bounding box center [20, 101] width 33 height 23
select select "service"
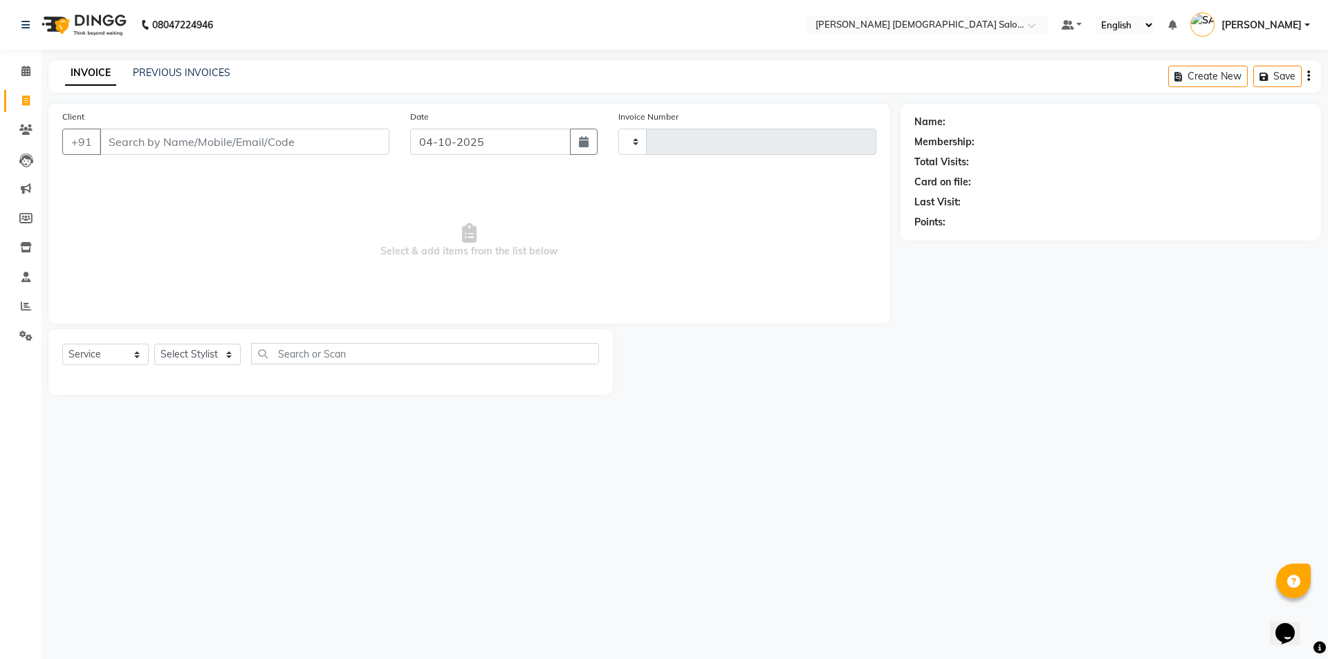
type input "4955"
select select "7542"
click at [129, 148] on input "Client" at bounding box center [245, 142] width 290 height 26
click at [129, 145] on input "Client" at bounding box center [245, 142] width 290 height 26
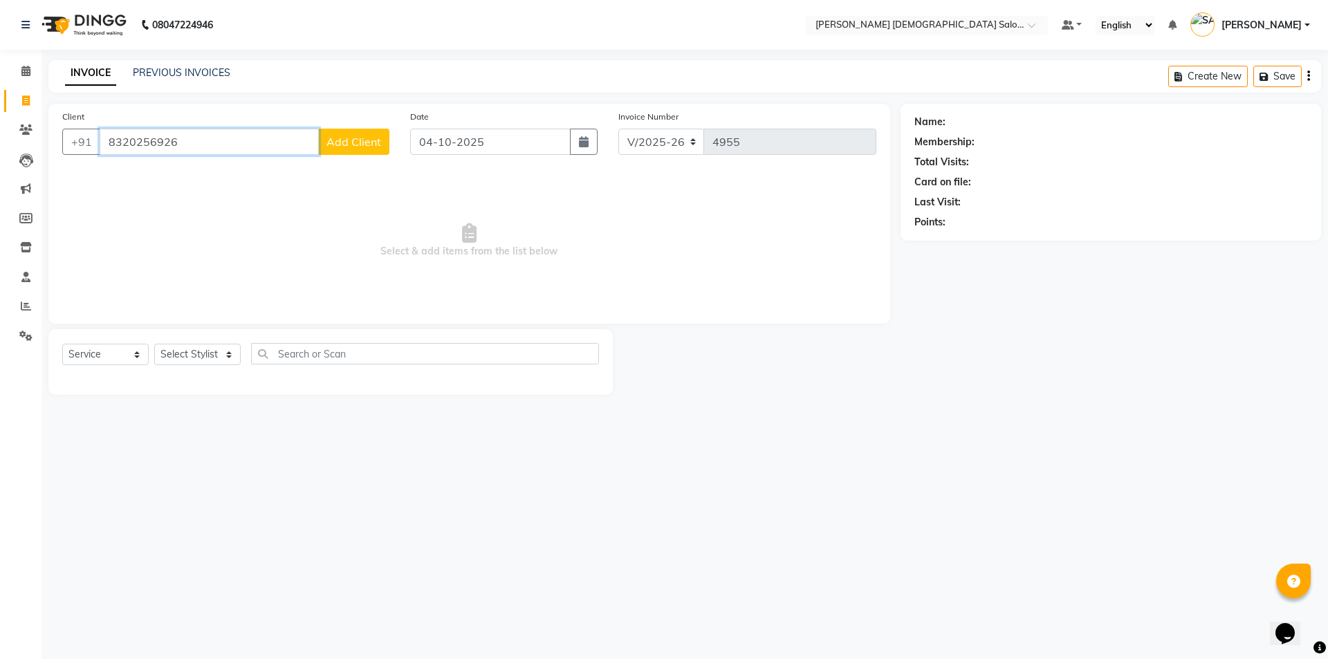
drag, startPoint x: 109, startPoint y: 145, endPoint x: 175, endPoint y: 149, distance: 65.8
click at [175, 149] on input "8320256926" at bounding box center [209, 142] width 219 height 26
type input "8320256926"
click at [360, 141] on span "Add Client" at bounding box center [354, 142] width 55 height 14
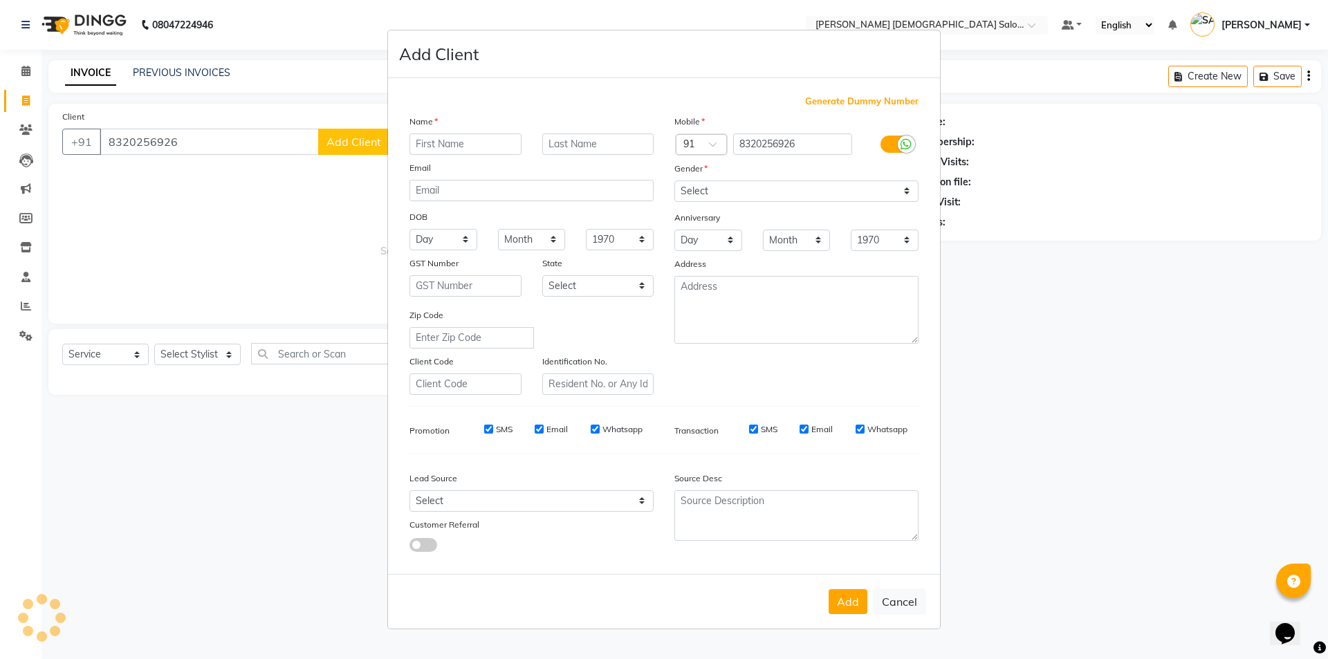
click at [435, 148] on input "text" at bounding box center [466, 144] width 112 height 21
type input "REKHA"
type input "DHABHI"
drag, startPoint x: 796, startPoint y: 190, endPoint x: 795, endPoint y: 199, distance: 9.8
click at [796, 190] on select "Select [DEMOGRAPHIC_DATA] [DEMOGRAPHIC_DATA] Other Prefer Not To Say" at bounding box center [797, 191] width 244 height 21
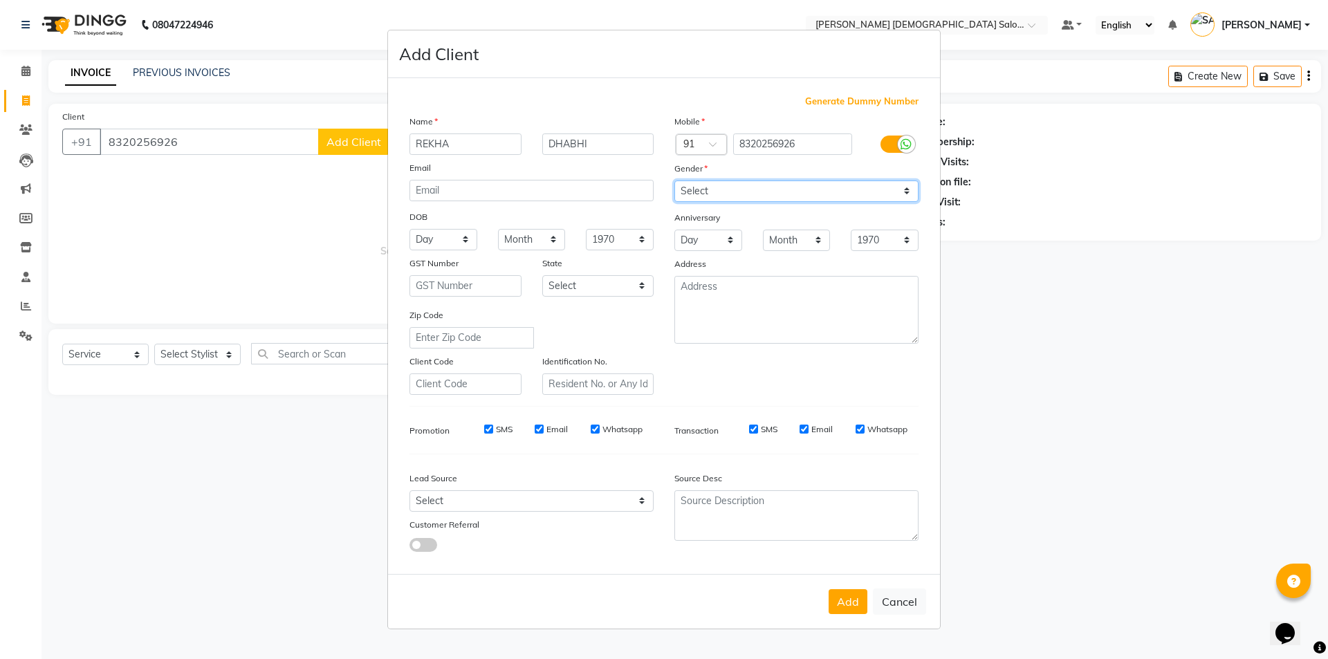
select select "[DEMOGRAPHIC_DATA]"
click at [675, 181] on select "Select [DEMOGRAPHIC_DATA] [DEMOGRAPHIC_DATA] Other Prefer Not To Say" at bounding box center [797, 191] width 244 height 21
click at [865, 612] on button "Add" at bounding box center [848, 601] width 39 height 25
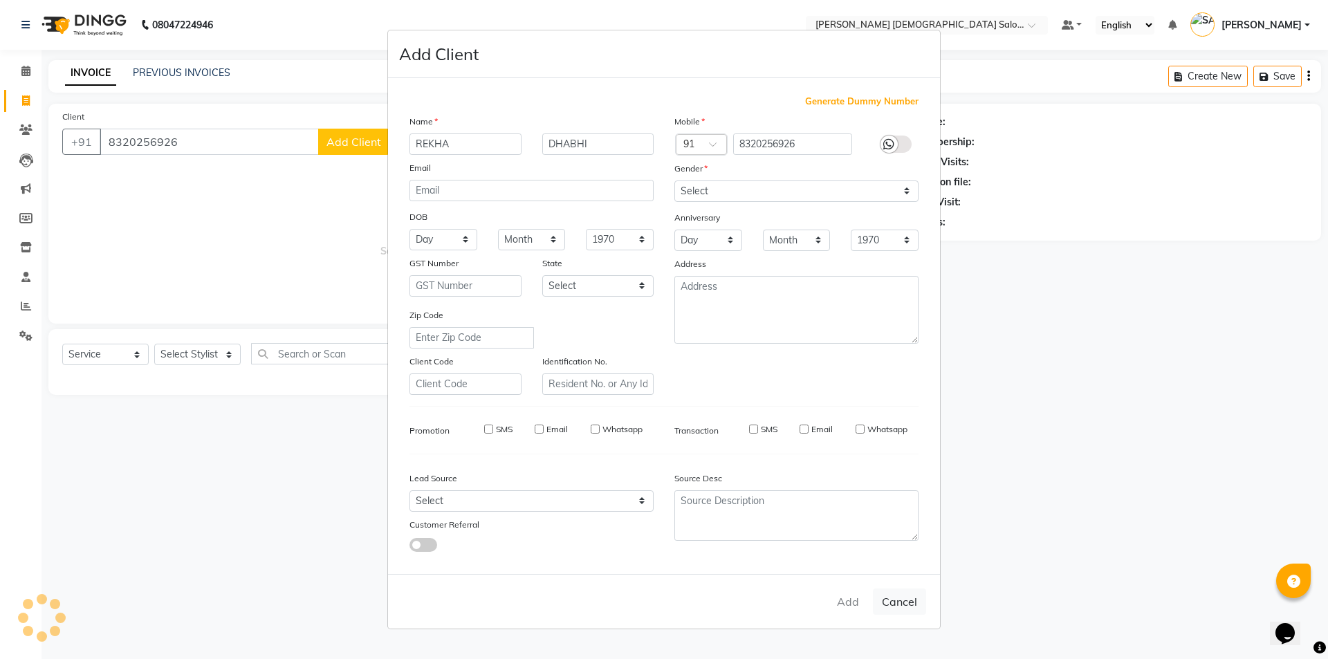
select select
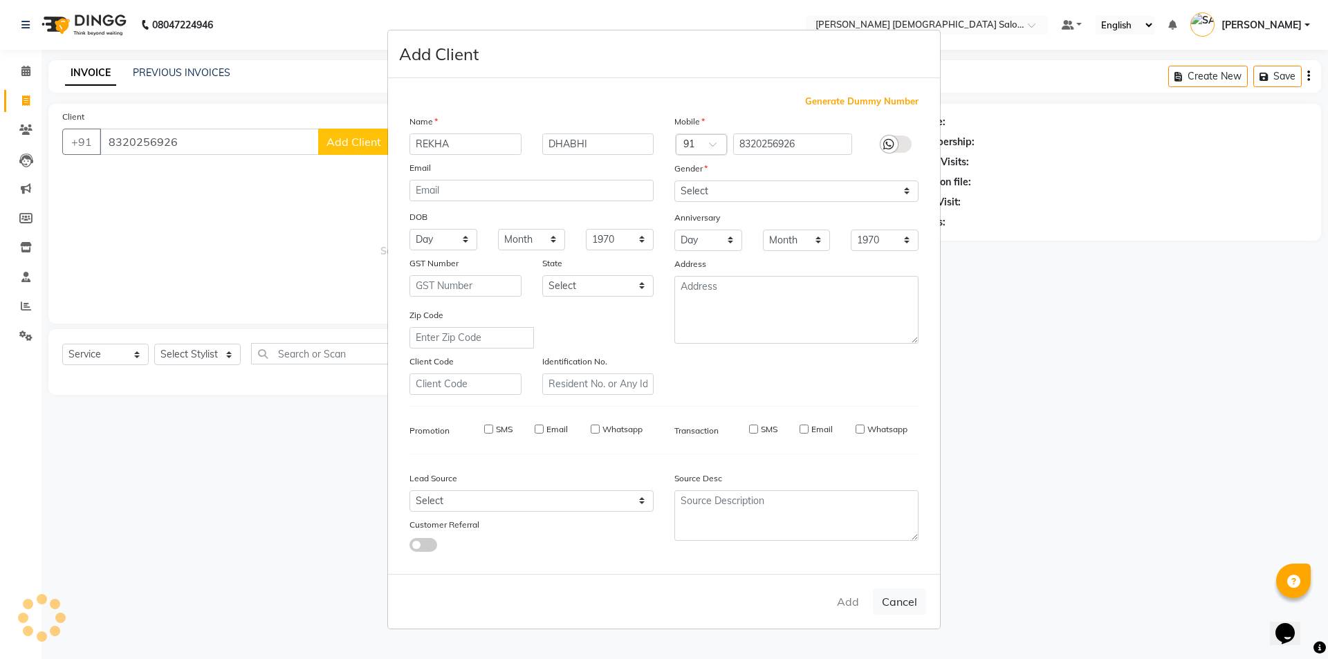
select select
checkbox input "false"
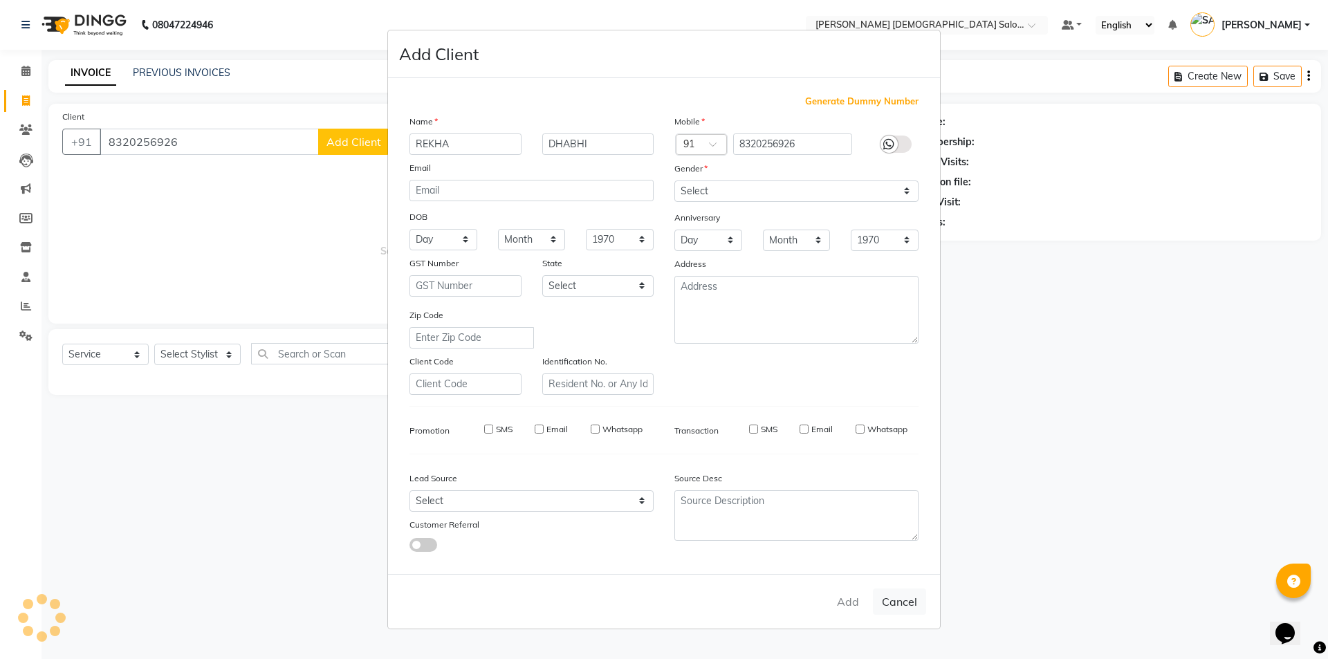
checkbox input "false"
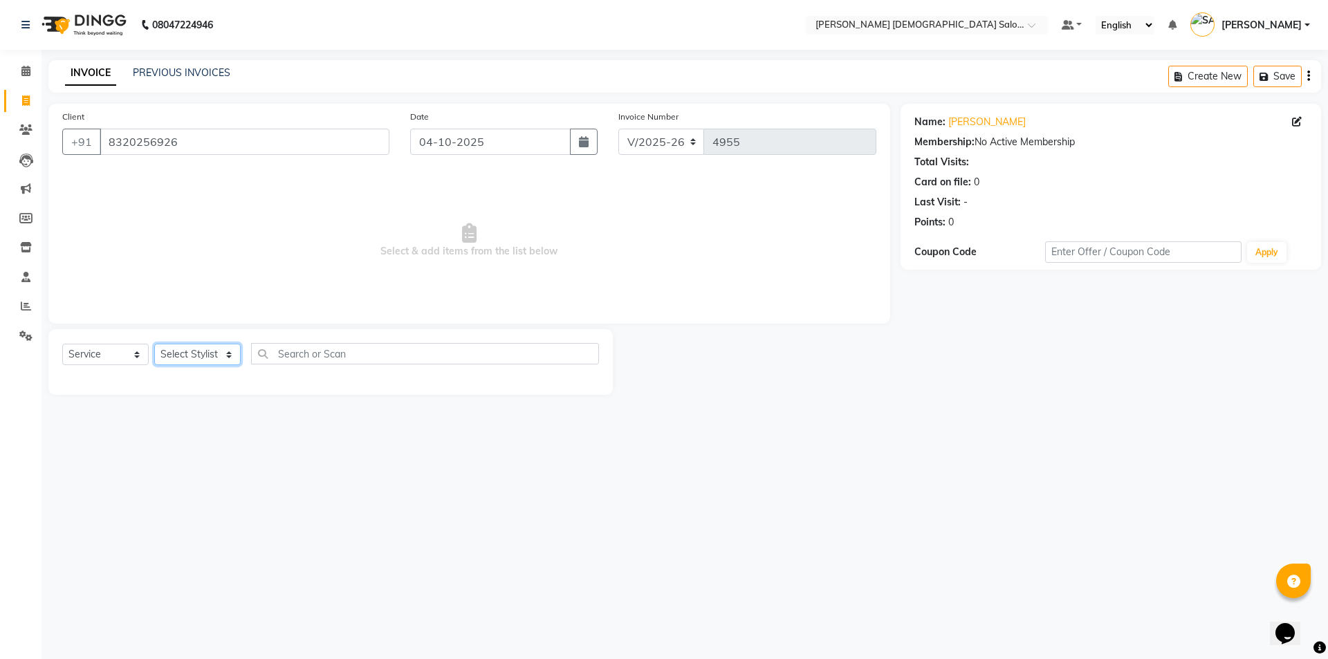
drag, startPoint x: 187, startPoint y: 357, endPoint x: 189, endPoint y: 349, distance: 7.9
click at [187, 357] on select "Select Stylist [PERSON_NAME] BHAVTIK [PERSON_NAME] [PERSON_NAME] [PERSON_NAME] …" at bounding box center [197, 354] width 86 height 21
select select "67036"
click at [154, 344] on select "Select Stylist [PERSON_NAME] BHAVTIK [PERSON_NAME] [PERSON_NAME] [PERSON_NAME] …" at bounding box center [197, 354] width 86 height 21
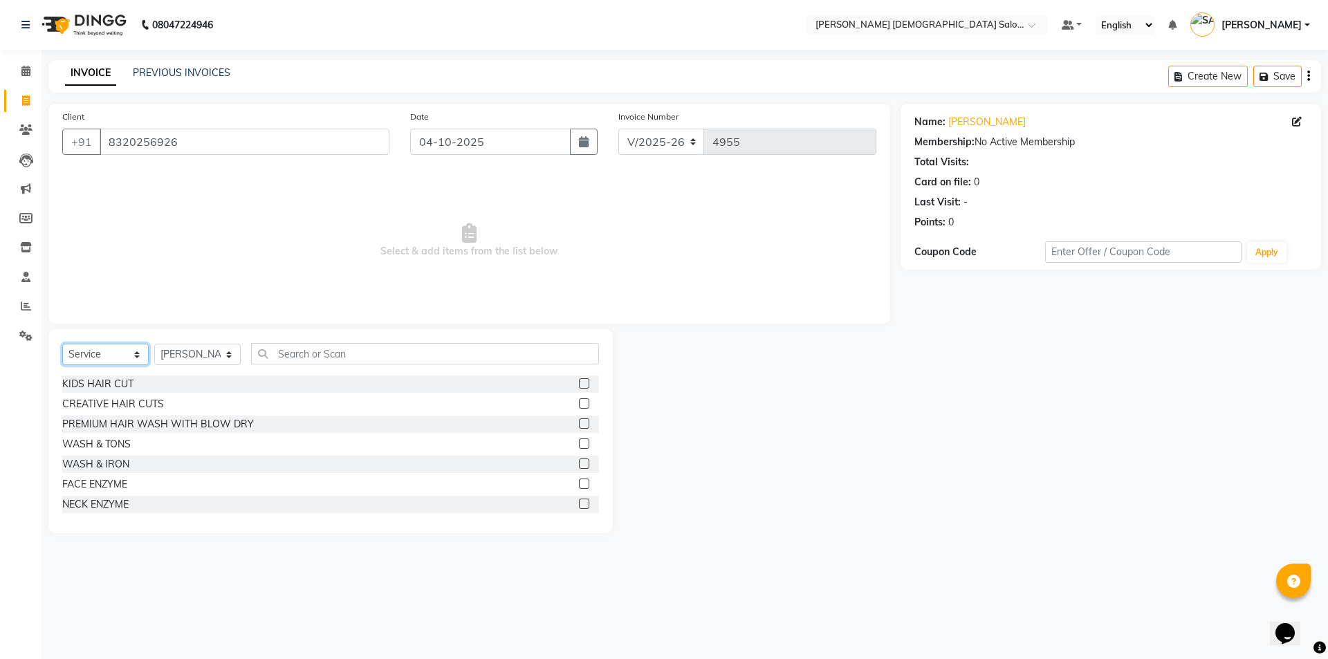
drag, startPoint x: 98, startPoint y: 356, endPoint x: 98, endPoint y: 364, distance: 7.6
click at [98, 356] on select "Select Service Product Membership Package Voucher Prepaid Gift Card" at bounding box center [105, 354] width 86 height 21
select select "P"
click at [62, 344] on select "Select Service Product Membership Package Voucher Prepaid Gift Card" at bounding box center [105, 354] width 86 height 21
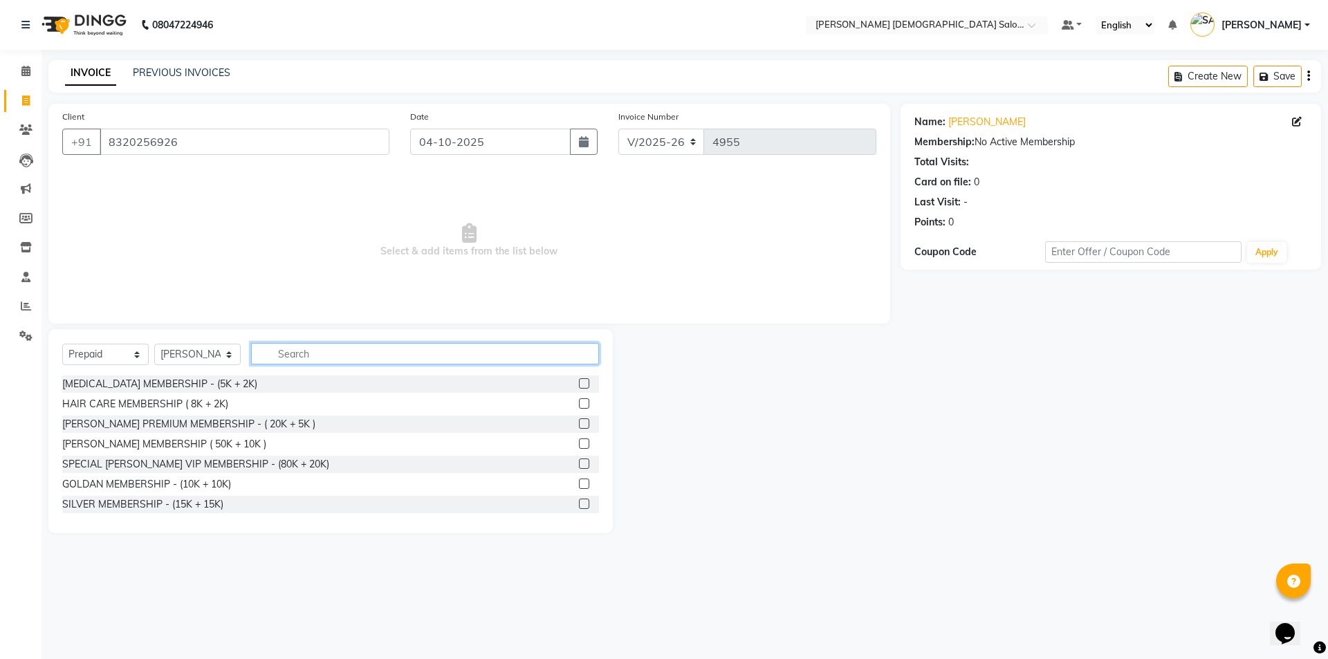
click at [297, 354] on input "text" at bounding box center [425, 353] width 348 height 21
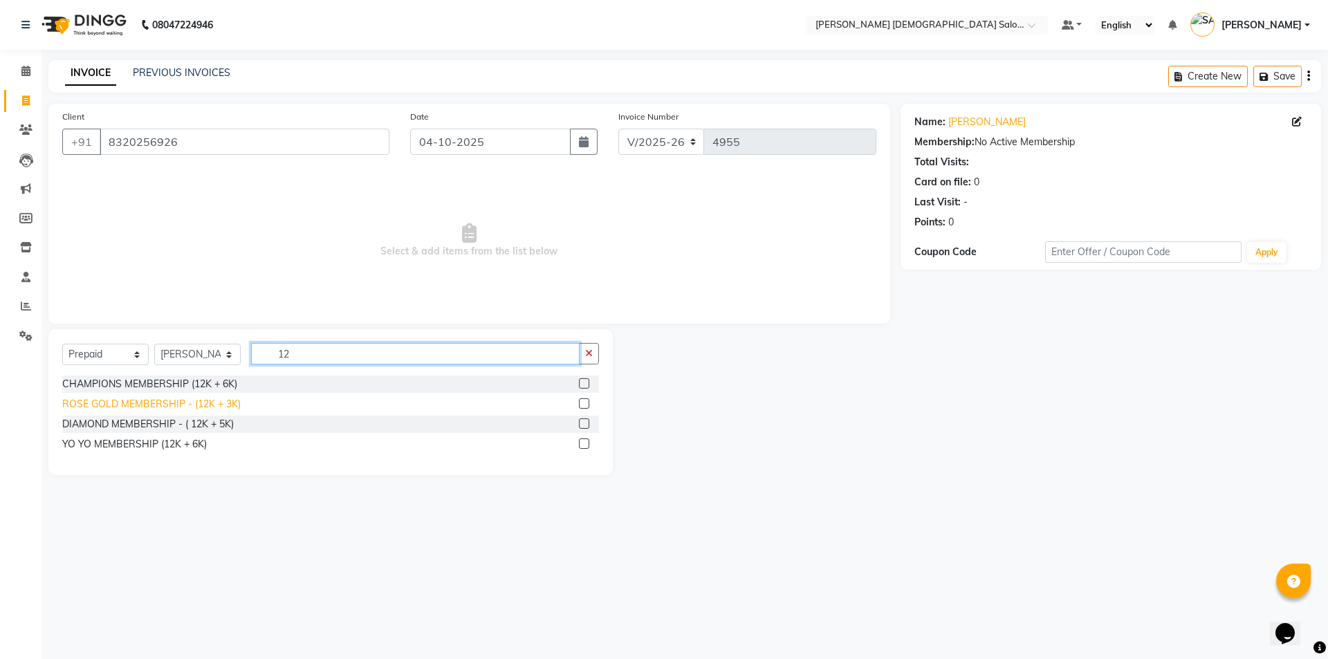
type input "12"
click at [208, 408] on div "ROSE GOLD MEMBERSHIP - (12K + 3K)" at bounding box center [151, 404] width 178 height 15
checkbox input "false"
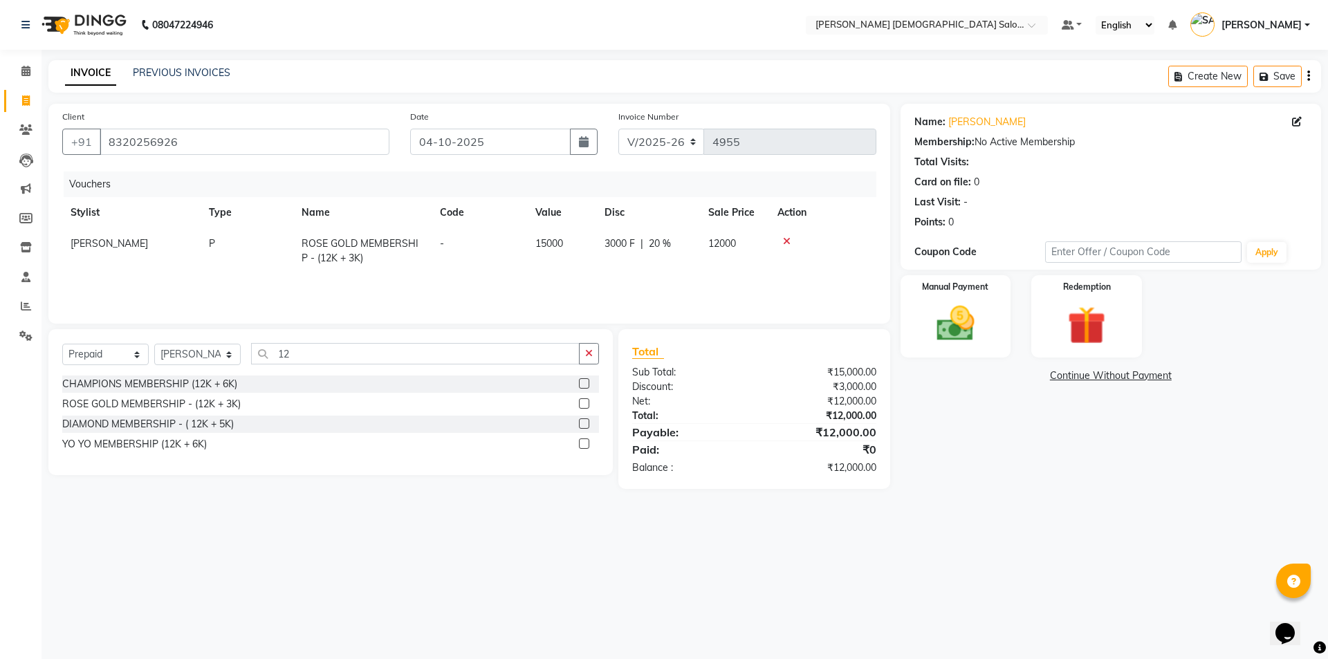
drag, startPoint x: 973, startPoint y: 340, endPoint x: 993, endPoint y: 359, distance: 27.4
click at [973, 340] on img at bounding box center [956, 324] width 62 height 44
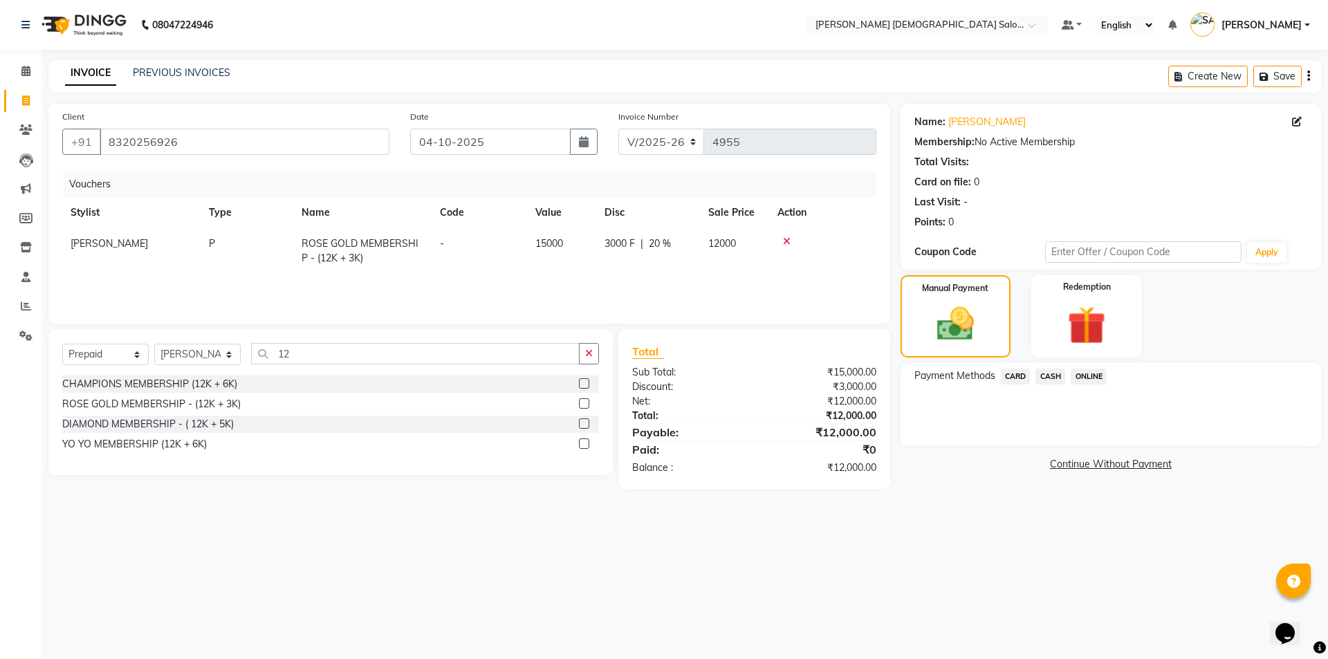
click at [1020, 375] on span "CARD" at bounding box center [1016, 377] width 30 height 16
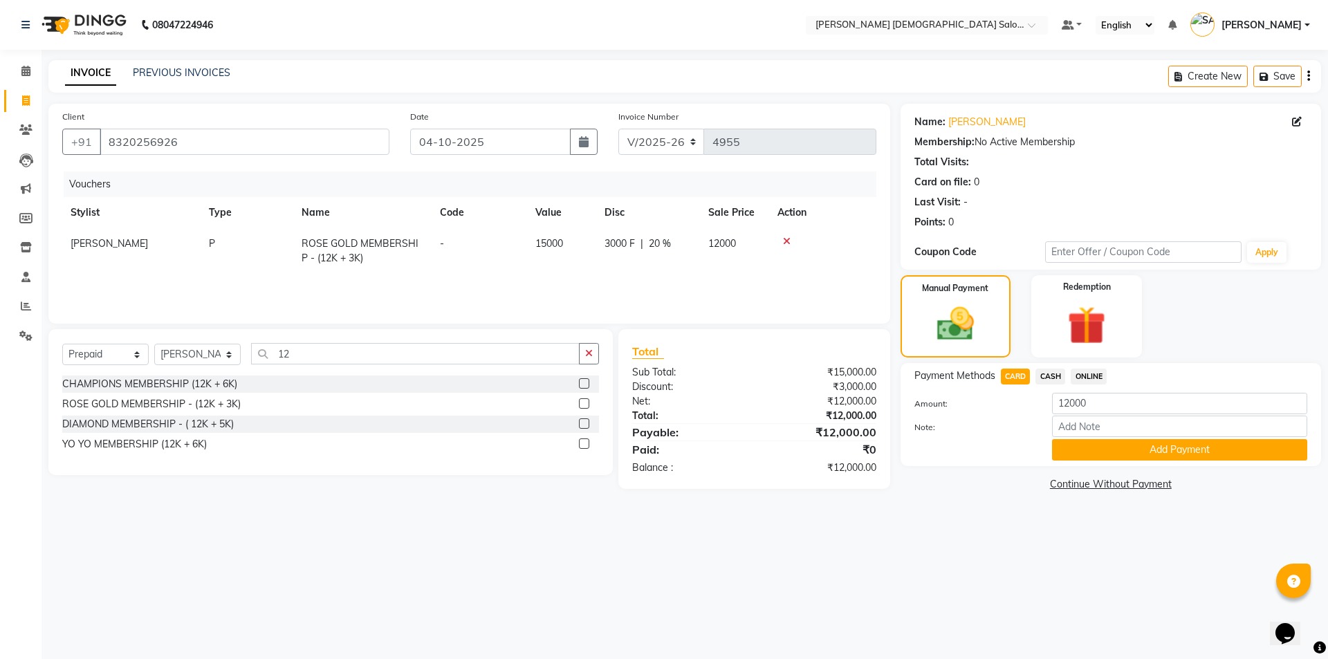
click at [1078, 464] on div "Payment Methods CARD CASH ONLINE Amount: 12000 Note: Add Payment" at bounding box center [1111, 414] width 421 height 103
click at [1076, 453] on button "Add Payment" at bounding box center [1179, 449] width 255 height 21
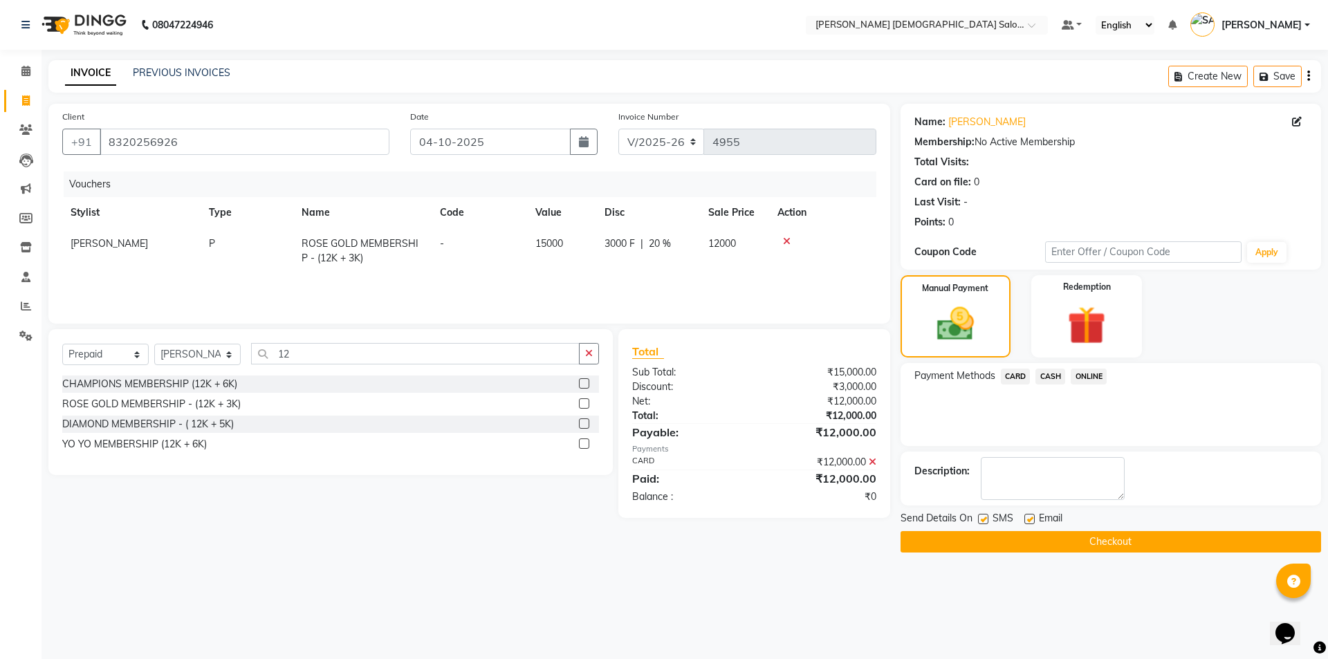
click at [1029, 514] on label at bounding box center [1030, 519] width 10 height 10
click at [1029, 515] on input "checkbox" at bounding box center [1029, 519] width 9 height 9
checkbox input "false"
click at [988, 518] on label at bounding box center [983, 519] width 10 height 10
click at [987, 518] on input "checkbox" at bounding box center [982, 519] width 9 height 9
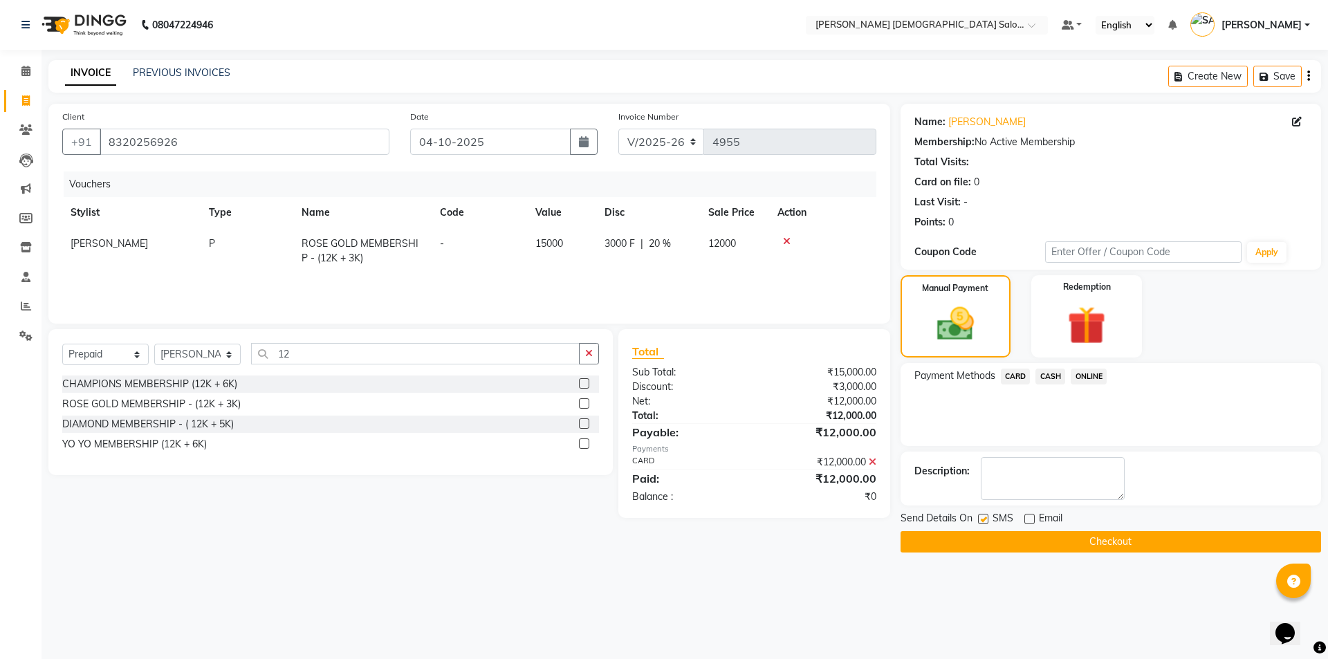
checkbox input "false"
click at [993, 534] on button "Checkout" at bounding box center [1111, 541] width 421 height 21
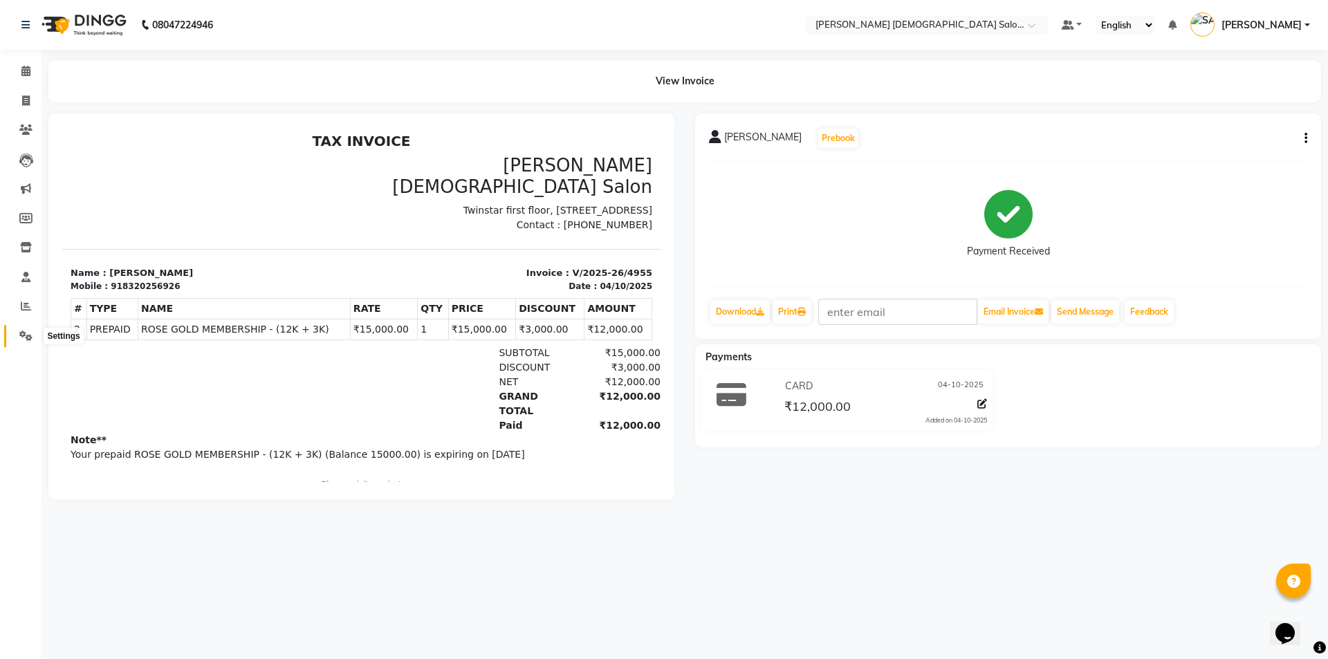
click at [27, 336] on icon at bounding box center [25, 336] width 13 height 10
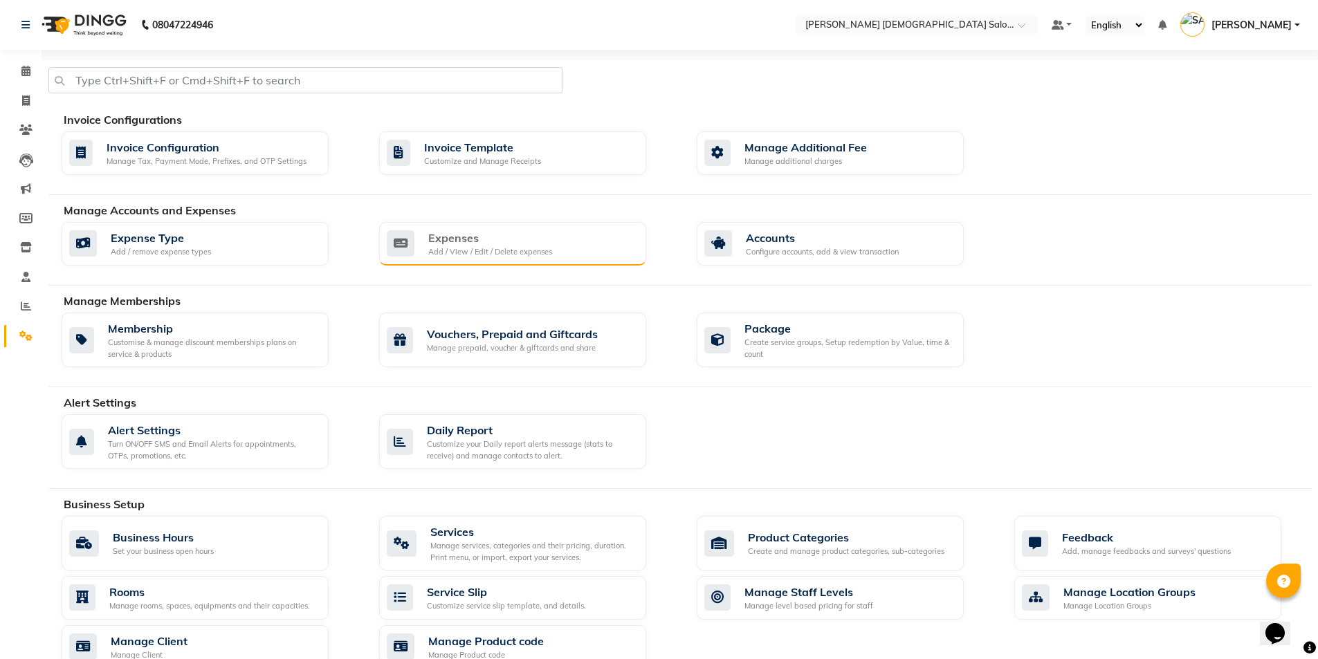
drag, startPoint x: 459, startPoint y: 213, endPoint x: 470, endPoint y: 229, distance: 19.4
click at [459, 213] on div "Manage Accounts and Expenses" at bounding box center [693, 210] width 1258 height 17
click at [472, 231] on div "Expenses" at bounding box center [490, 238] width 124 height 17
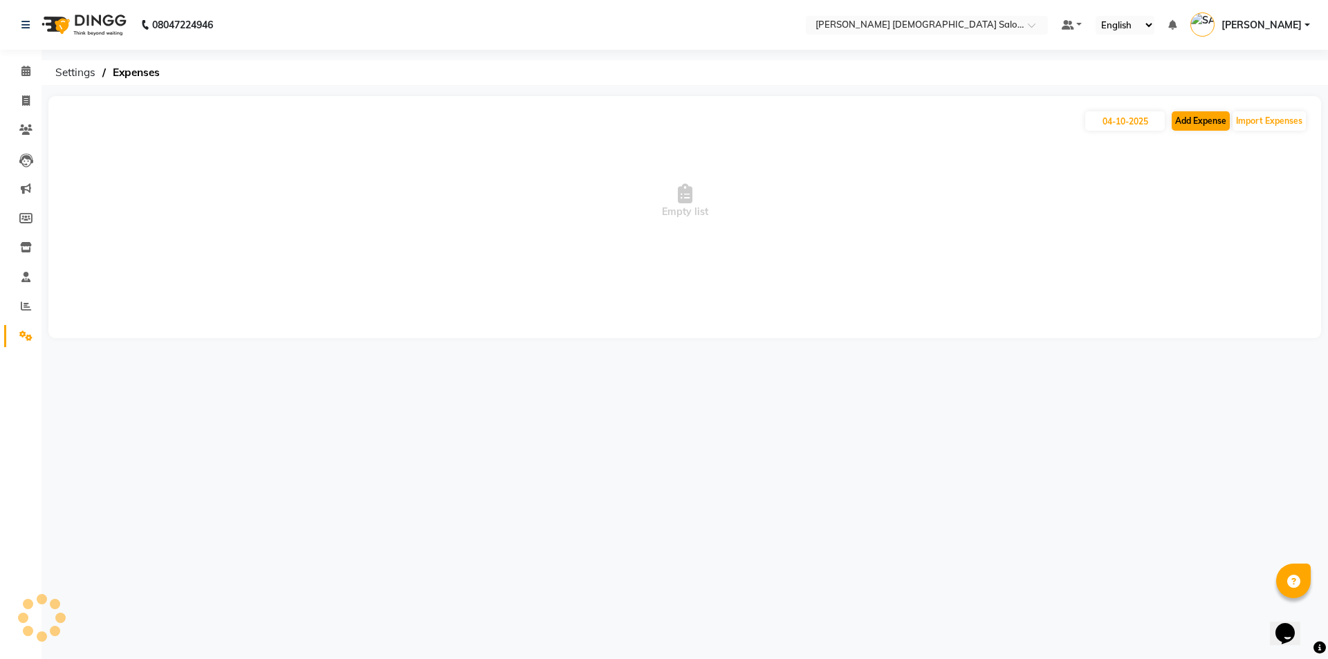
drag, startPoint x: 1217, startPoint y: 107, endPoint x: 1207, endPoint y: 128, distance: 22.9
click at [1217, 107] on div "[DATE] Add Expense Import Expenses Empty list" at bounding box center [684, 217] width 1273 height 242
drag, startPoint x: 1201, startPoint y: 137, endPoint x: 1209, endPoint y: 125, distance: 14.4
click at [1209, 125] on div "[DATE] Add Expense Import Expenses Empty list" at bounding box center [684, 217] width 1273 height 242
click at [1211, 123] on button "Add Expense" at bounding box center [1201, 120] width 58 height 19
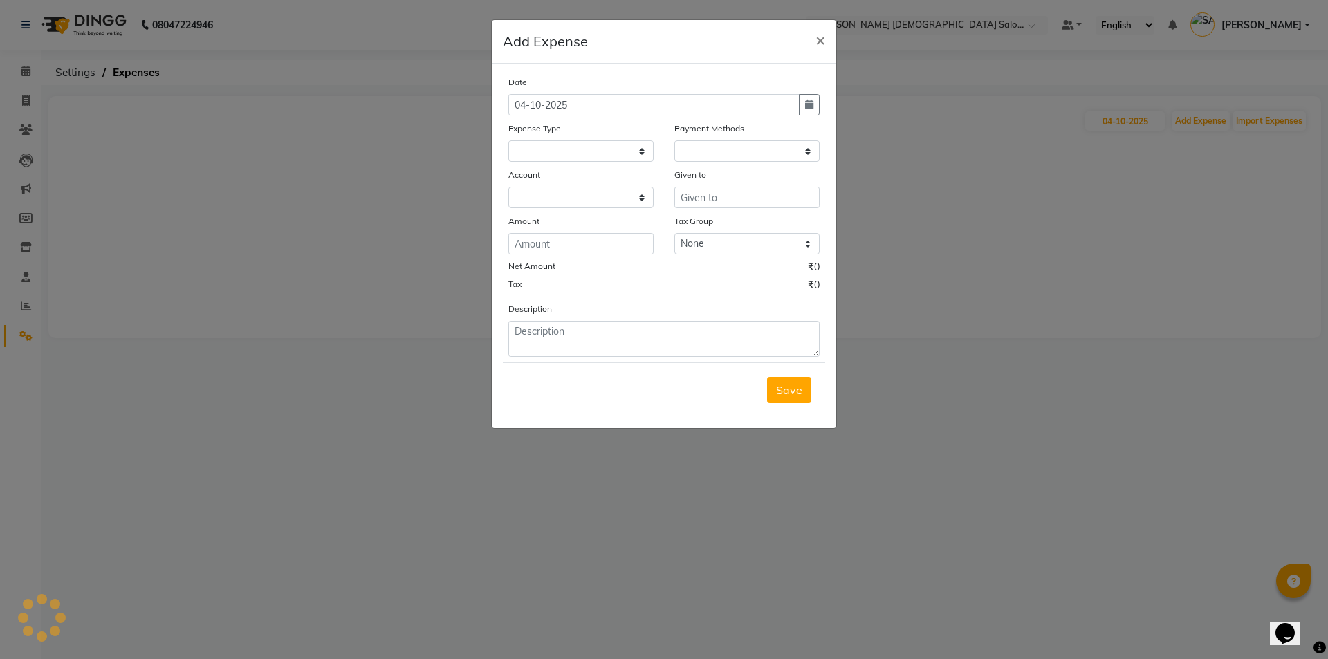
select select
select select "1"
select select "6665"
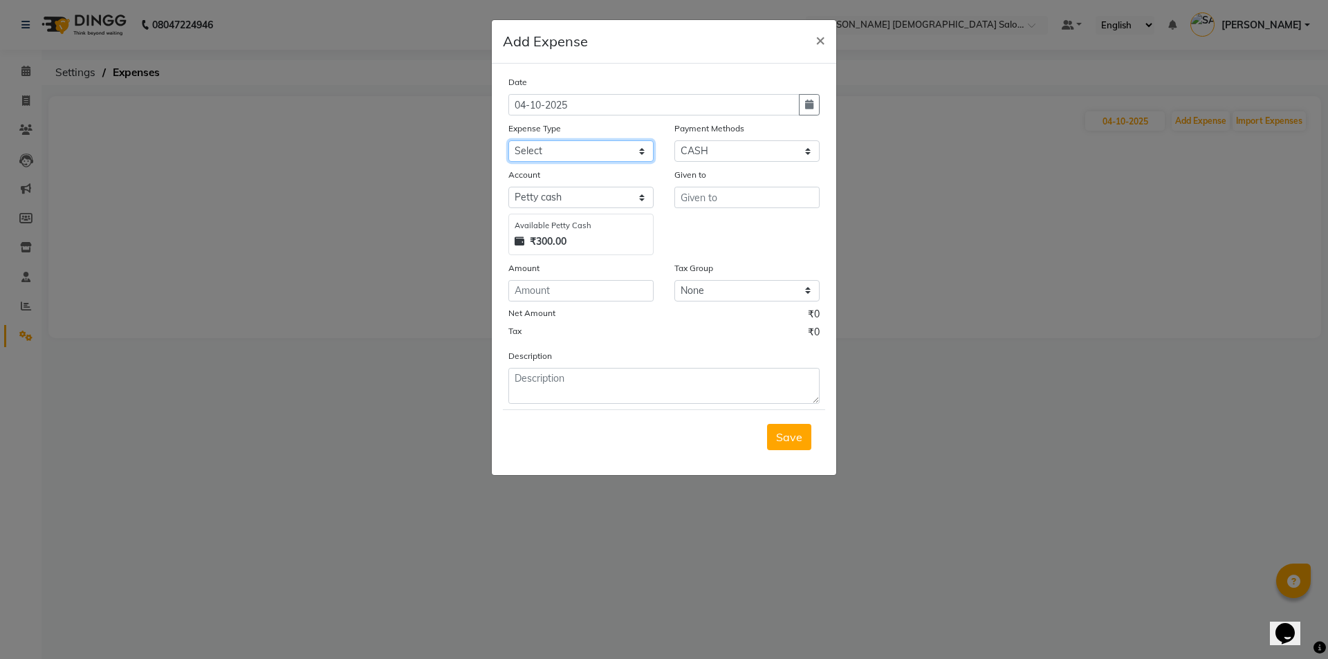
click at [557, 143] on select "Select ADVANCE RUPEES FOR STAFF CLEANING GROSSERY CLENING ITEM HOUSEKEEPIN clie…" at bounding box center [581, 150] width 145 height 21
click at [509, 140] on select "Select ADVANCE RUPEES FOR STAFF CLEANING GROSSERY CLENING ITEM HOUSEKEEPIN clie…" at bounding box center [581, 150] width 145 height 21
select select "19507"
click at [720, 205] on input "text" at bounding box center [747, 197] width 145 height 21
type input "AANAND BAVALIYA"
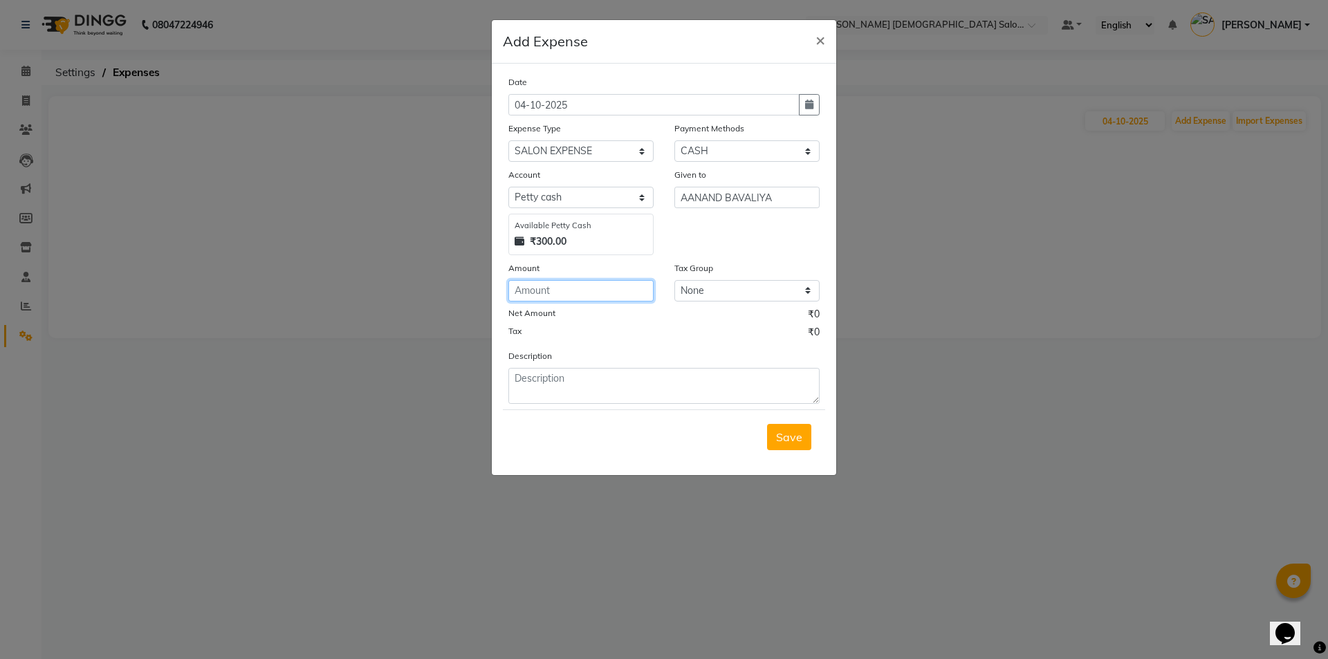
click at [609, 286] on input "number" at bounding box center [581, 290] width 145 height 21
type input "200"
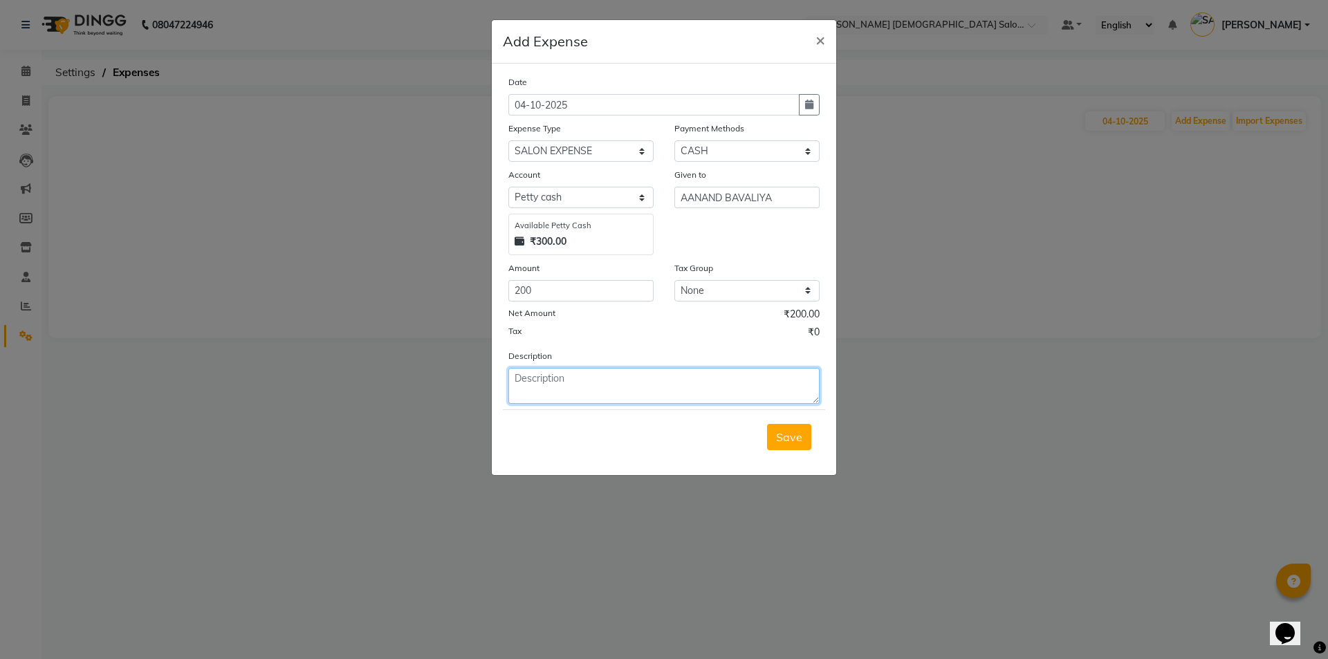
click at [594, 396] on textarea at bounding box center [664, 386] width 311 height 36
type textarea "200 CASH FOR [PERSON_NAME]"
click at [764, 432] on div "Save" at bounding box center [664, 437] width 322 height 55
click at [863, 443] on ngb-modal-window "Add Expense × Date [DATE] Expense Type Select ADVANCE RUPEES FOR STAFF CLEANING…" at bounding box center [664, 329] width 1328 height 659
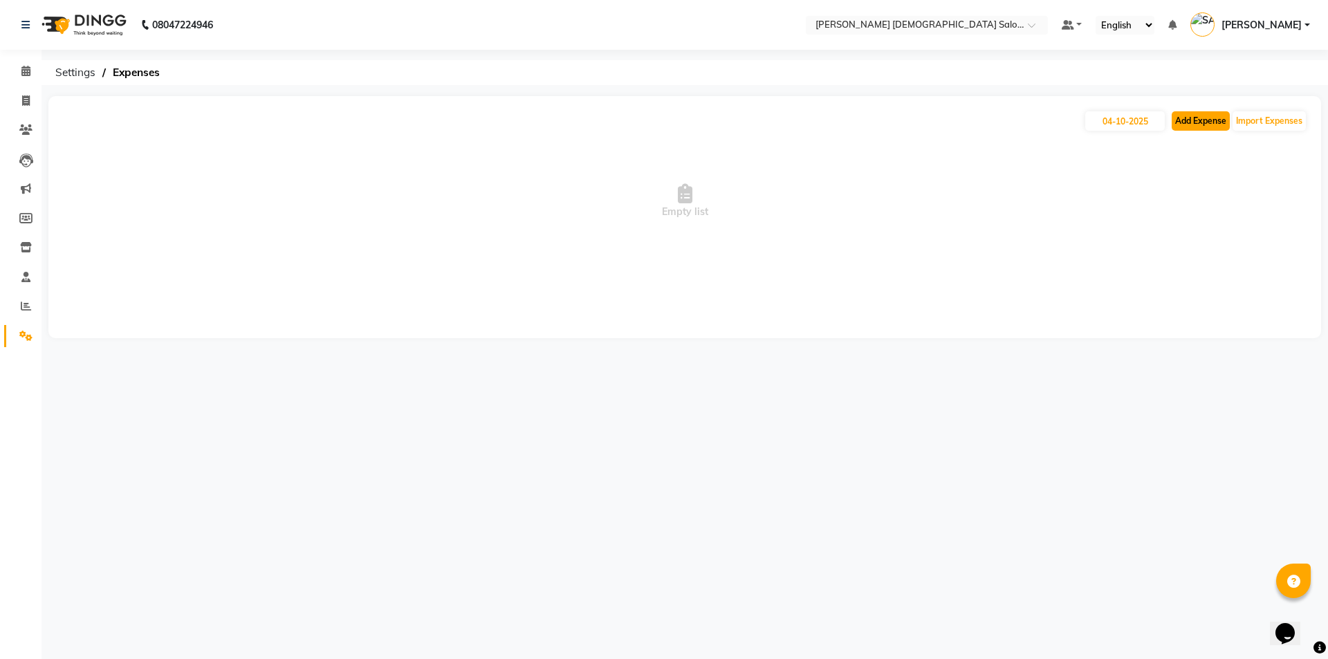
click at [1201, 125] on button "Add Expense" at bounding box center [1201, 120] width 58 height 19
select select "1"
select select "6665"
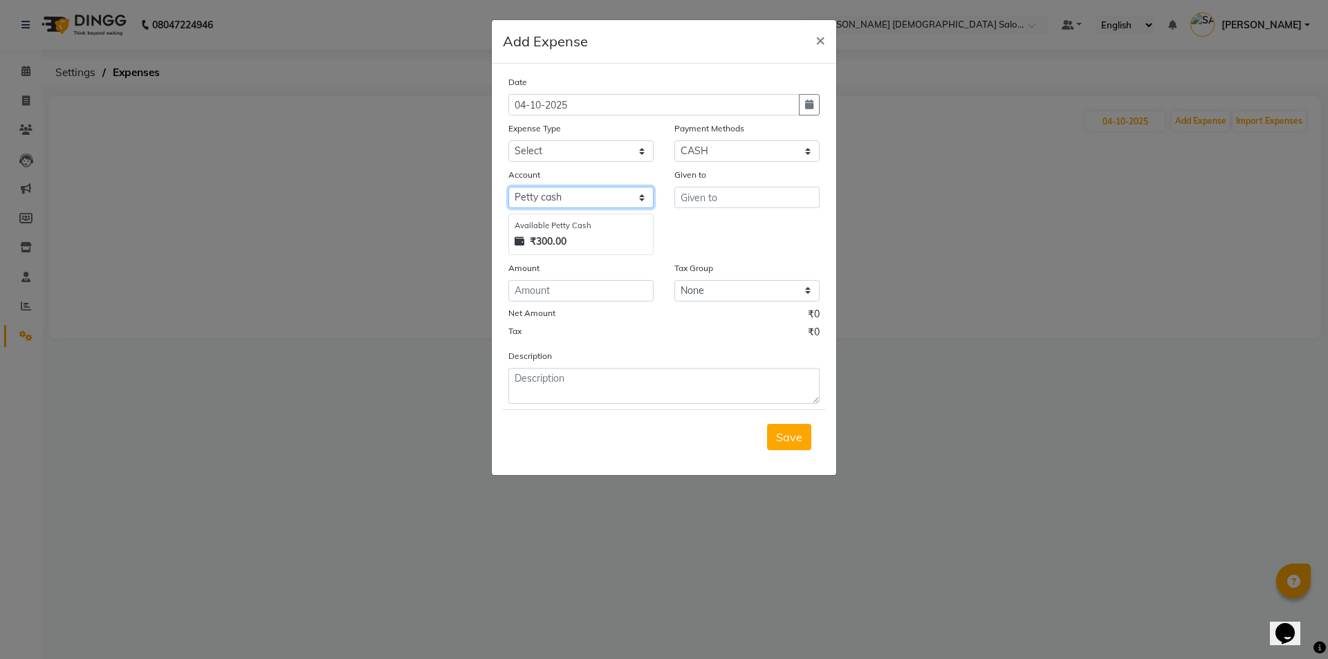
click at [570, 190] on select "Select [PERSON_NAME] cash Default account" at bounding box center [581, 197] width 145 height 21
click at [562, 161] on select "Select ADVANCE RUPEES FOR STAFF CLEANING GROSSERY CLENING ITEM HOUSEKEEPIN clie…" at bounding box center [581, 150] width 145 height 21
click at [509, 140] on select "Select ADVANCE RUPEES FOR STAFF CLEANING GROSSERY CLENING ITEM HOUSEKEEPIN clie…" at bounding box center [581, 150] width 145 height 21
select select "19507"
click at [729, 204] on input "text" at bounding box center [747, 197] width 145 height 21
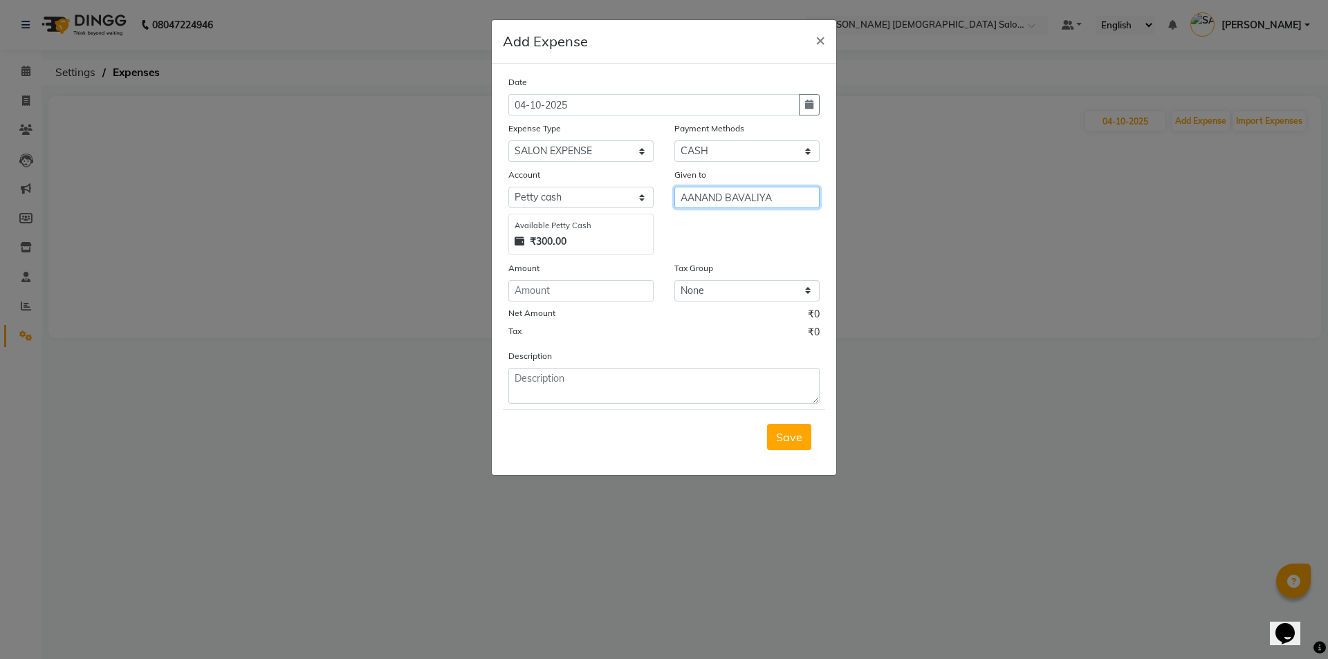
type input "AANAND BAVALIYA"
click at [623, 282] on input "number" at bounding box center [581, 290] width 145 height 21
type input "200"
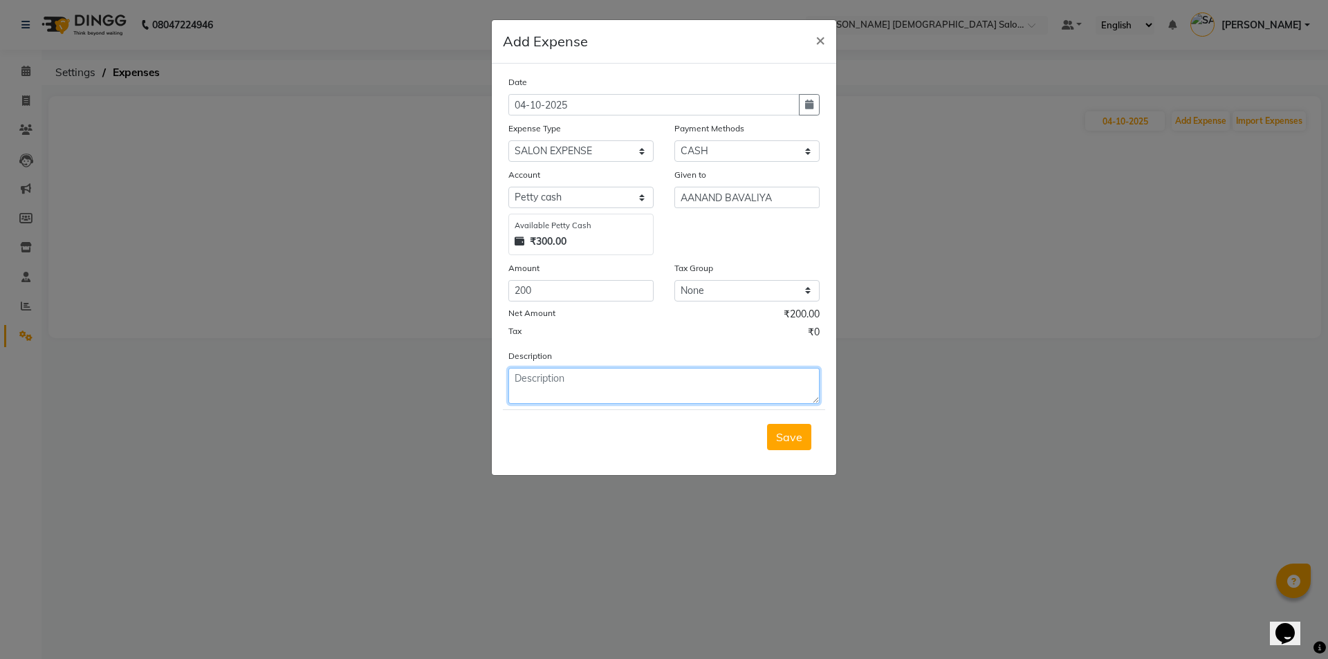
click at [580, 370] on textarea at bounding box center [664, 386] width 311 height 36
type textarea "200 CAHS FOR [PERSON_NAME]"
click at [788, 432] on span "Save" at bounding box center [789, 437] width 26 height 14
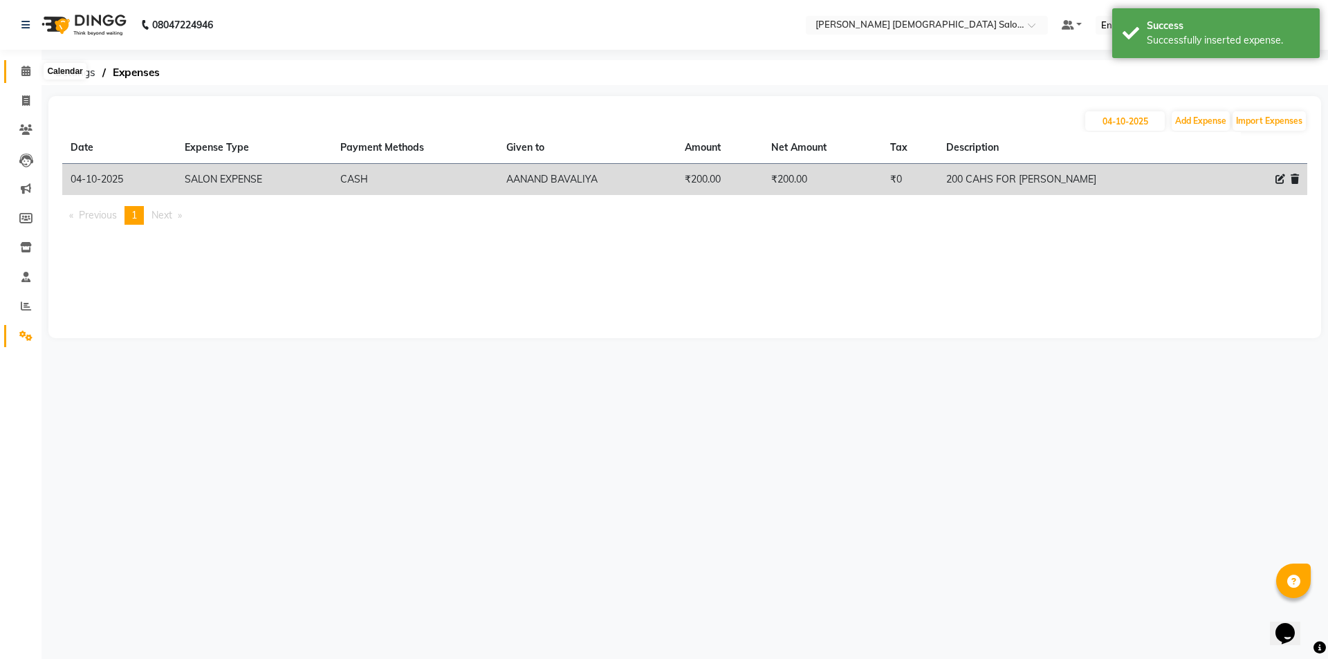
click at [33, 73] on span at bounding box center [26, 72] width 24 height 16
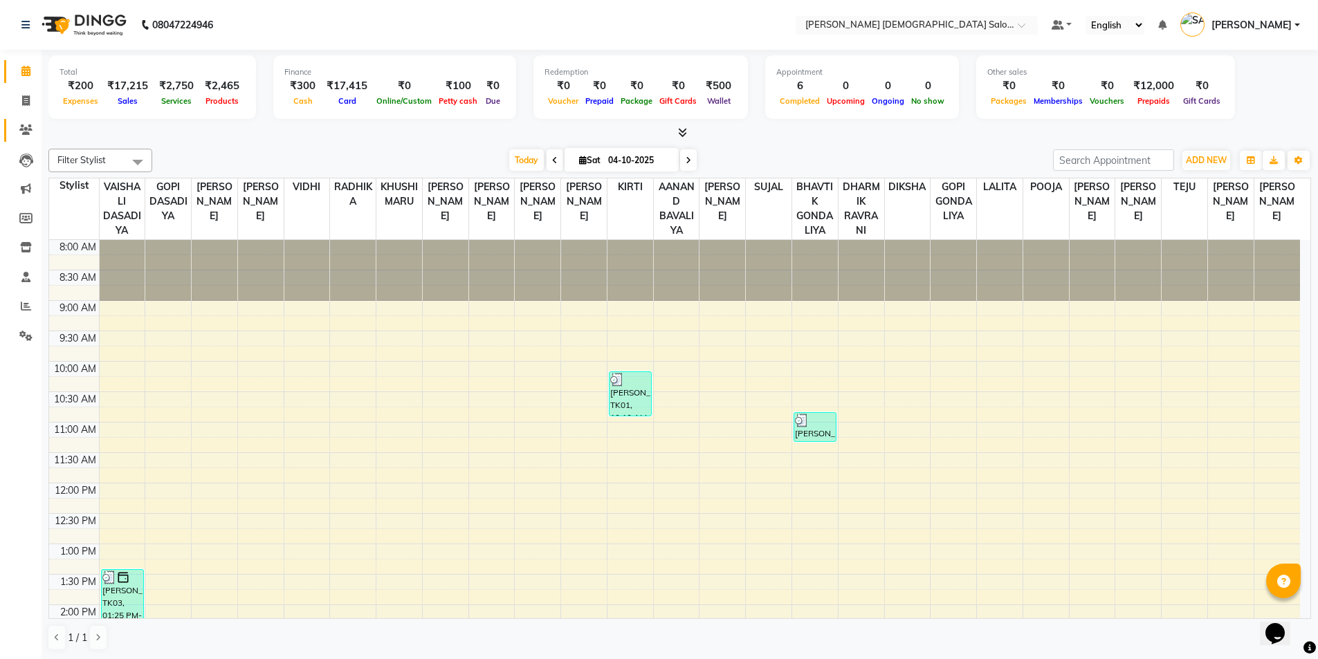
click at [26, 137] on span at bounding box center [26, 130] width 24 height 16
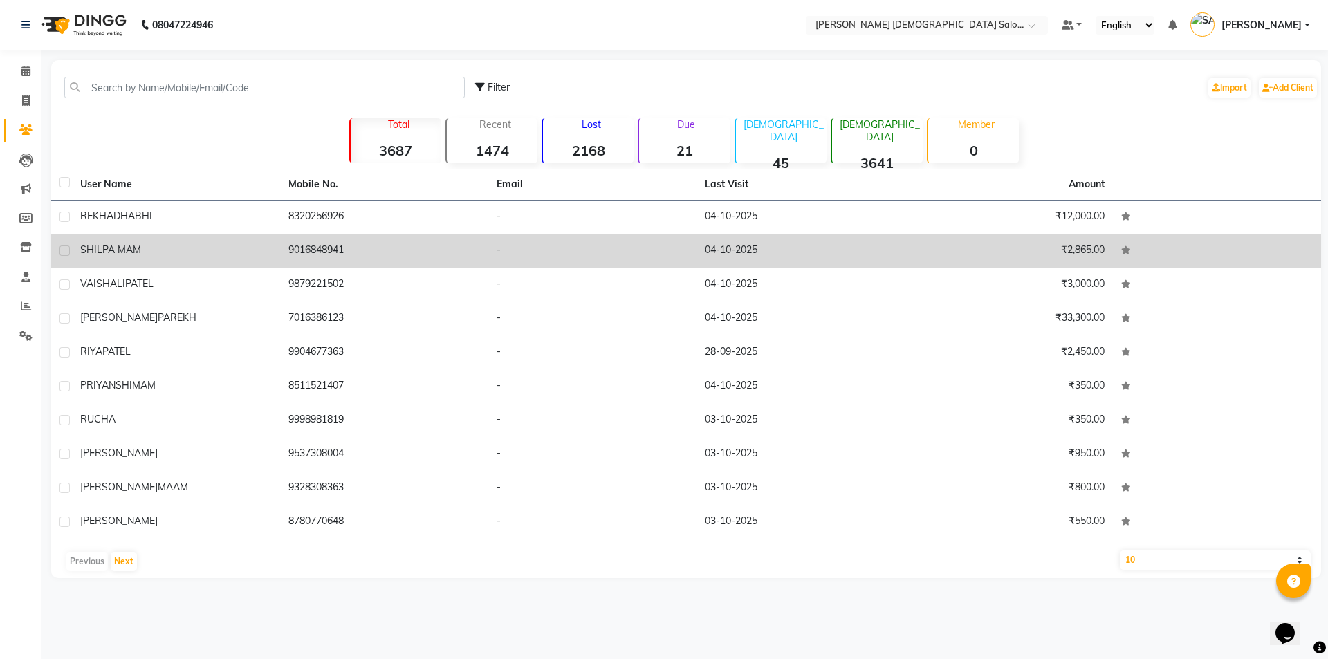
drag, startPoint x: 250, startPoint y: 219, endPoint x: 369, endPoint y: 234, distance: 119.3
click at [250, 219] on div "[PERSON_NAME]" at bounding box center [176, 216] width 192 height 15
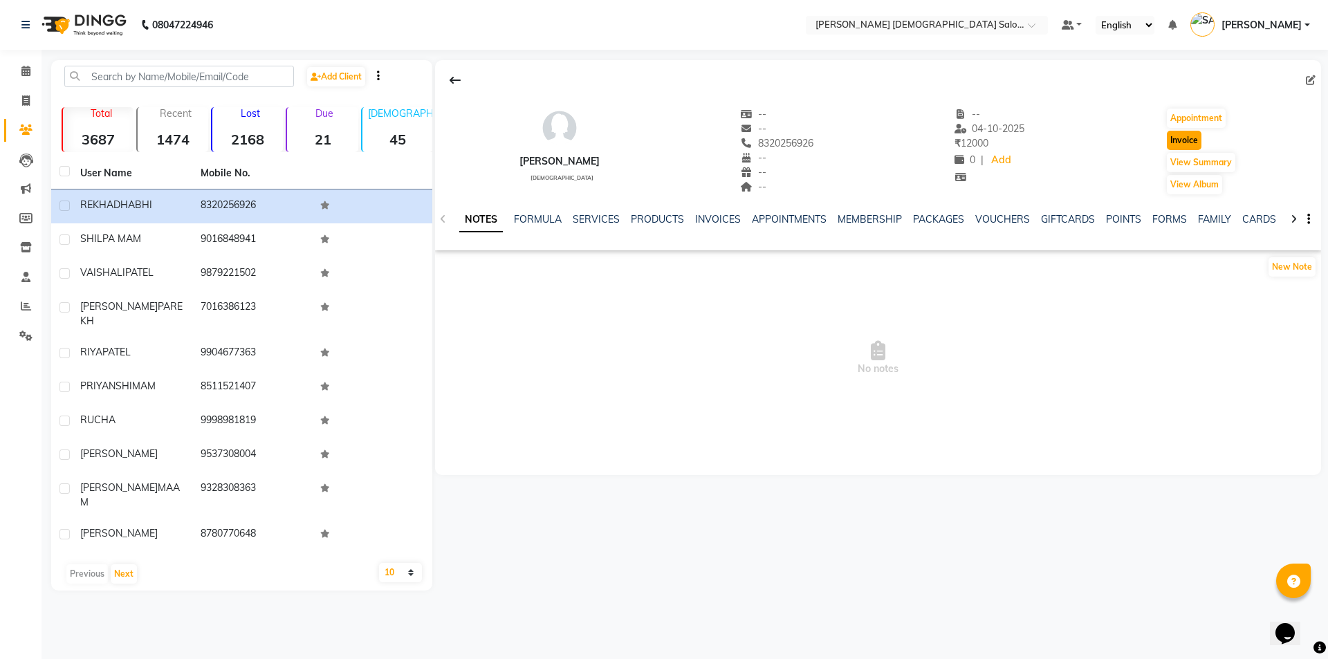
click at [1186, 140] on button "Invoice" at bounding box center [1184, 140] width 35 height 19
select select "service"
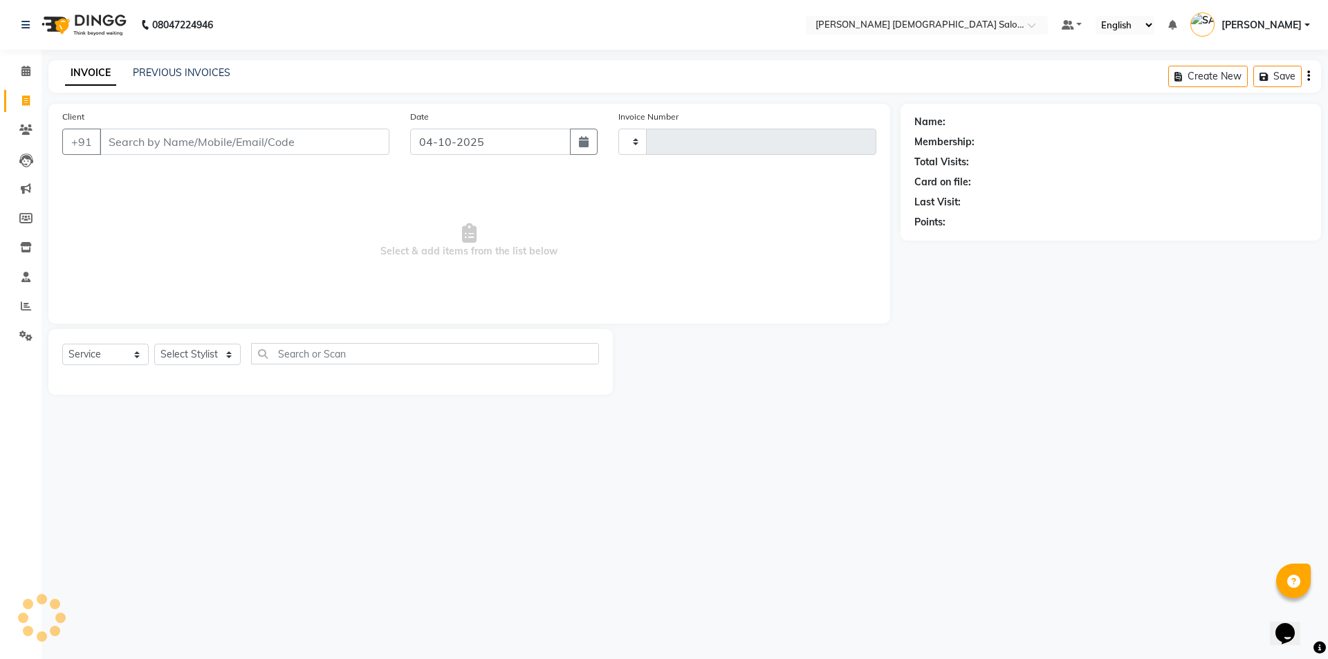
type input "4956"
select select "7542"
type input "8320256926"
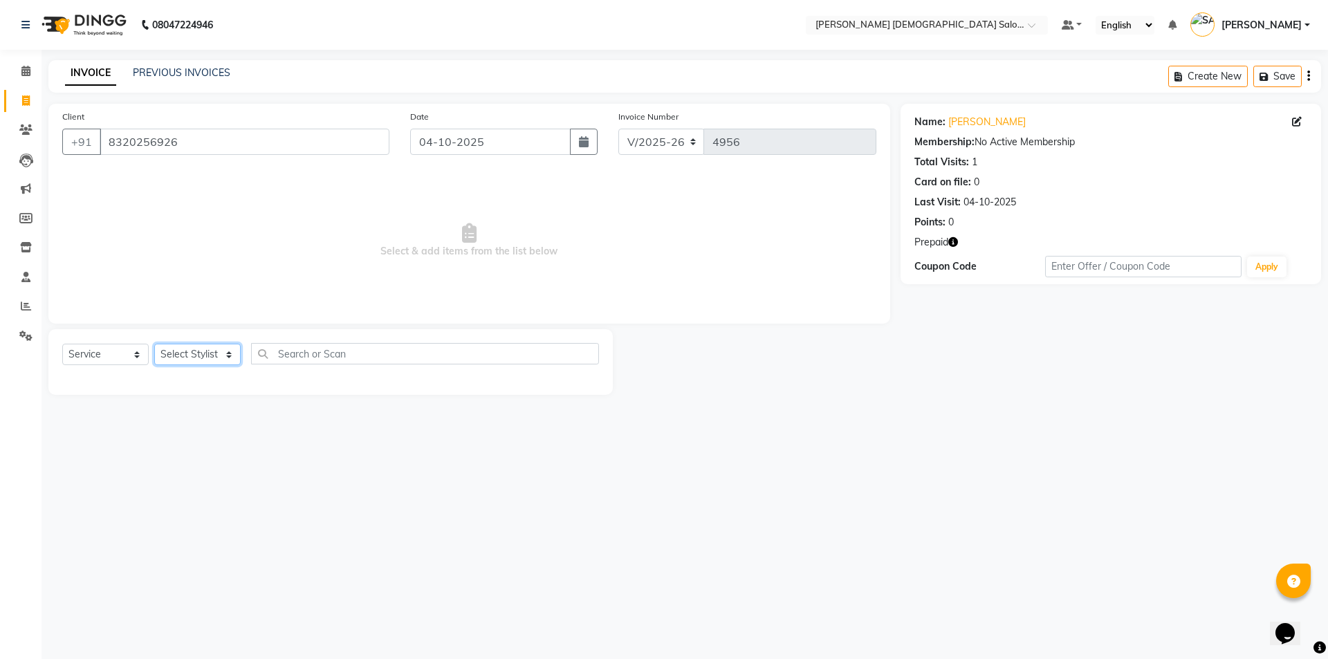
click at [192, 349] on select "Select Stylist [PERSON_NAME] BHAVTIK [PERSON_NAME] [PERSON_NAME] [PERSON_NAME] …" at bounding box center [197, 354] width 86 height 21
select select "83691"
click at [154, 344] on select "Select Stylist [PERSON_NAME] BHAVTIK [PERSON_NAME] [PERSON_NAME] [PERSON_NAME] …" at bounding box center [197, 354] width 86 height 21
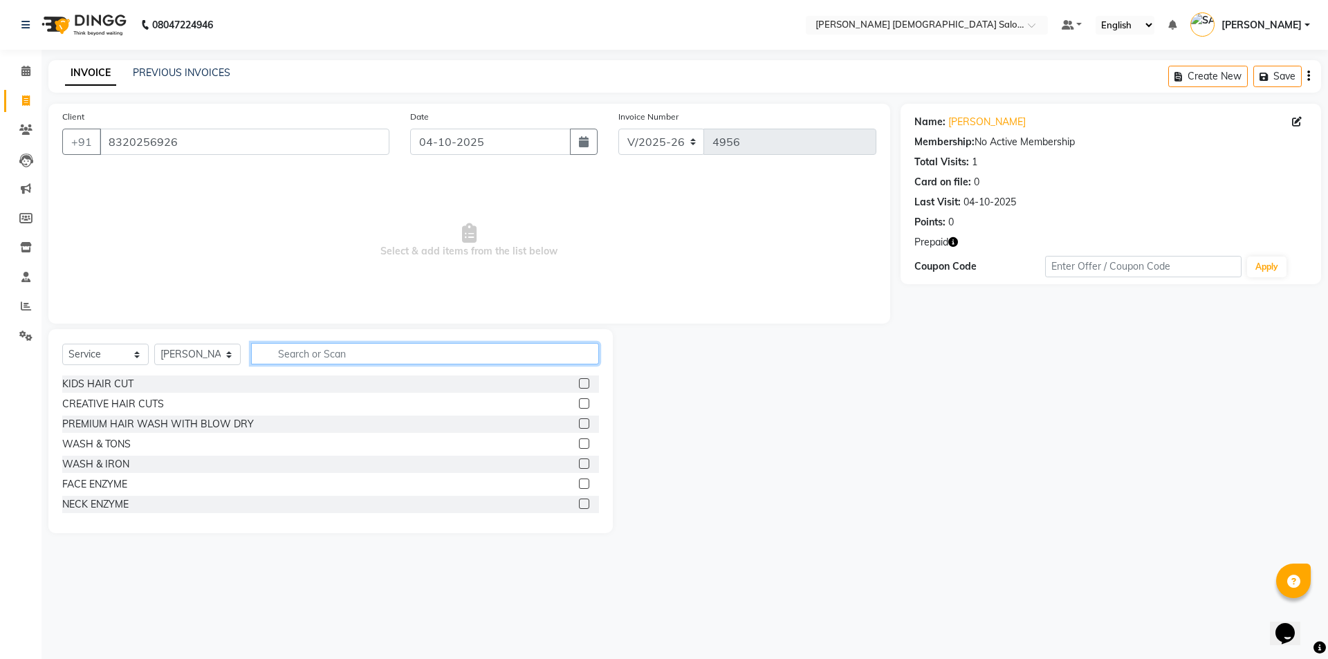
click at [300, 355] on input "text" at bounding box center [425, 353] width 348 height 21
type input "LIPO"
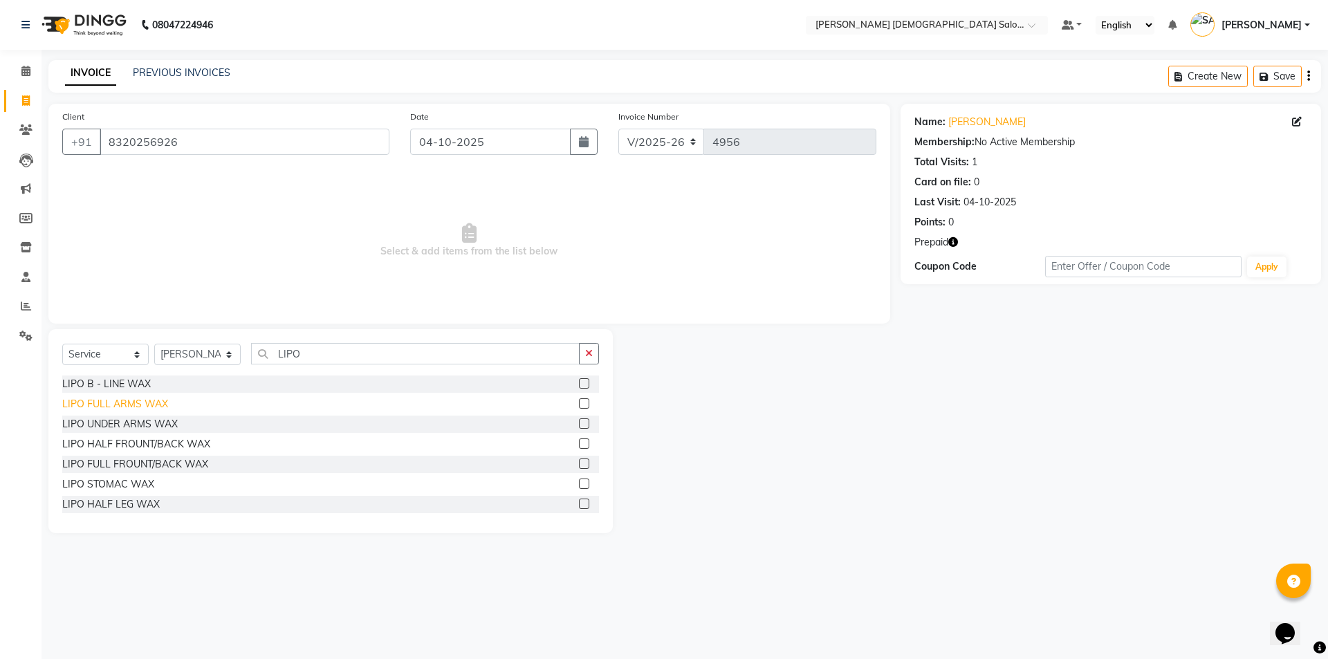
click at [156, 406] on div "LIPO FULL ARMS WAX" at bounding box center [115, 404] width 106 height 15
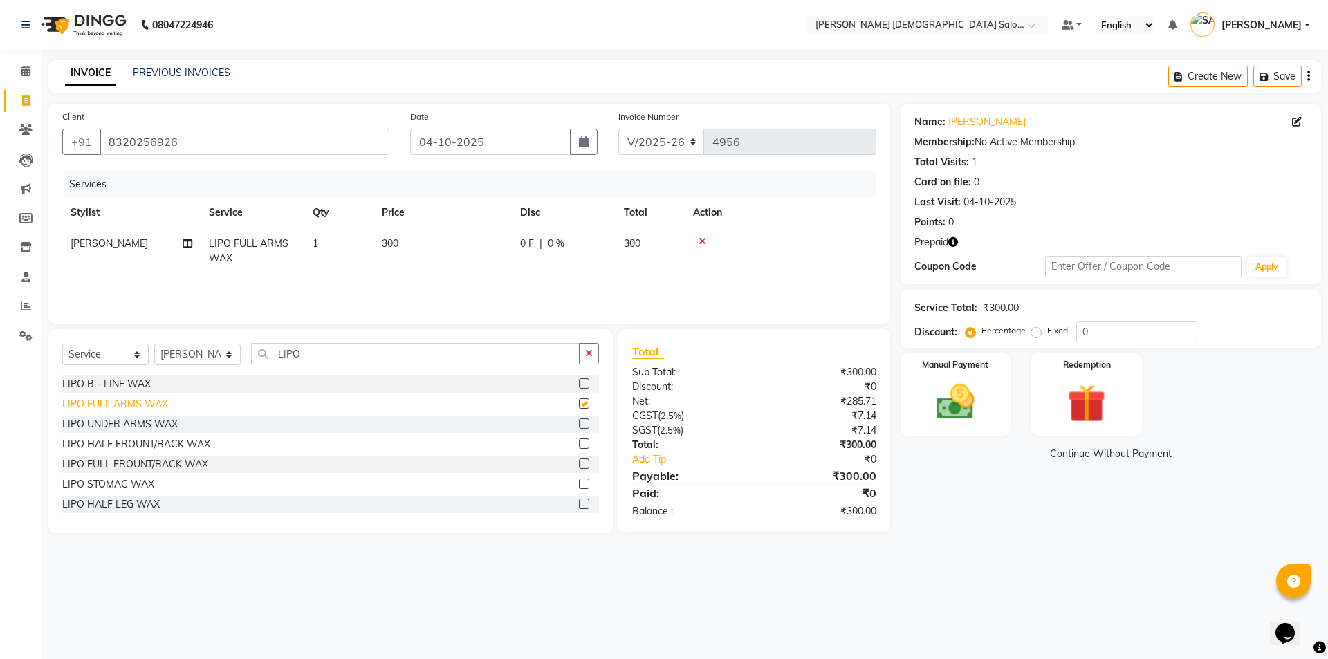
checkbox input "false"
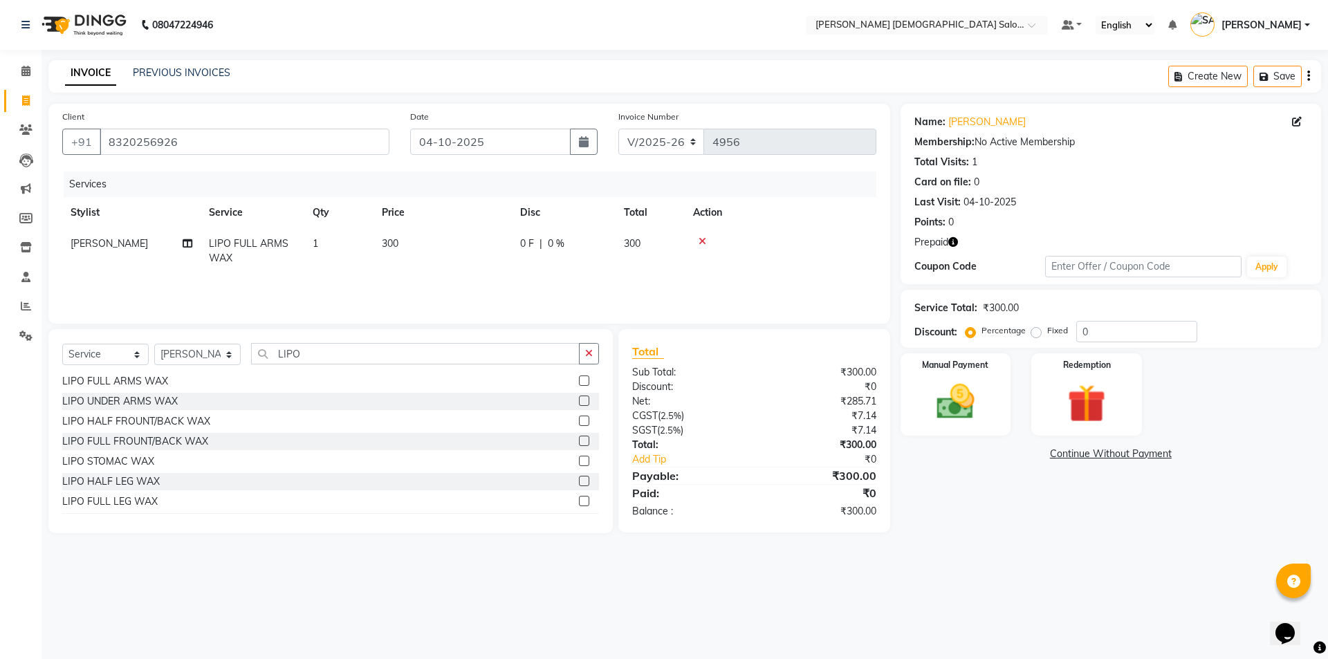
scroll to position [42, 0]
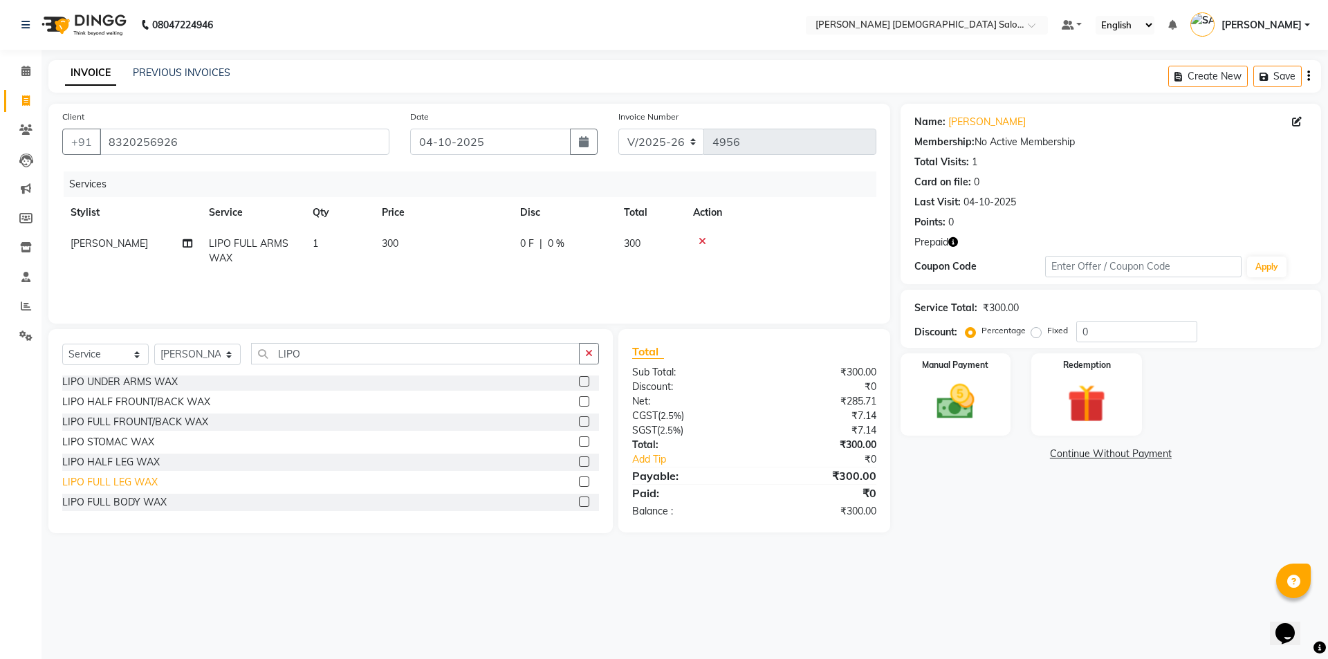
click at [117, 484] on div "LIPO FULL LEG WAX" at bounding box center [109, 482] width 95 height 15
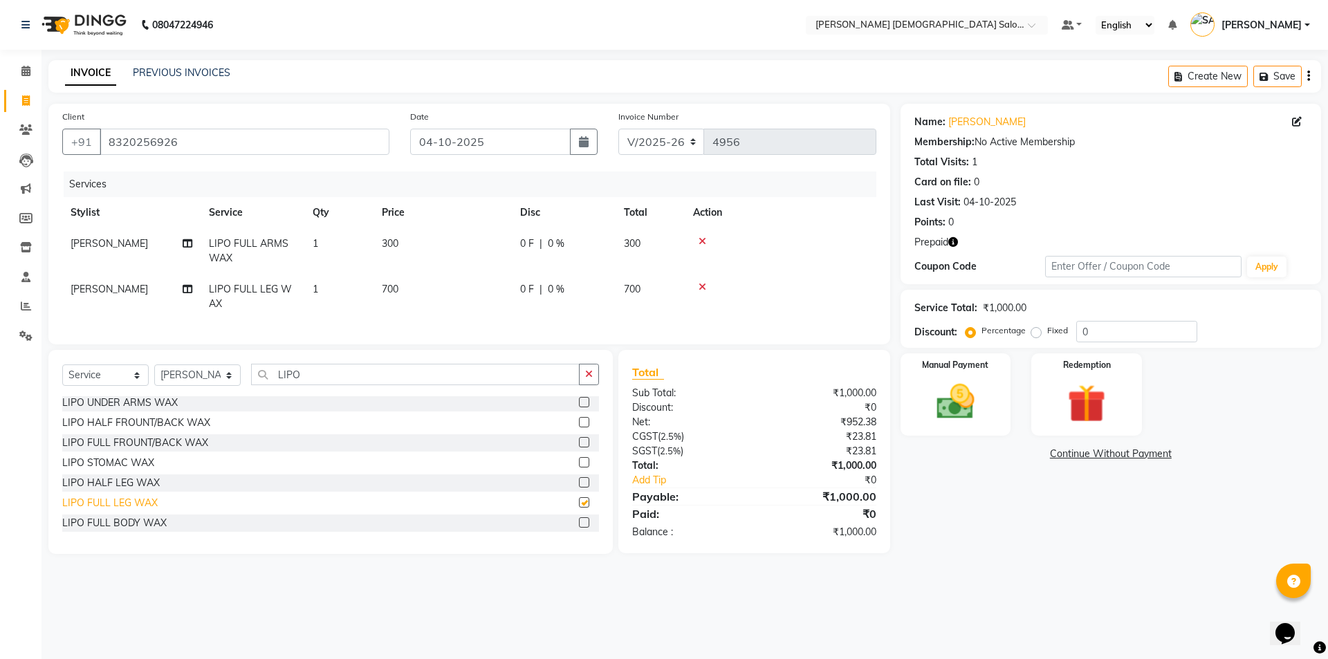
checkbox input "false"
drag, startPoint x: 317, startPoint y: 383, endPoint x: 244, endPoint y: 389, distance: 73.6
click at [244, 389] on div "Select Service Product Membership Package Voucher Prepaid Gift Card Select Styl…" at bounding box center [330, 380] width 537 height 33
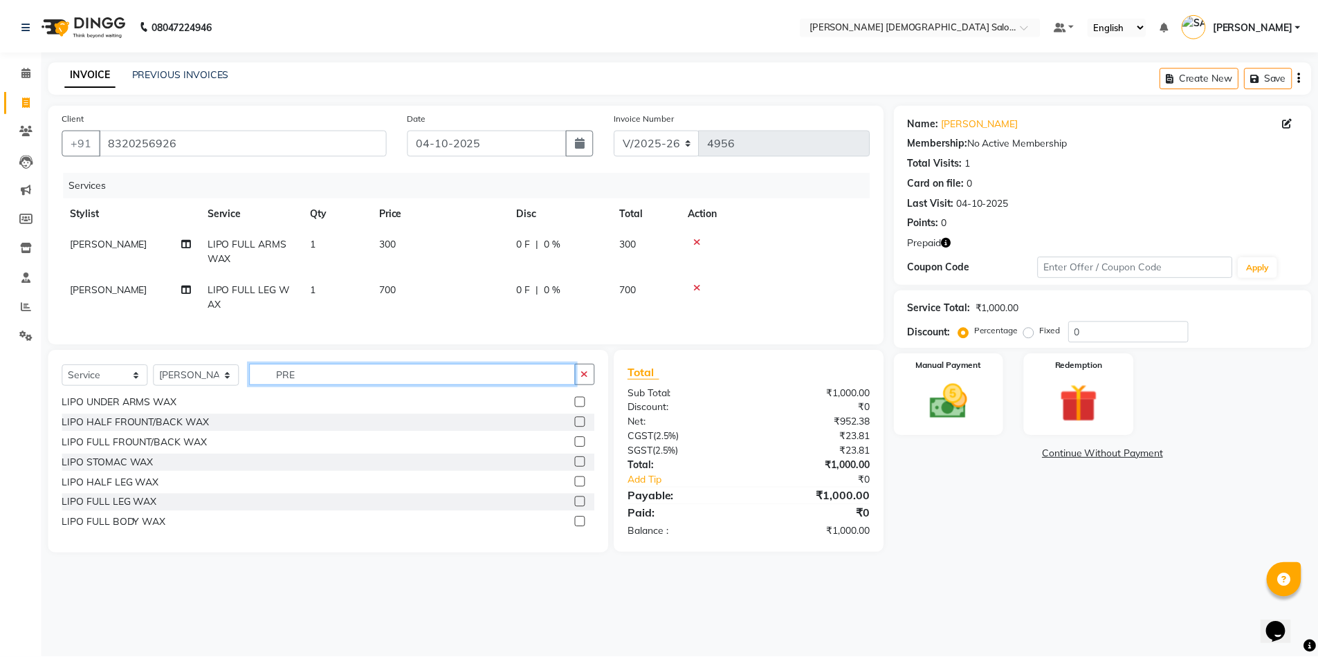
scroll to position [0, 0]
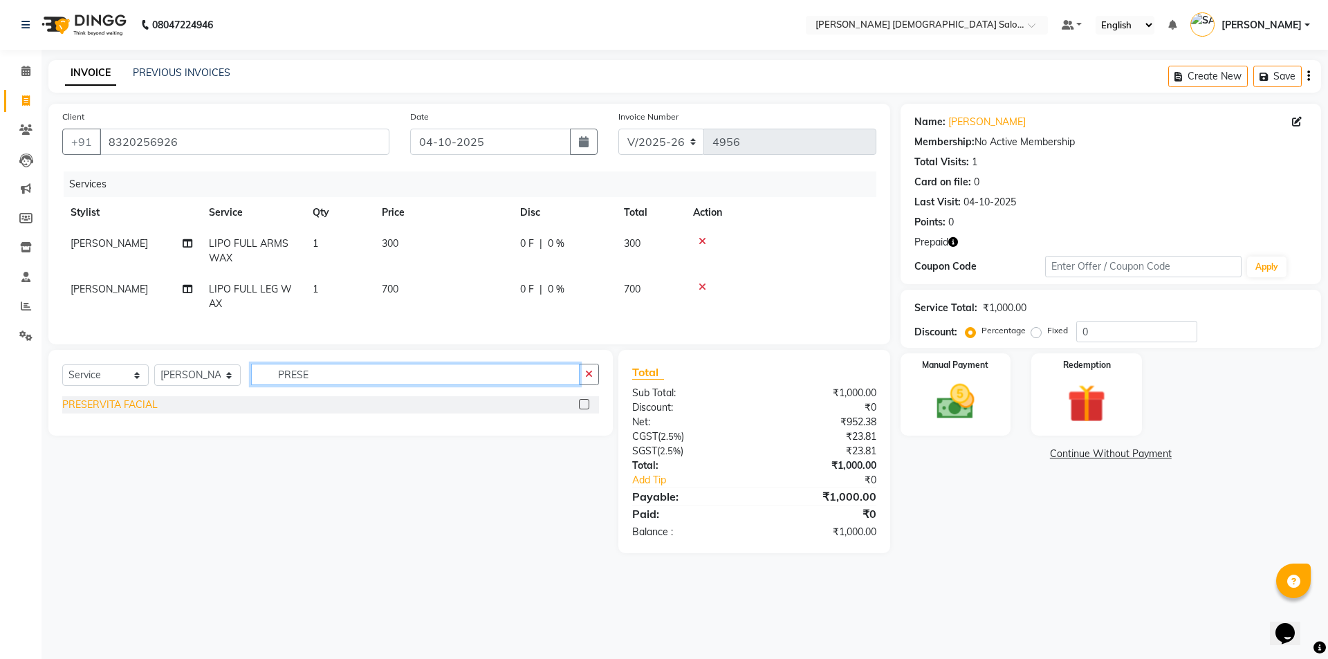
type input "PRESE"
click at [156, 412] on div "PRESERVITA FACIAL" at bounding box center [109, 405] width 95 height 15
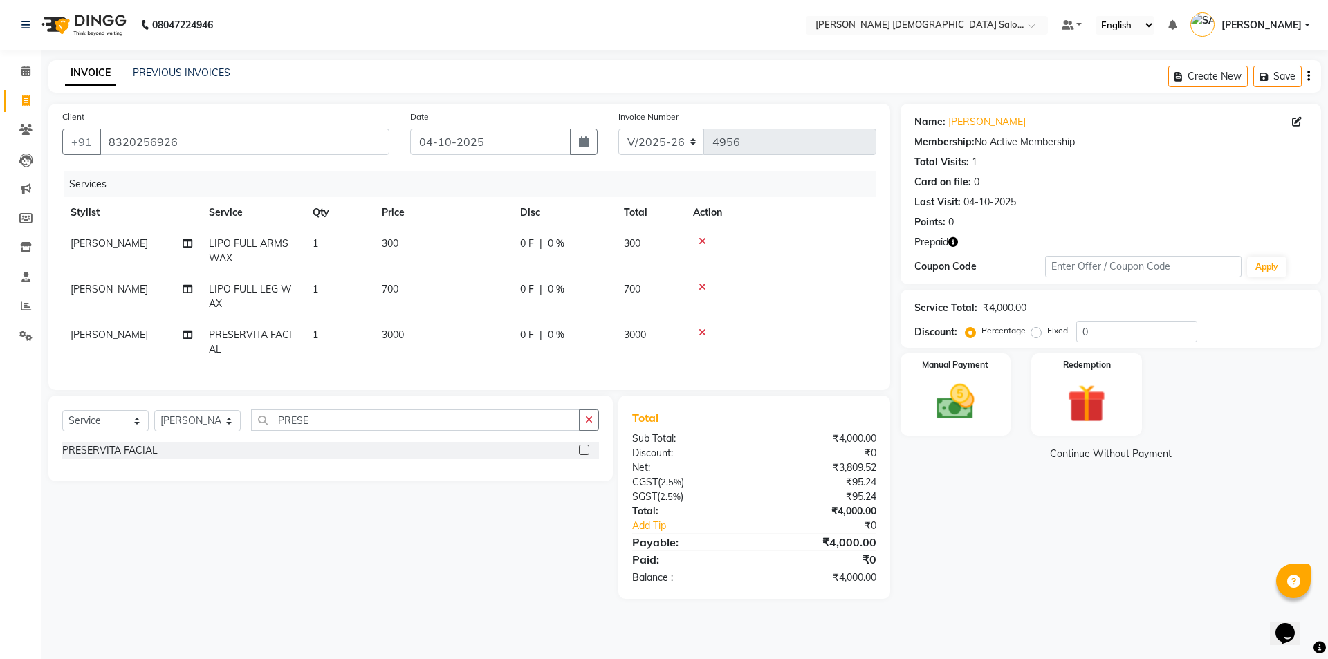
checkbox input "false"
click at [146, 413] on div "Select Service Product Membership Package Voucher Prepaid Gift Card Select Styl…" at bounding box center [330, 439] width 565 height 86
drag, startPoint x: 325, startPoint y: 434, endPoint x: 219, endPoint y: 442, distance: 106.1
click at [239, 442] on div "Select Service Product Membership Package Voucher Prepaid Gift Card Select Styl…" at bounding box center [330, 426] width 537 height 33
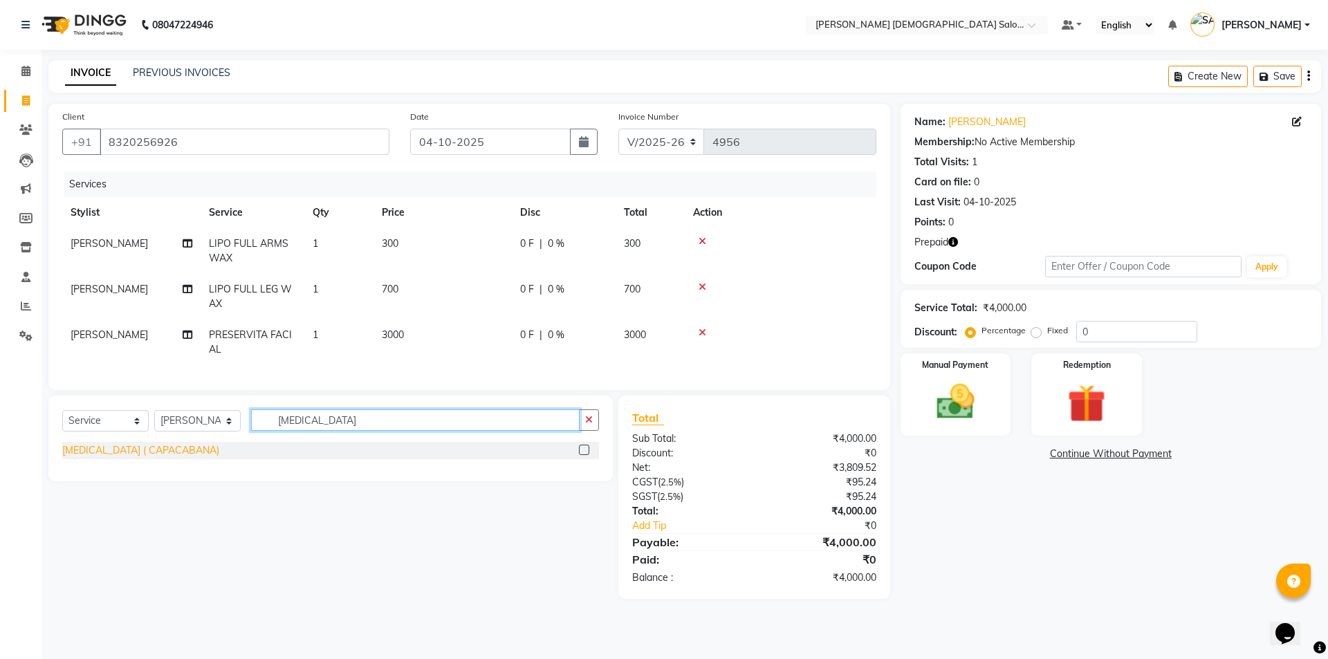
type input "[MEDICAL_DATA]"
click at [97, 458] on div "[MEDICAL_DATA] ( CAPACABANA)" at bounding box center [140, 450] width 157 height 15
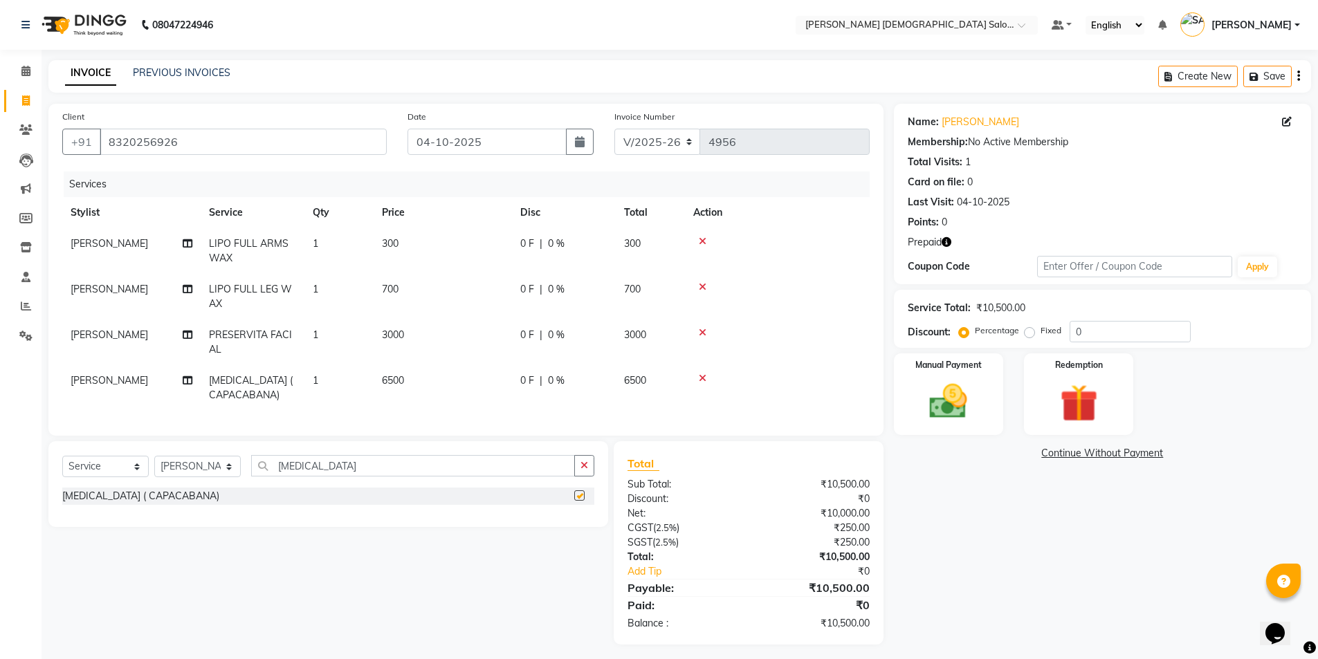
checkbox input "false"
click at [131, 345] on td "[PERSON_NAME]" at bounding box center [131, 343] width 138 height 46
select select "83691"
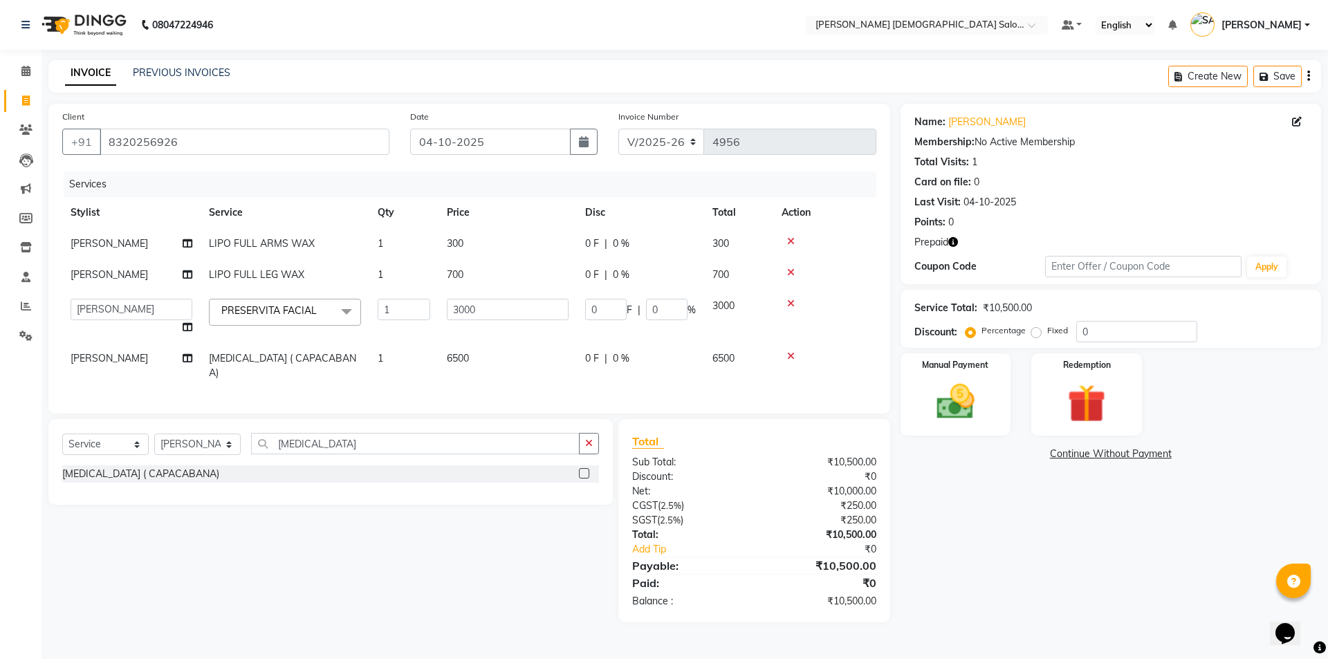
click at [154, 321] on td "[PERSON_NAME] BHAVTIK [PERSON_NAME] [PERSON_NAME] [PERSON_NAME] [PERSON_NAME] […" at bounding box center [131, 317] width 138 height 53
click at [146, 314] on select "[PERSON_NAME] BHAVTIK [PERSON_NAME] [PERSON_NAME] [PERSON_NAME] [PERSON_NAME] […" at bounding box center [132, 309] width 122 height 21
select select "67030"
click at [191, 367] on td "[PERSON_NAME]" at bounding box center [131, 366] width 138 height 46
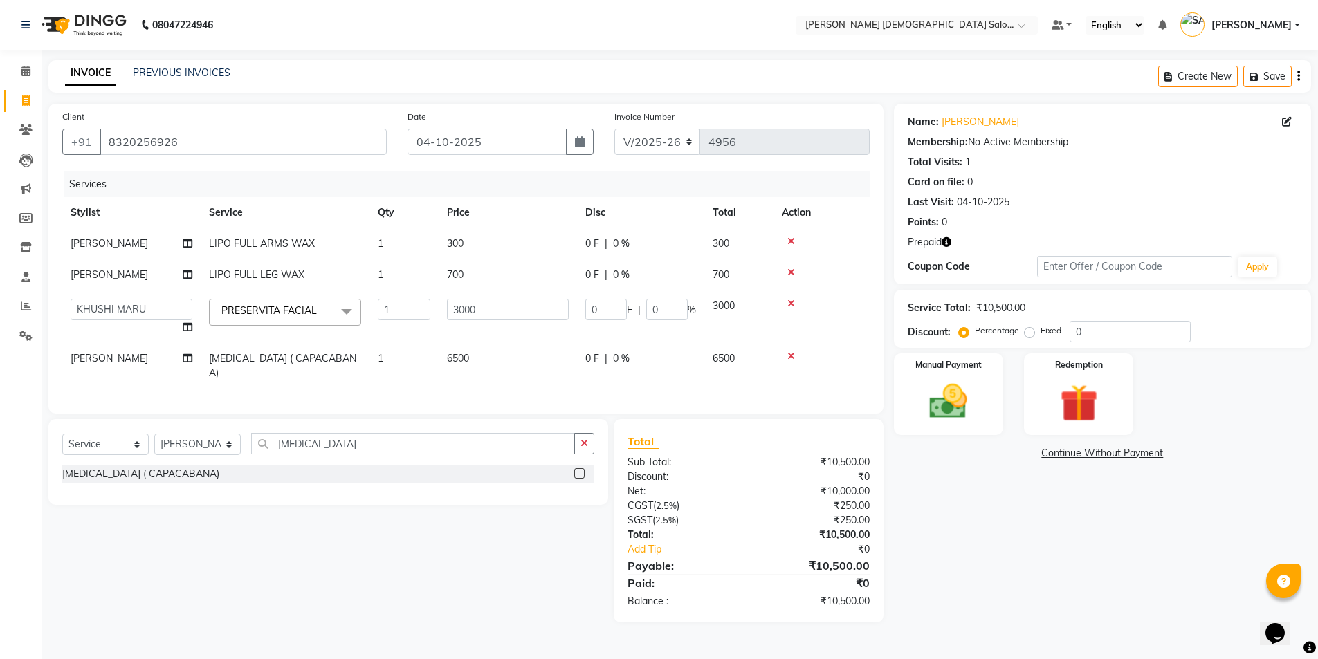
select select "83691"
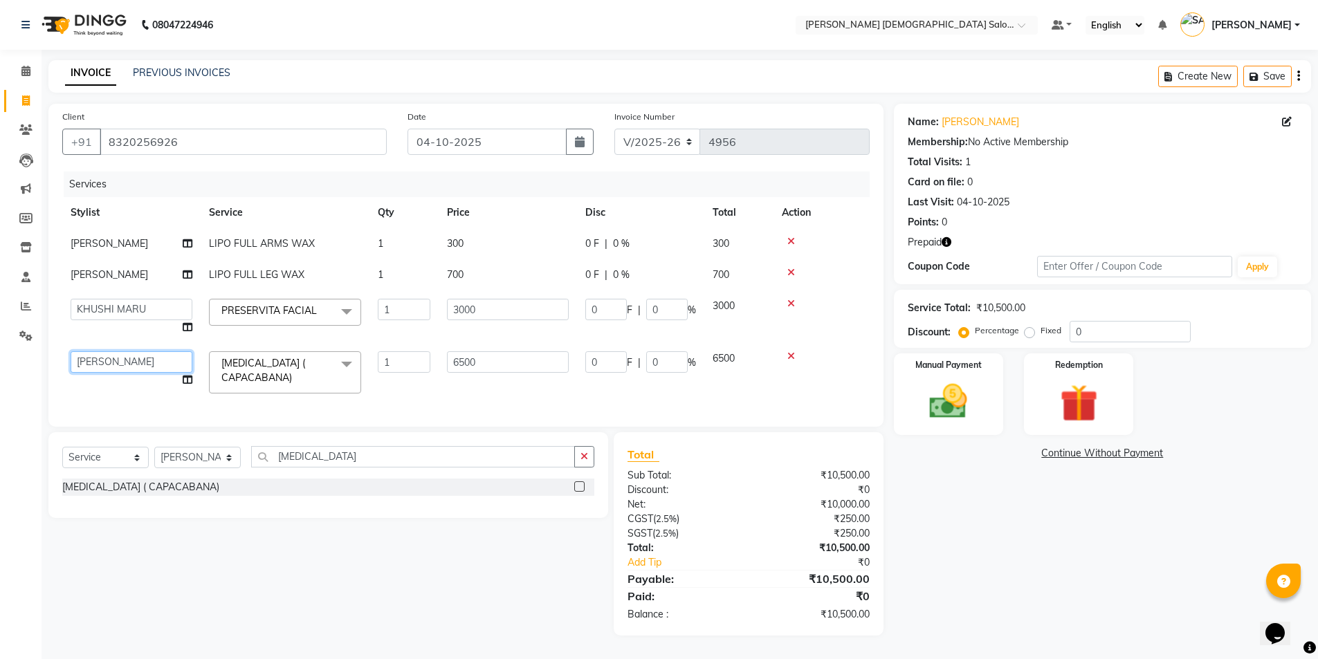
drag, startPoint x: 191, startPoint y: 367, endPoint x: 137, endPoint y: 363, distance: 54.1
click at [137, 363] on select "[PERSON_NAME] BHAVTIK [PERSON_NAME] [PERSON_NAME] [PERSON_NAME] [PERSON_NAME] […" at bounding box center [132, 361] width 122 height 21
select select "67050"
click at [191, 382] on icon at bounding box center [188, 380] width 10 height 10
select select "67050"
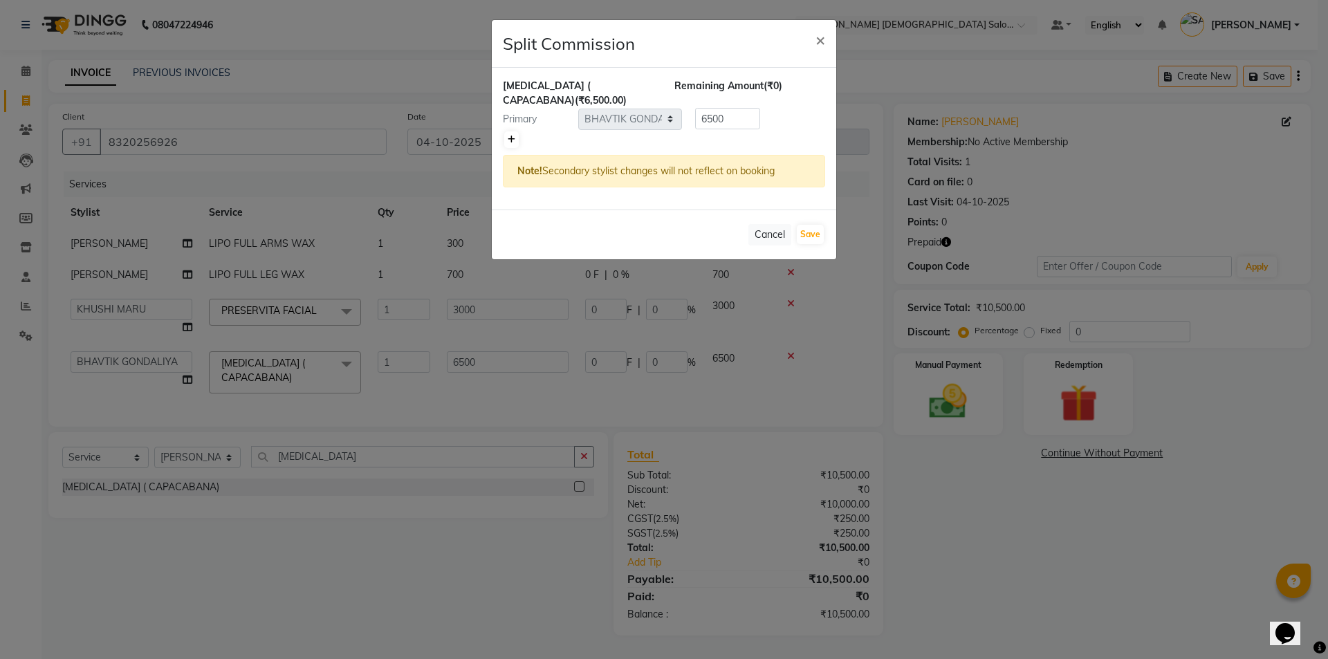
click at [514, 134] on link at bounding box center [511, 139] width 15 height 17
type input "3250"
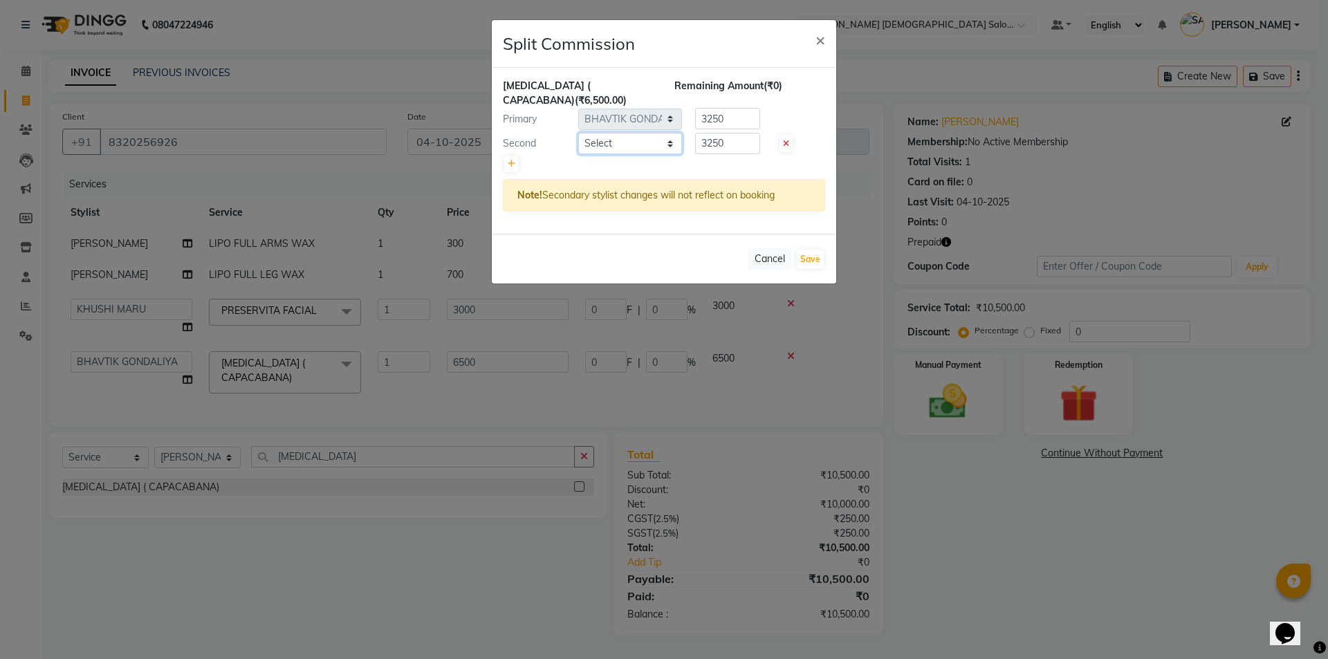
click at [652, 147] on select "Select [PERSON_NAME] BHAVTIK [PERSON_NAME] [PERSON_NAME] [PERSON_NAME] [PERSON_…" at bounding box center [630, 143] width 104 height 21
click at [578, 133] on select "Select [PERSON_NAME] BHAVTIK [PERSON_NAME] [PERSON_NAME] [PERSON_NAME] [PERSON_…" at bounding box center [630, 143] width 104 height 21
select select "67024"
click at [800, 254] on button "Save" at bounding box center [810, 259] width 27 height 19
select select "Select"
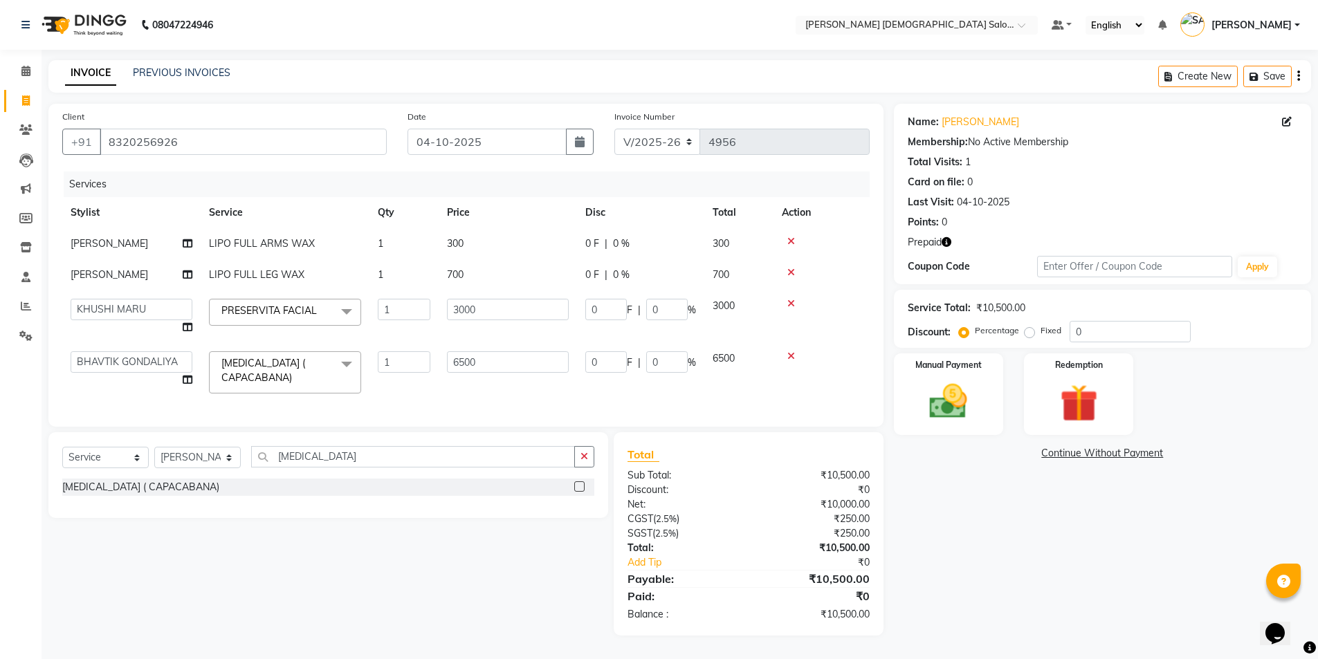
click at [960, 415] on img at bounding box center [948, 402] width 62 height 44
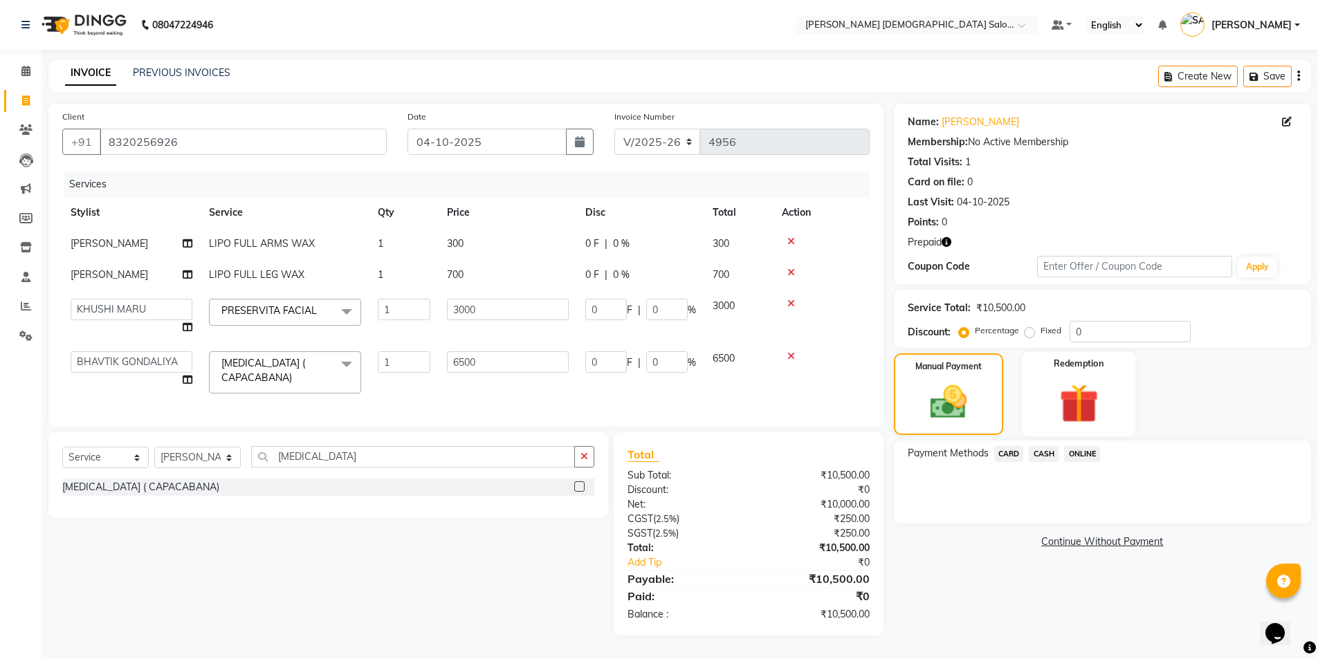
click at [1117, 394] on div "Redemption" at bounding box center [1079, 394] width 114 height 85
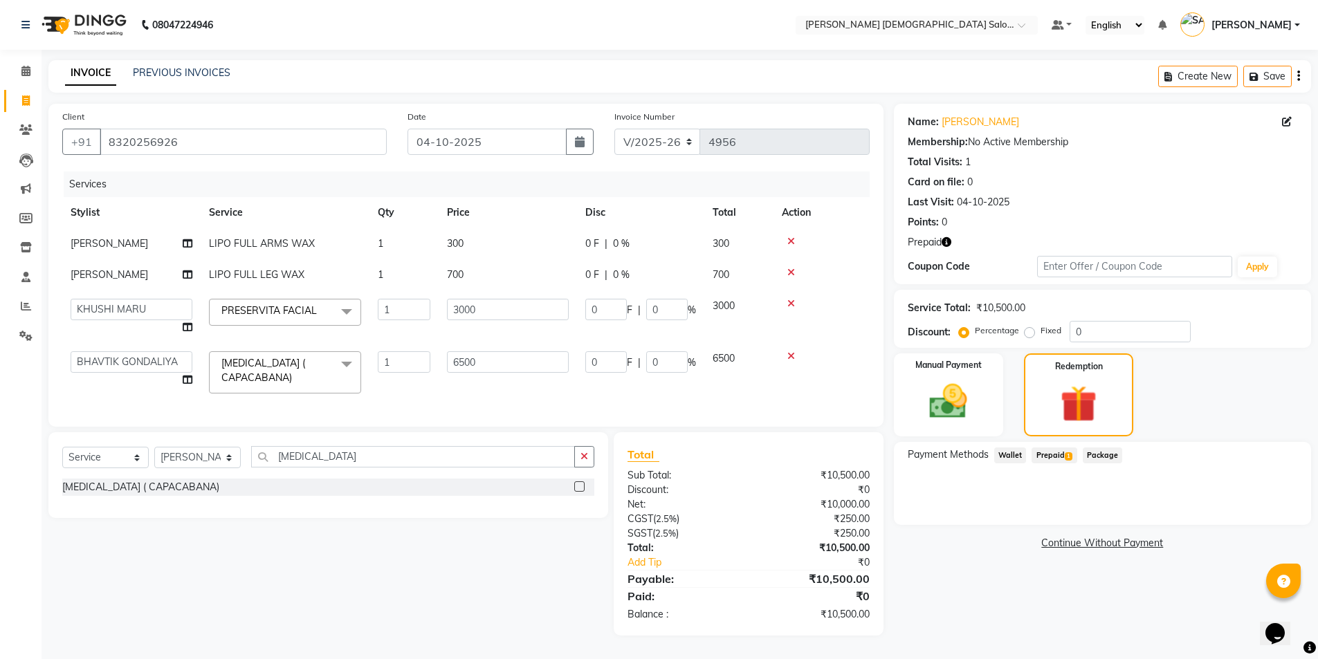
click at [1057, 456] on span "Prepaid 1" at bounding box center [1054, 456] width 45 height 16
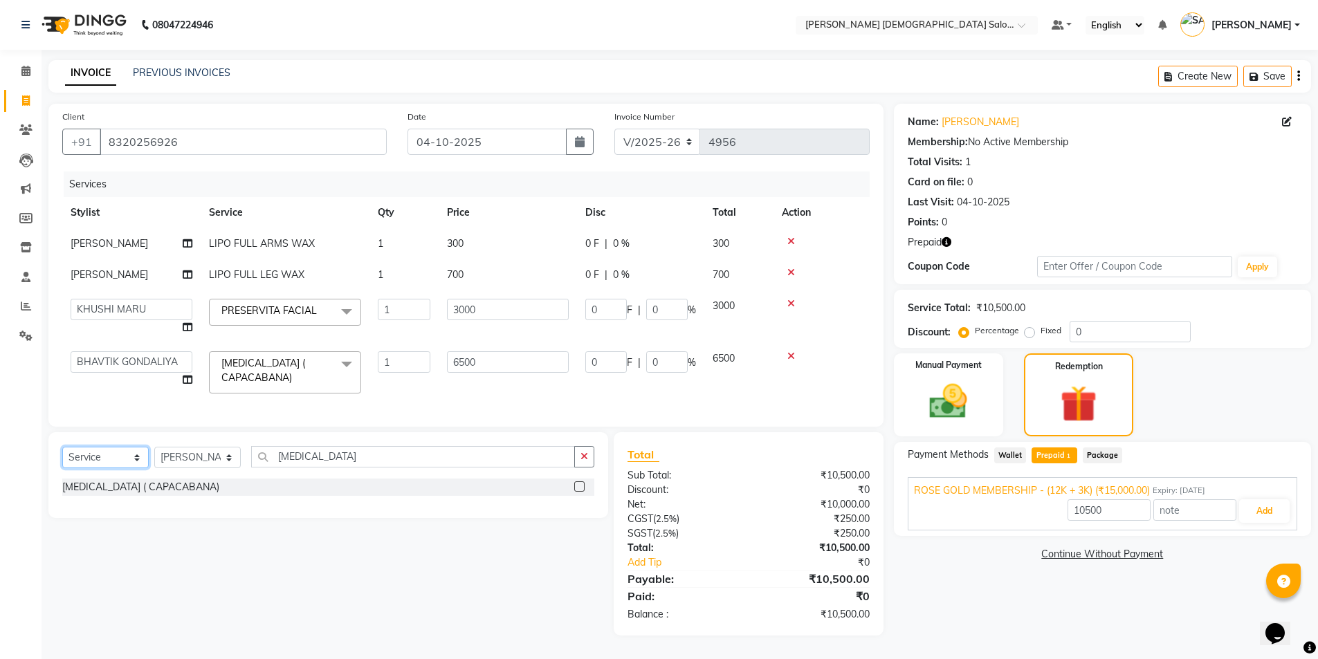
click at [121, 468] on select "Select Service Product Membership Package Voucher Prepaid Gift Card" at bounding box center [105, 457] width 86 height 21
click at [62, 457] on select "Select Service Product Membership Package Voucher Prepaid Gift Card" at bounding box center [105, 457] width 86 height 21
drag, startPoint x: 327, startPoint y: 458, endPoint x: 216, endPoint y: 480, distance: 113.6
click at [216, 479] on div "Select Service Product Membership Package Voucher Prepaid Gift Card Select Styl…" at bounding box center [328, 462] width 532 height 33
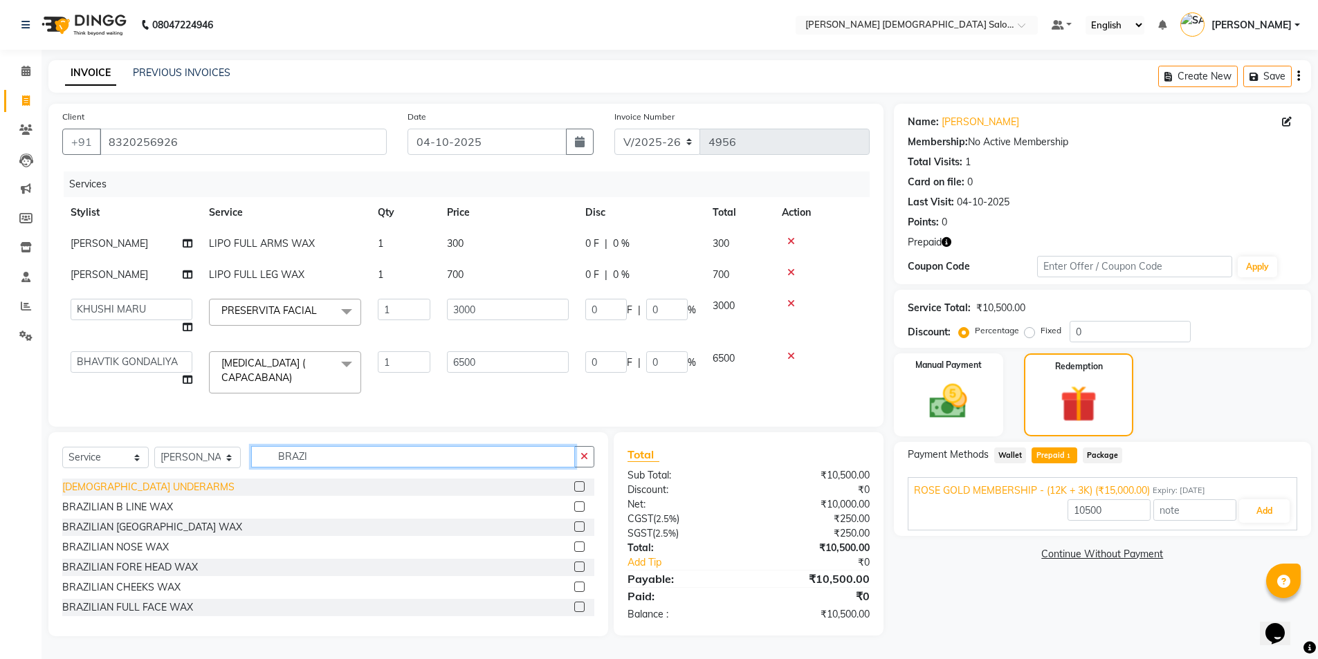
type input "BRAZI"
click at [127, 495] on div "[DEMOGRAPHIC_DATA] UNDERARMS" at bounding box center [148, 487] width 172 height 15
type input "15000"
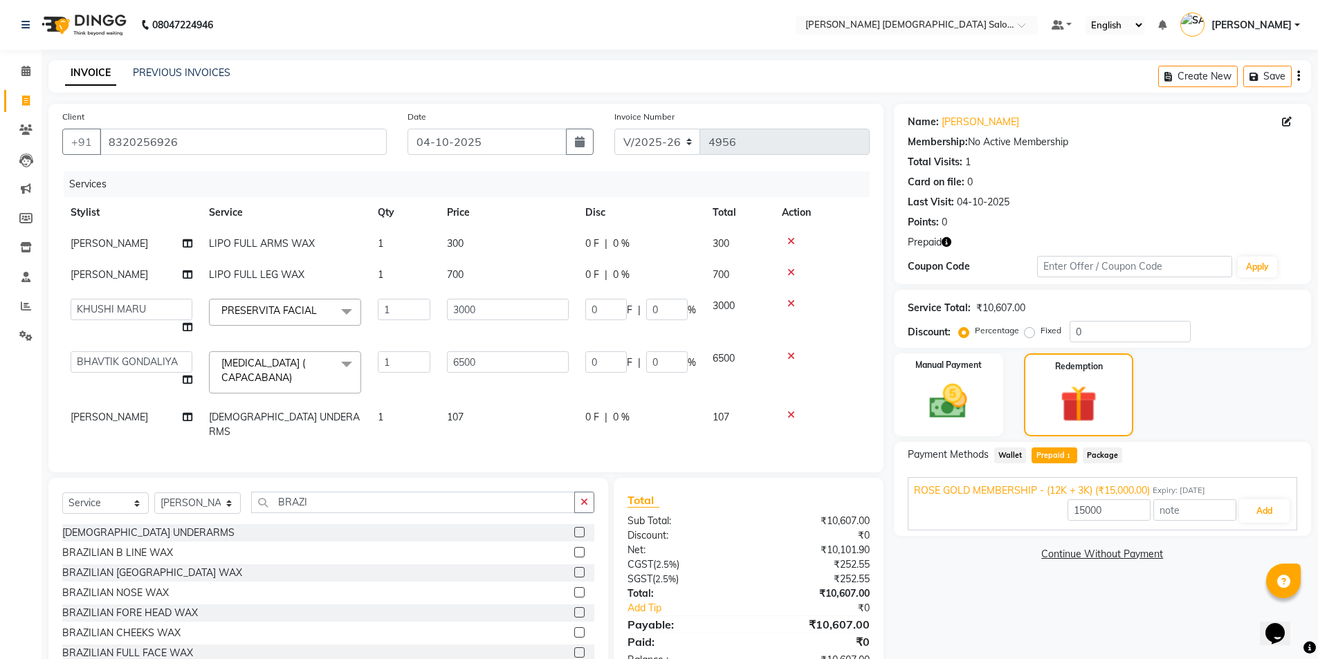
click at [513, 418] on td "107" at bounding box center [508, 425] width 138 height 46
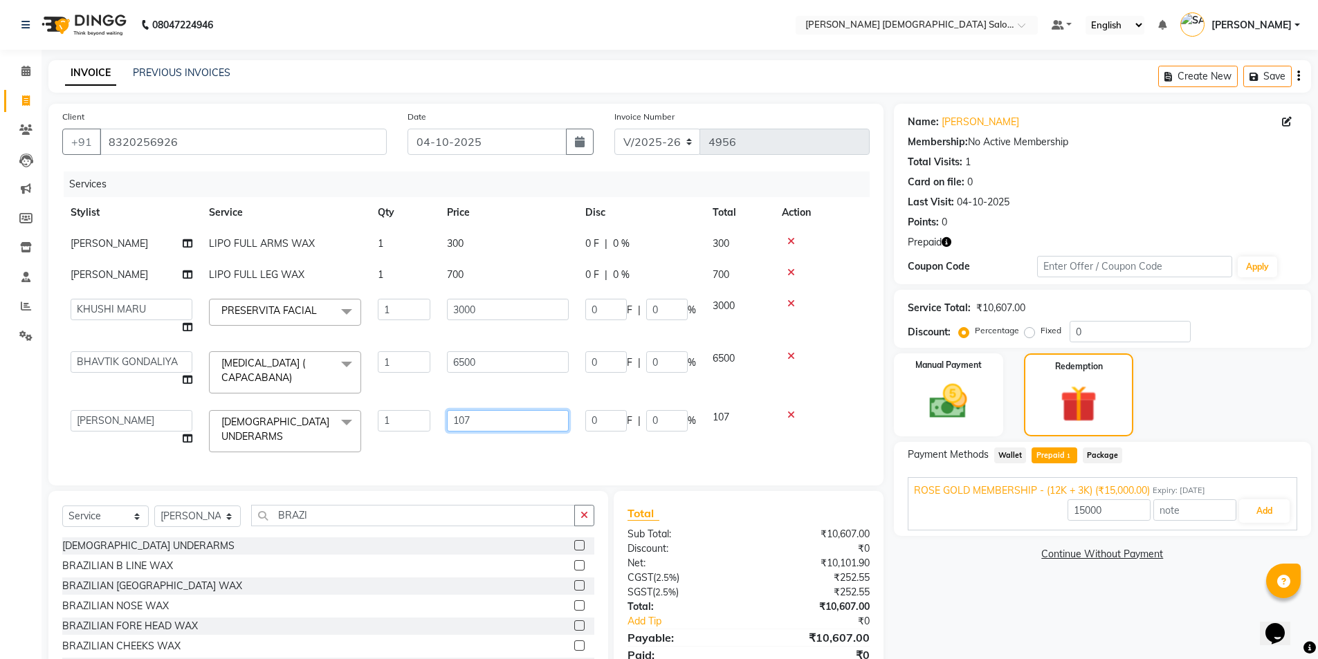
drag, startPoint x: 439, startPoint y: 434, endPoint x: 426, endPoint y: 438, distance: 13.6
click at [434, 437] on tr "[PERSON_NAME] BHAVTIK [PERSON_NAME] [PERSON_NAME] [PERSON_NAME] [PERSON_NAME] […" at bounding box center [465, 431] width 807 height 59
click at [426, 438] on div "Services Stylist Service Qty Price Disc Total Action [PERSON_NAME] LIPO FULL AR…" at bounding box center [465, 322] width 807 height 300
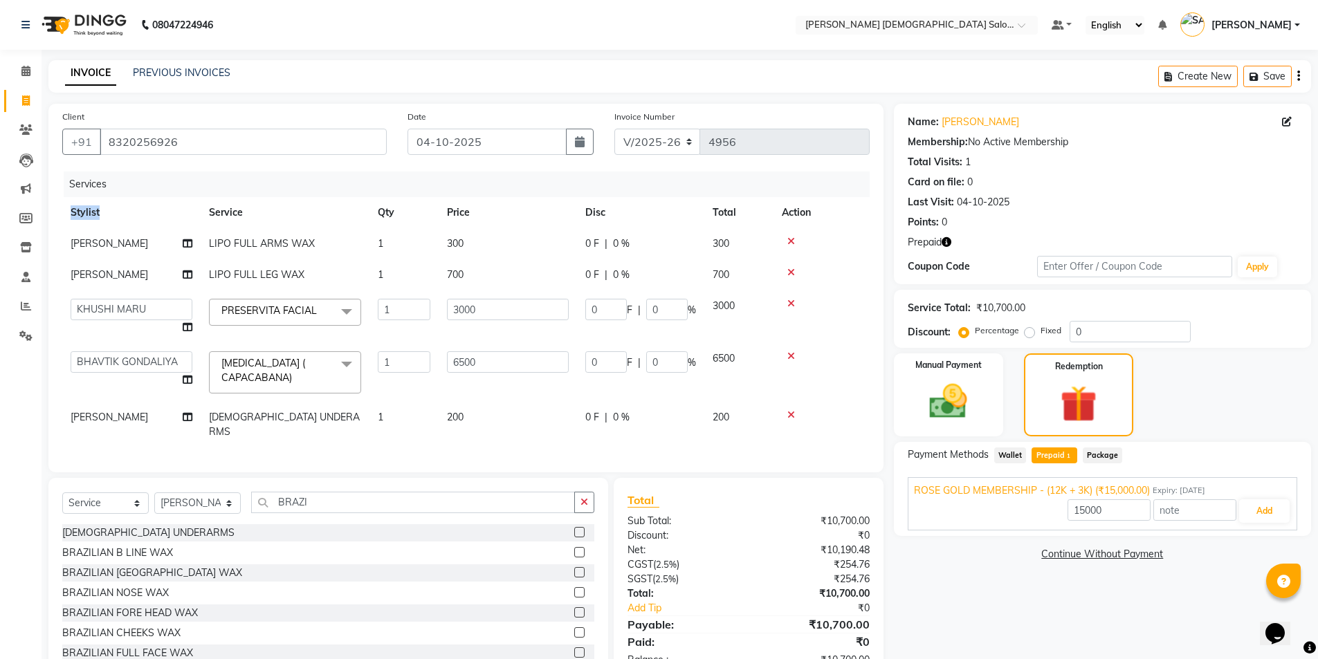
scroll to position [39, 0]
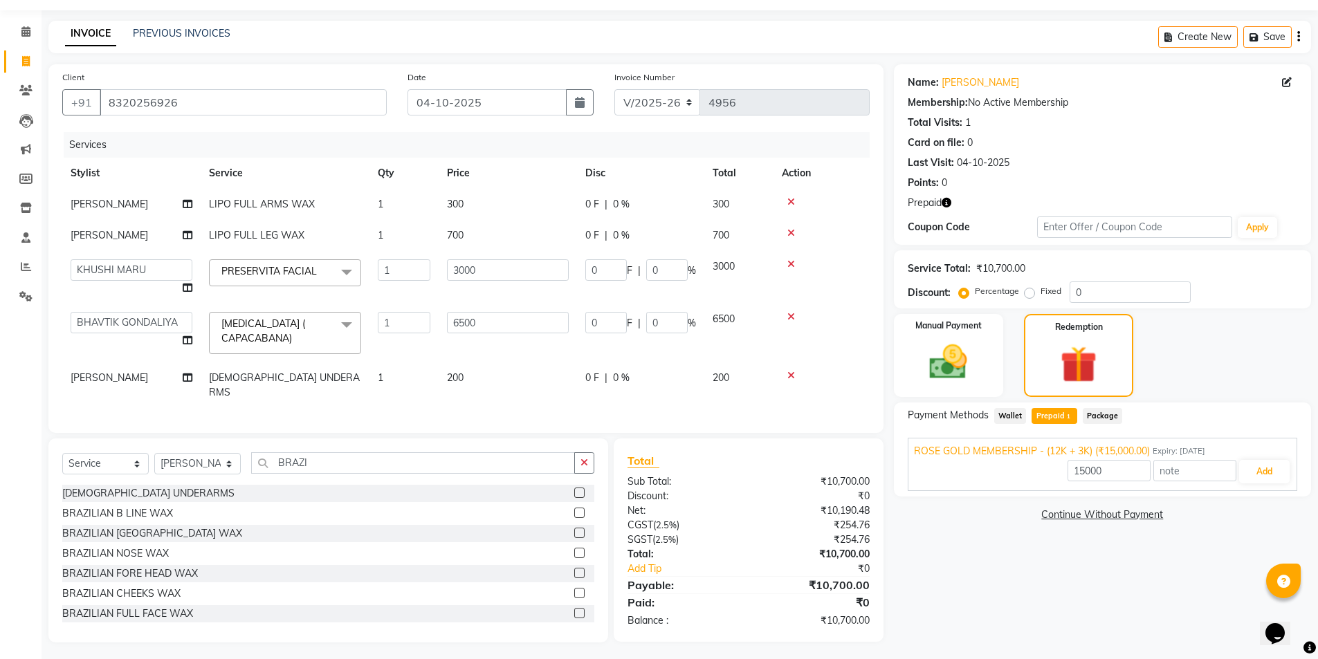
click at [1058, 416] on span "Prepaid 1" at bounding box center [1054, 416] width 45 height 16
click at [1244, 466] on button "Add" at bounding box center [1264, 472] width 51 height 24
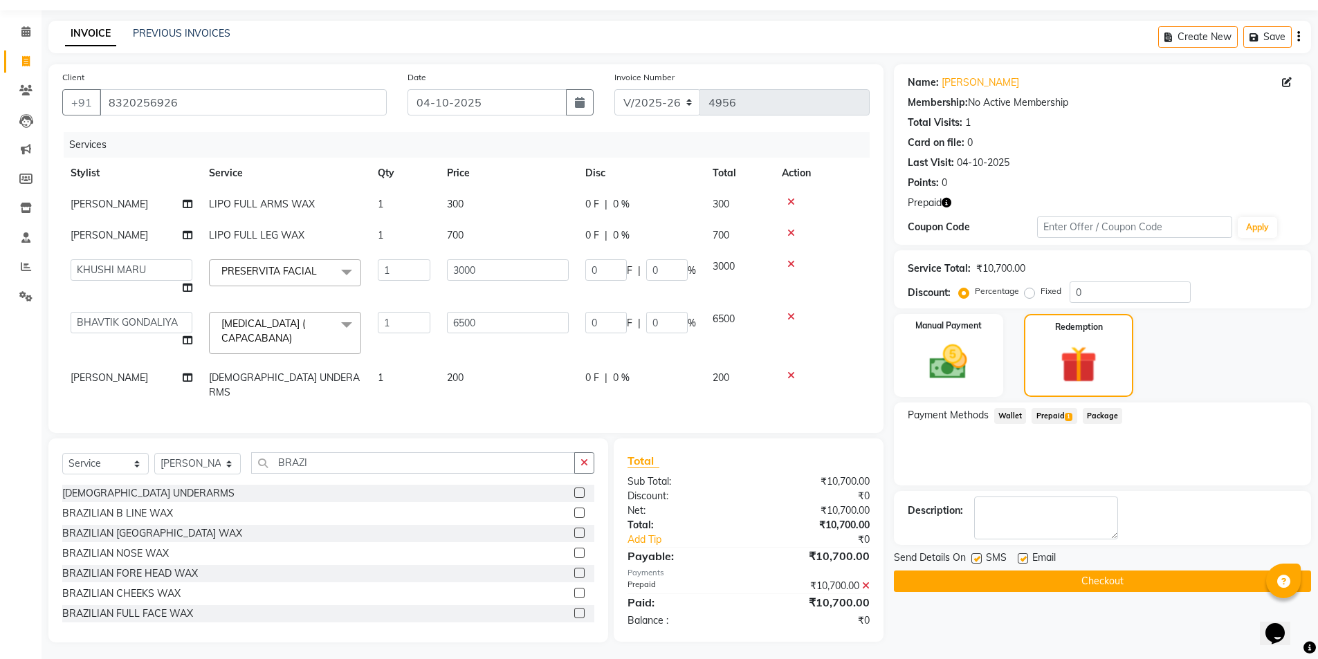
click at [1018, 558] on label at bounding box center [1023, 558] width 10 height 10
click at [1018, 558] on input "checkbox" at bounding box center [1022, 559] width 9 height 9
click at [983, 580] on button "Checkout" at bounding box center [1102, 581] width 417 height 21
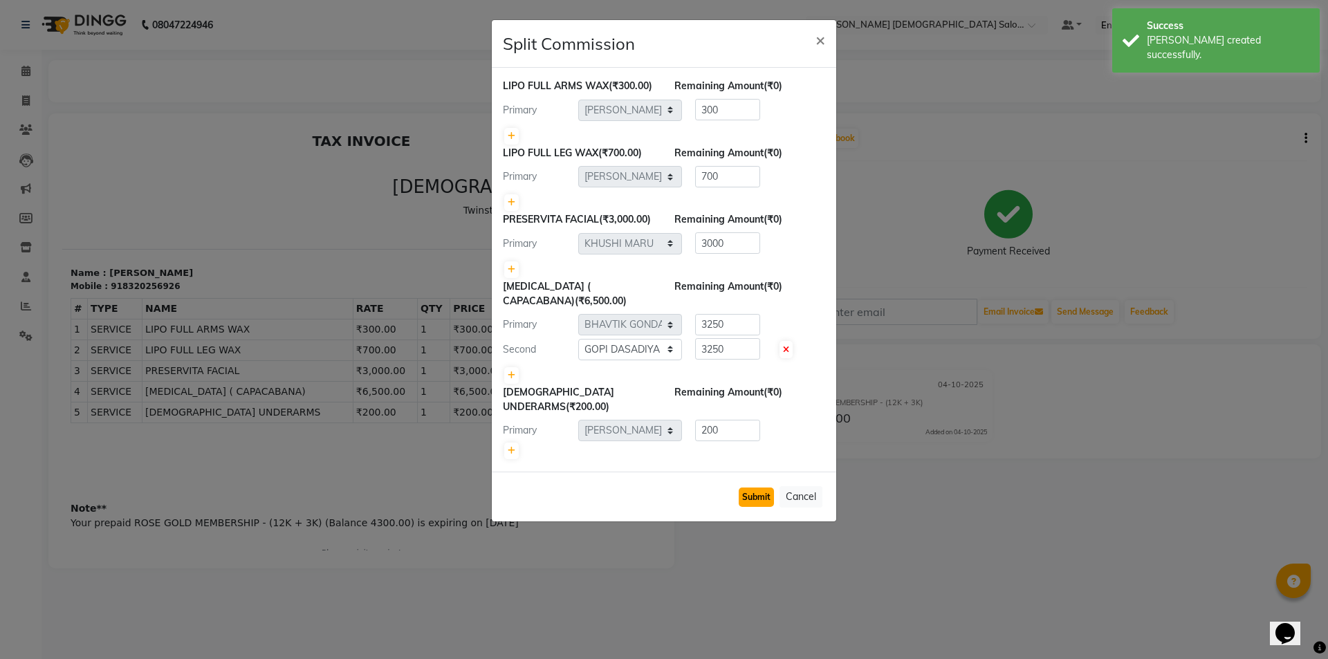
drag, startPoint x: 769, startPoint y: 527, endPoint x: 762, endPoint y: 522, distance: 9.4
click at [769, 507] on button "Submit" at bounding box center [756, 497] width 35 height 19
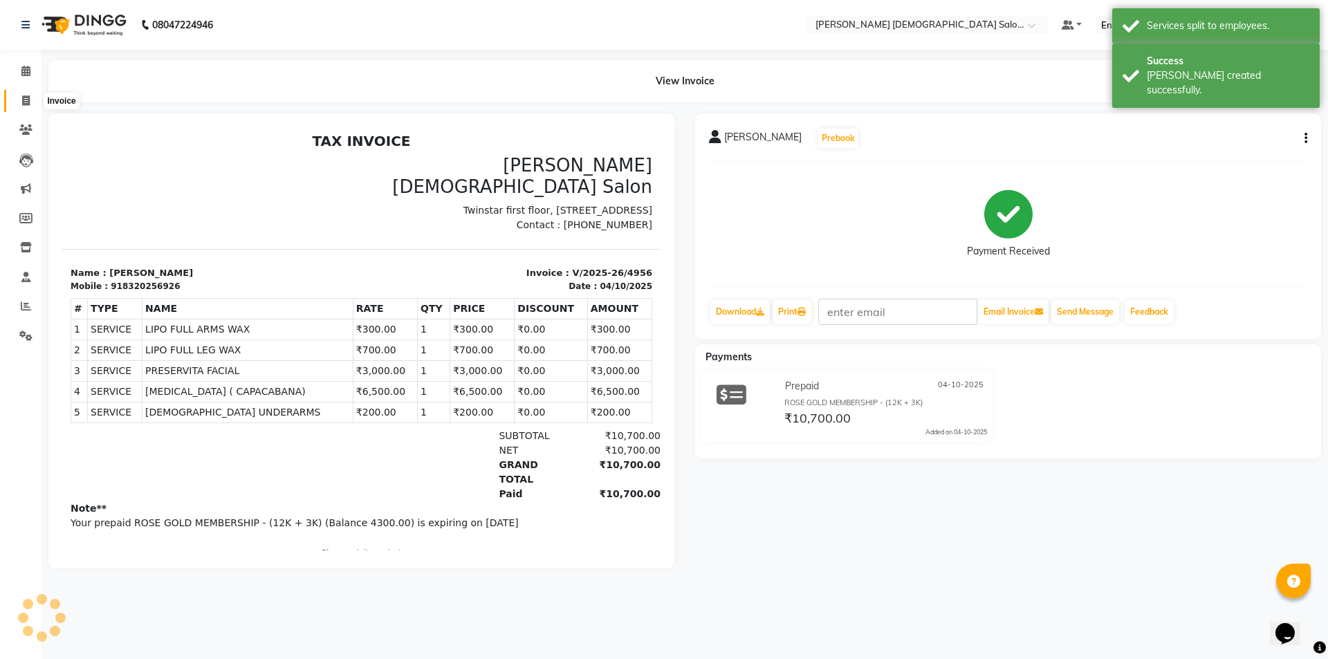
click at [28, 98] on icon at bounding box center [26, 100] width 8 height 10
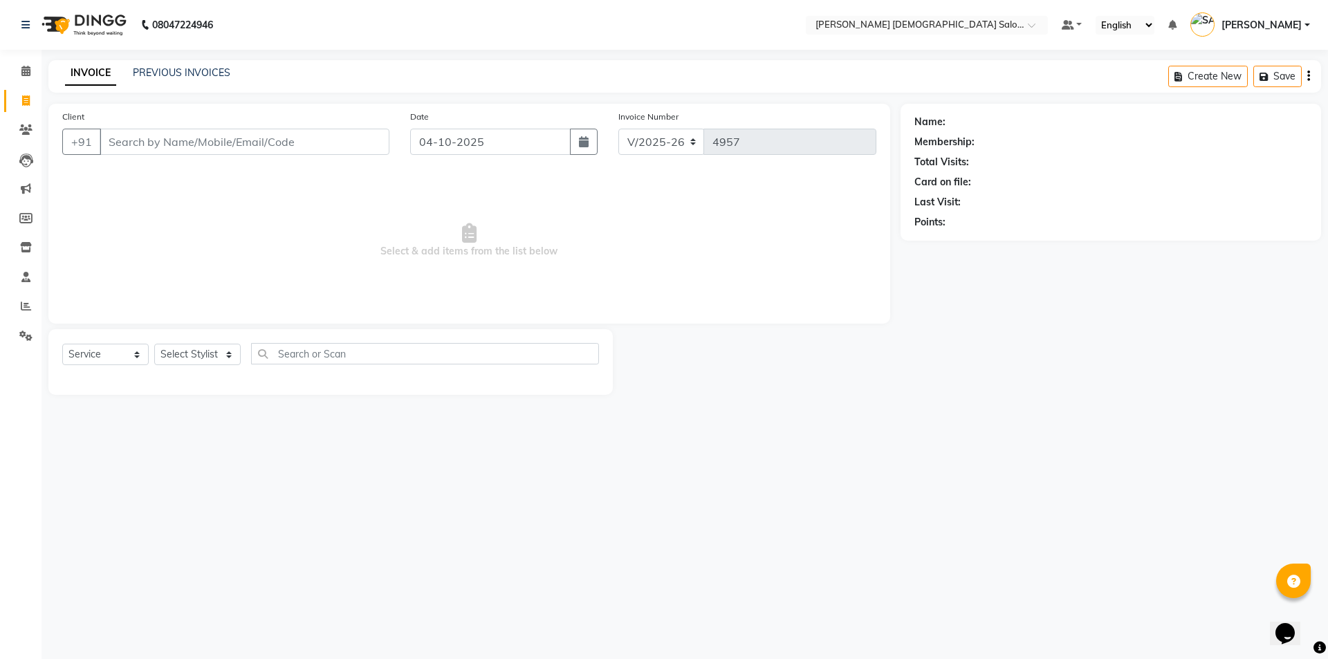
click at [192, 64] on div "INVOICE PREVIOUS INVOICES Create New Save" at bounding box center [684, 76] width 1273 height 33
click at [192, 76] on link "PREVIOUS INVOICES" at bounding box center [182, 72] width 98 height 12
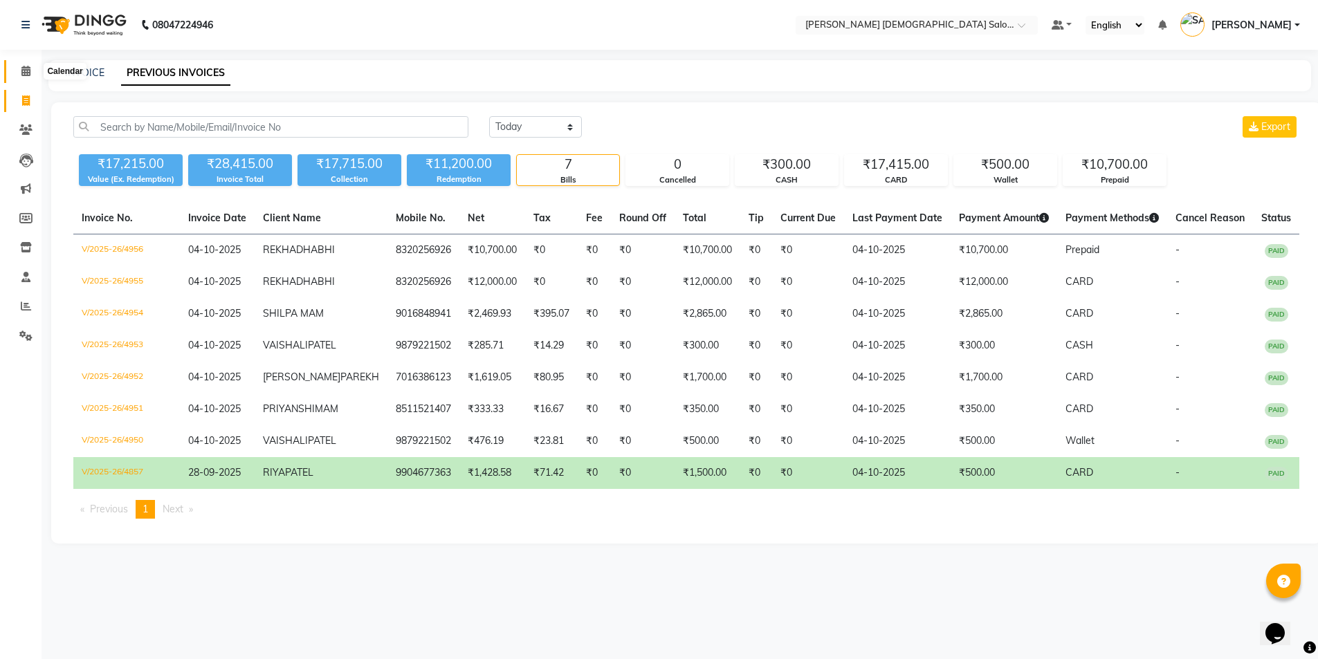
click at [25, 71] on icon at bounding box center [25, 71] width 9 height 10
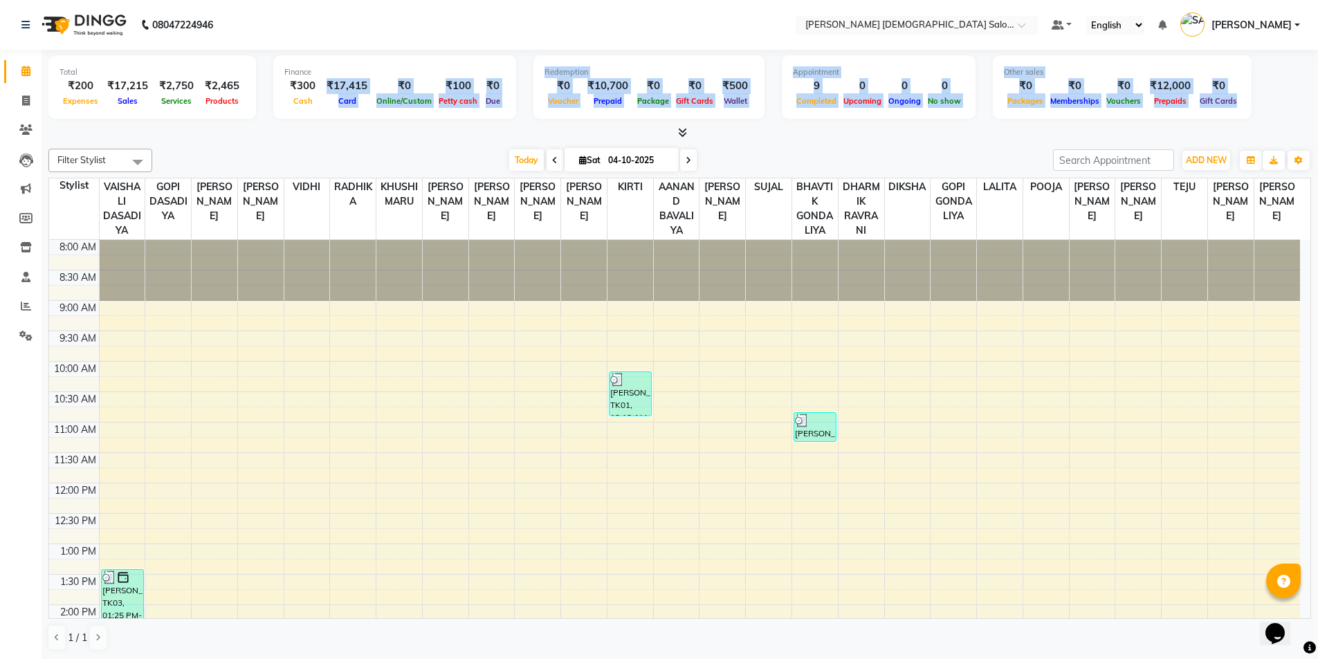
drag, startPoint x: 324, startPoint y: 84, endPoint x: 365, endPoint y: 125, distance: 57.7
click at [365, 125] on div "Total ₹200 Expenses ₹17,215 Sales ₹2,750 Services ₹2,465 Products Finance ₹300 …" at bounding box center [679, 95] width 1263 height 91
click at [374, 129] on div at bounding box center [679, 133] width 1263 height 15
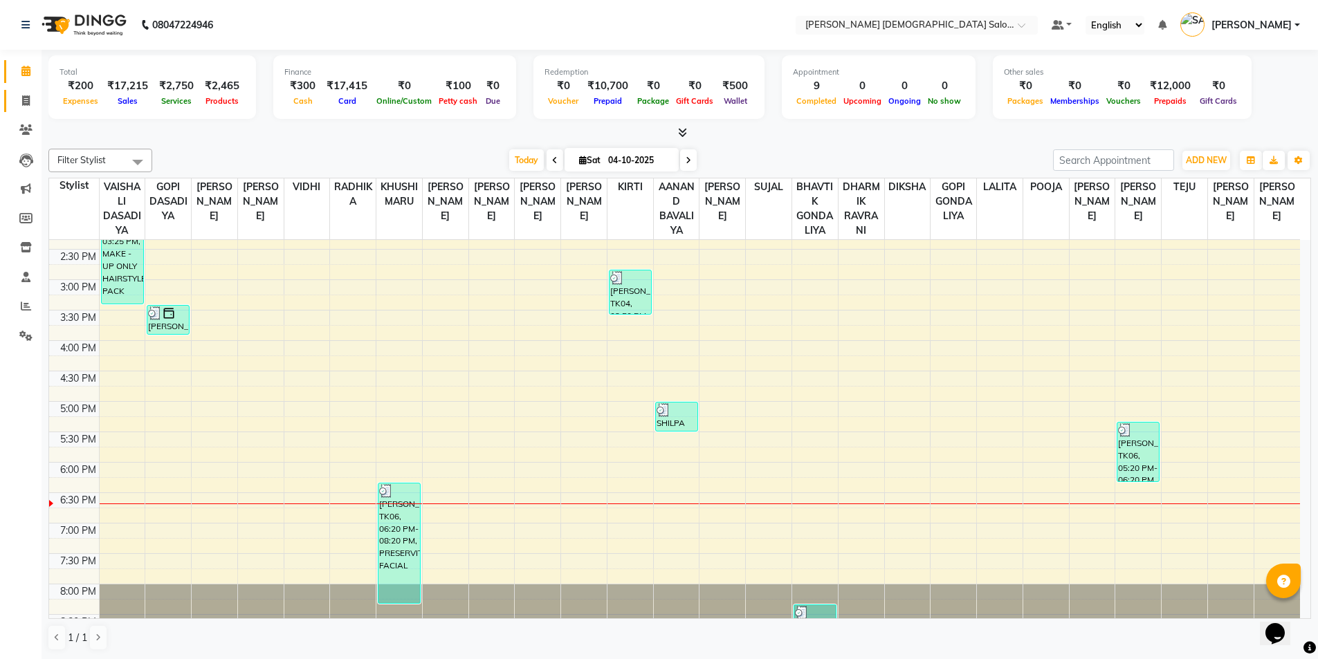
click at [26, 100] on icon at bounding box center [26, 100] width 8 height 10
select select "7542"
select select "service"
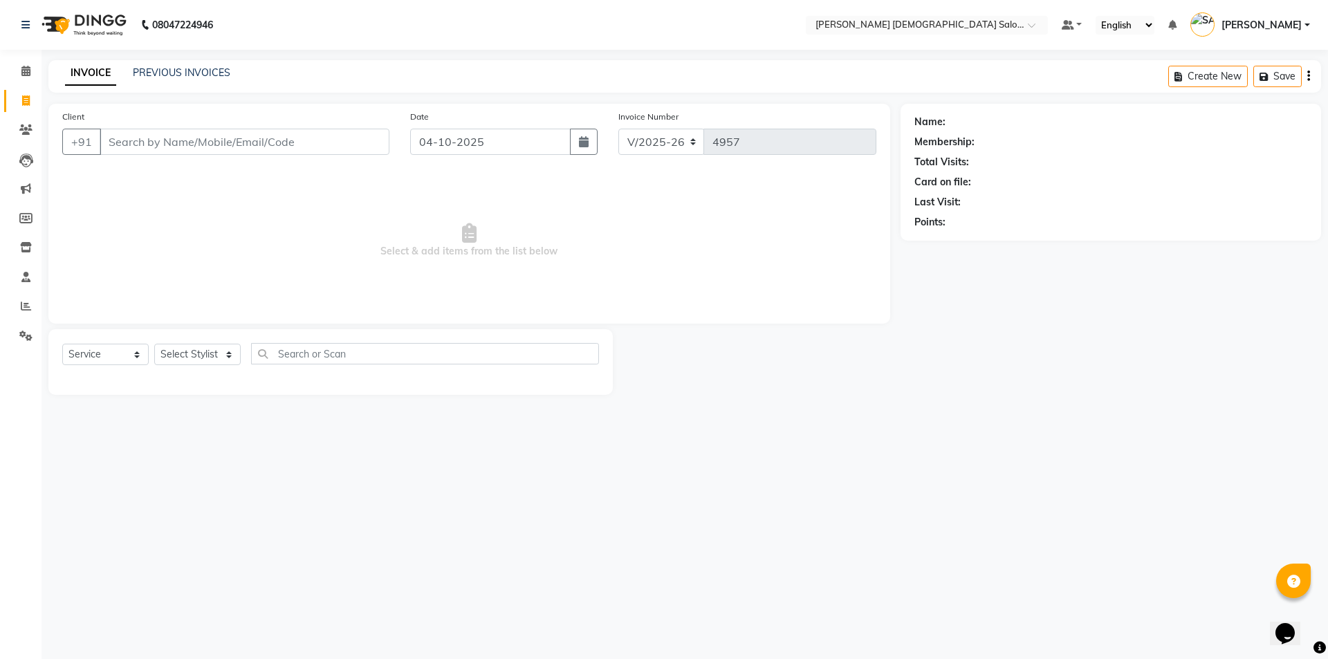
click at [195, 66] on div "PREVIOUS INVOICES" at bounding box center [182, 73] width 98 height 15
click at [196, 71] on link "PREVIOUS INVOICES" at bounding box center [182, 72] width 98 height 12
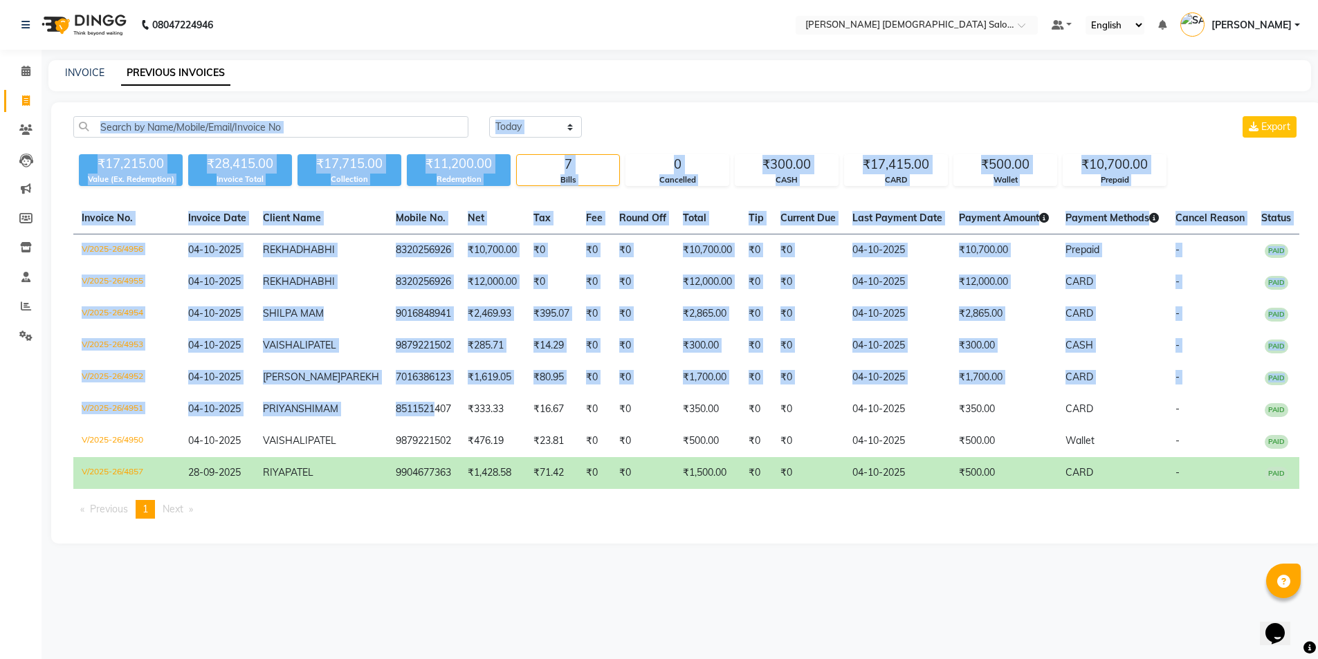
drag, startPoint x: 433, startPoint y: 463, endPoint x: 730, endPoint y: 74, distance: 489.2
click at [730, 74] on main "INVOICE PREVIOUS INVOICES Today Yesterday Custom Range Export ₹17,215.00 Value …" at bounding box center [680, 312] width 1276 height 504
click at [737, 113] on div "Today Yesterday Custom Range Export ₹17,215.00 Value (Ex. Redemption) ₹28,415.0…" at bounding box center [686, 322] width 1270 height 441
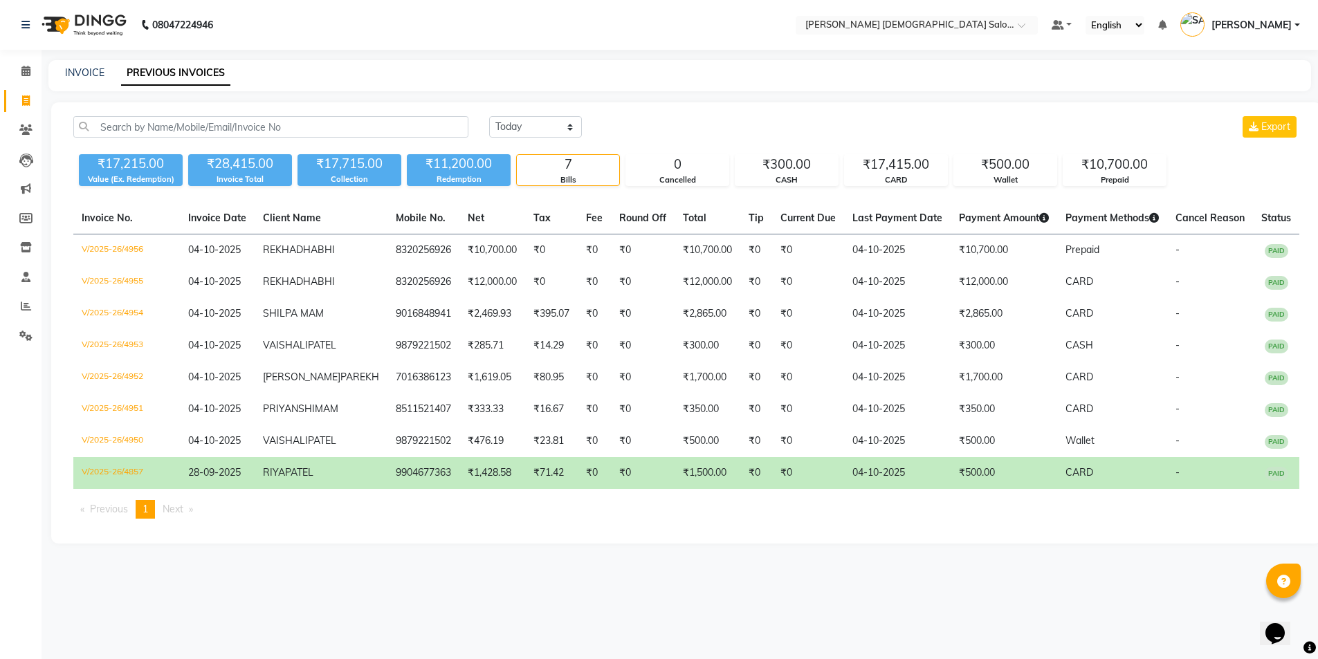
drag, startPoint x: 989, startPoint y: 569, endPoint x: 952, endPoint y: 599, distance: 47.7
click at [952, 530] on div "Invoice No. Invoice Date Client Name Mobile No. Net Tax Fee Round Off Total Tip…" at bounding box center [686, 366] width 1243 height 327
click at [952, 519] on ul "Previous page 1 / 1 You're on page 1 Next page" at bounding box center [686, 509] width 1226 height 19
click at [82, 71] on link "INVOICE" at bounding box center [84, 72] width 39 height 12
select select "service"
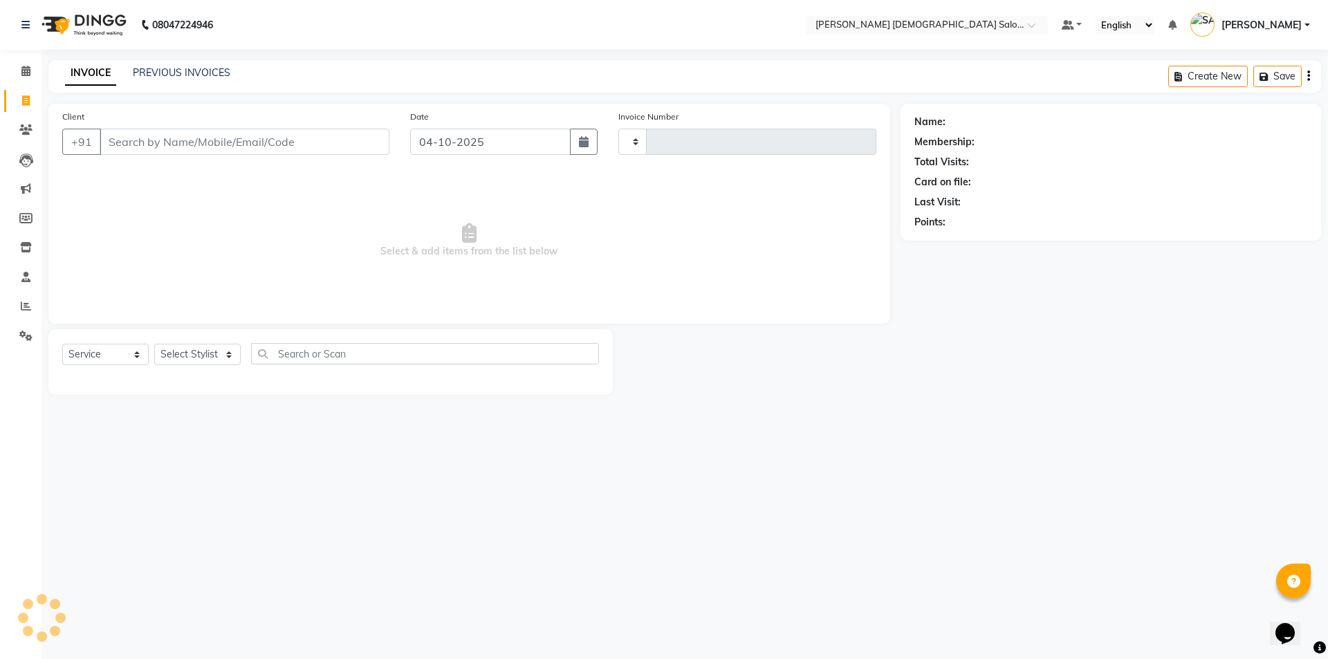
type input "4957"
select select "7542"
click at [157, 78] on link "PREVIOUS INVOICES" at bounding box center [182, 72] width 98 height 12
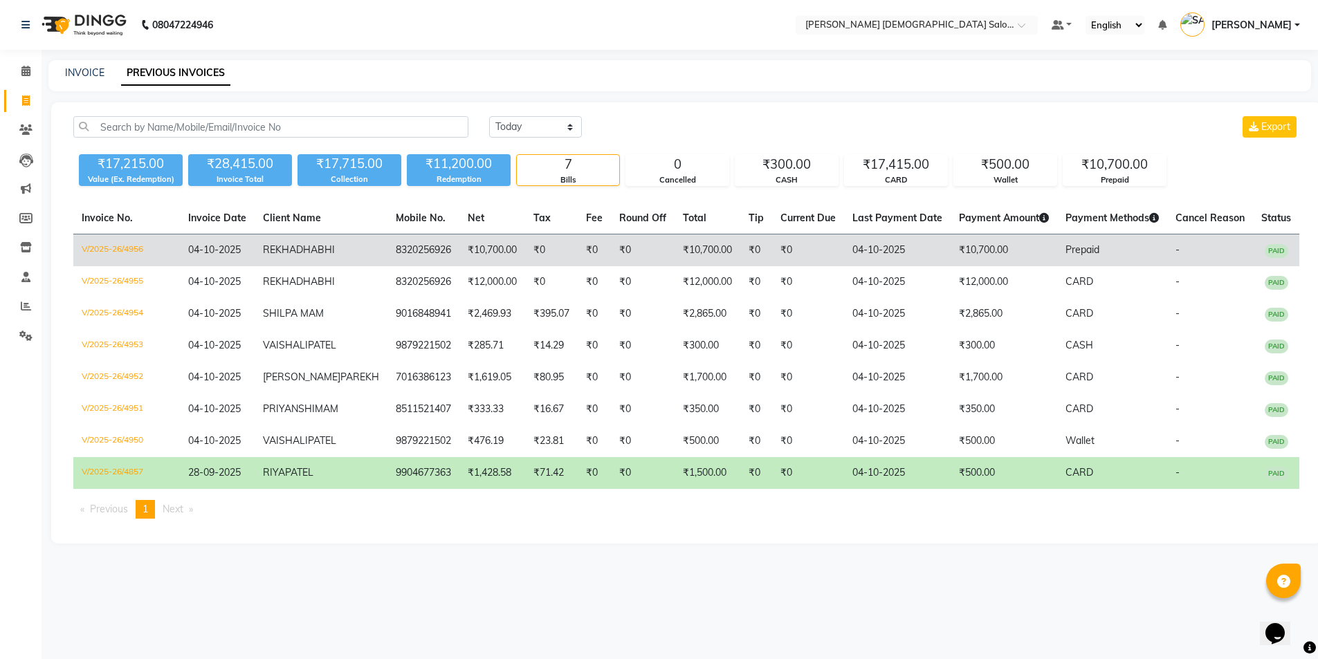
click at [287, 255] on td "[PERSON_NAME]" at bounding box center [321, 251] width 133 height 33
